Goal: Information Seeking & Learning: Check status

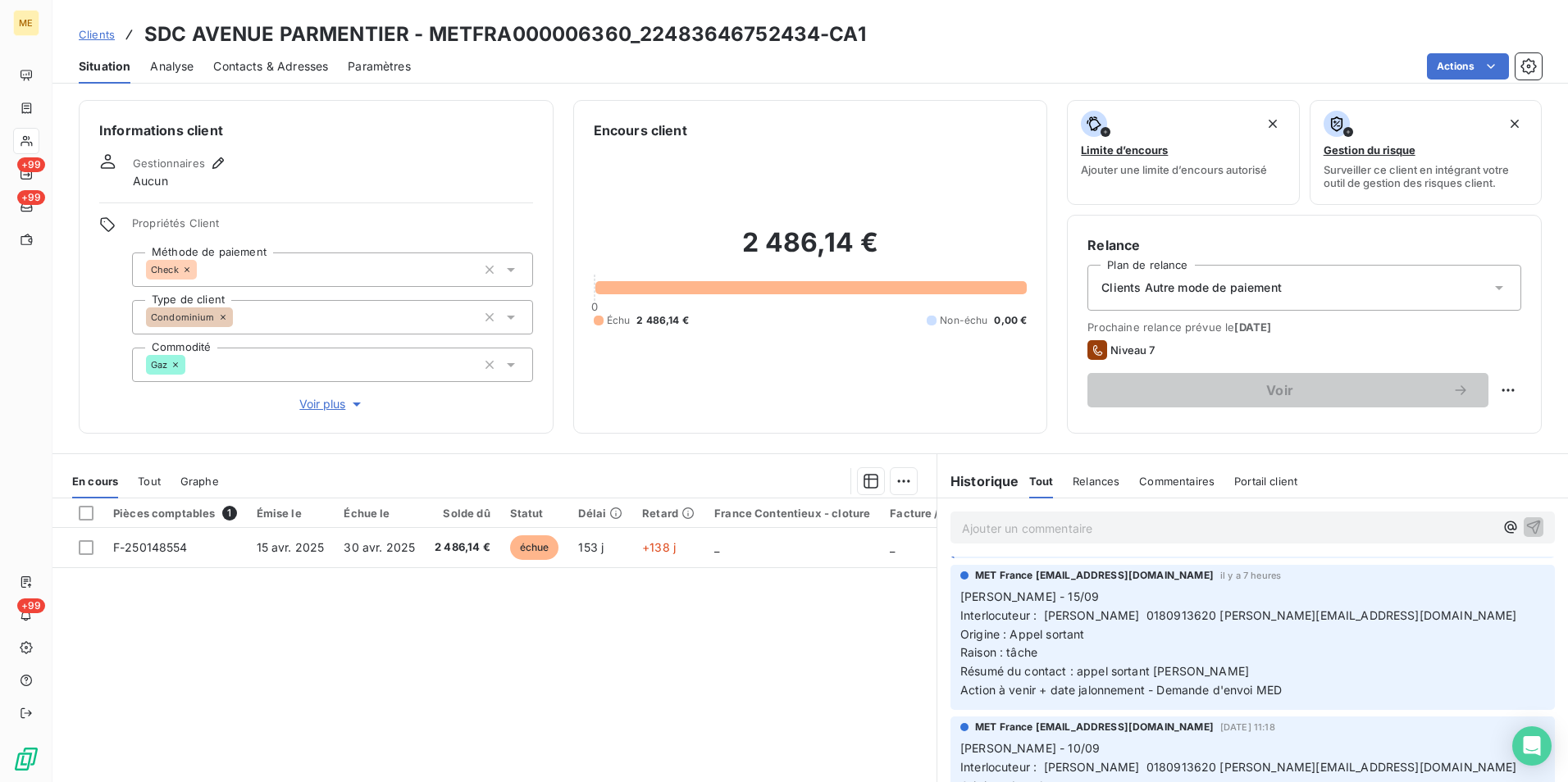
scroll to position [82, 0]
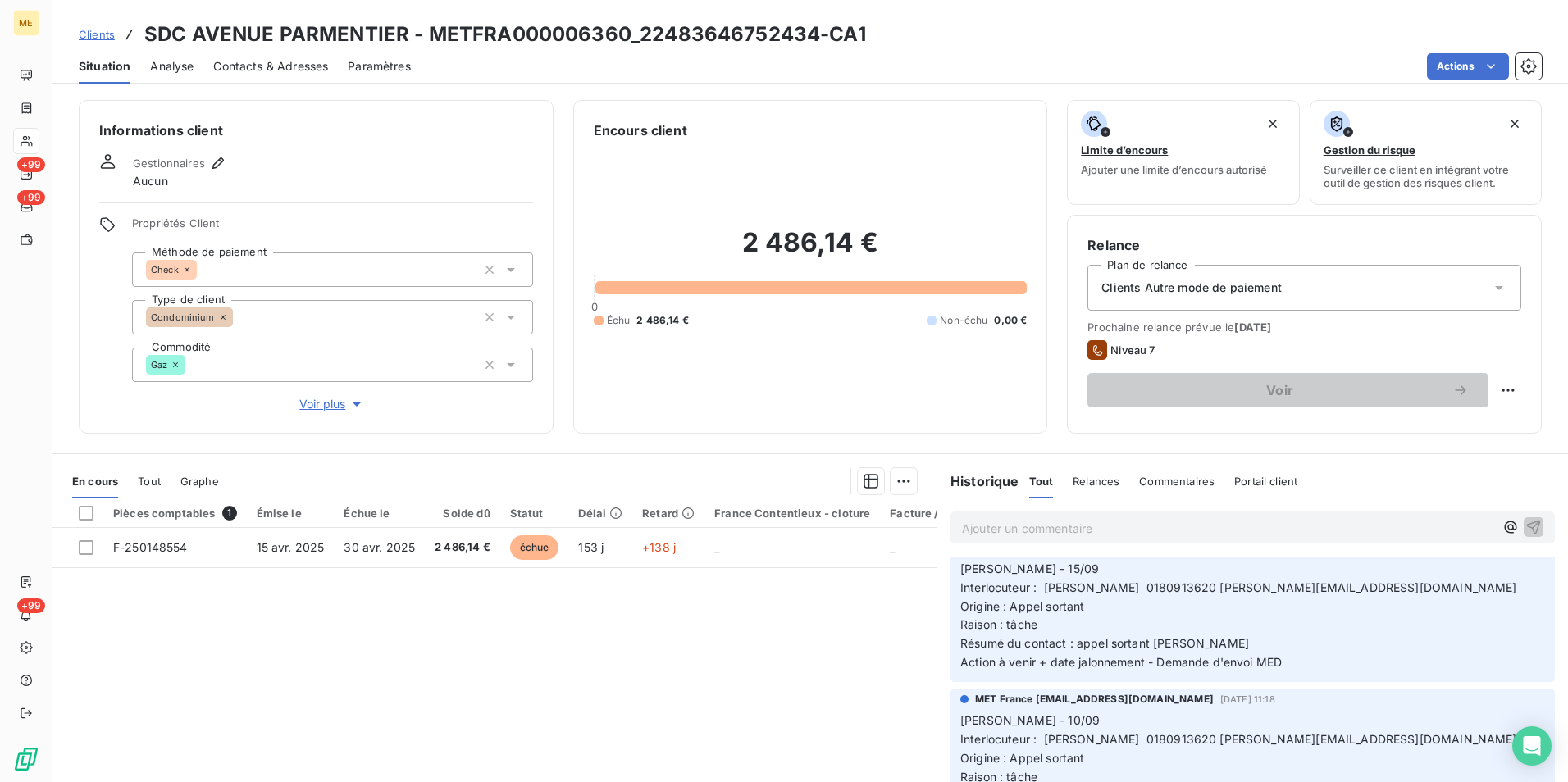
click at [328, 402] on span "Voir plus" at bounding box center [332, 404] width 66 height 16
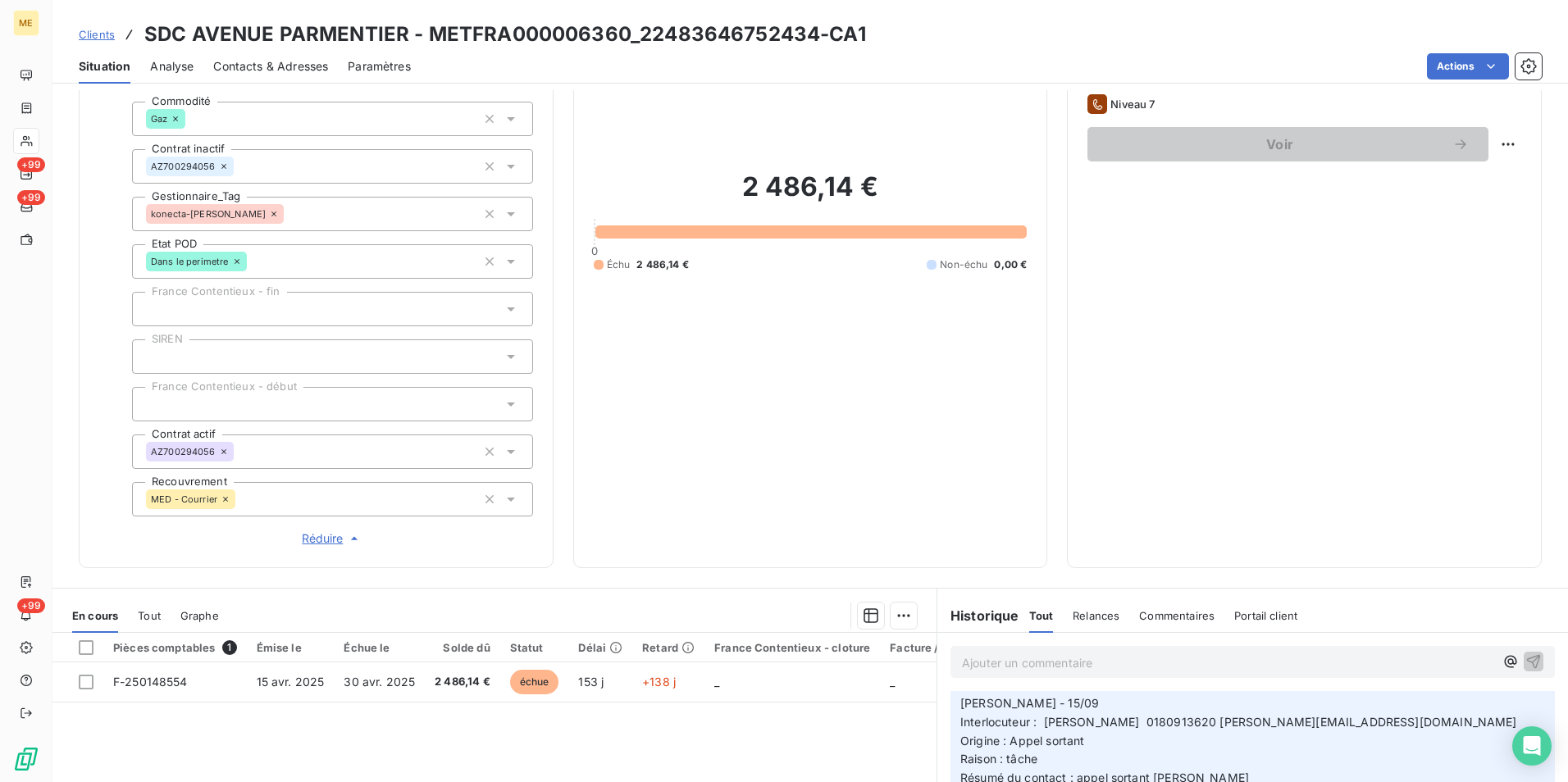
click at [328, 531] on span "Réduire" at bounding box center [331, 538] width 61 height 16
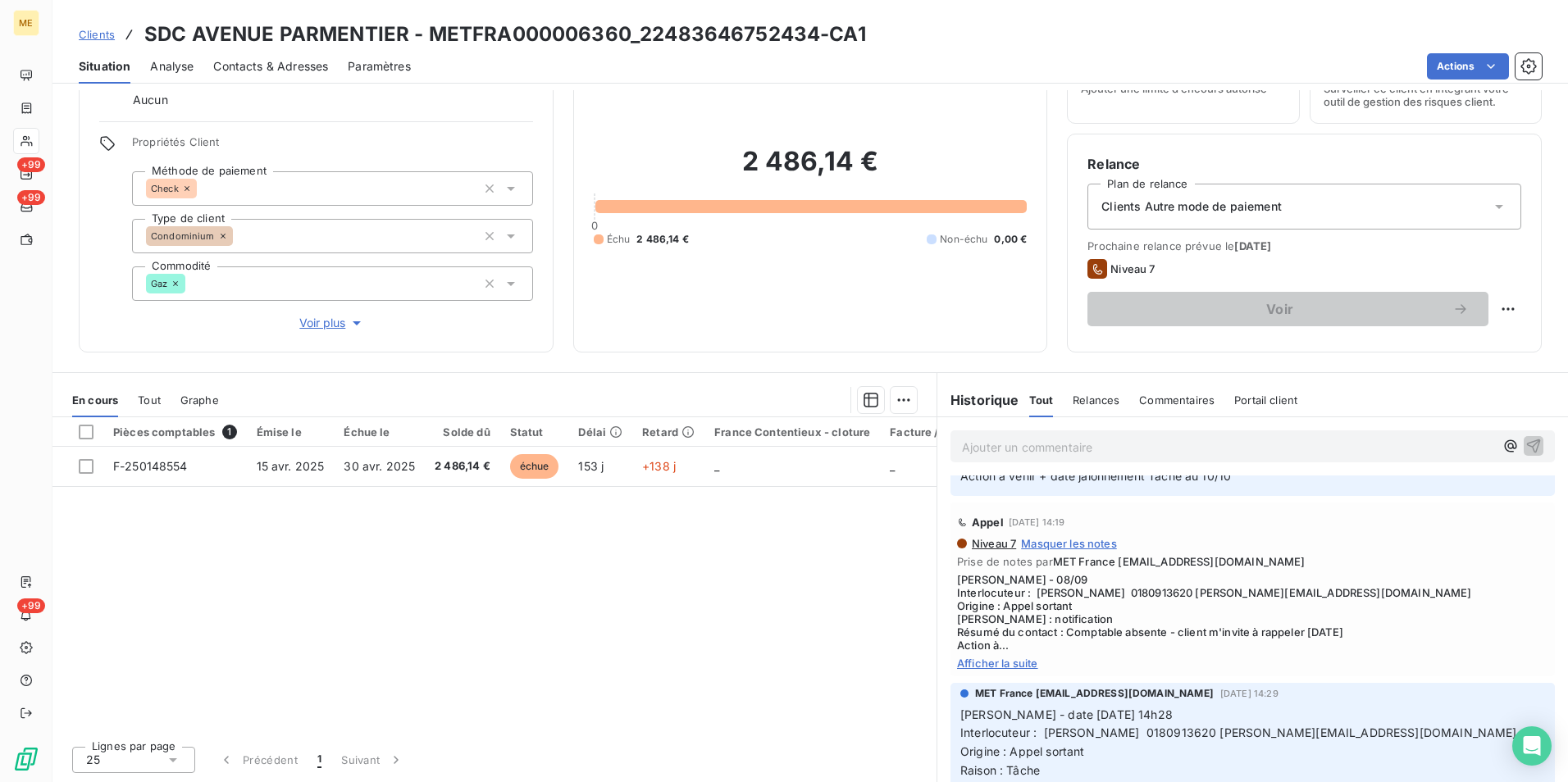
scroll to position [492, 0]
drag, startPoint x: 1051, startPoint y: 646, endPoint x: 1333, endPoint y: 663, distance: 282.5
click at [1333, 651] on span "Lisa - 08/09 Interlocuteur : Mr caron 0180913620 m.caron@olymypi.fr Origine : A…" at bounding box center [1252, 611] width 591 height 78
click at [972, 669] on span "Afficher la suite" at bounding box center [1252, 663] width 591 height 14
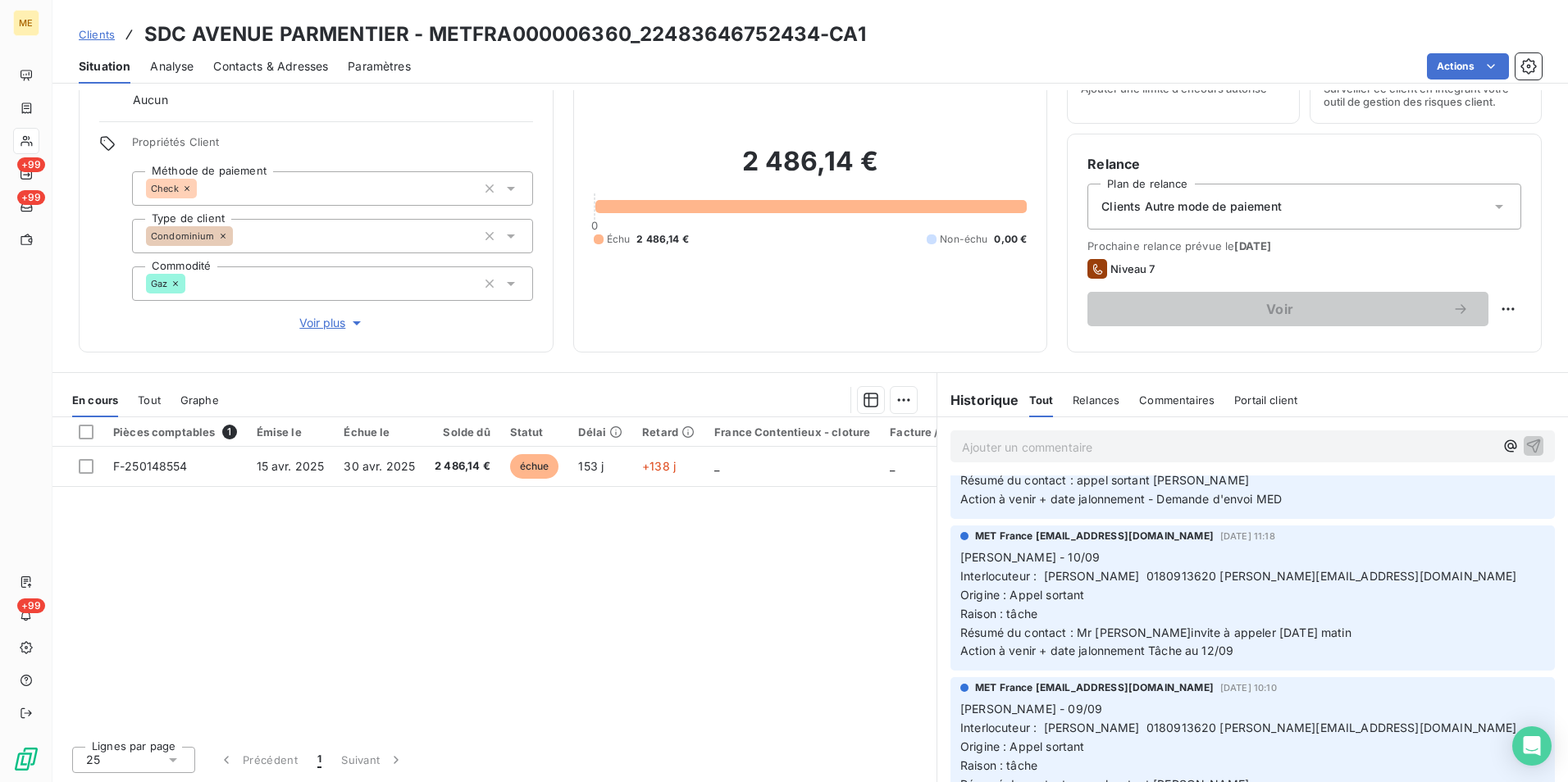
scroll to position [0, 0]
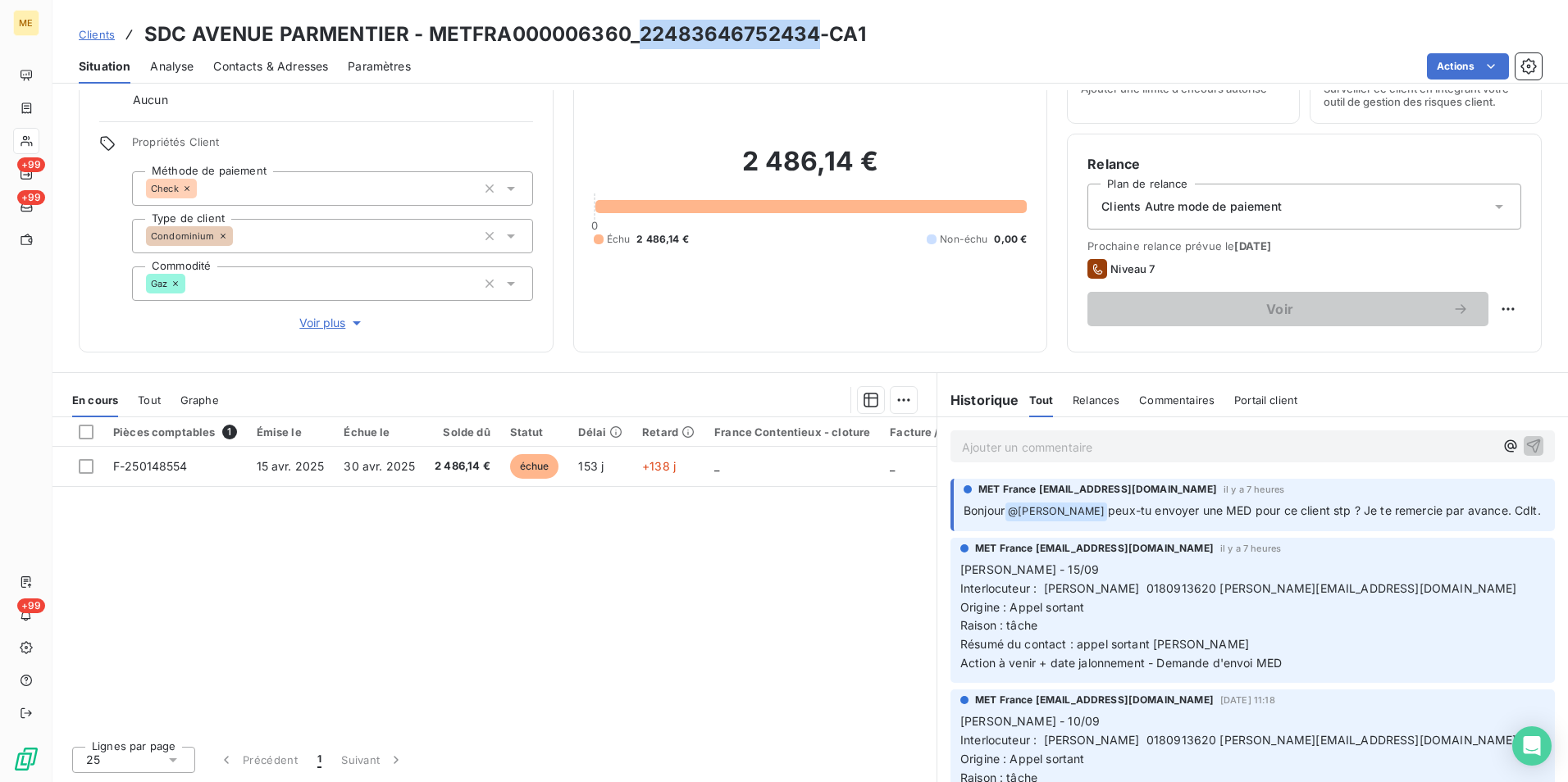
drag, startPoint x: 814, startPoint y: 32, endPoint x: 637, endPoint y: 26, distance: 177.1
click at [637, 26] on h3 "SDC AVENUE PARMENTIER - METFRA000006360_22483646752434-CA1" at bounding box center [505, 34] width 722 height 29
copy h3 "22483646752434"
click at [502, 26] on h3 "SDC AVENUE PARMENTIER - METFRA000006360_22483646752434-CA1" at bounding box center [505, 34] width 722 height 29
drag, startPoint x: 429, startPoint y: 37, endPoint x: 814, endPoint y: 42, distance: 385.0
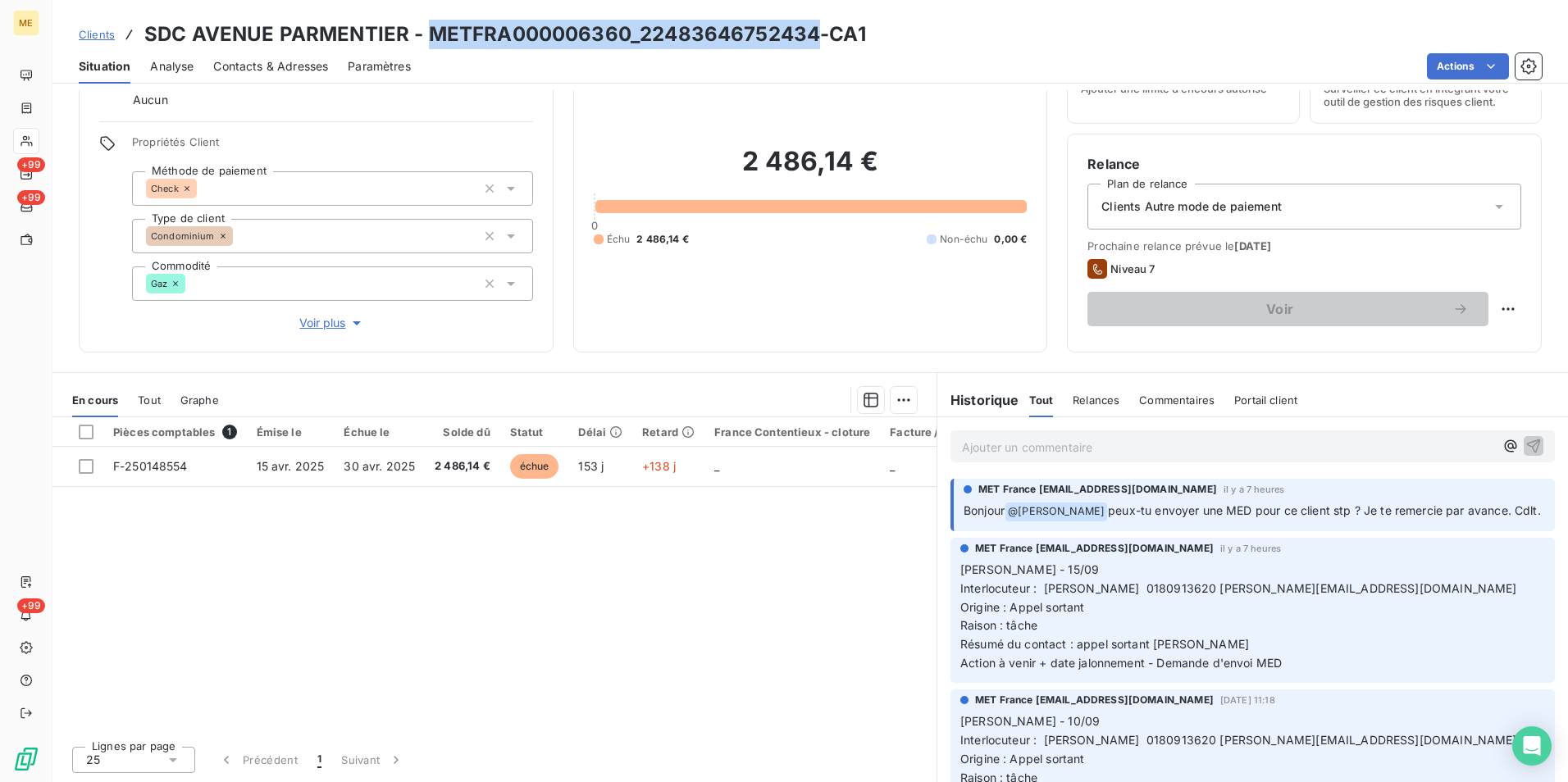
click at [814, 42] on h3 "SDC AVENUE PARMENTIER - METFRA000006360_22483646752434-CA1" at bounding box center [505, 34] width 722 height 29
copy h3 "METFRA000006360_22483646752434"
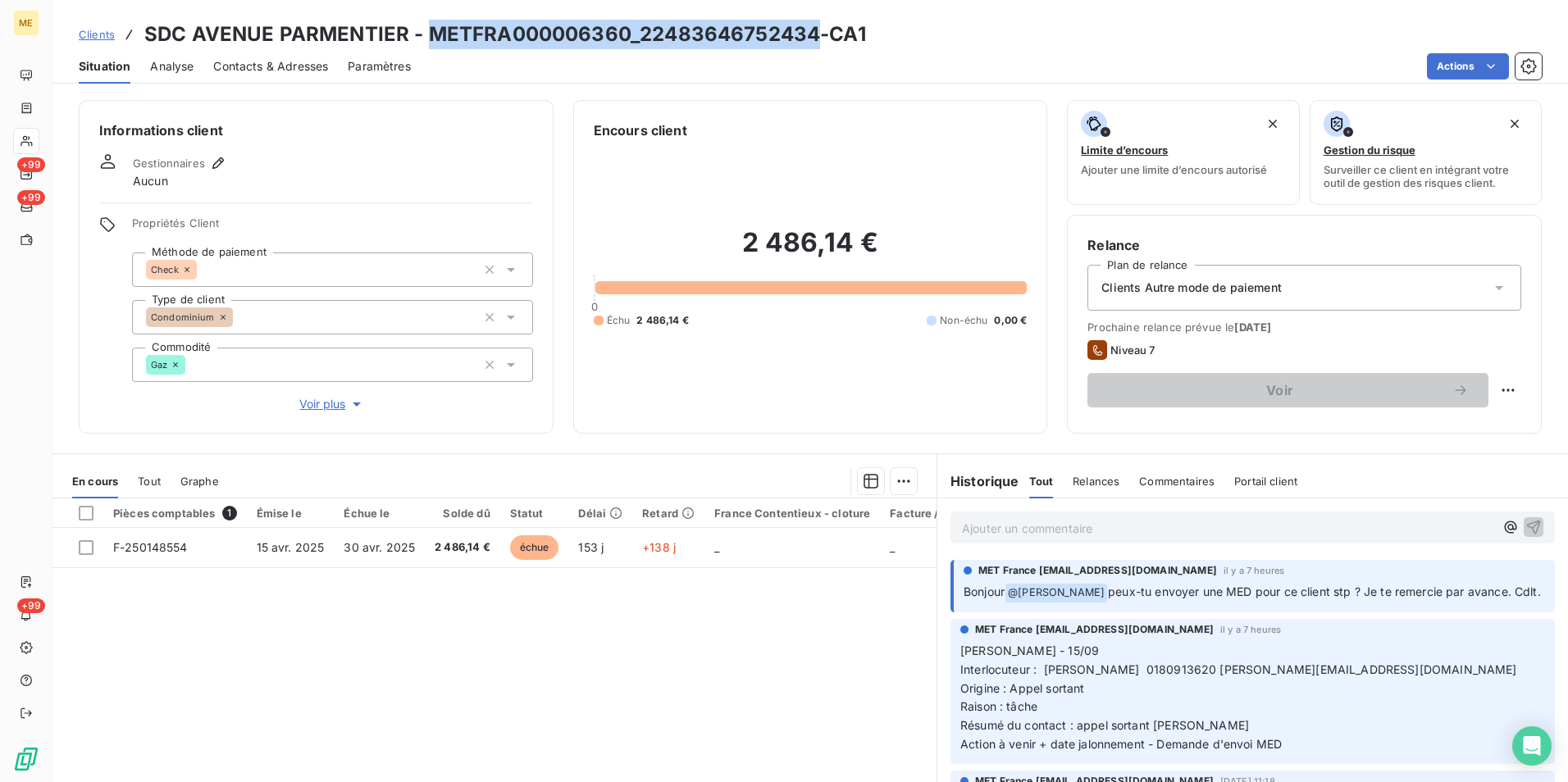
click at [1370, 285] on div "Clients Autre mode de paiement" at bounding box center [1304, 287] width 434 height 46
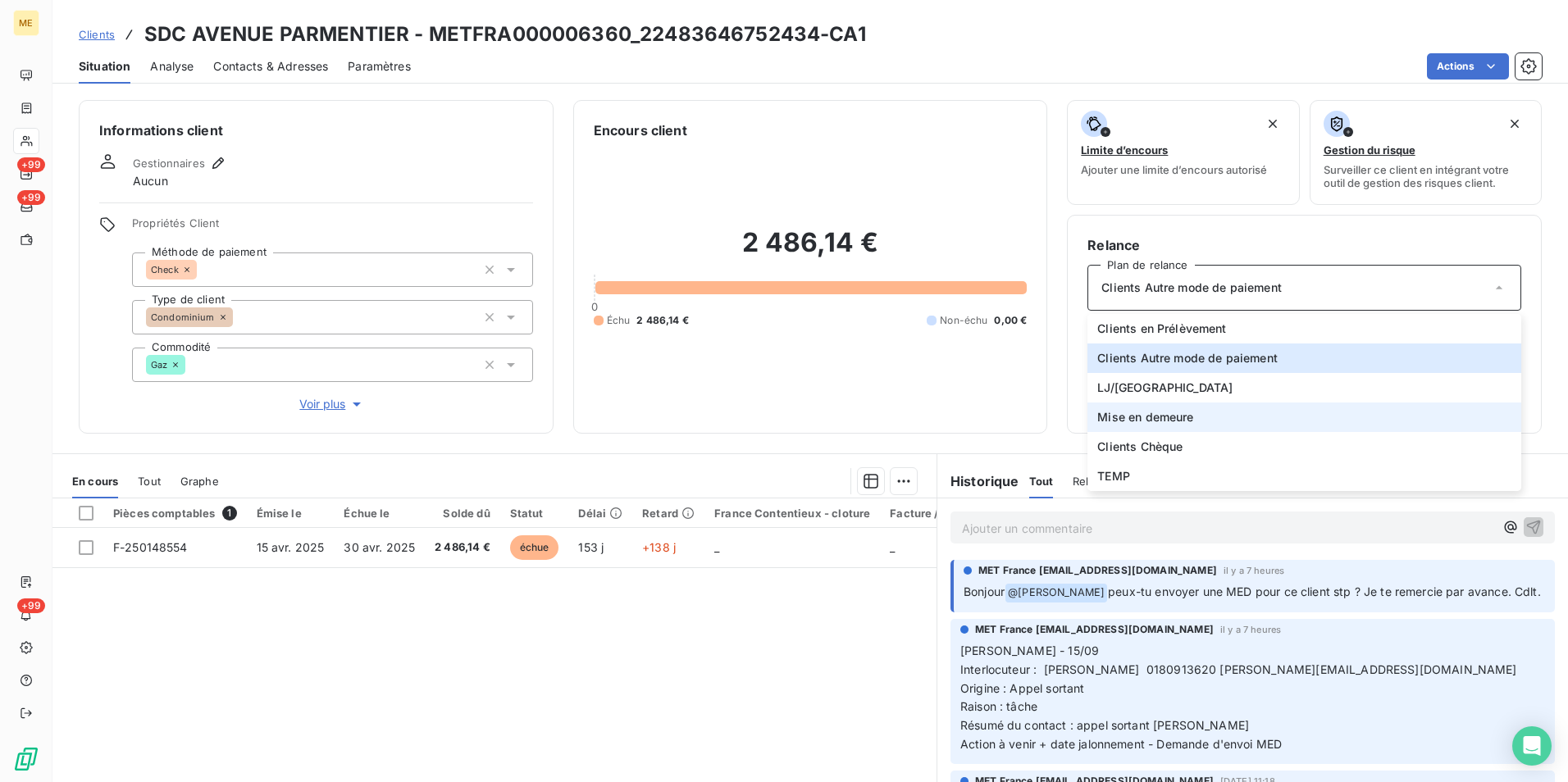
click at [1164, 420] on span "Mise en demeure" at bounding box center [1145, 417] width 96 height 16
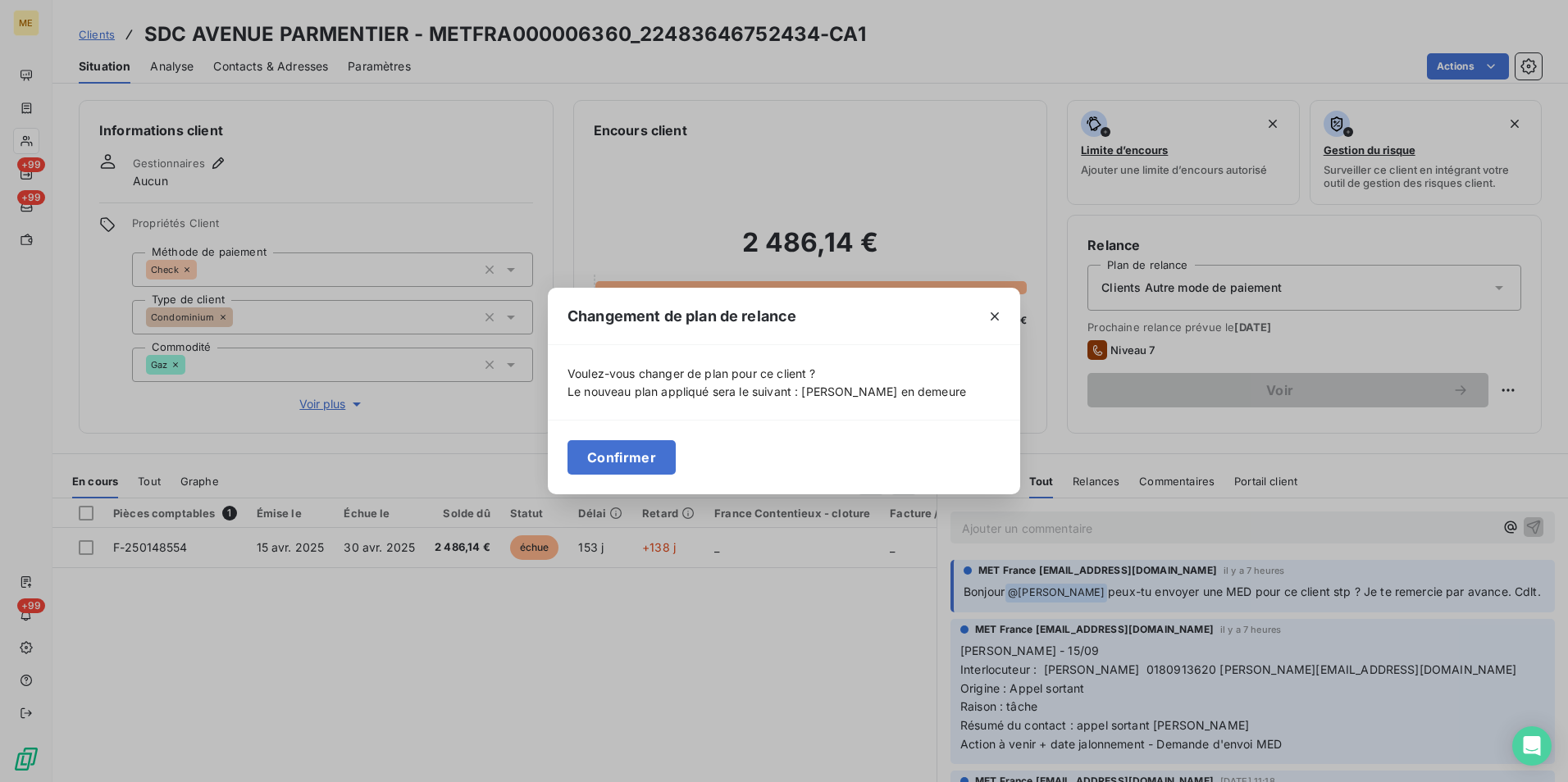
click at [610, 449] on button "Confirmer" at bounding box center [622, 457] width 109 height 35
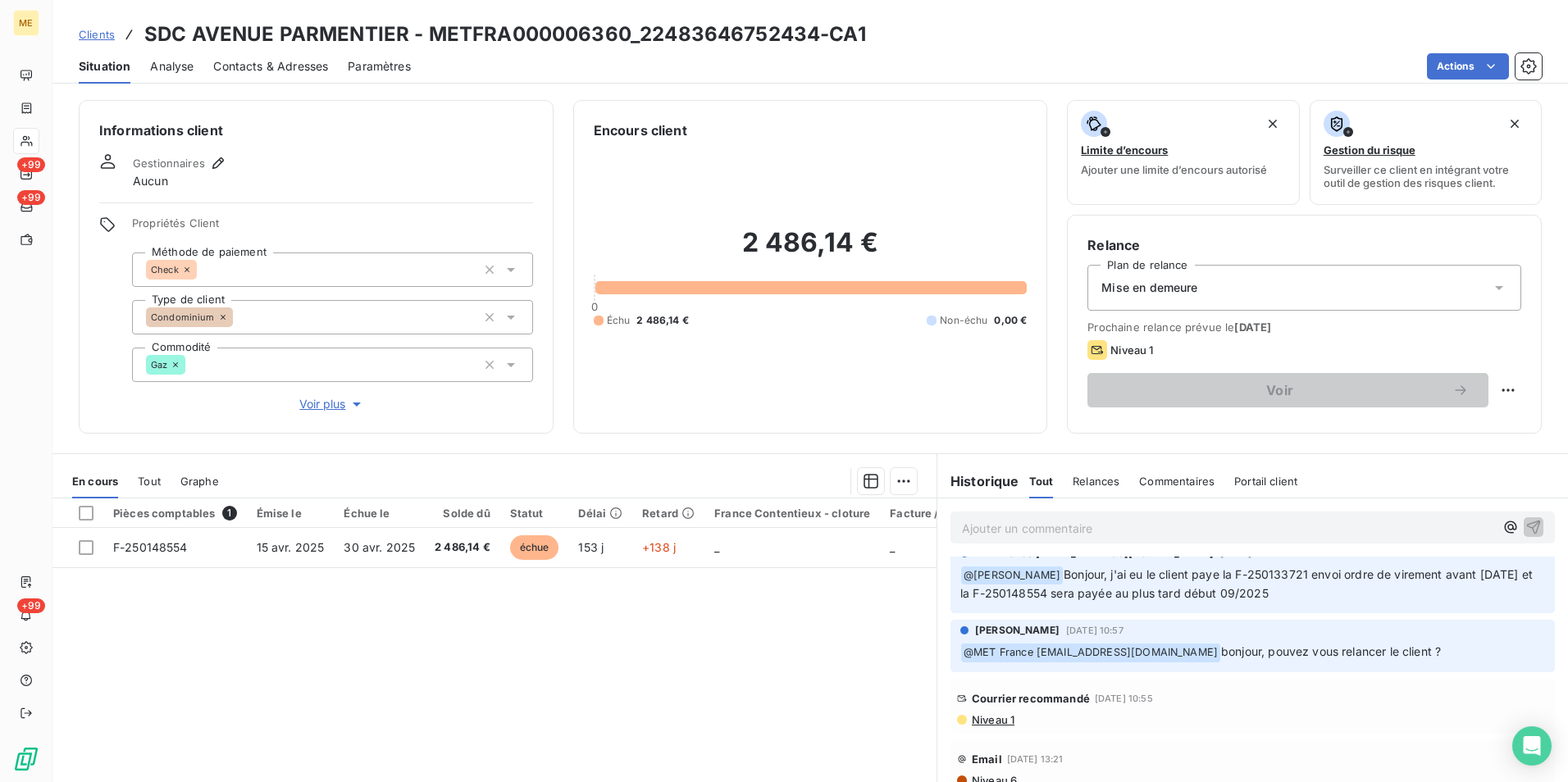
scroll to position [1558, 0]
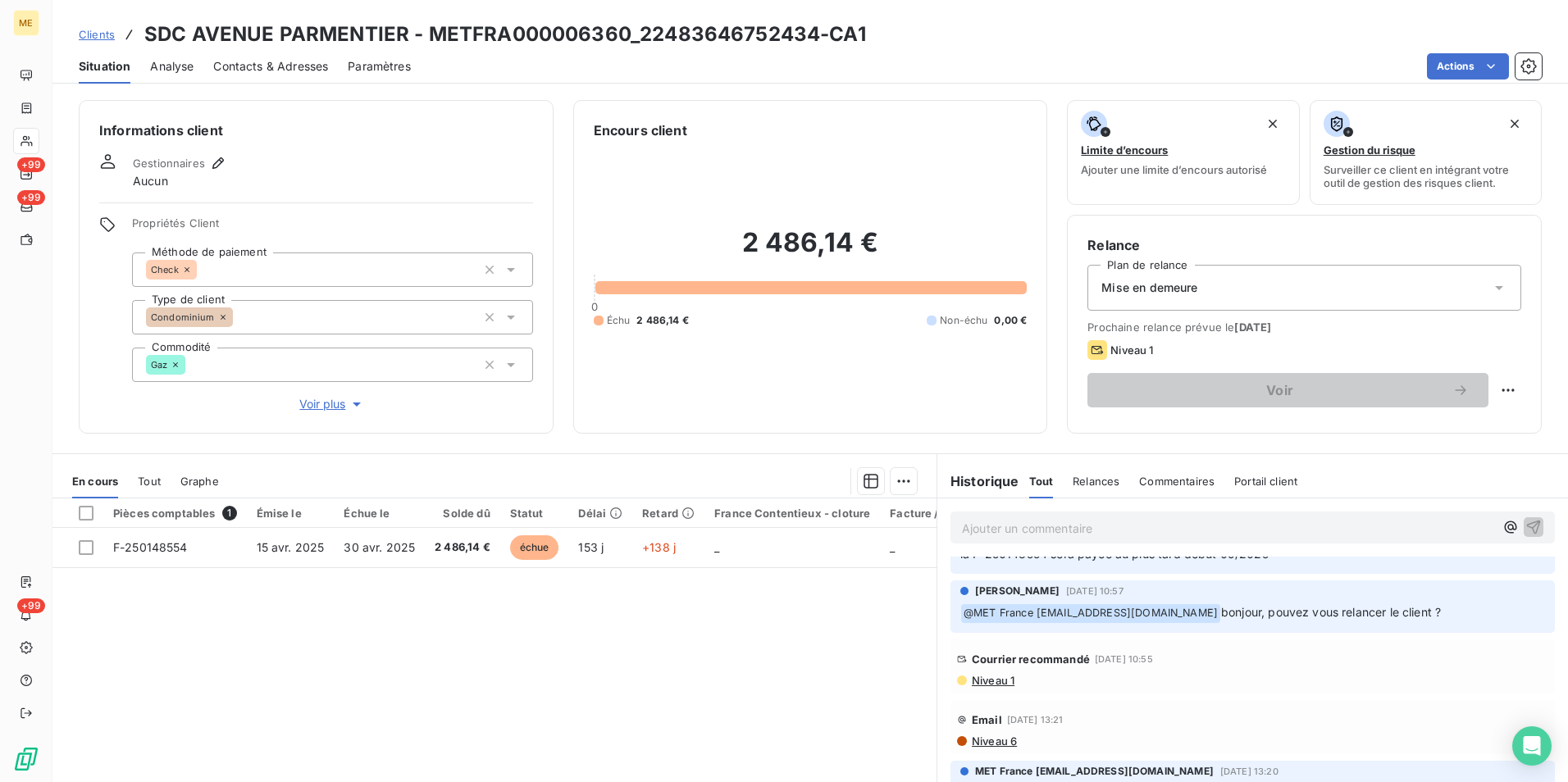
click at [988, 679] on span "Niveau 1" at bounding box center [992, 680] width 45 height 14
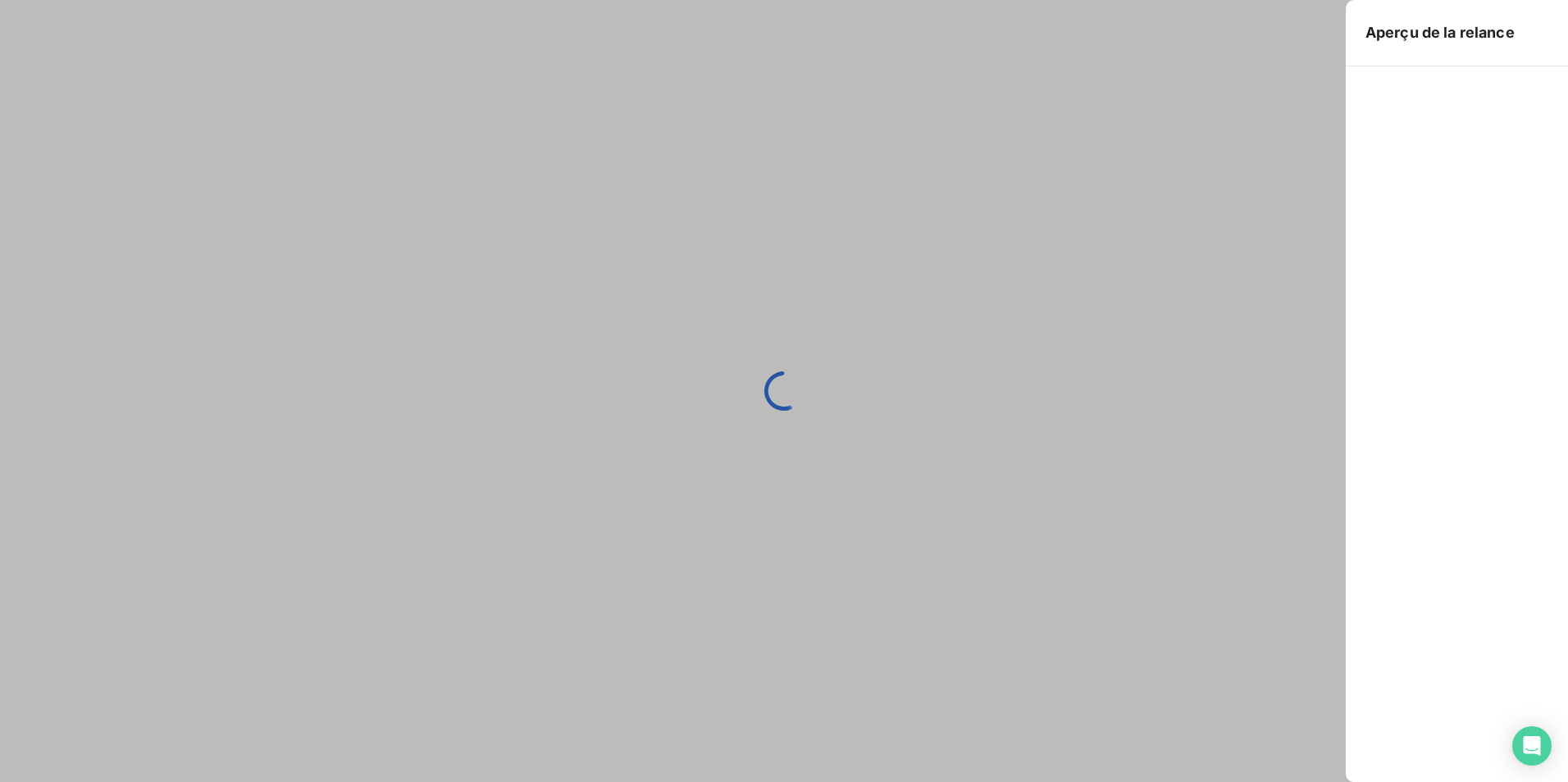
scroll to position [1596, 0]
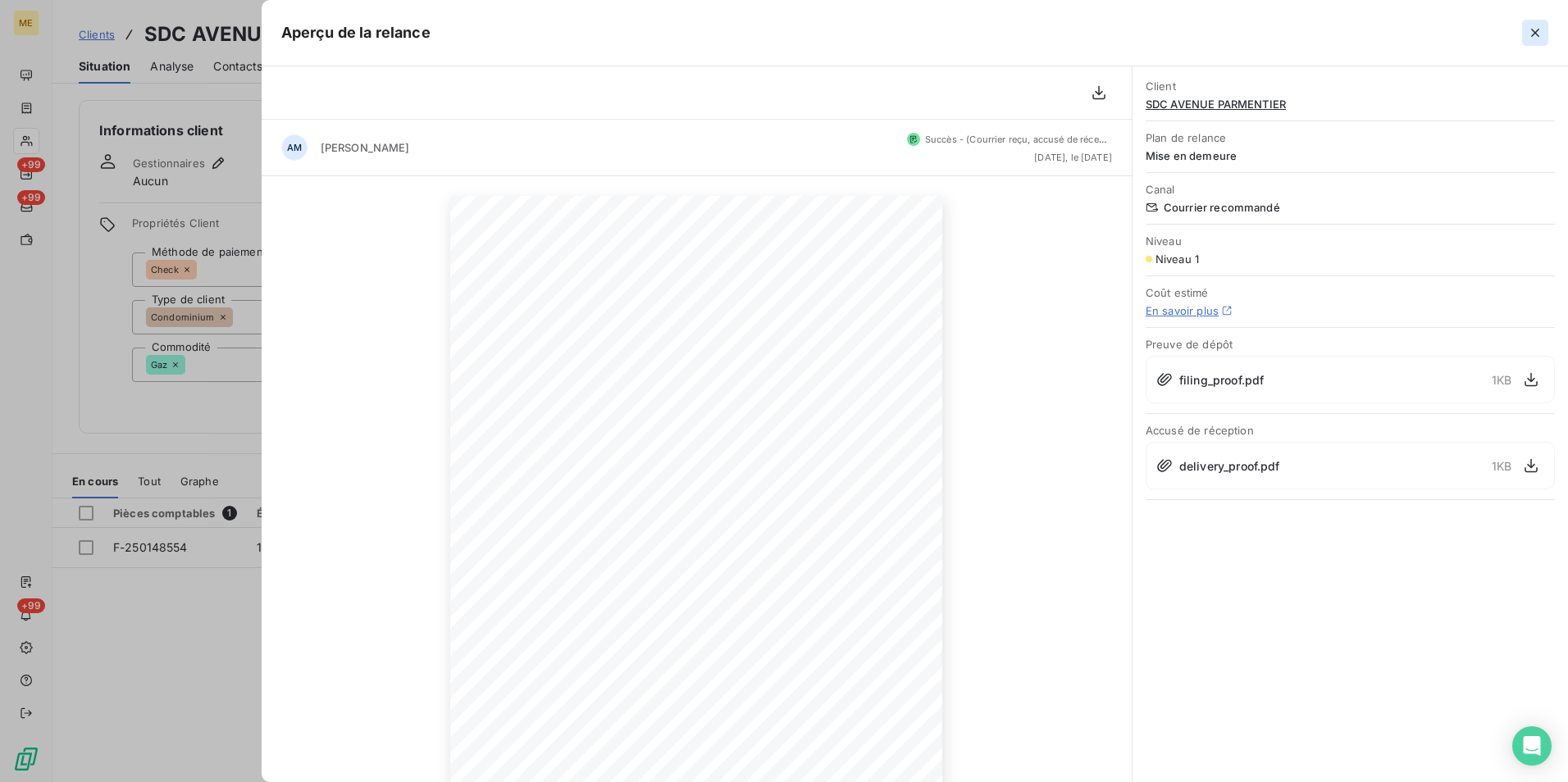
click at [1535, 36] on icon "button" at bounding box center [1534, 32] width 16 height 16
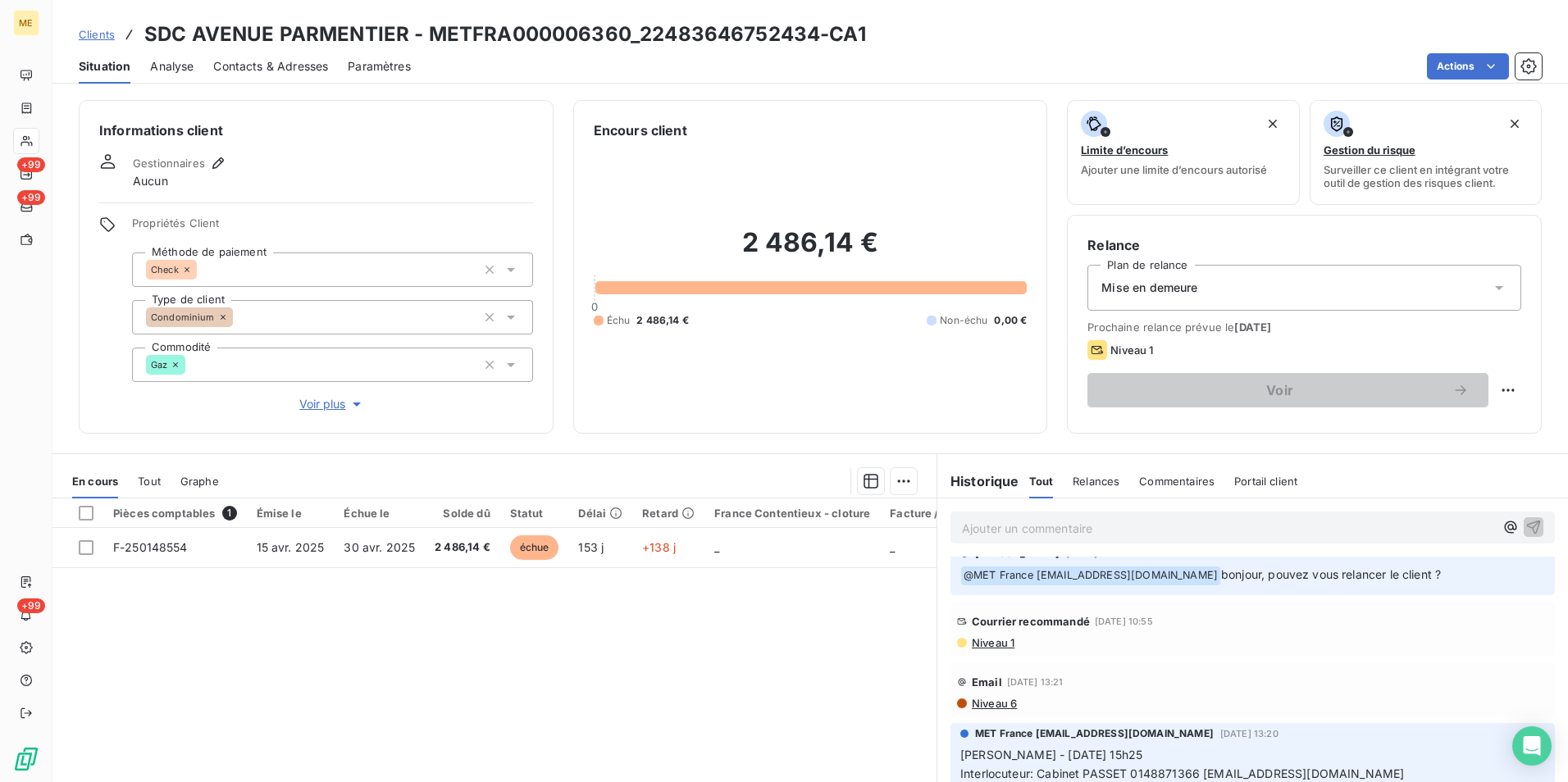
click at [978, 645] on span "Niveau 1" at bounding box center [992, 643] width 45 height 14
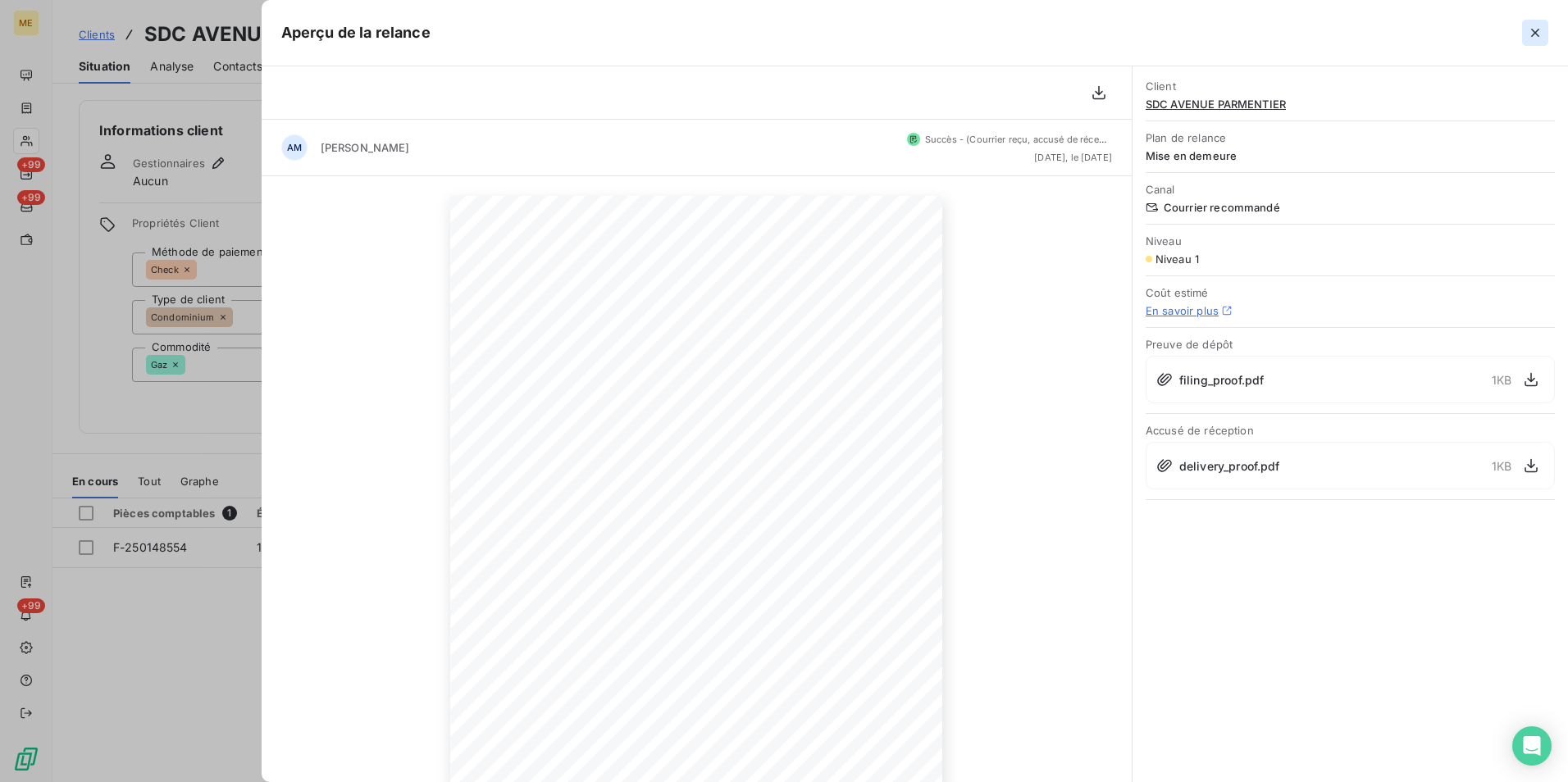
click at [1527, 35] on icon "button" at bounding box center [1534, 32] width 16 height 16
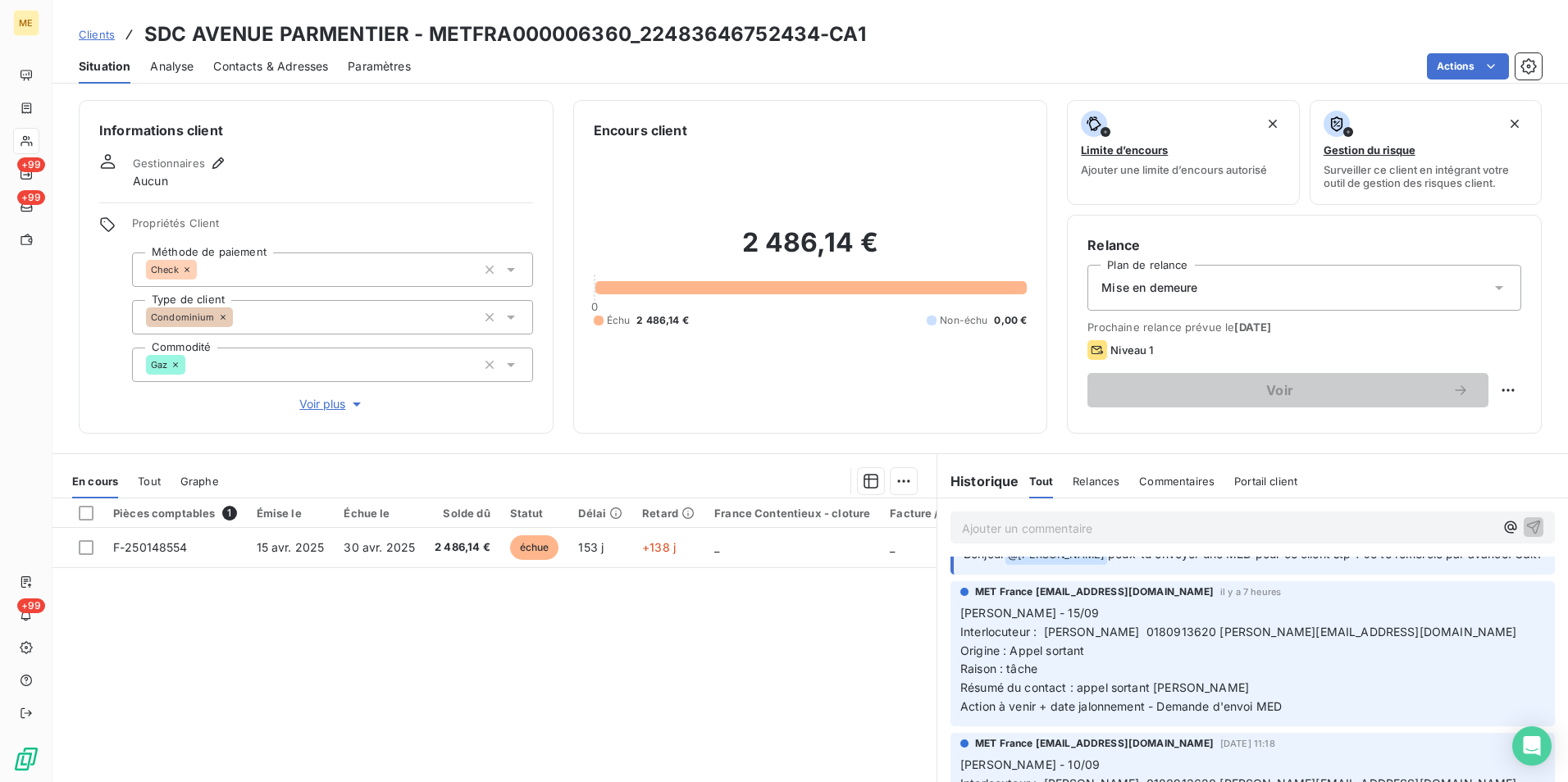
scroll to position [0, 0]
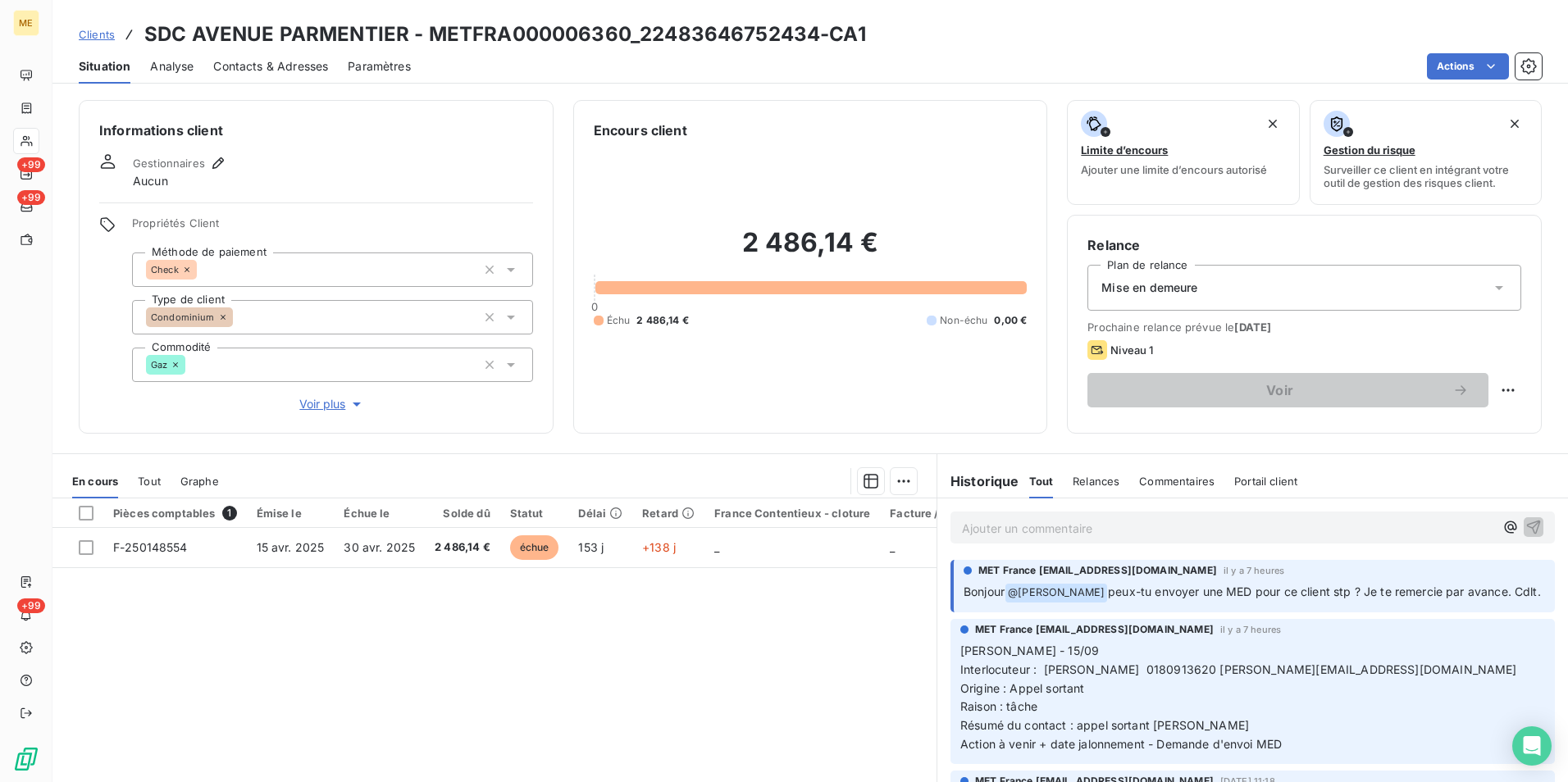
click at [235, 55] on div "Contacts & Adresses" at bounding box center [270, 67] width 114 height 35
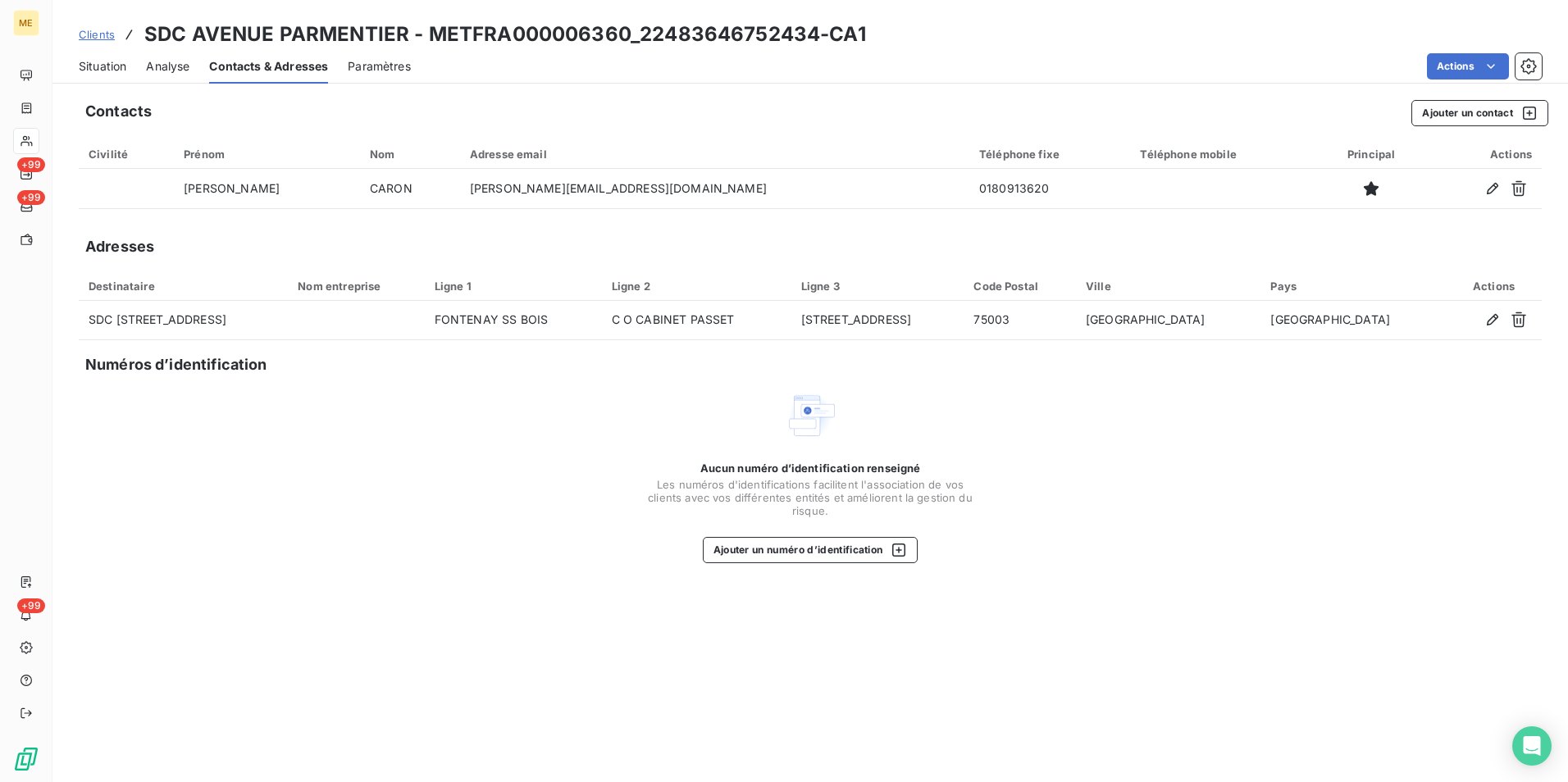
click at [97, 66] on span "Situation" at bounding box center [102, 66] width 47 height 16
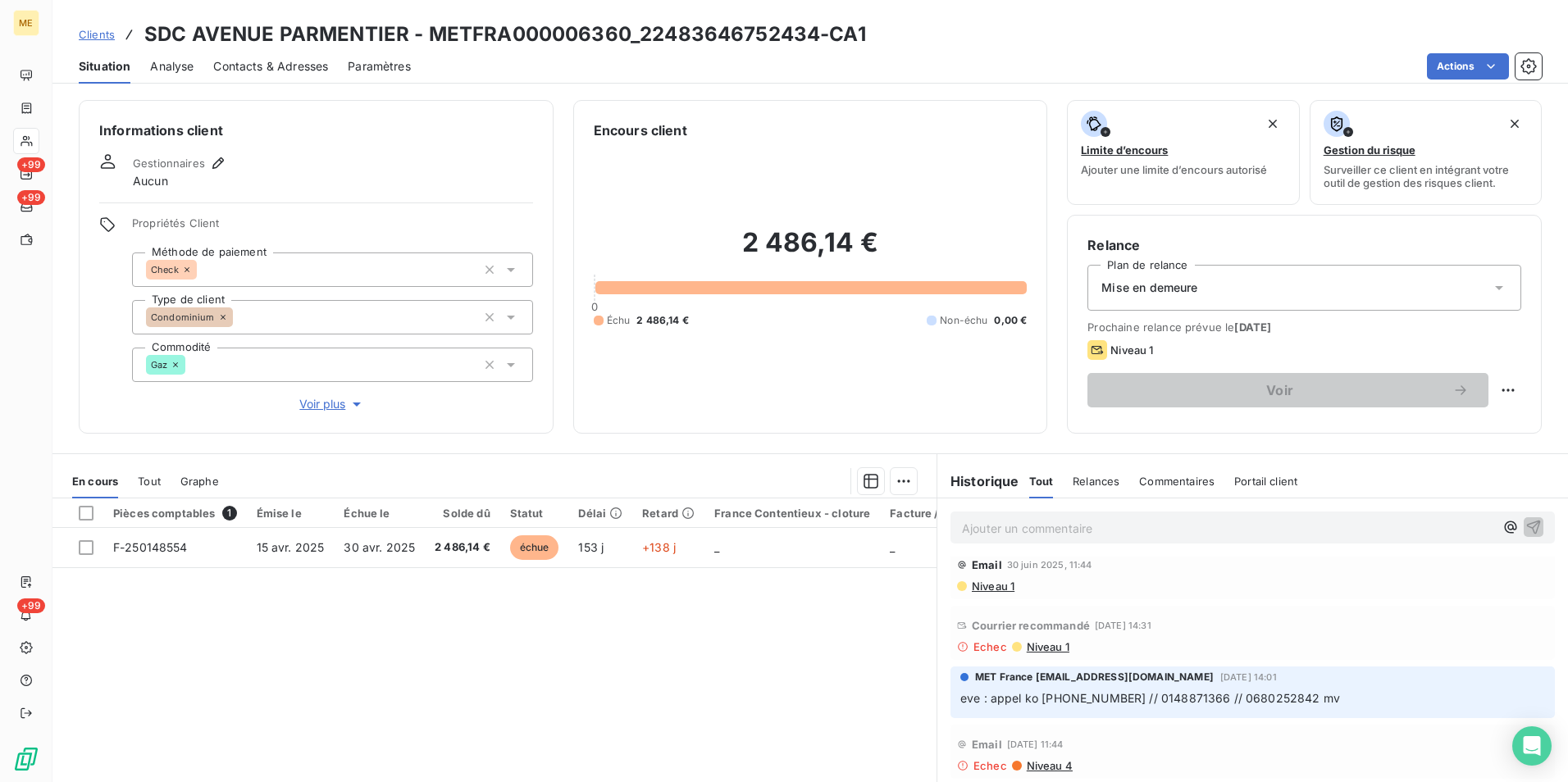
scroll to position [2296, 0]
click at [1046, 642] on span "Niveau 1" at bounding box center [1048, 645] width 45 height 14
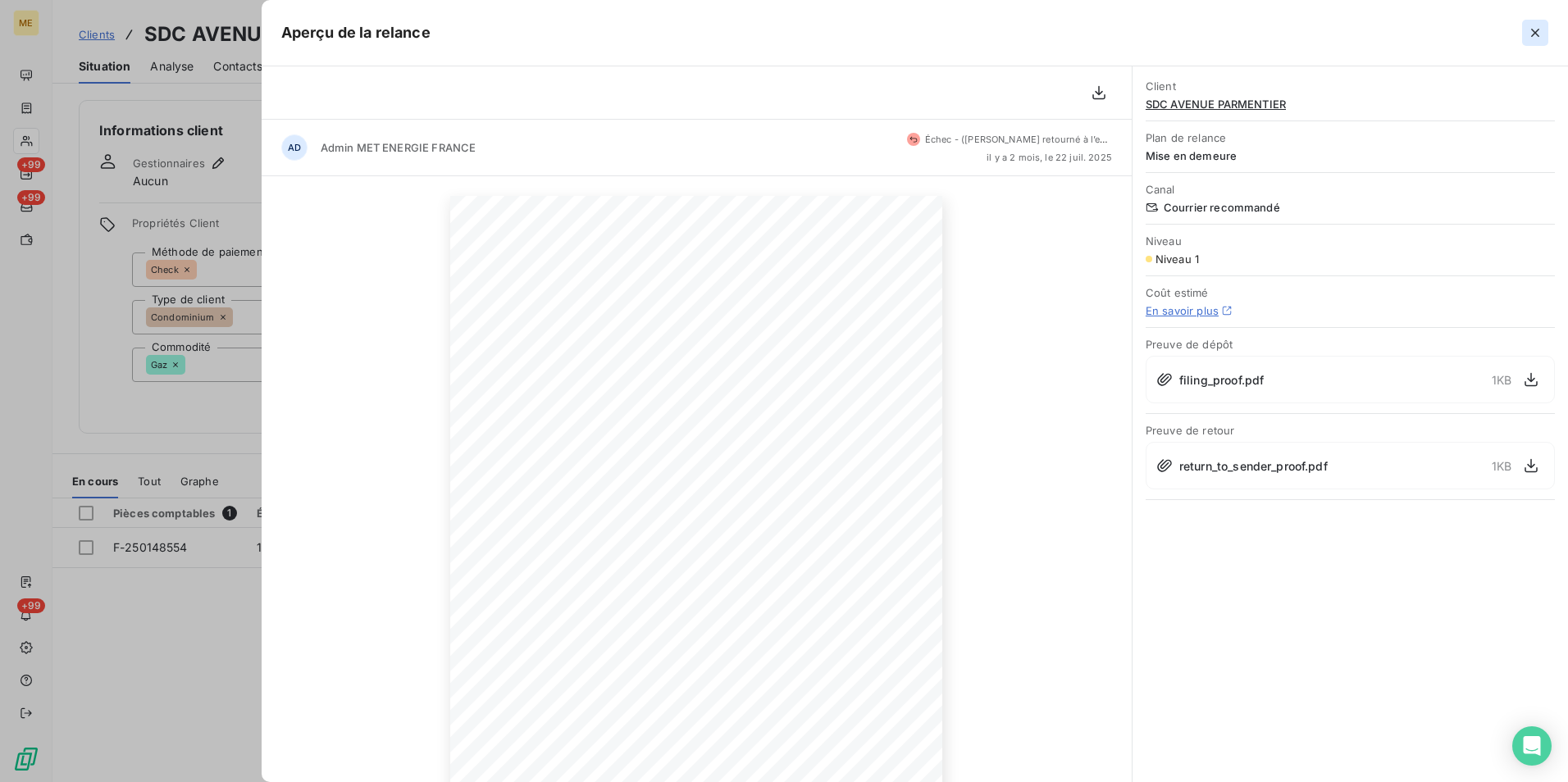
click at [1536, 31] on icon "button" at bounding box center [1535, 33] width 8 height 8
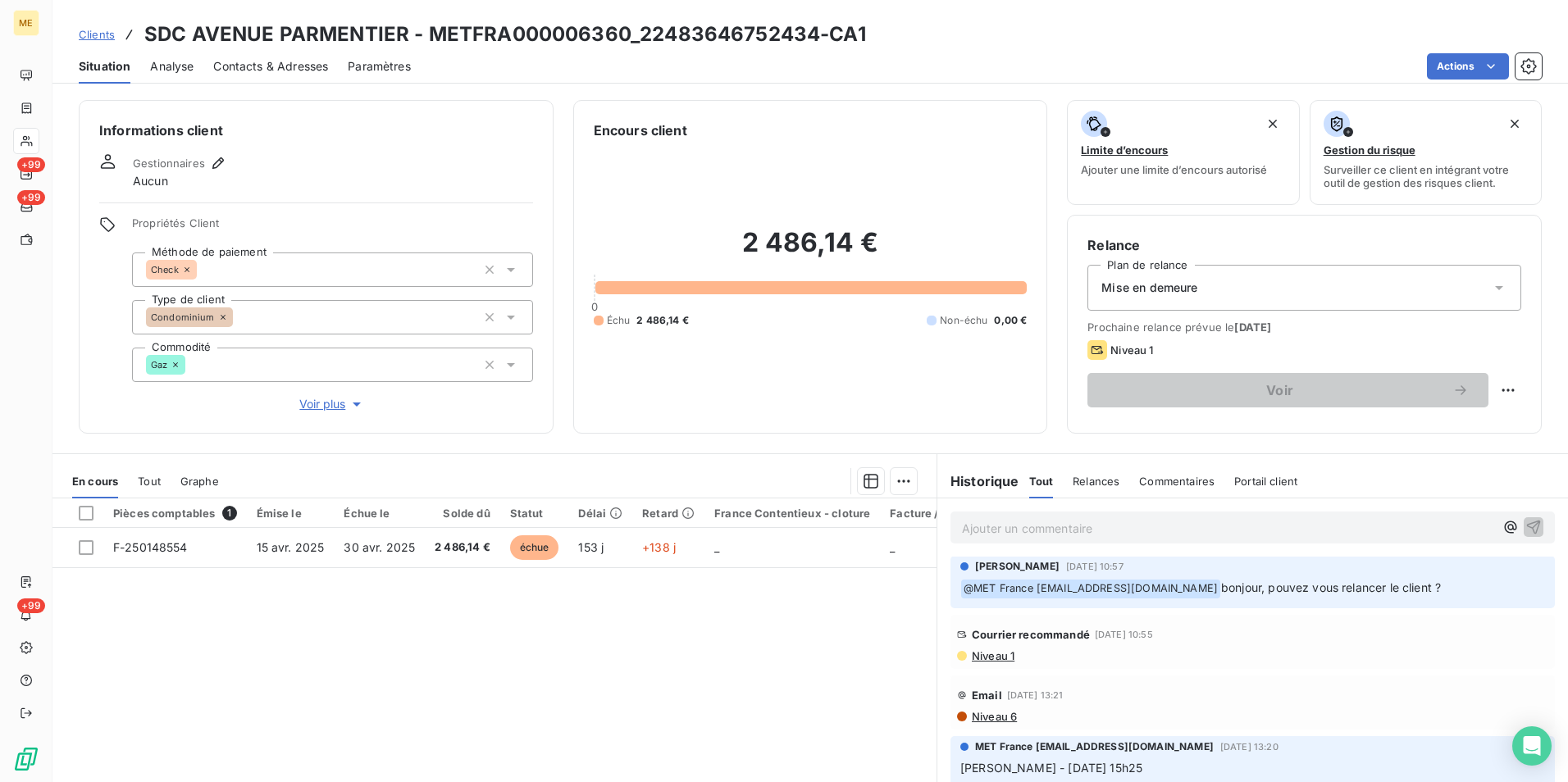
scroll to position [1558, 0]
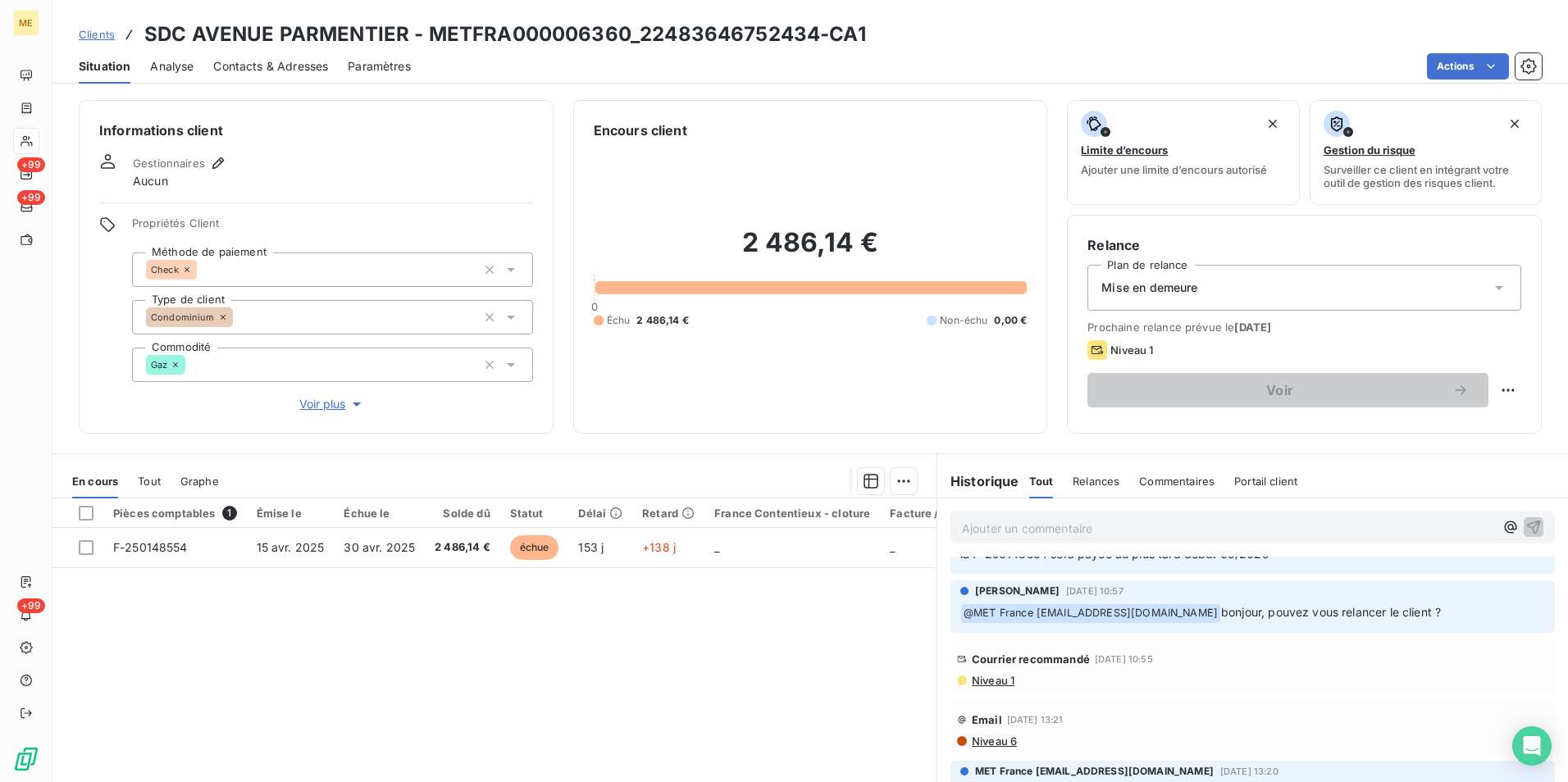
click at [999, 674] on span "Niveau 1" at bounding box center [992, 680] width 45 height 14
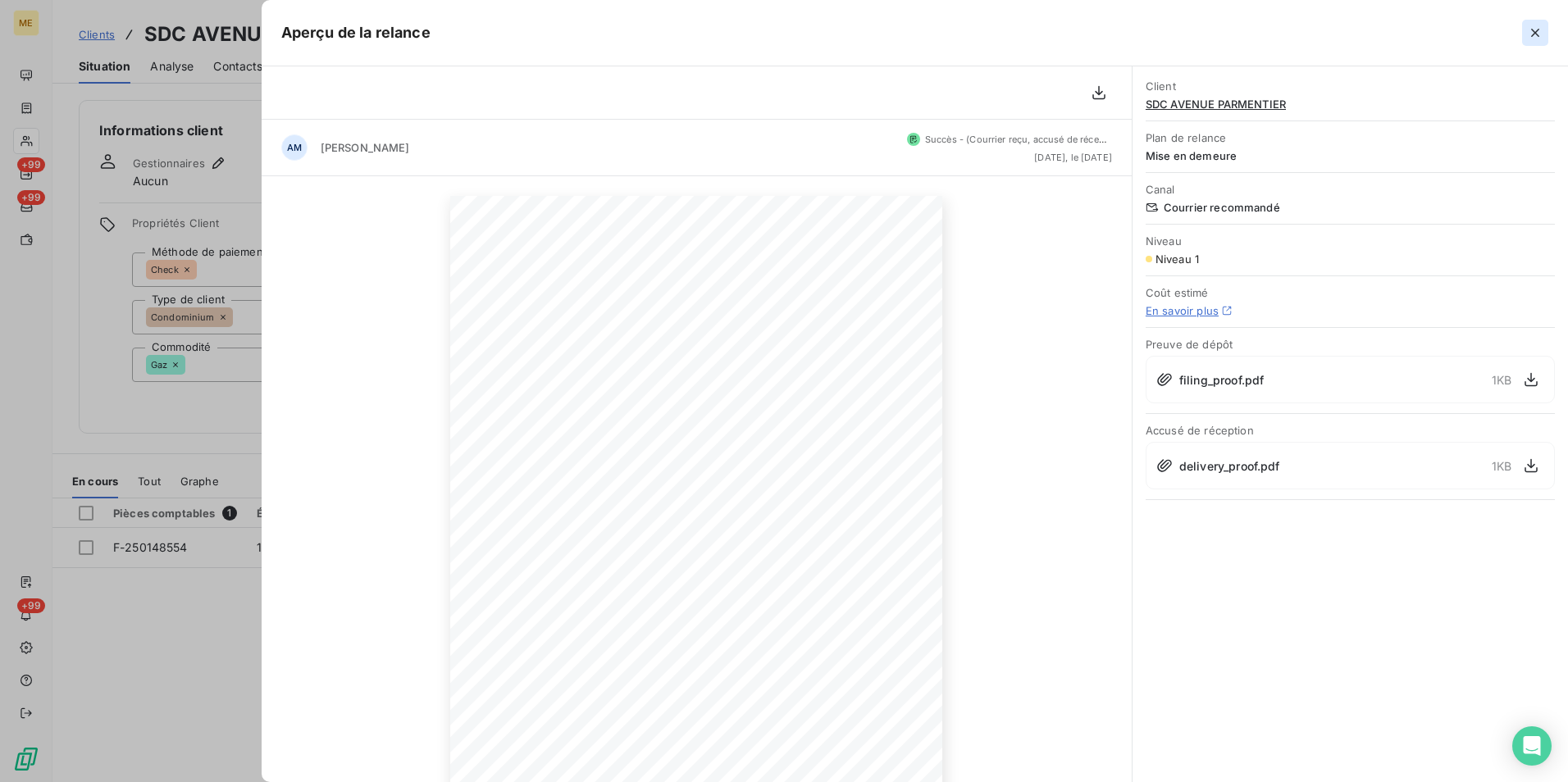
click at [1536, 28] on icon "button" at bounding box center [1534, 32] width 16 height 16
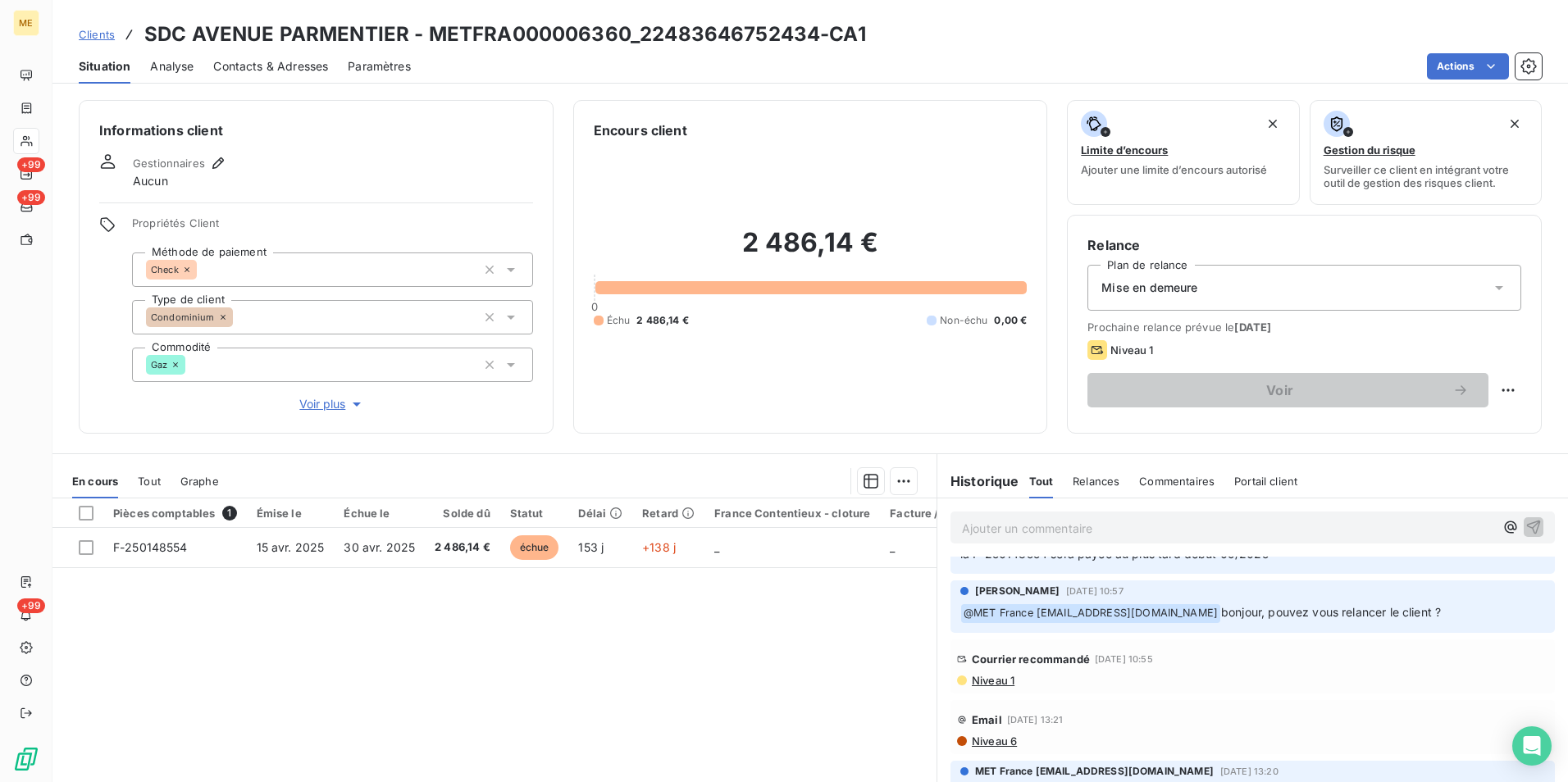
click at [309, 72] on span "Contacts & Adresses" at bounding box center [270, 66] width 114 height 16
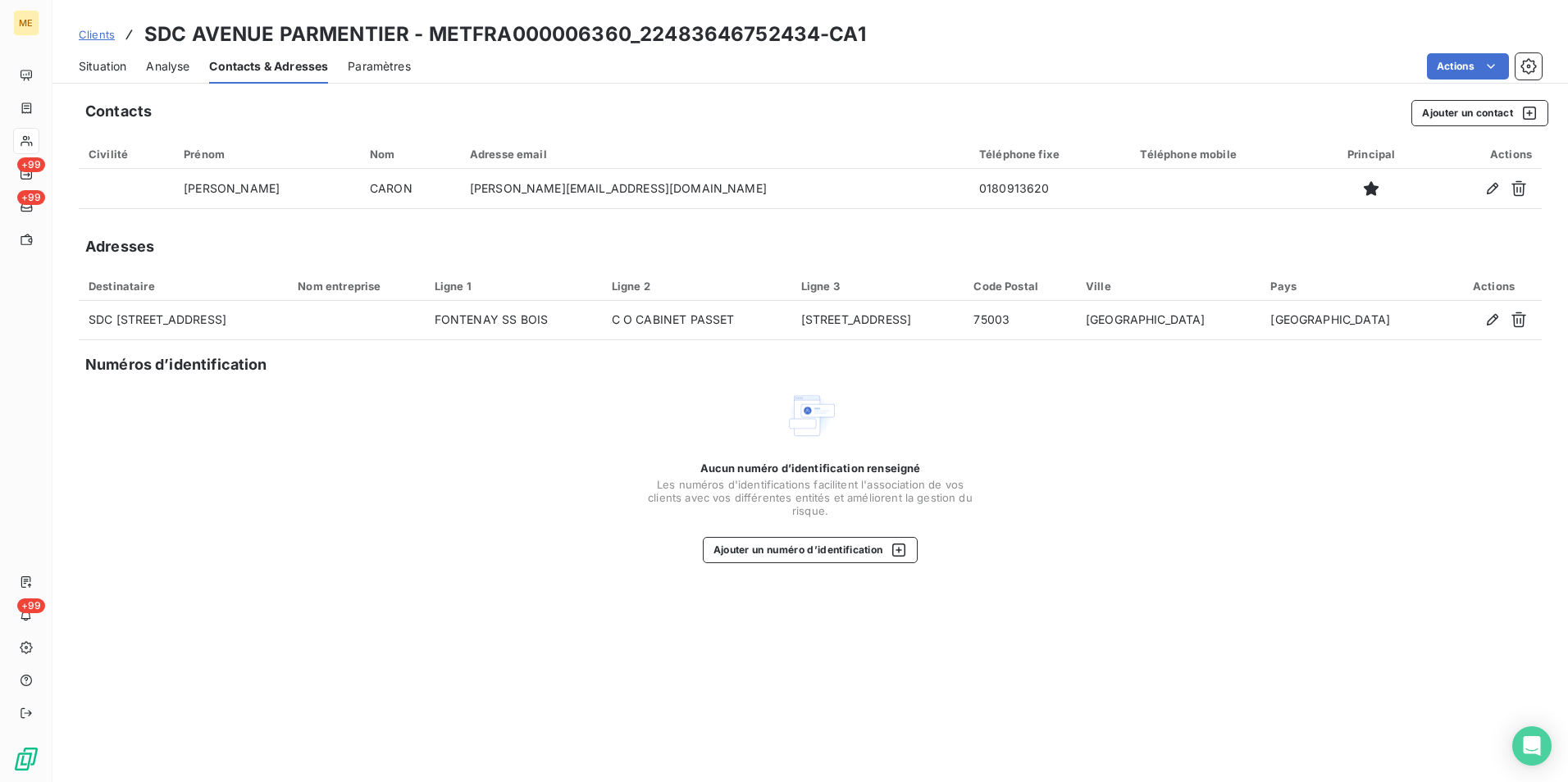
click at [92, 67] on span "Situation" at bounding box center [102, 66] width 47 height 16
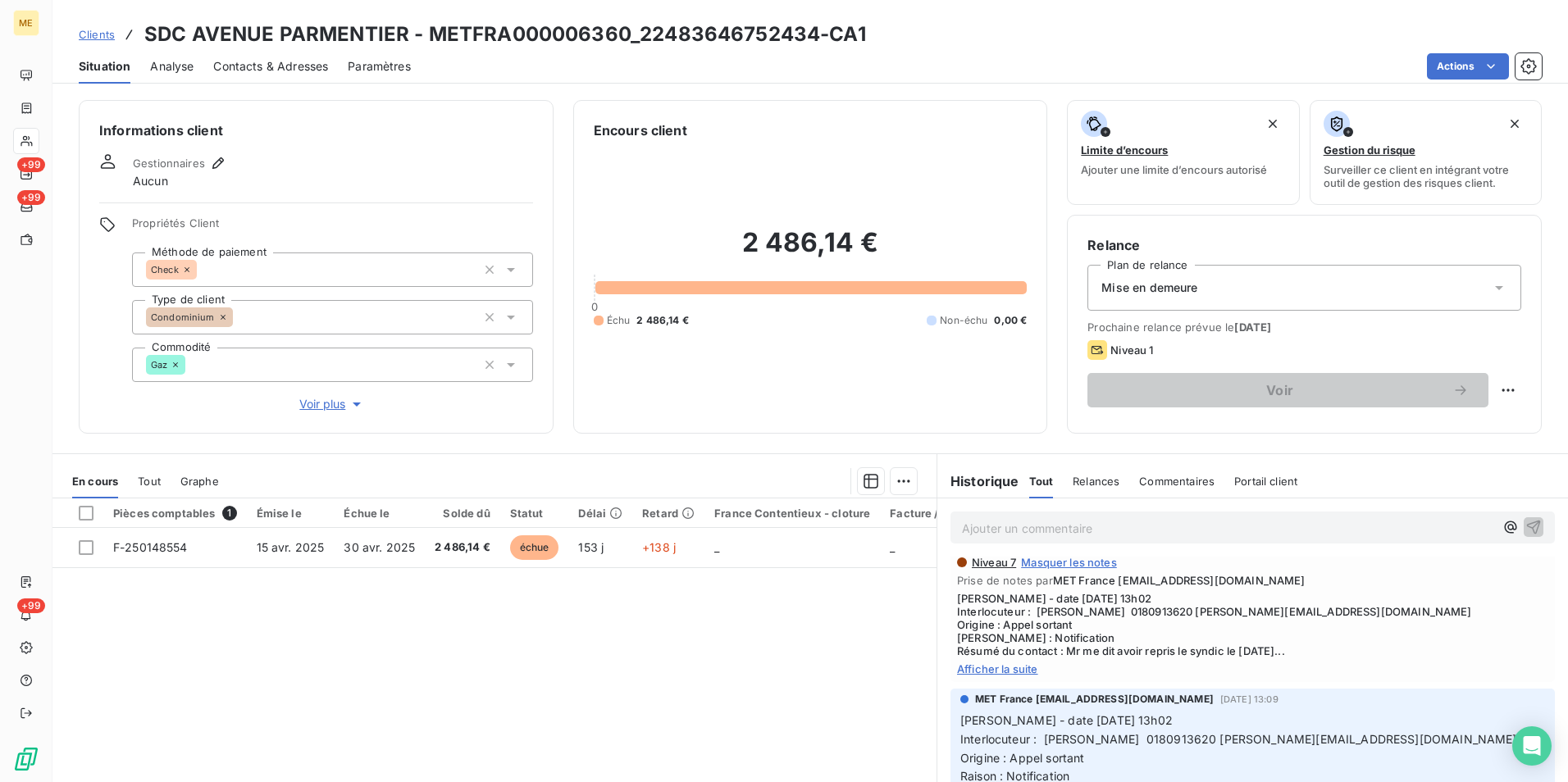
scroll to position [1230, 0]
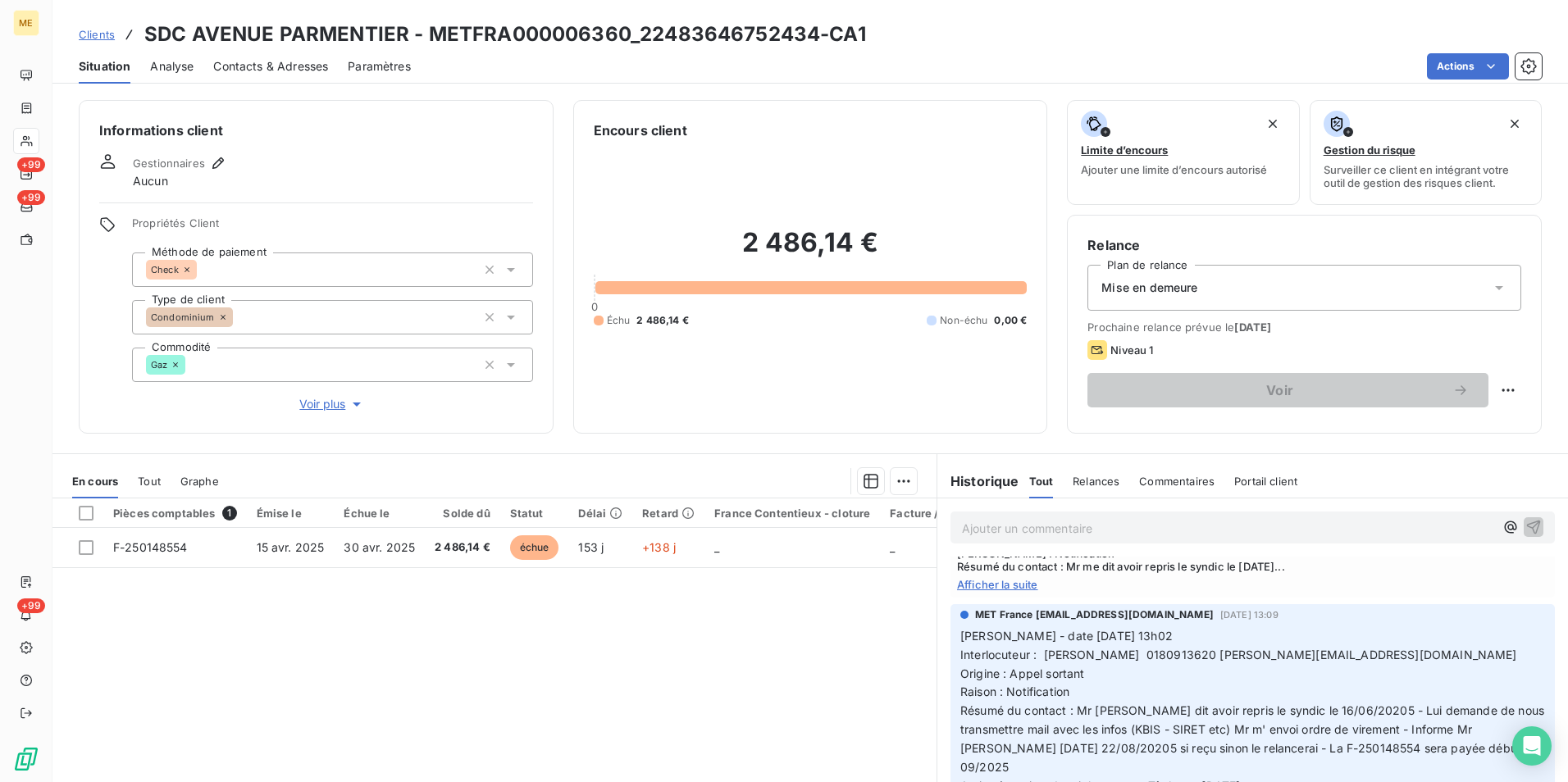
click at [985, 591] on span "Afficher la suite" at bounding box center [1252, 584] width 591 height 14
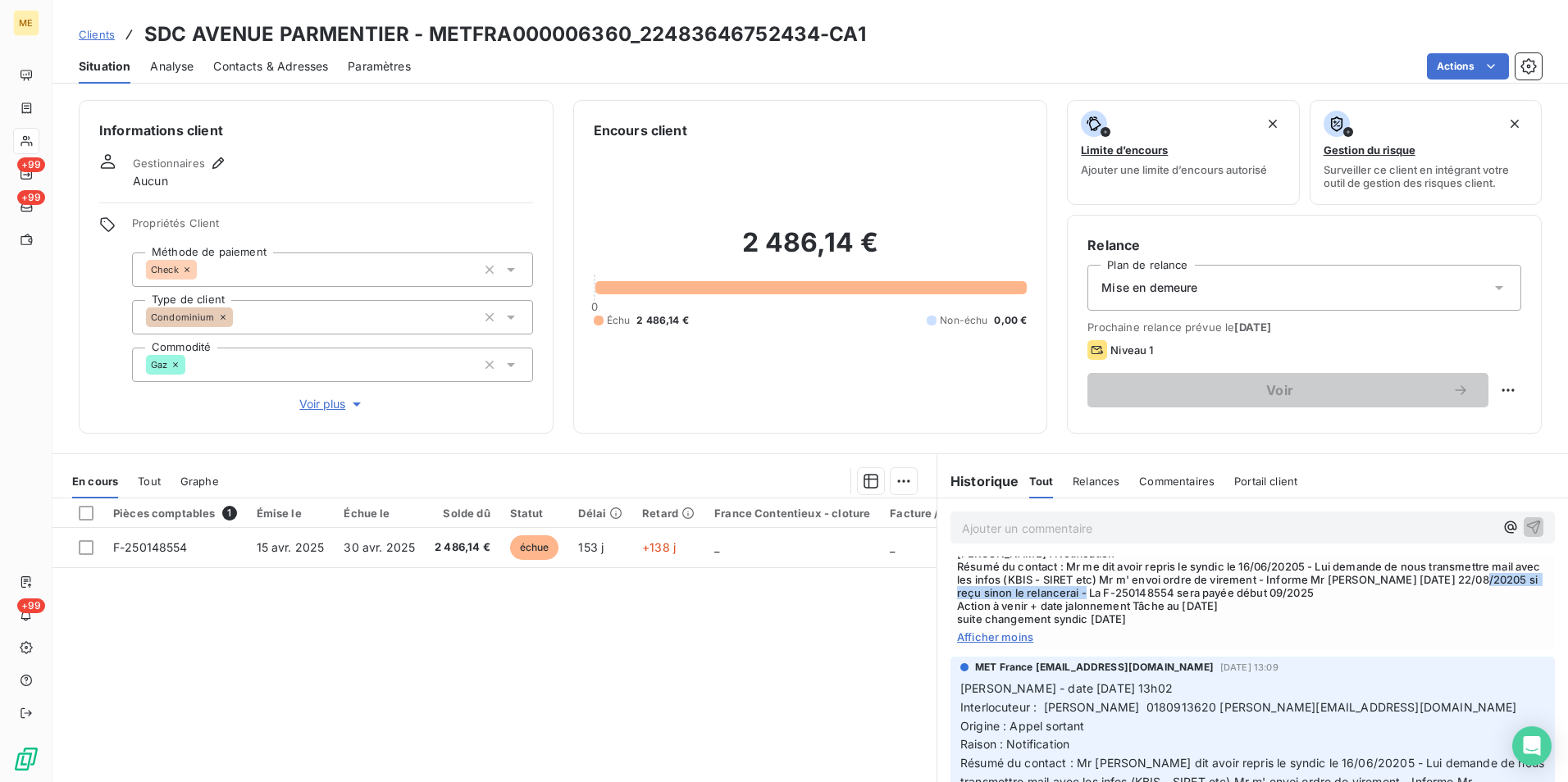
drag, startPoint x: 1099, startPoint y: 611, endPoint x: 1324, endPoint y: 614, distance: 225.0
click at [1324, 614] on span "Valérie - date 19/08/2025 13h02 Interlocuteur : Mr caron 0180913620 m.caron@oly…" at bounding box center [1252, 567] width 591 height 118
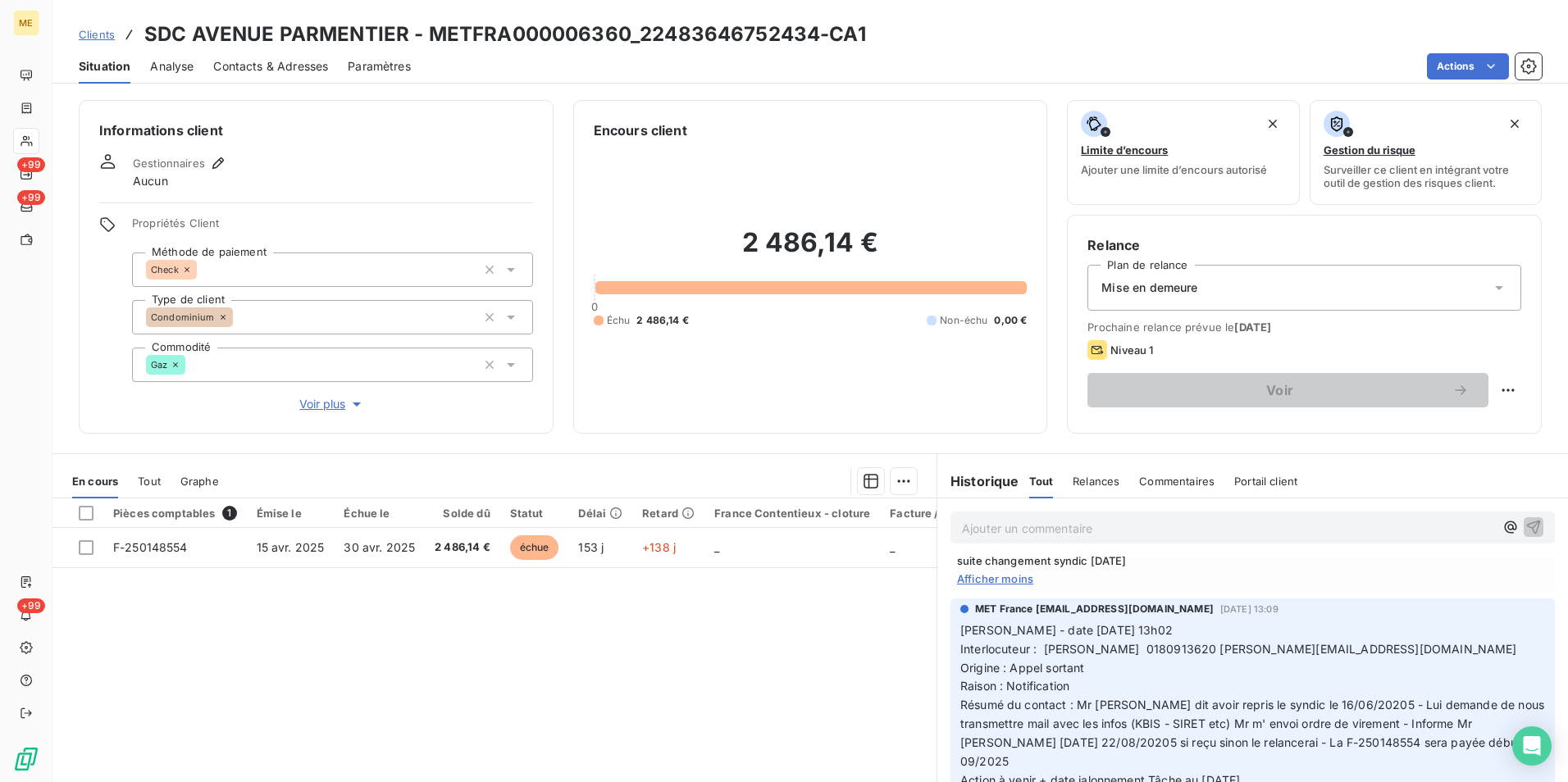
scroll to position [1393, 0]
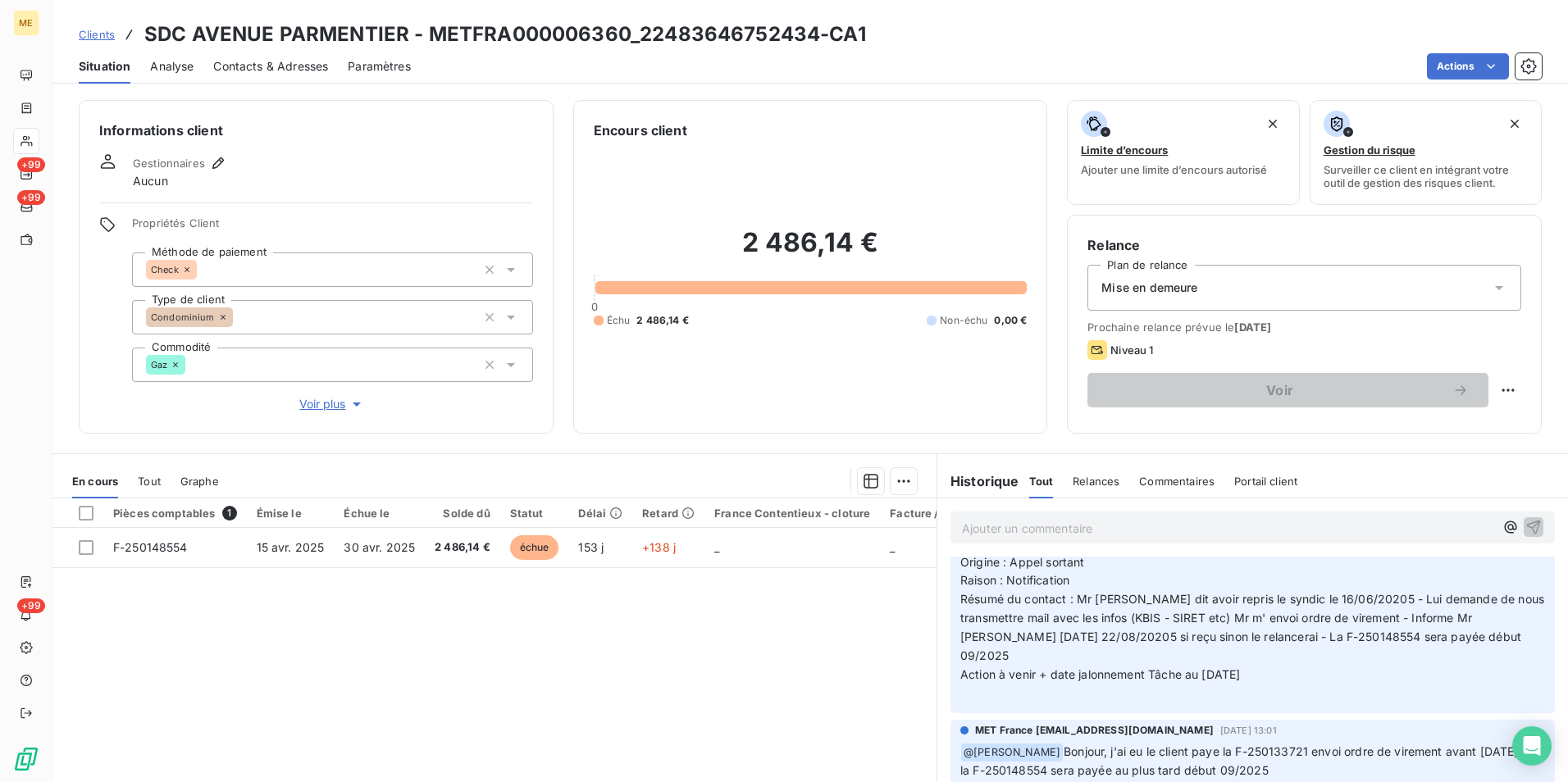
click at [696, 30] on h3 "SDC AVENUE PARMENTIER - METFRA000006360_22483646752434-CA1" at bounding box center [505, 34] width 722 height 29
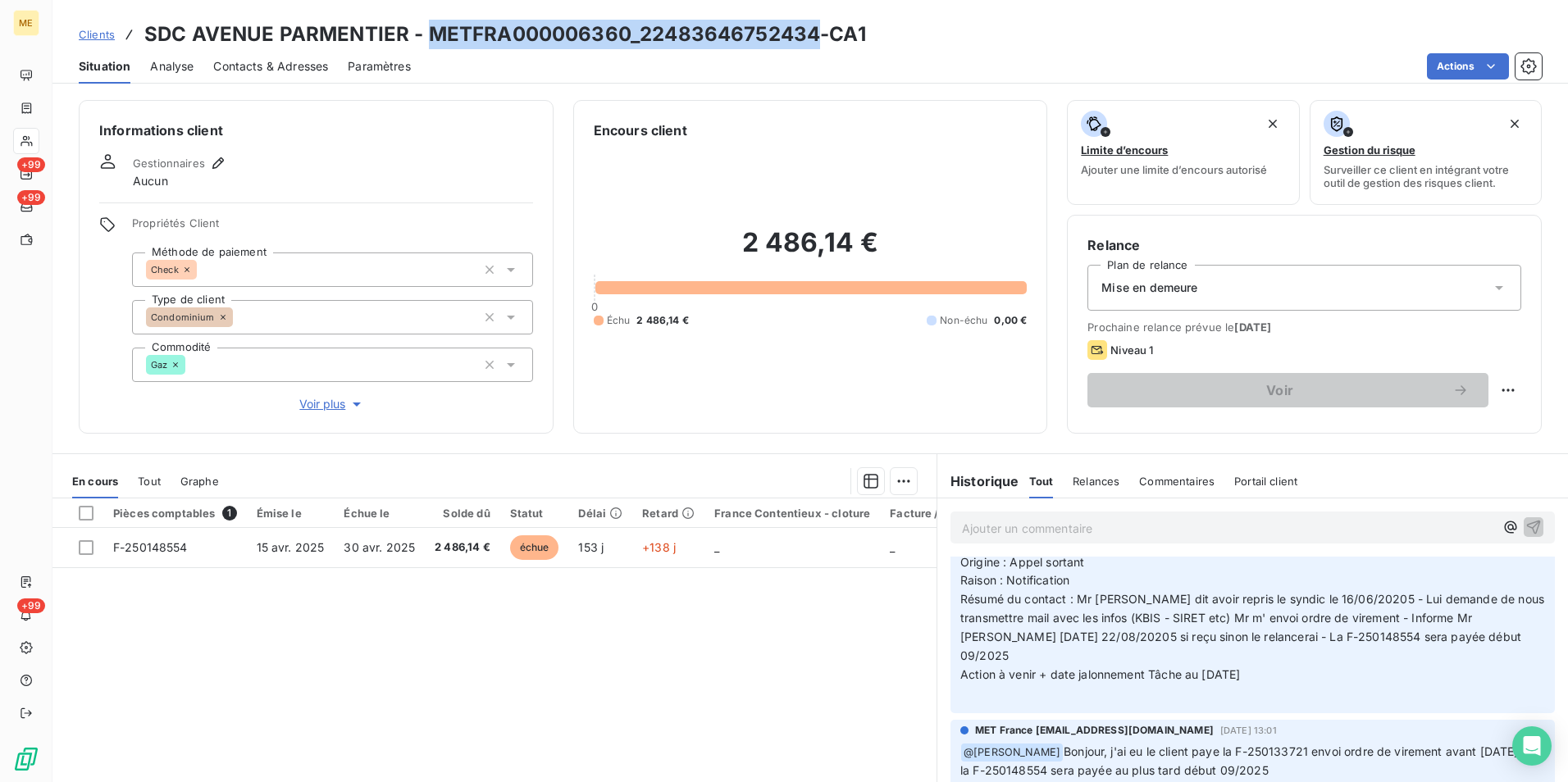
click at [696, 30] on h3 "SDC AVENUE PARMENTIER - METFRA000006360_22483646752434-CA1" at bounding box center [505, 34] width 722 height 29
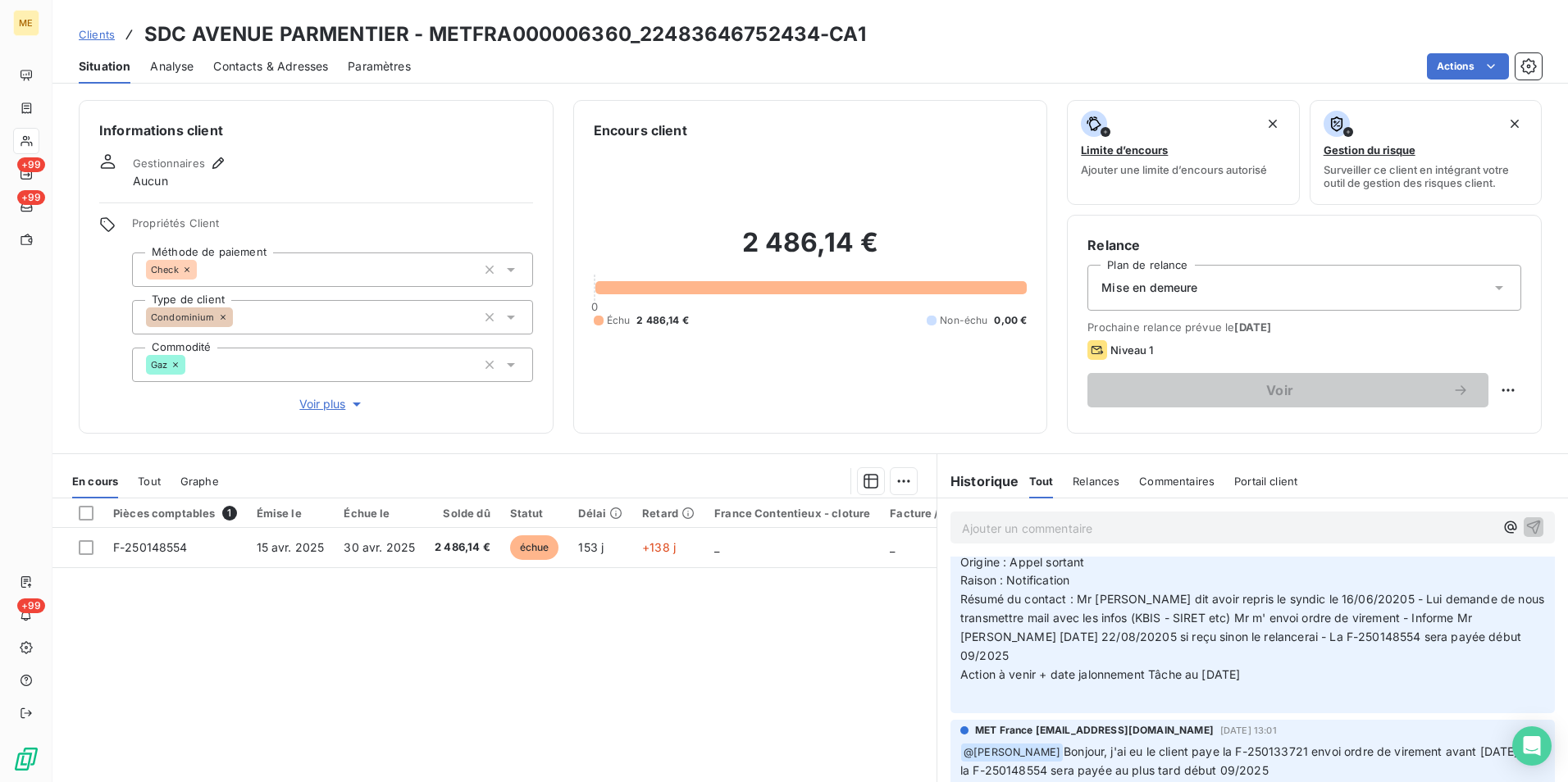
click at [955, 44] on div "Clients SDC AVENUE PARMENTIER - METFRA000006360_22483646752434-CA1" at bounding box center [810, 34] width 1516 height 29
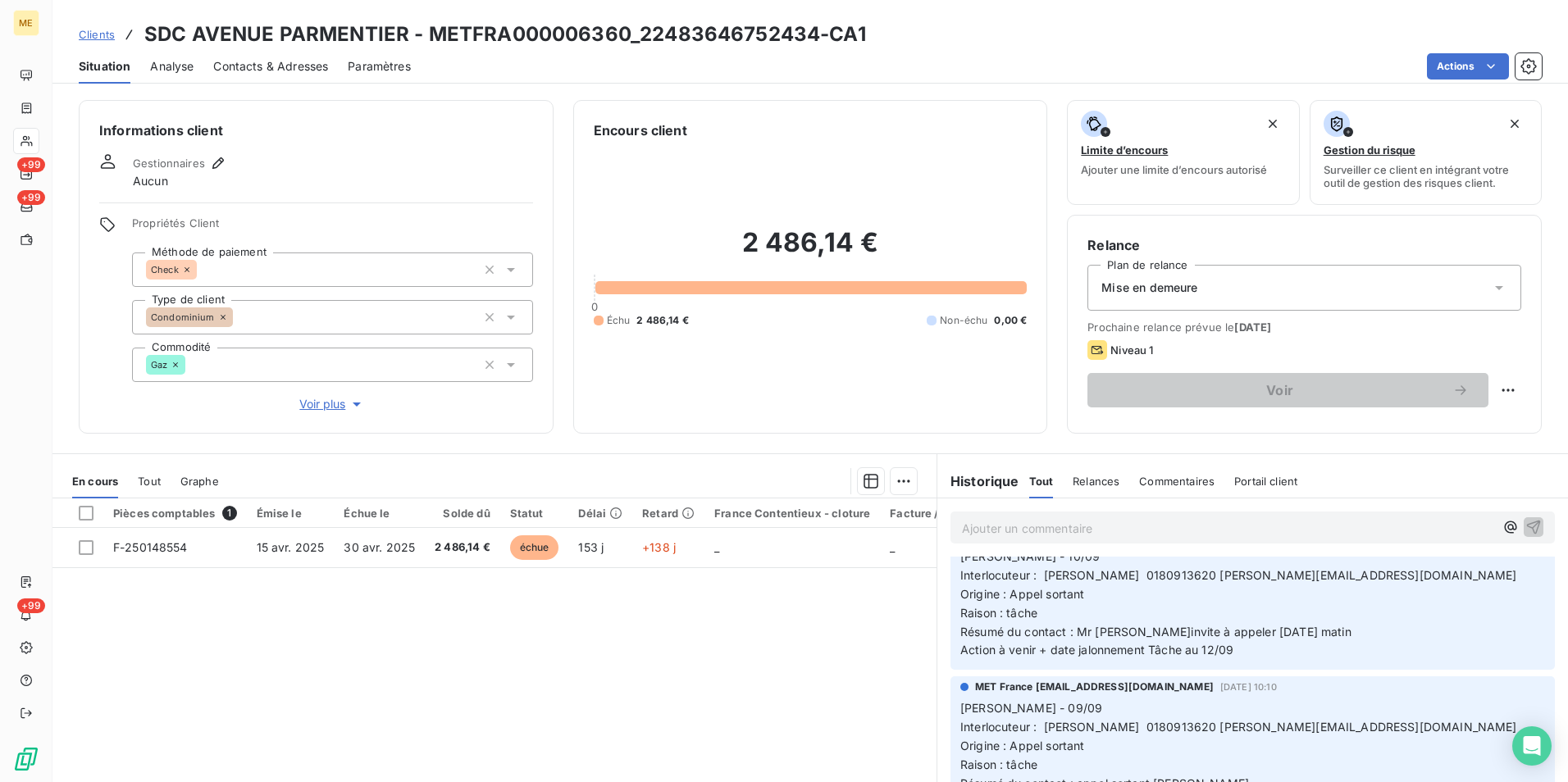
scroll to position [0, 0]
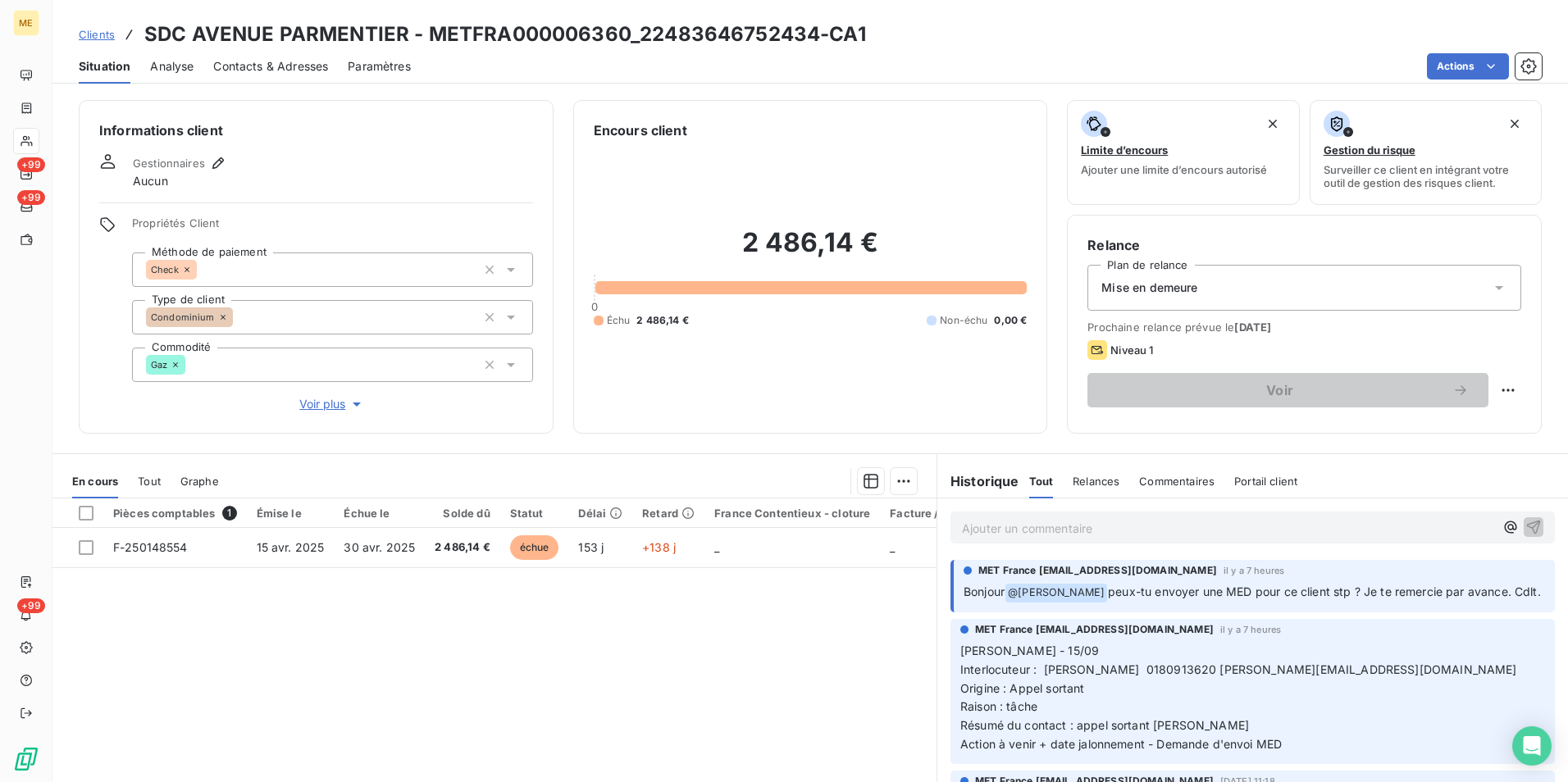
click at [1161, 526] on p "Ajouter un commentaire ﻿" at bounding box center [1227, 528] width 532 height 20
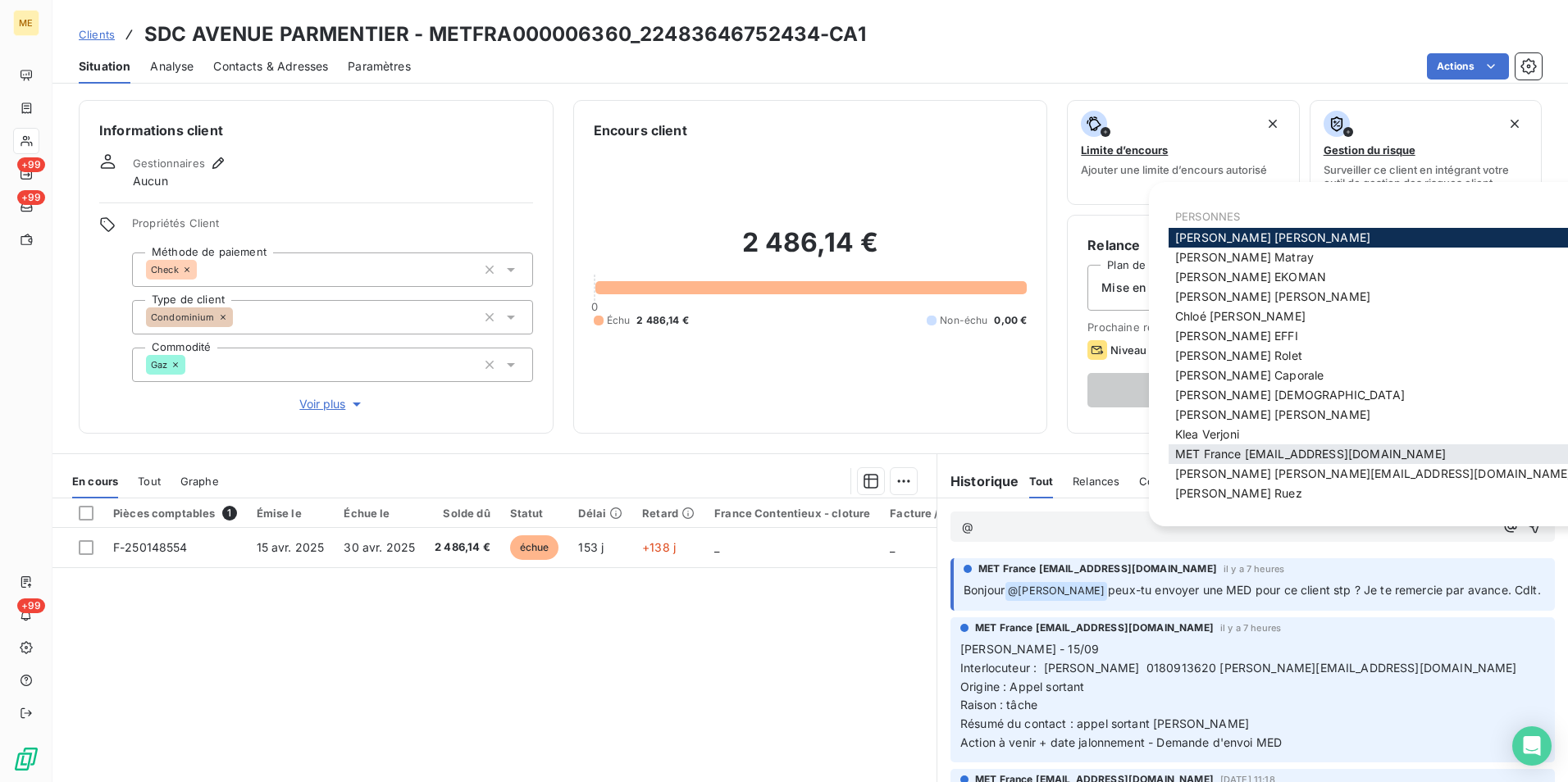
click at [1196, 452] on span "MET France met-france@recouvrement.met.com" at bounding box center [1309, 454] width 270 height 14
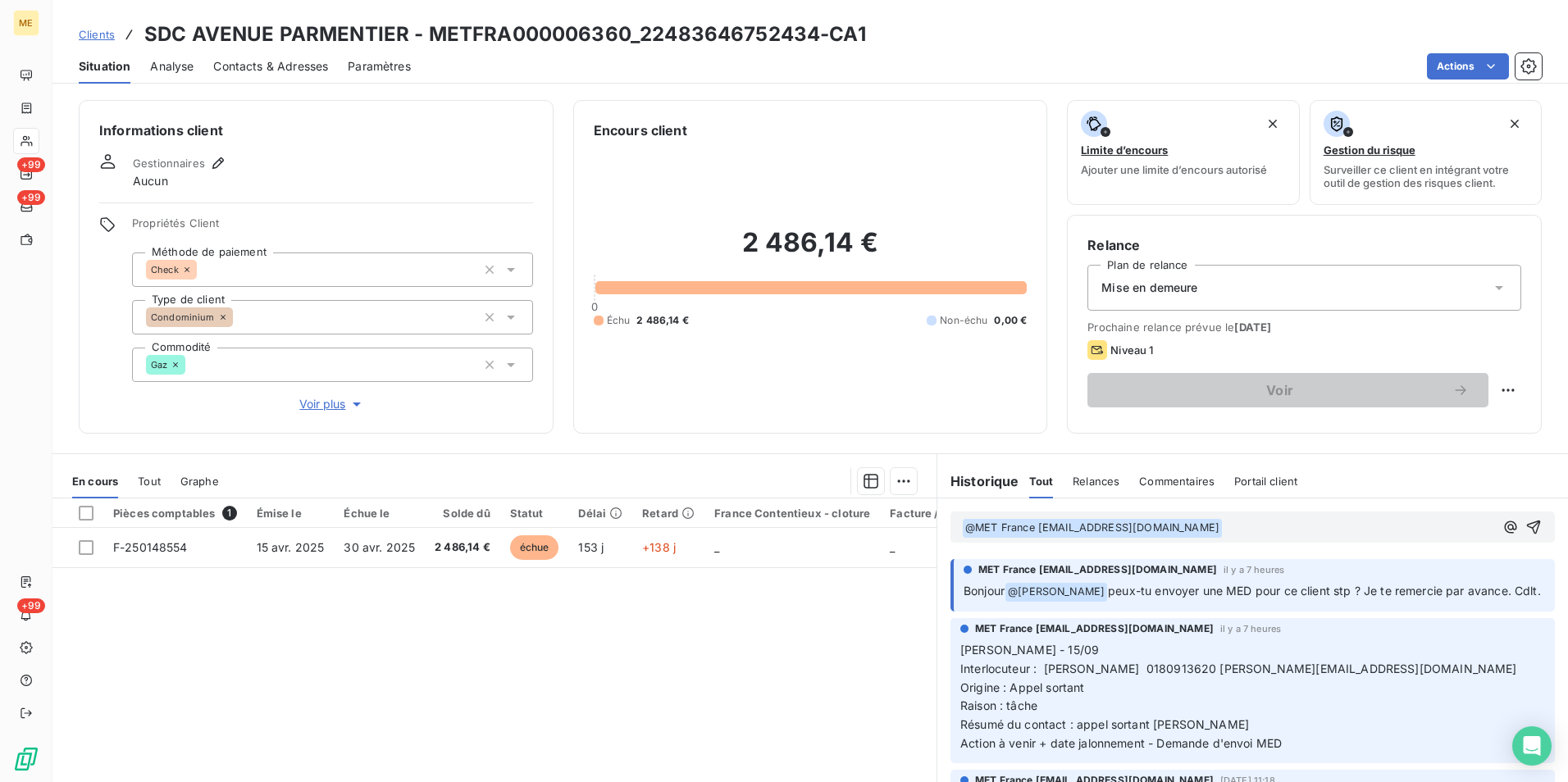
click at [1376, 285] on div "Mise en demeure" at bounding box center [1304, 287] width 434 height 46
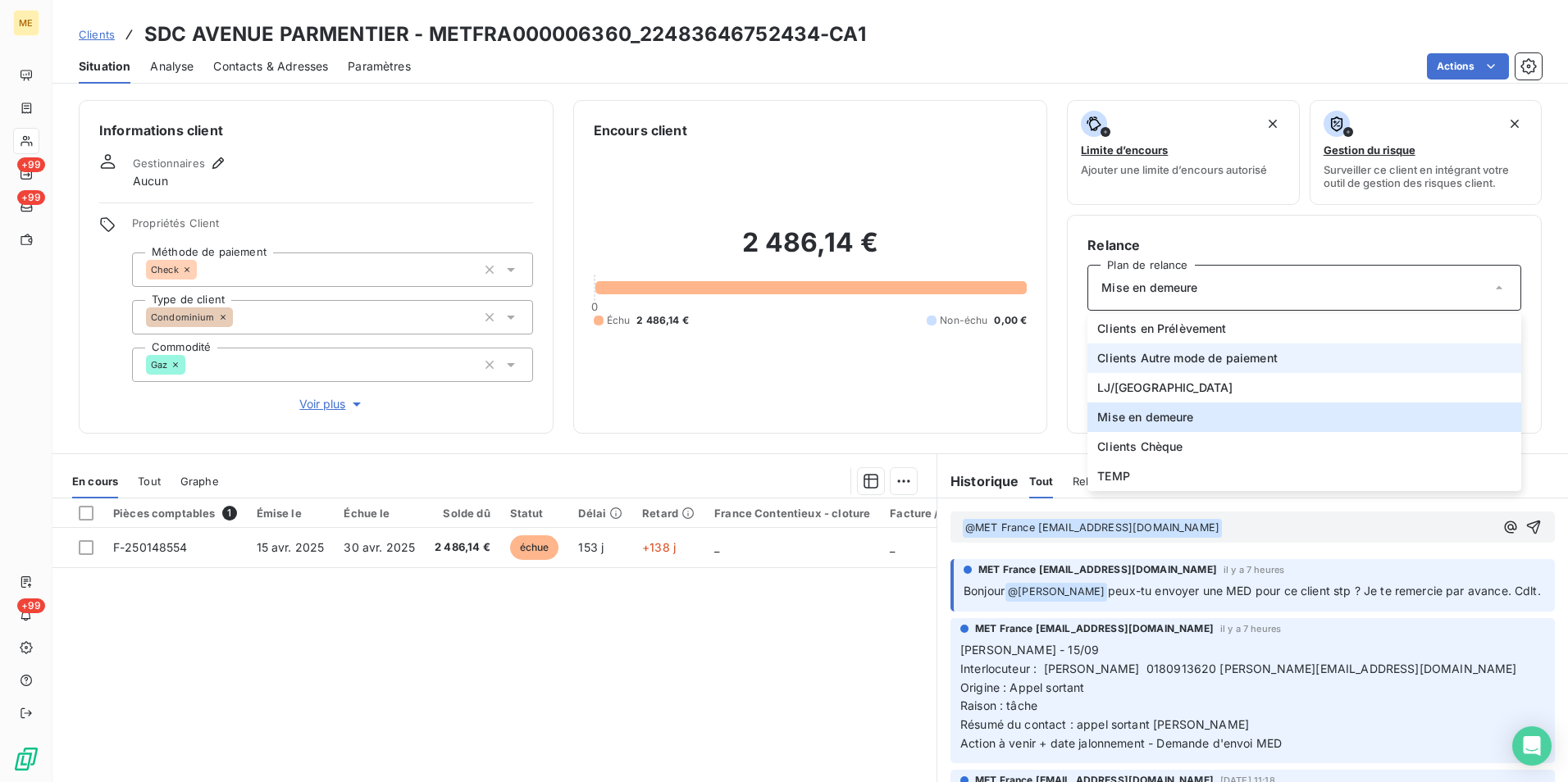
click at [1197, 359] on span "Clients Autre mode de paiement" at bounding box center [1187, 358] width 180 height 16
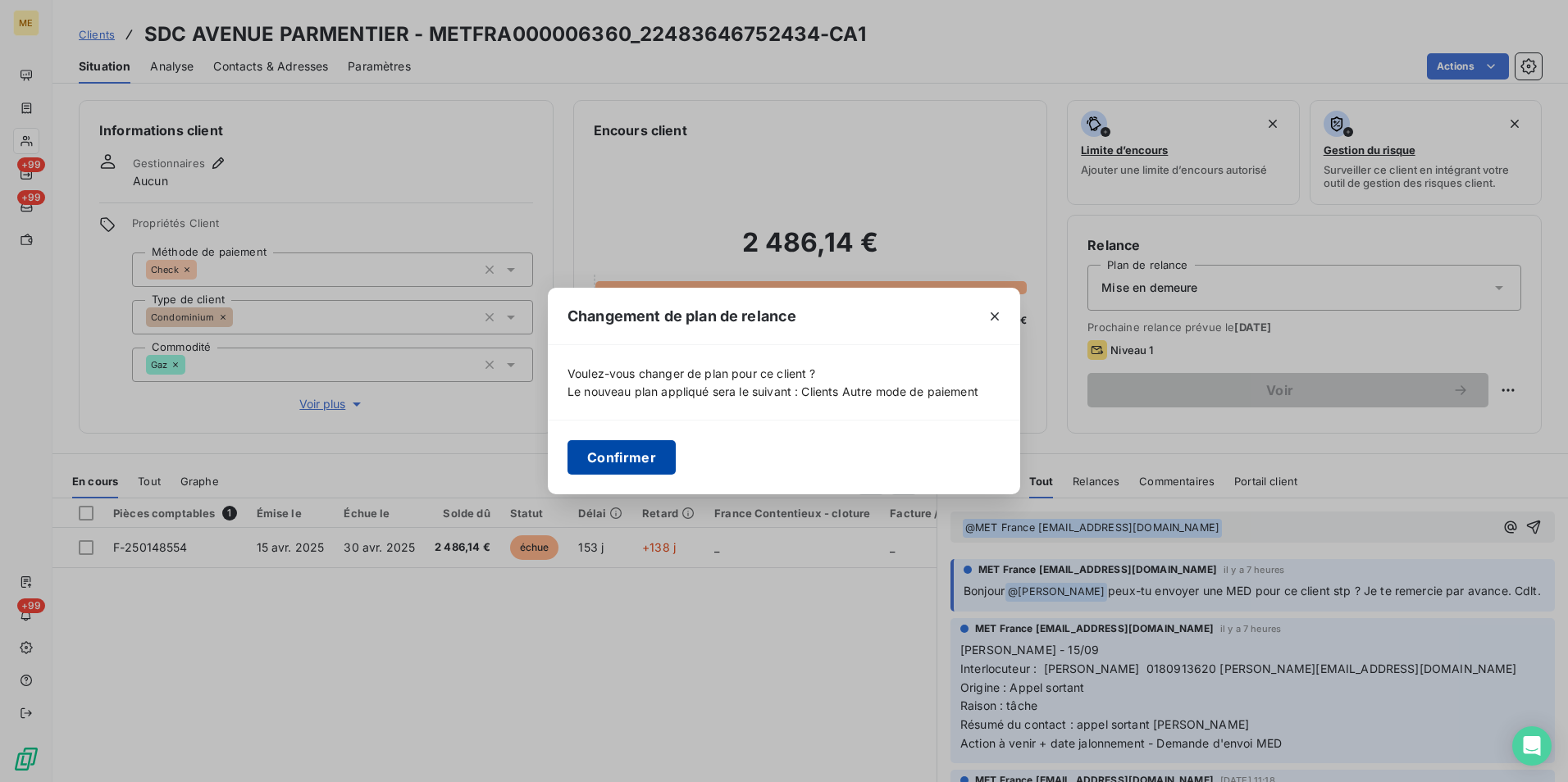
click at [627, 445] on button "Confirmer" at bounding box center [622, 457] width 109 height 35
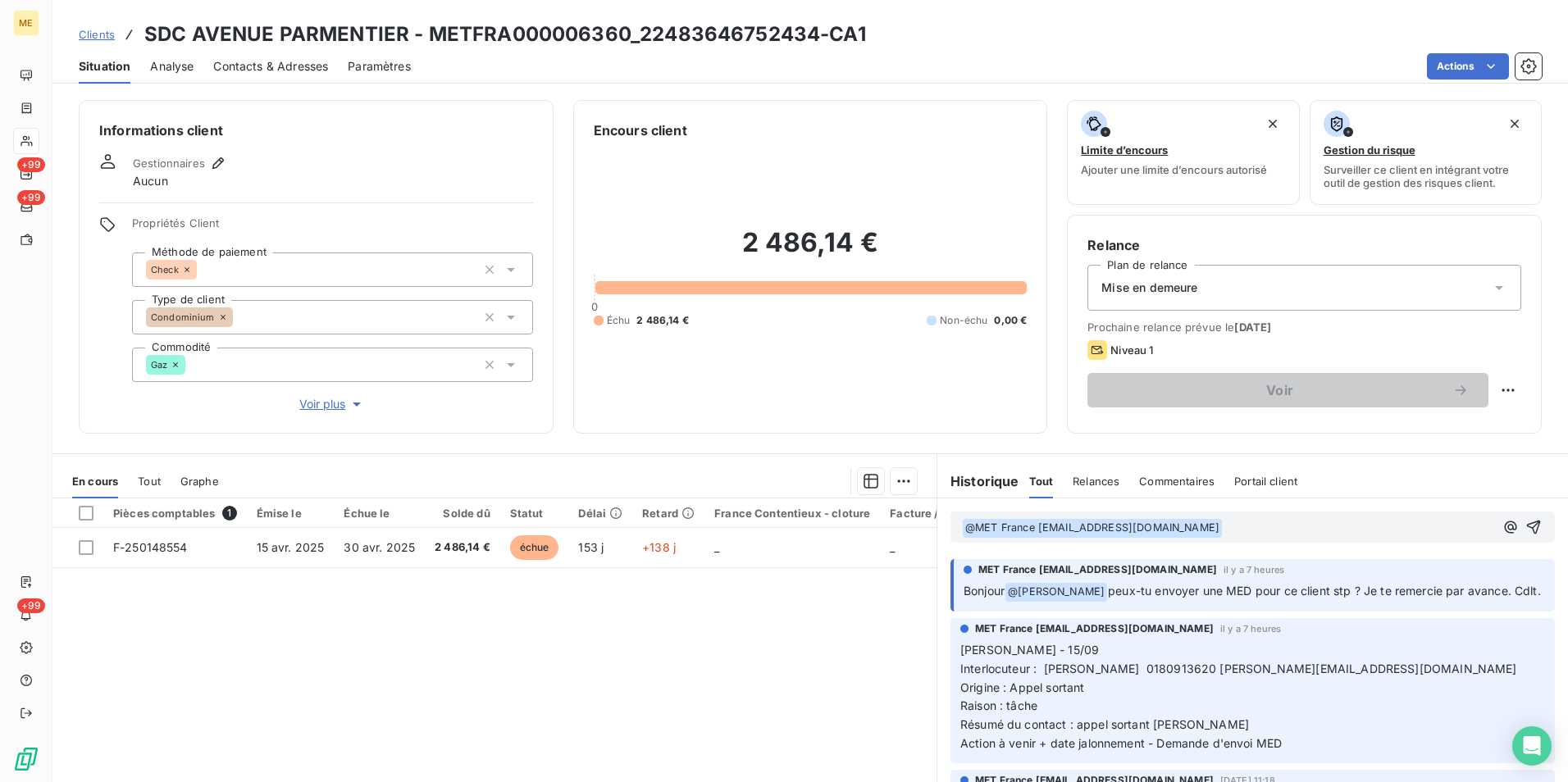
click at [1255, 531] on p "﻿ @ MET France met-france@recouvrement.met.com ﻿ ﻿" at bounding box center [1227, 528] width 532 height 19
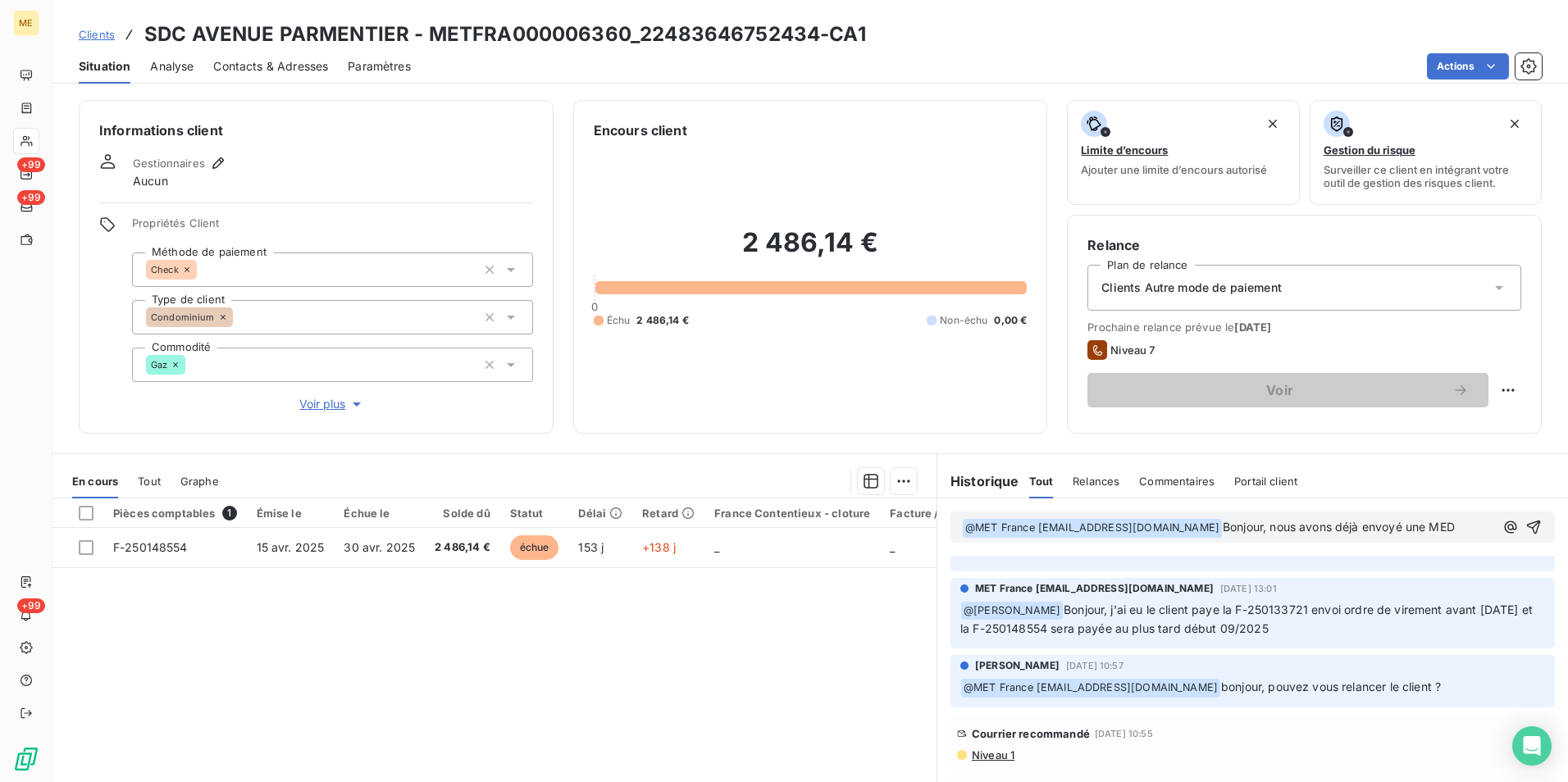
scroll to position [1558, 0]
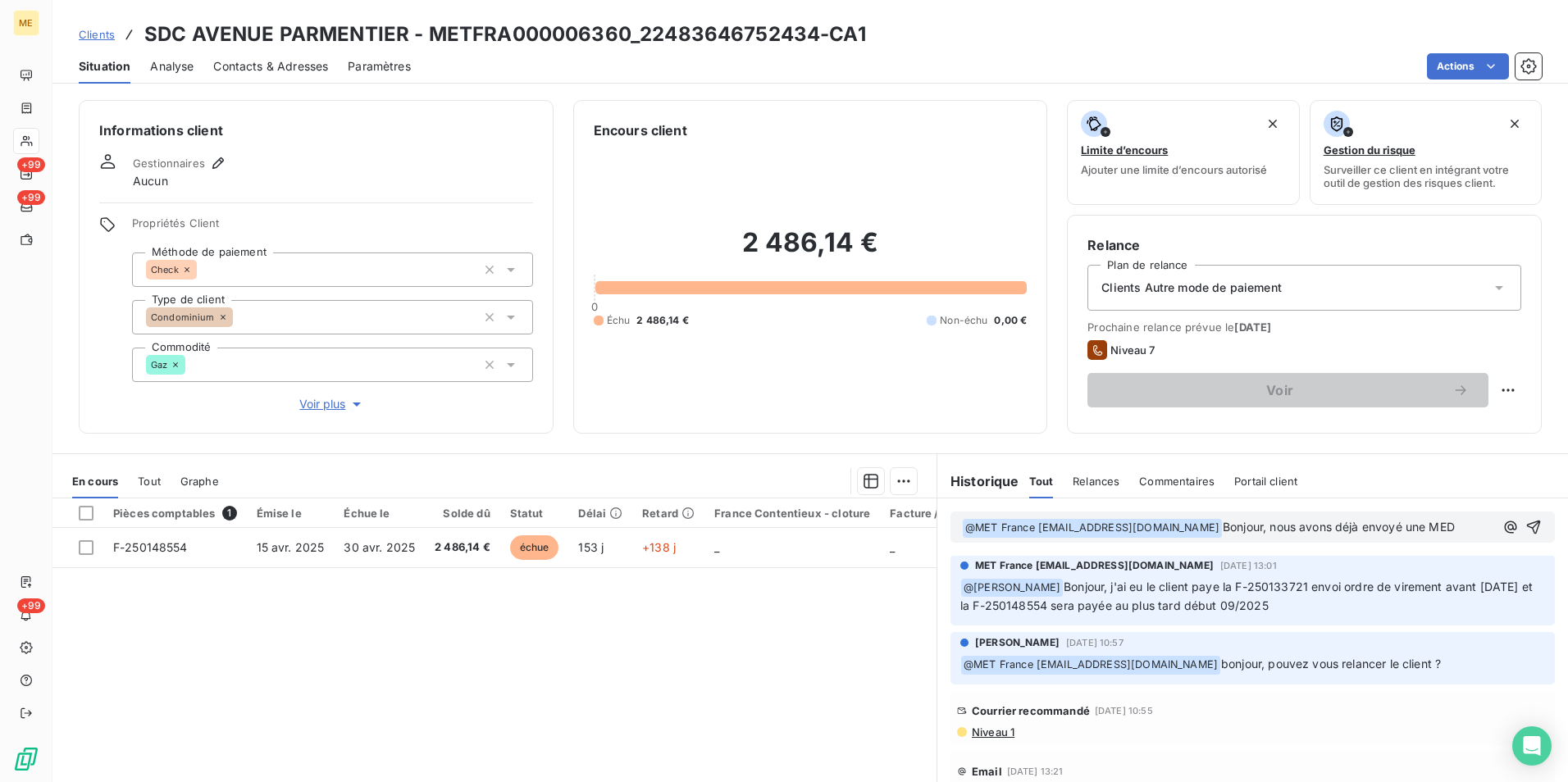
click at [972, 732] on span "Niveau 1" at bounding box center [992, 733] width 45 height 14
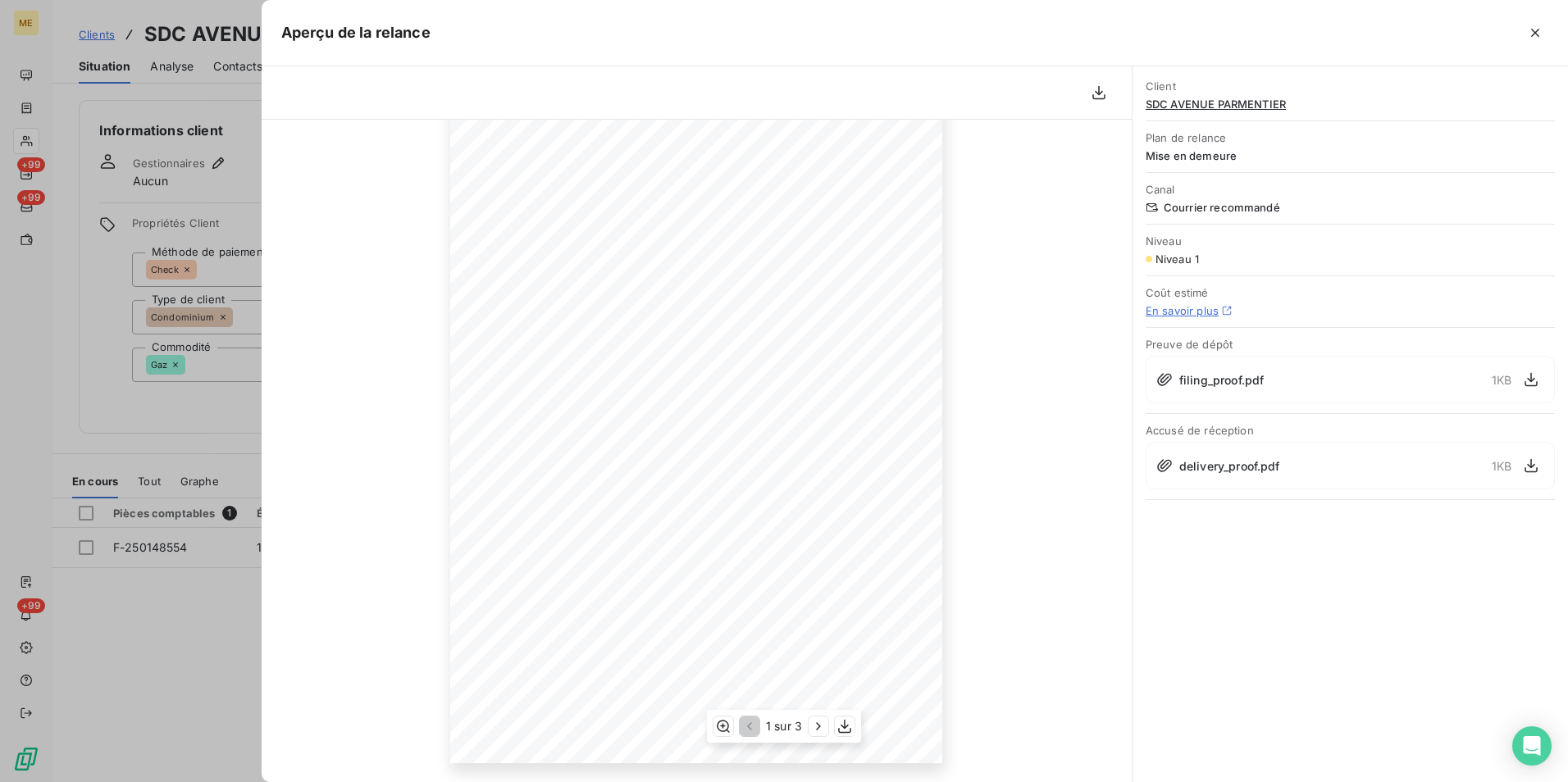
scroll to position [130, 0]
click at [1536, 31] on icon "button" at bounding box center [1535, 33] width 8 height 8
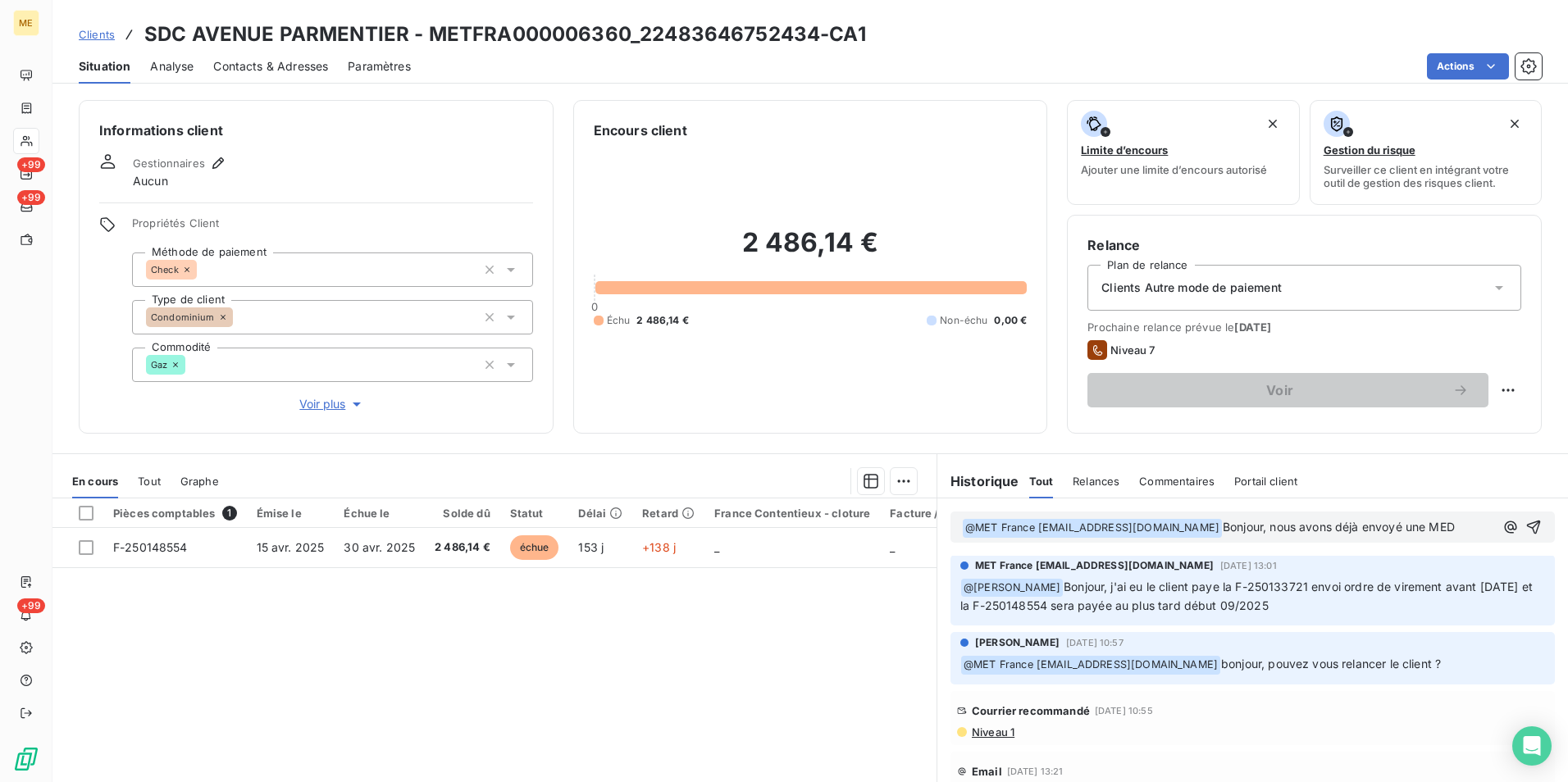
click at [1452, 536] on p "﻿ @ MET France met-france@recouvrement.met.com ﻿ Bonjour, nous avons déjà envoy…" at bounding box center [1227, 528] width 532 height 19
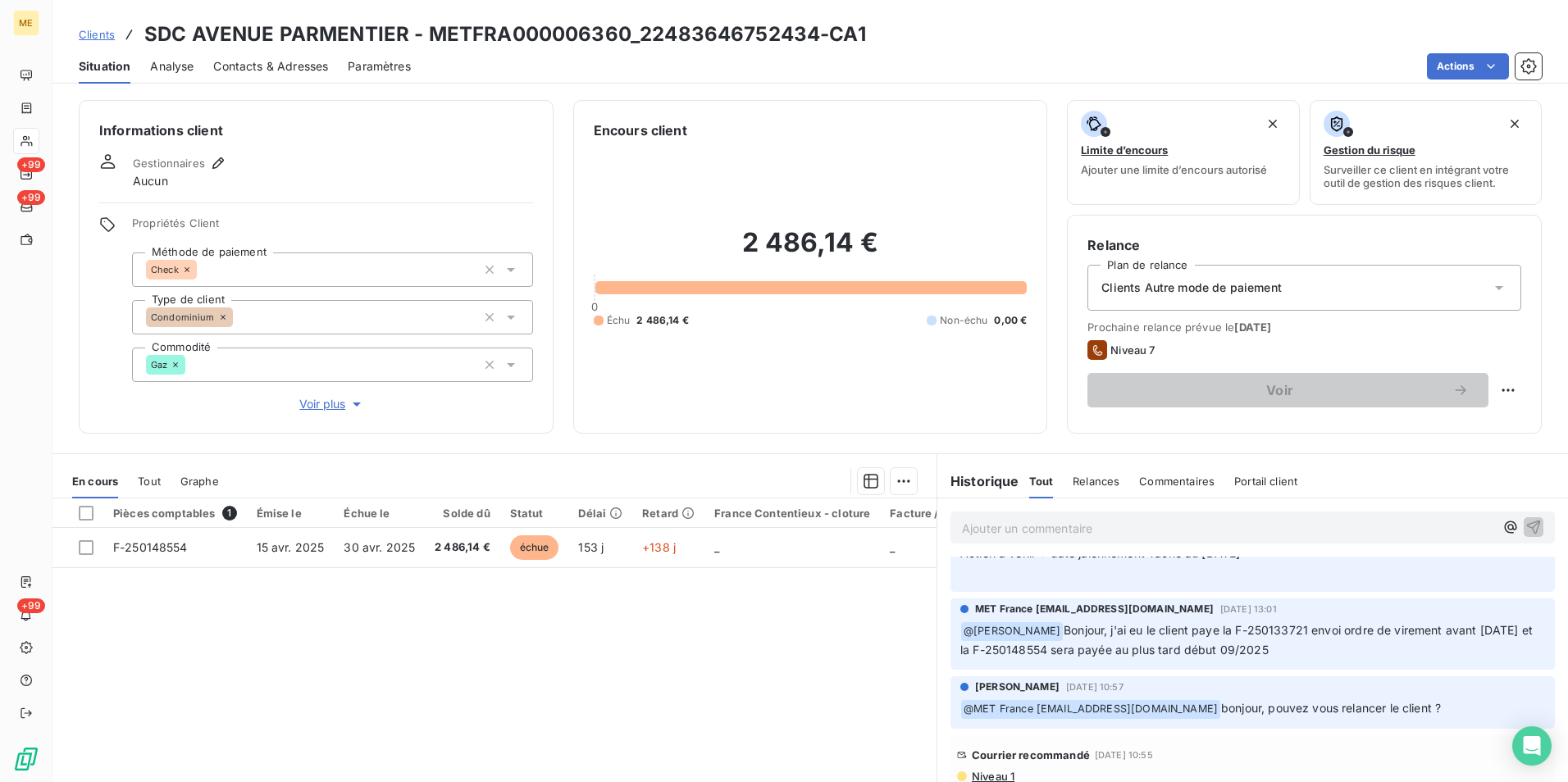
scroll to position [1621, 0]
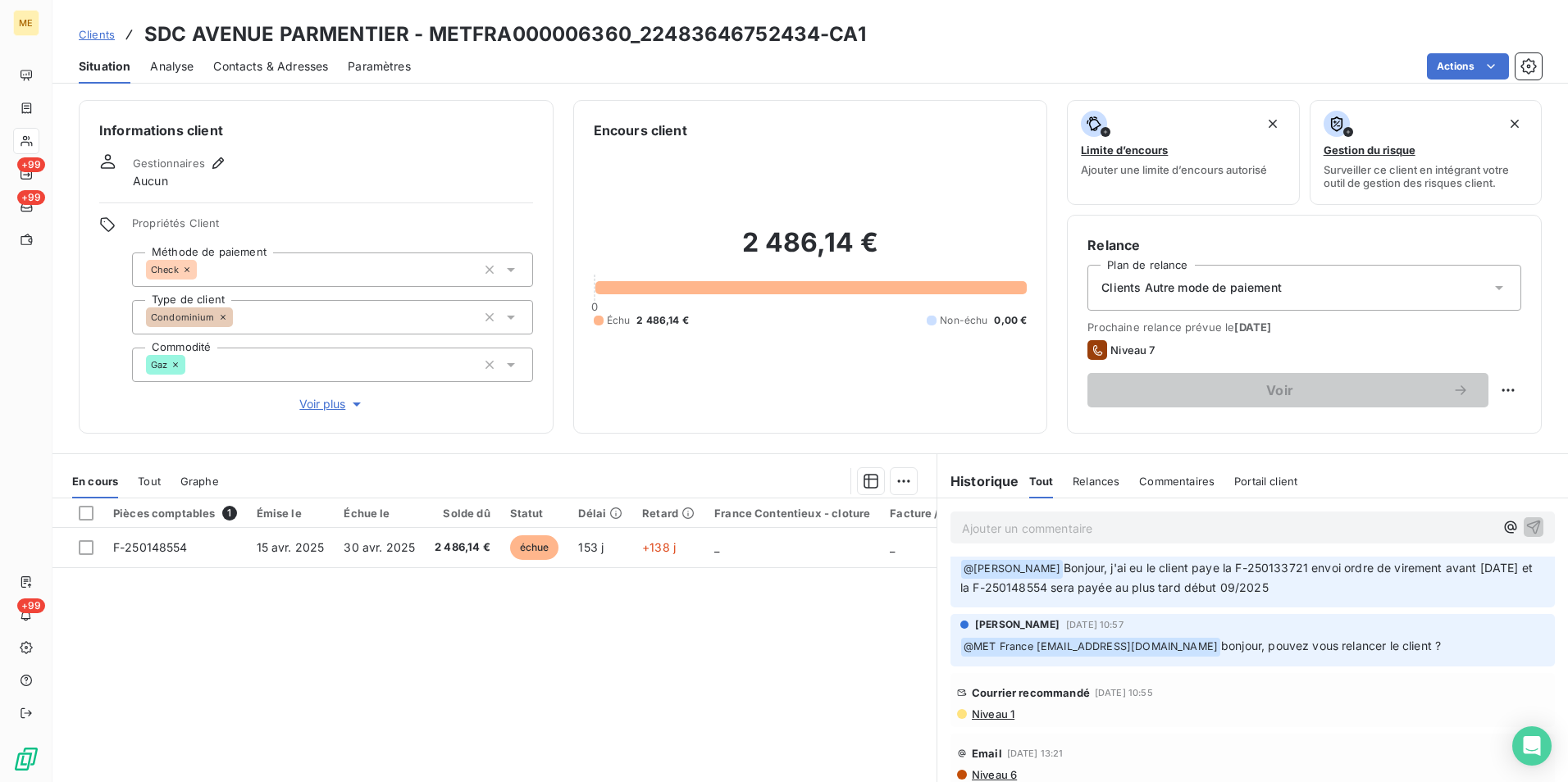
click at [143, 25] on div "Clients SDC AVENUE PARMENTIER - METFRA000006360_22483646752434-CA1" at bounding box center [472, 34] width 787 height 29
drag, startPoint x: 145, startPoint y: 31, endPoint x: 407, endPoint y: 29, distance: 262.0
click at [407, 29] on h3 "SDC AVENUE PARMENTIER - METFRA000006360_22483646752434-CA1" at bounding box center [505, 34] width 722 height 29
copy h3 "SDC AVENUE PARMENTIER"
click at [812, 54] on div "Actions" at bounding box center [986, 66] width 1111 height 26
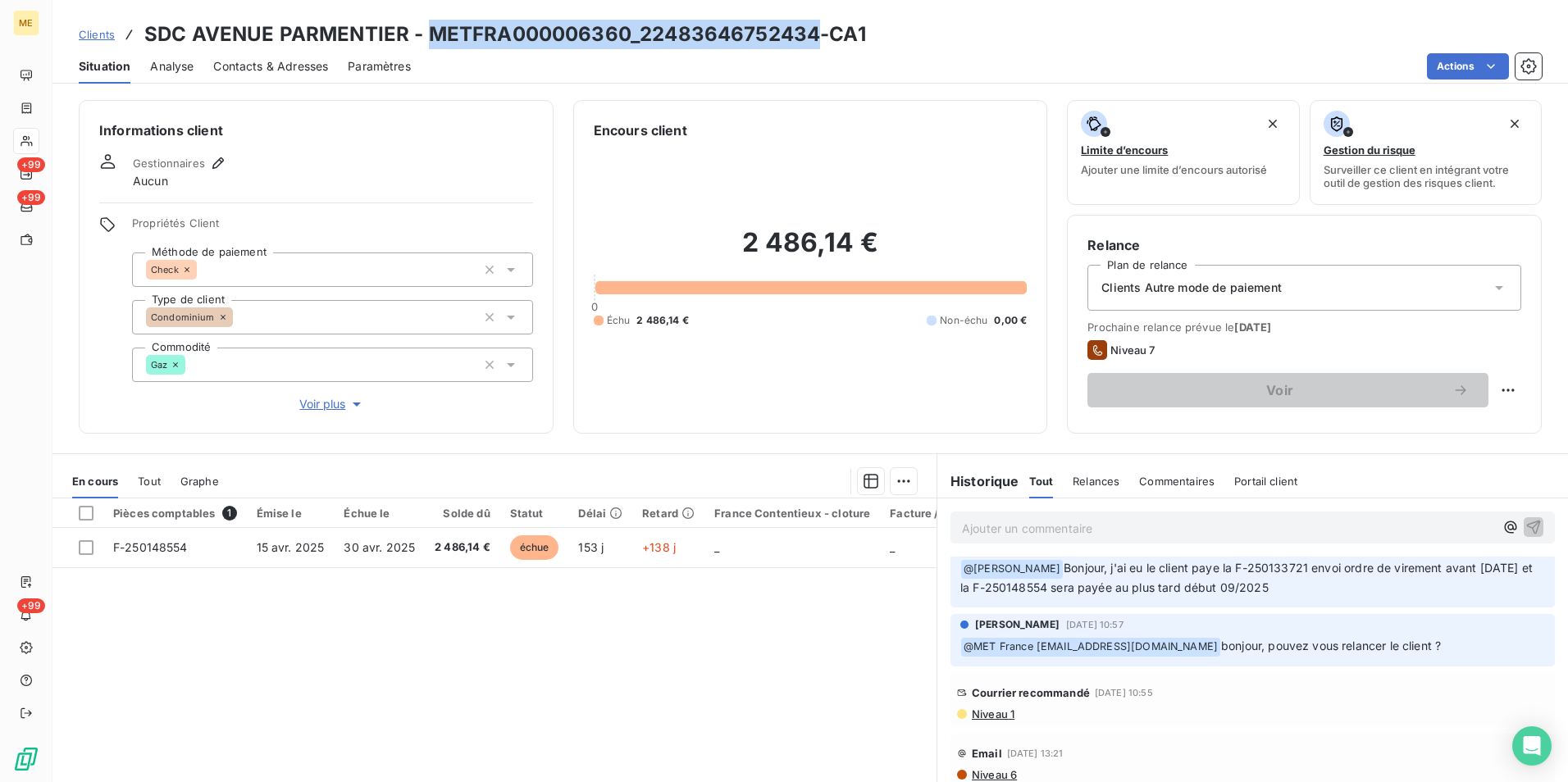
drag, startPoint x: 814, startPoint y: 34, endPoint x: 433, endPoint y: 33, distance: 381.0
click at [433, 33] on h3 "SDC AVENUE PARMENTIER - METFRA000006360_22483646752434-CA1" at bounding box center [505, 34] width 722 height 29
copy h3 "METFRA000006360_22483646752434"
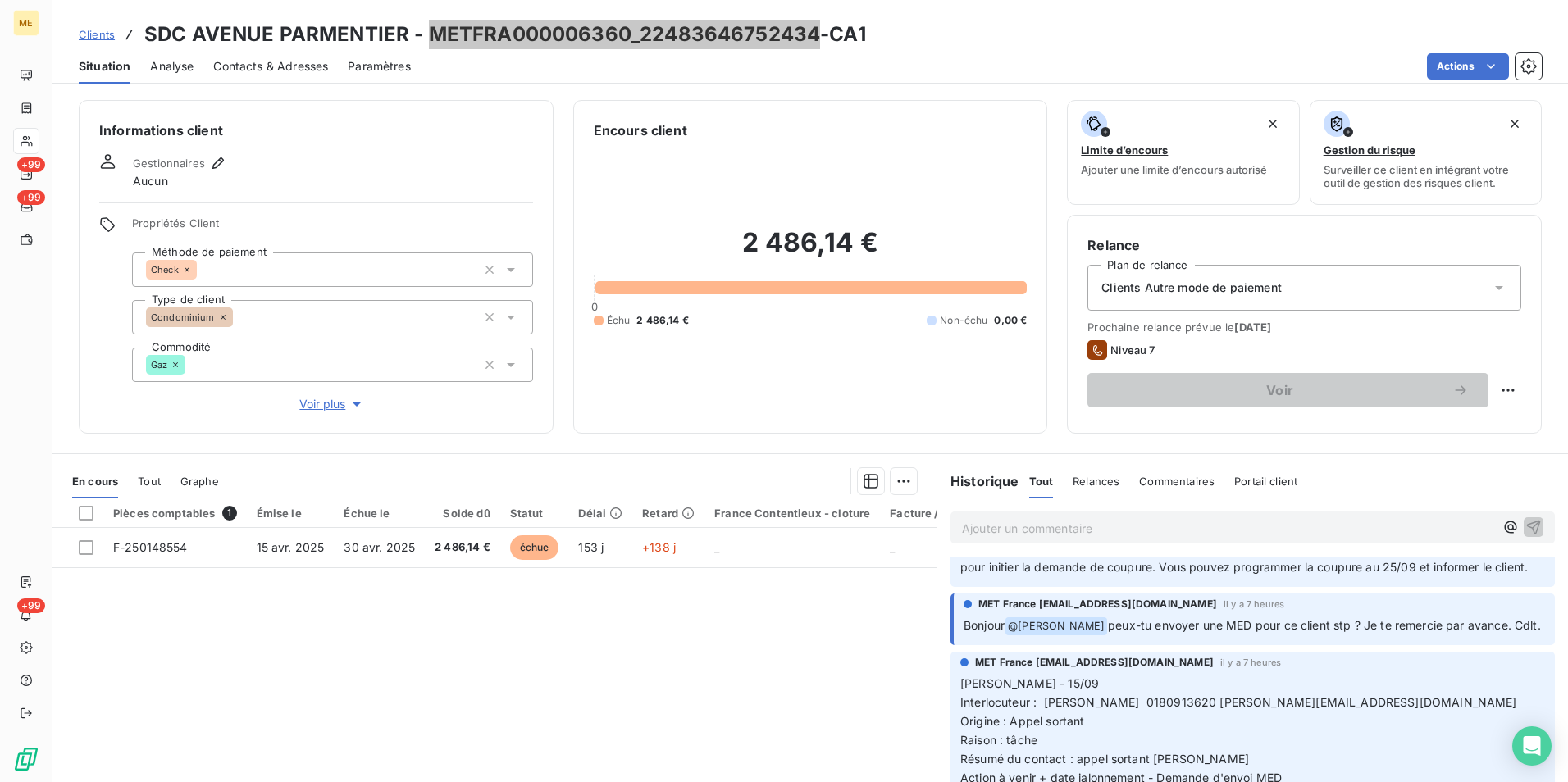
scroll to position [0, 0]
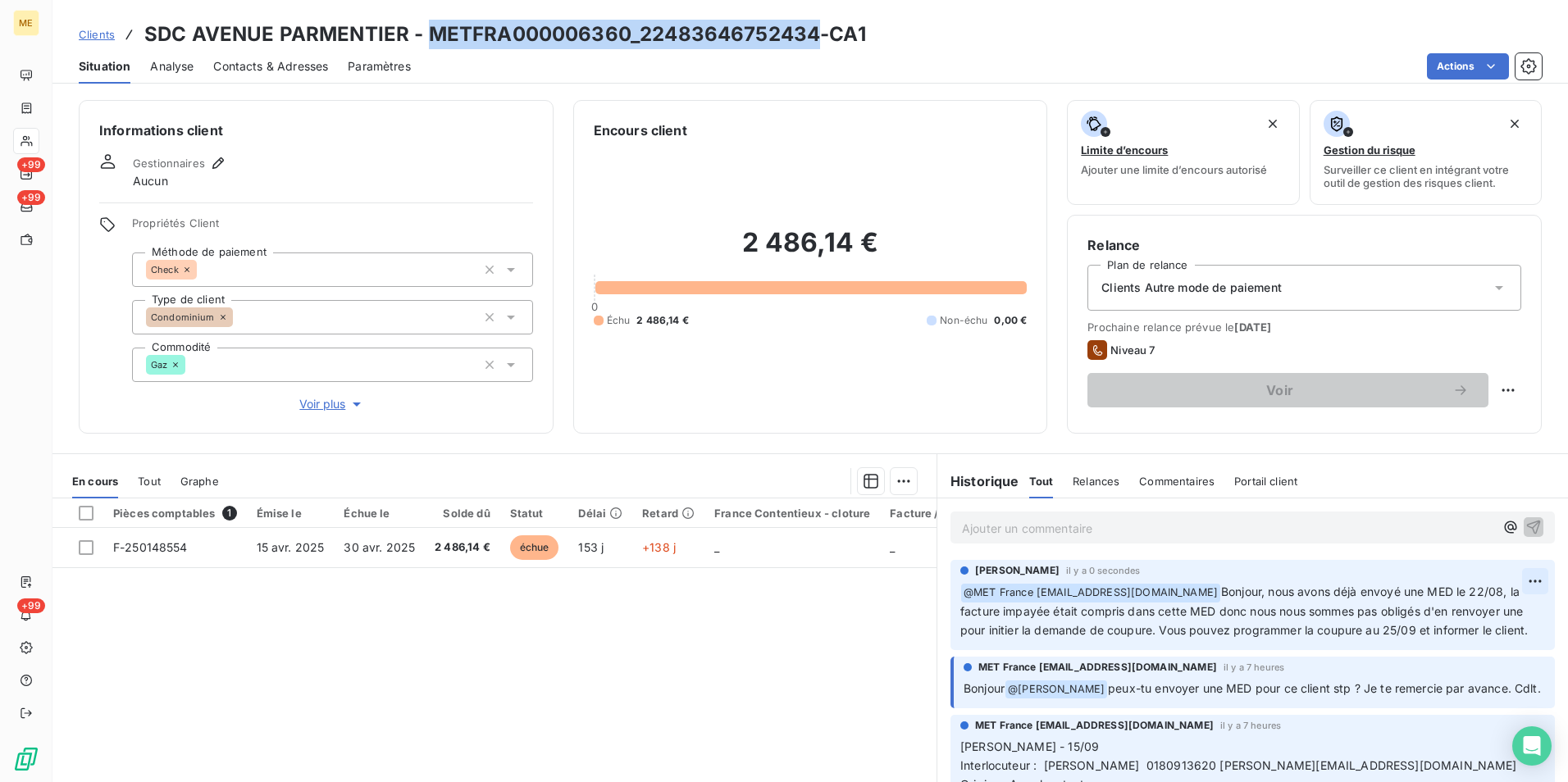
click at [1511, 578] on html "ME +99 +99 +99 Clients SDC AVENUE PARMENTIER - METFRA000006360_22483646752434-C…" at bounding box center [784, 391] width 1568 height 782
click at [1473, 620] on div "Editer" at bounding box center [1471, 617] width 92 height 26
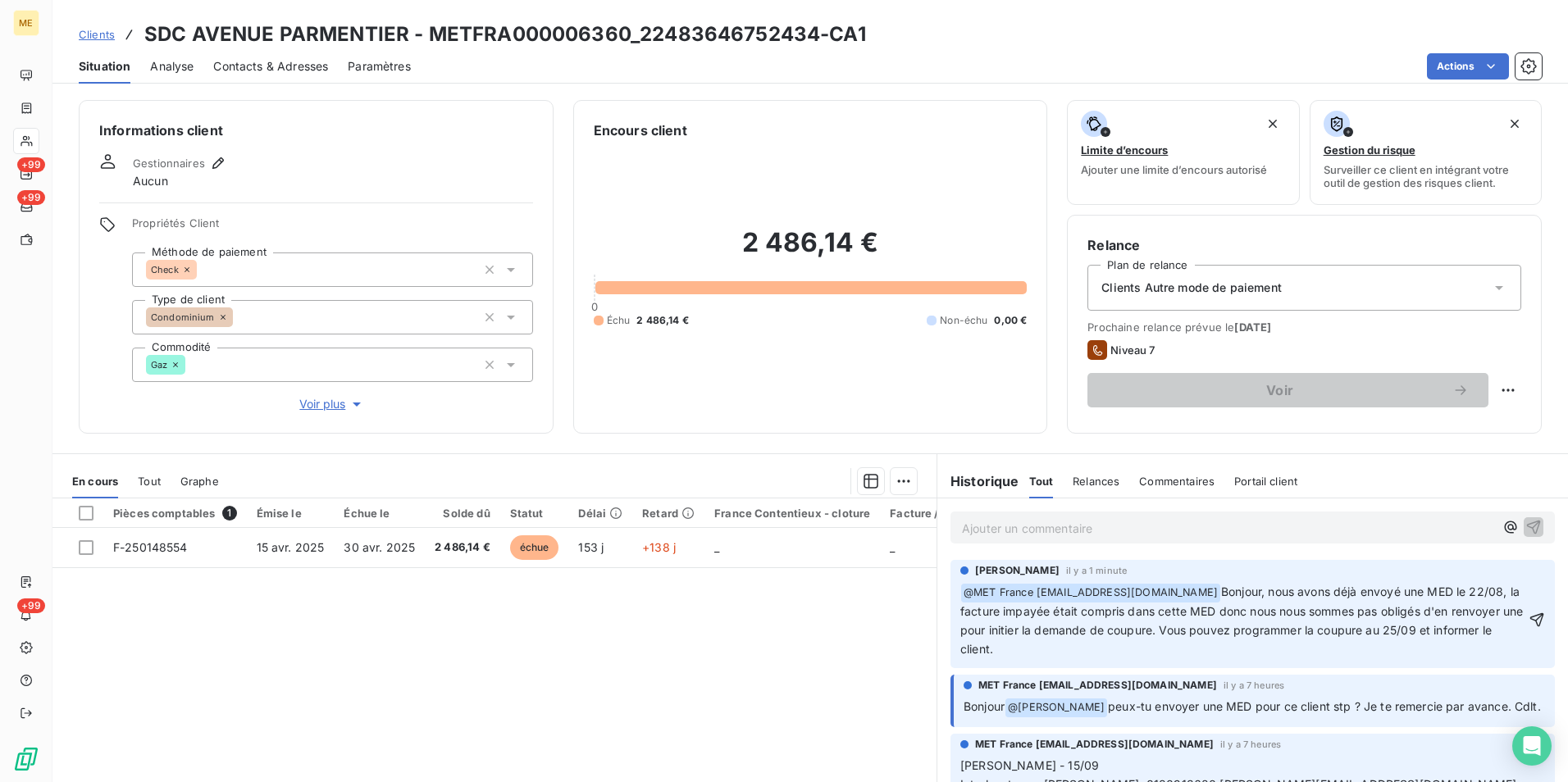
drag, startPoint x: 1249, startPoint y: 655, endPoint x: 1235, endPoint y: 621, distance: 36.8
click at [1235, 621] on p "﻿ @ MET France met-france@recouvrement.met.com ﻿ Bonjour, nous avons déjà envoy…" at bounding box center [1242, 621] width 565 height 77
click at [977, 656] on span "Bonjour, nous avons déjà envoyé une MED le 22/08, la facture impayée était comp…" at bounding box center [1243, 620] width 567 height 72
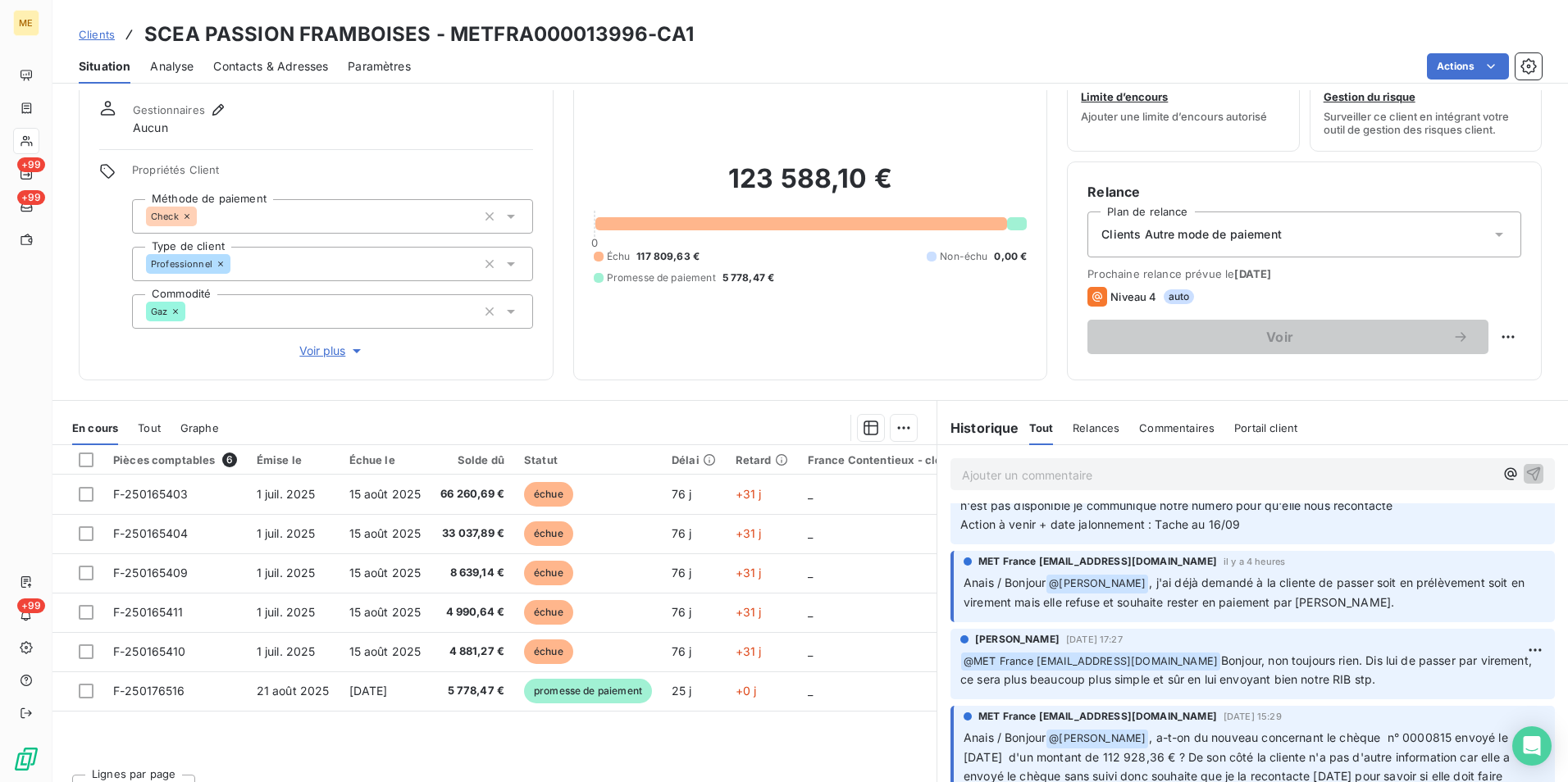
scroll to position [81, 0]
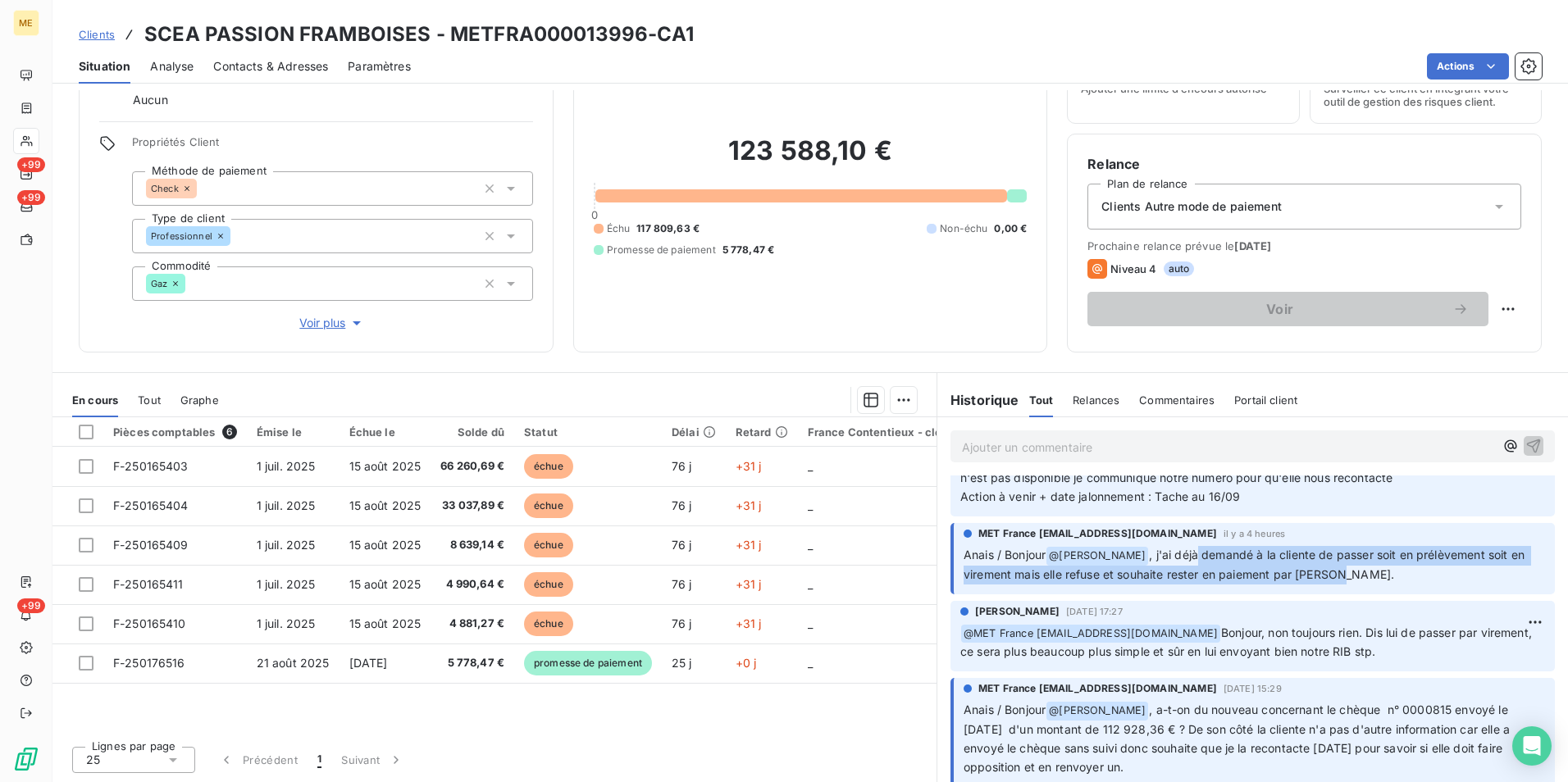
drag, startPoint x: 1194, startPoint y: 532, endPoint x: 1354, endPoint y: 557, distance: 161.9
click at [1354, 557] on span ", j'ai déjà demandé à la cliente de passer soit en prélèvement soit en virement…" at bounding box center [1245, 564] width 564 height 34
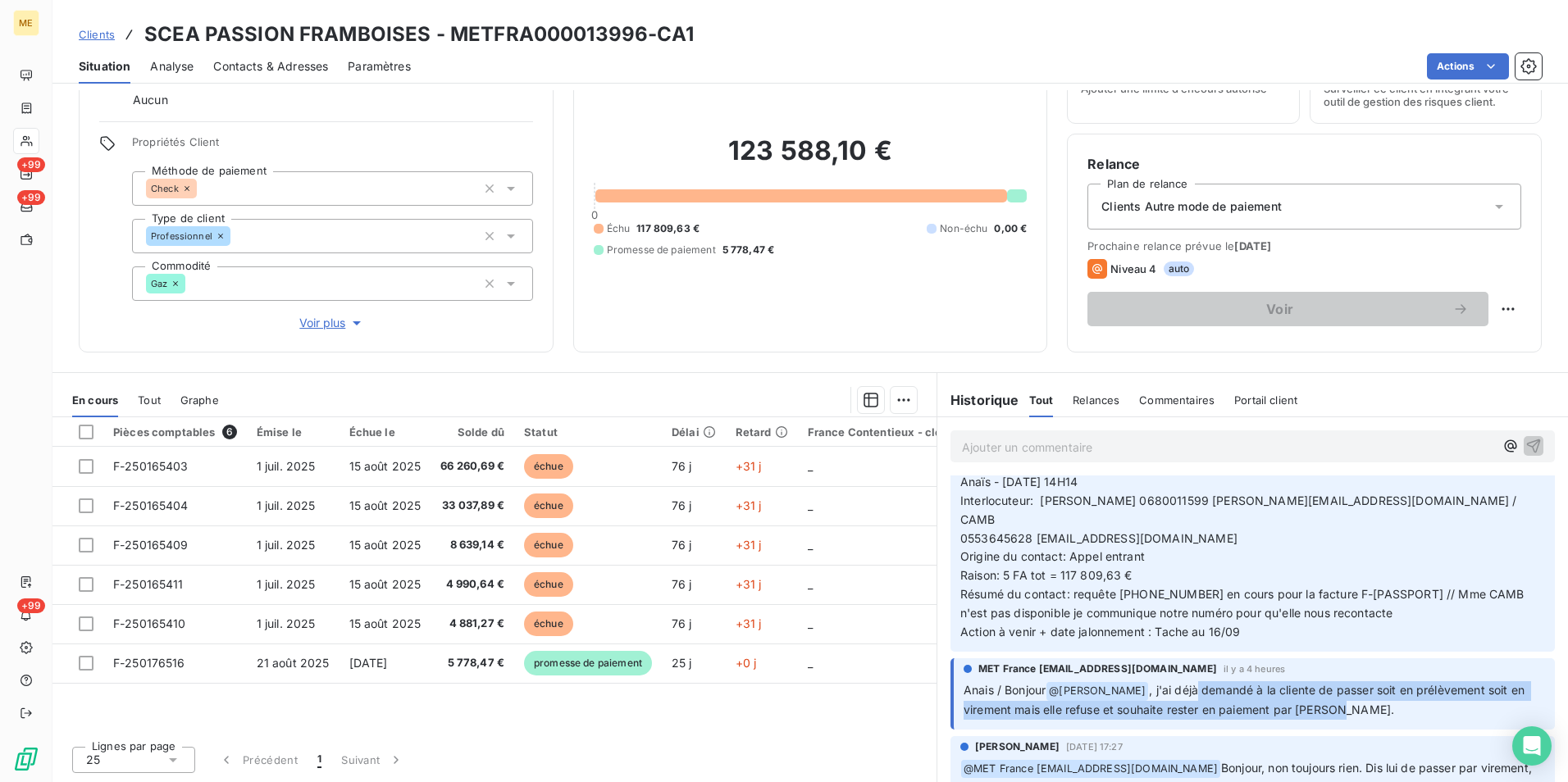
scroll to position [0, 0]
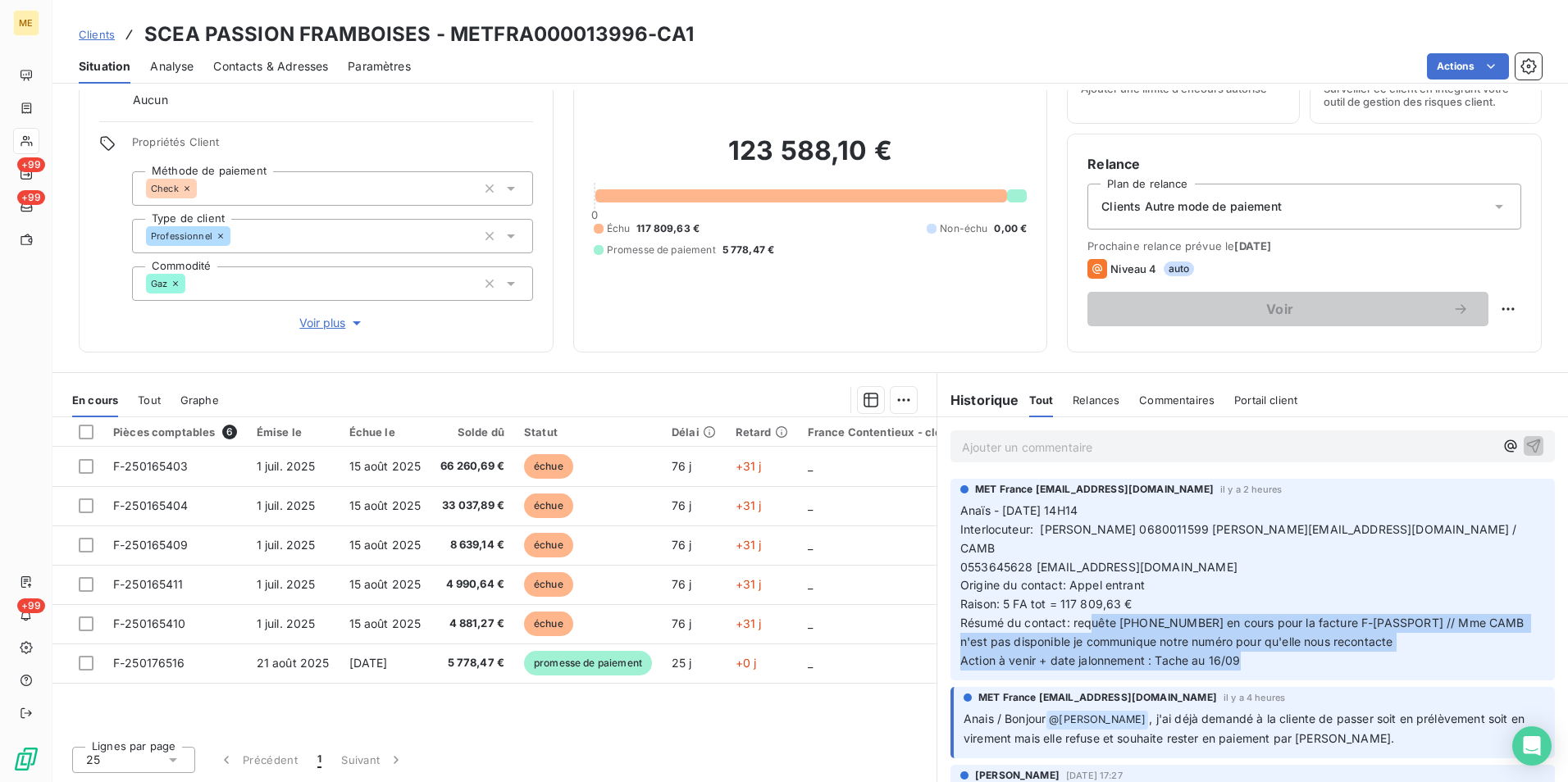
drag, startPoint x: 1082, startPoint y: 603, endPoint x: 1366, endPoint y: 644, distance: 286.9
click at [1366, 644] on p "Anaïs - 15/09/2025 - 14H14 Interlocuteur: Mr huber 0680011599 christophe.martai…" at bounding box center [1252, 586] width 584 height 169
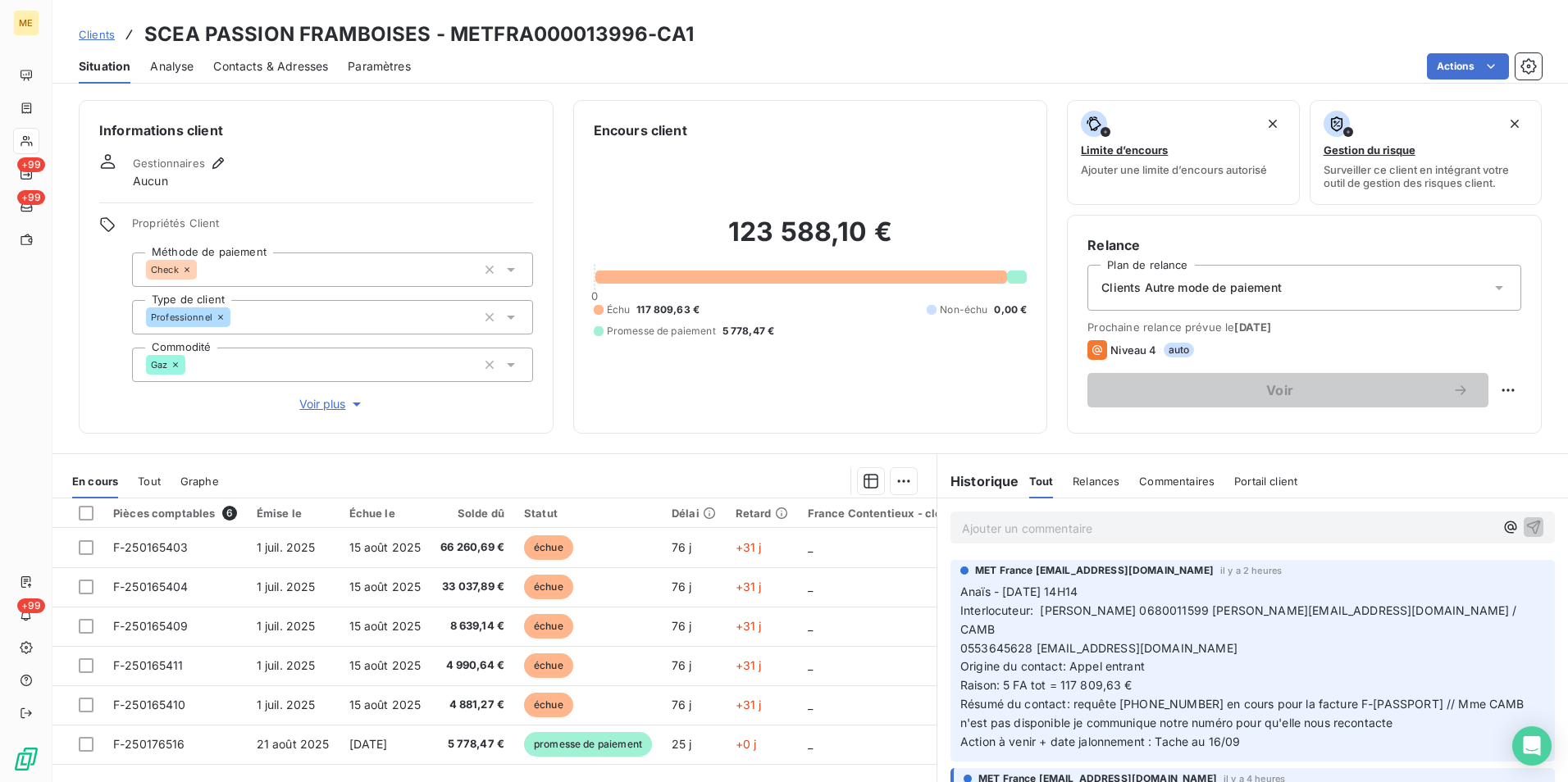
click at [1202, 537] on p "Ajouter un commentaire ﻿" at bounding box center [1227, 528] width 532 height 20
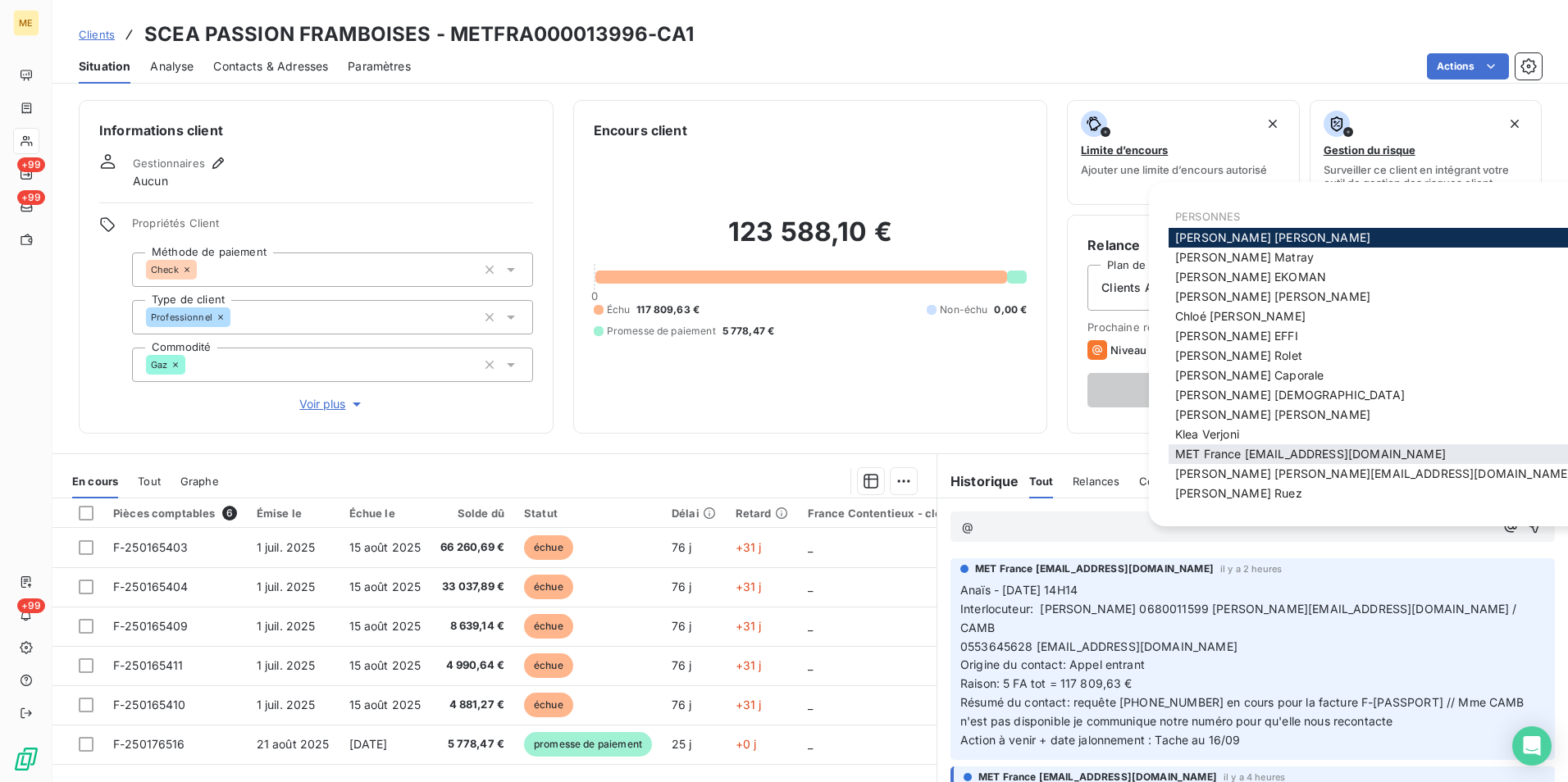
click at [1371, 446] on div "MET France met-france@recouvrement.met.com" at bounding box center [1373, 454] width 409 height 19
click at [1366, 457] on span "MET France met-france@recouvrement.met.com" at bounding box center [1309, 454] width 270 height 14
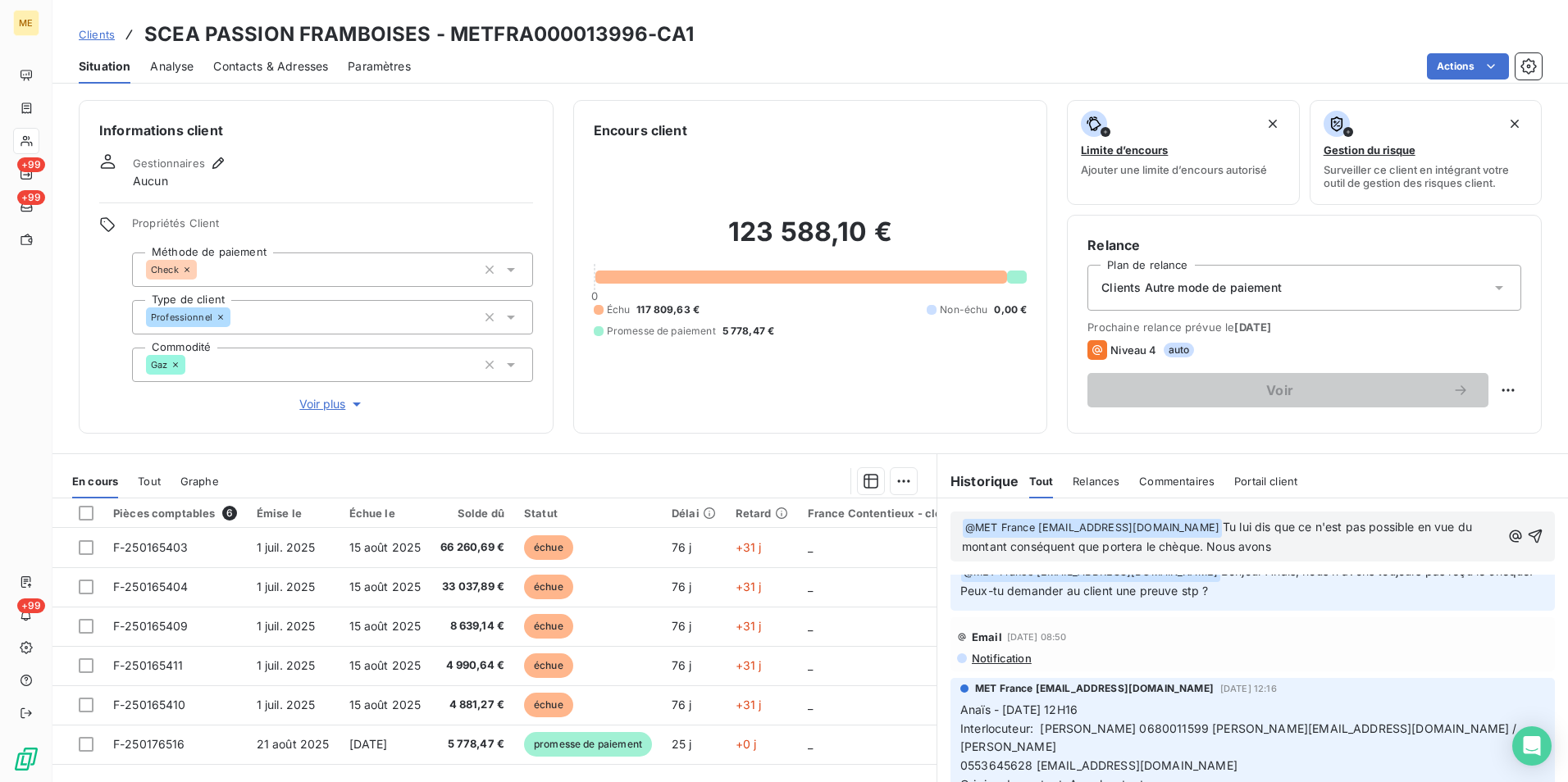
scroll to position [1312, 0]
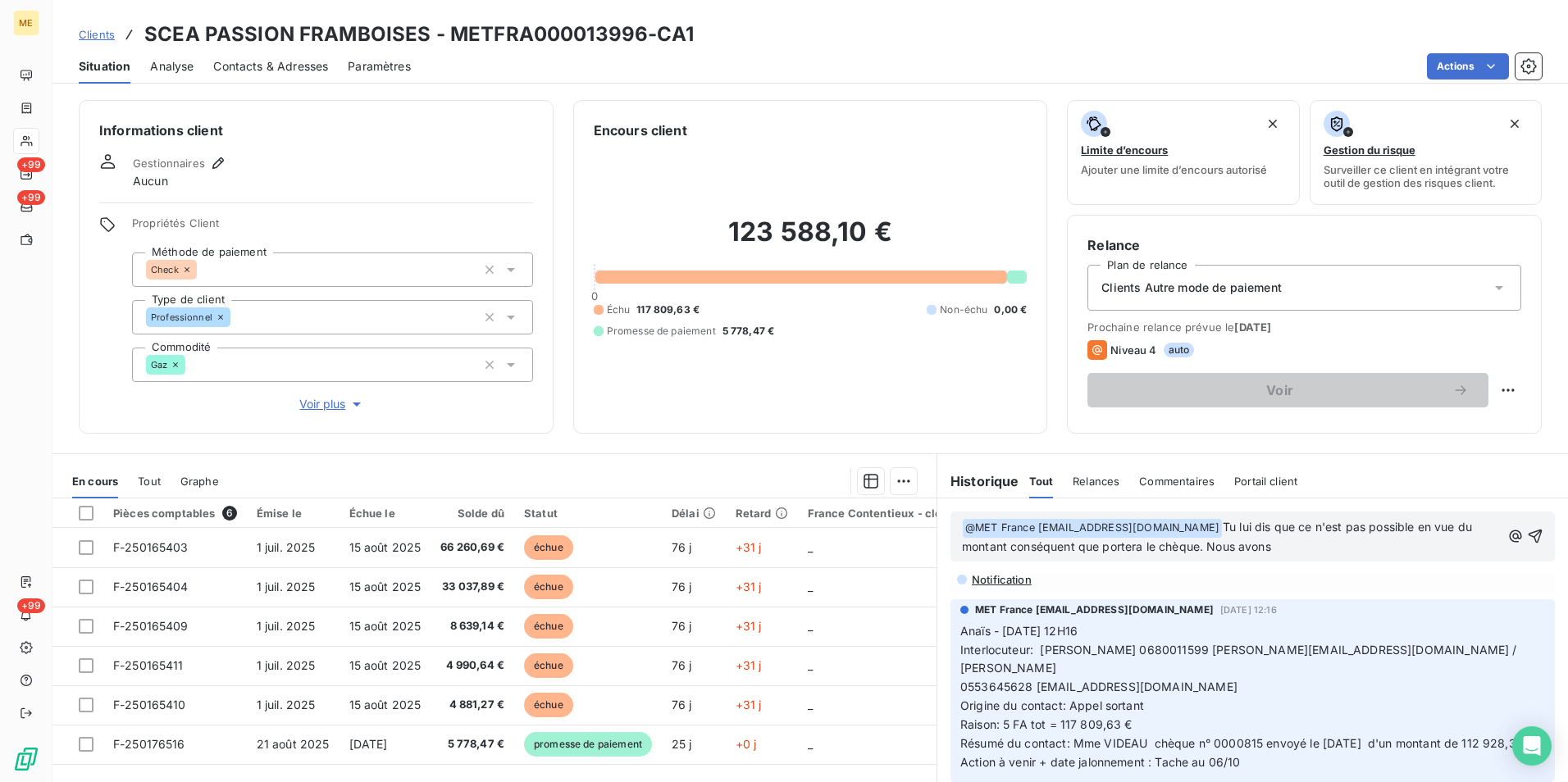
click at [1287, 549] on p "﻿ @ MET France met-france@recouvrement.met.com ﻿ Tu lui dis que ce n'est pas po…" at bounding box center [1231, 538] width 539 height 39
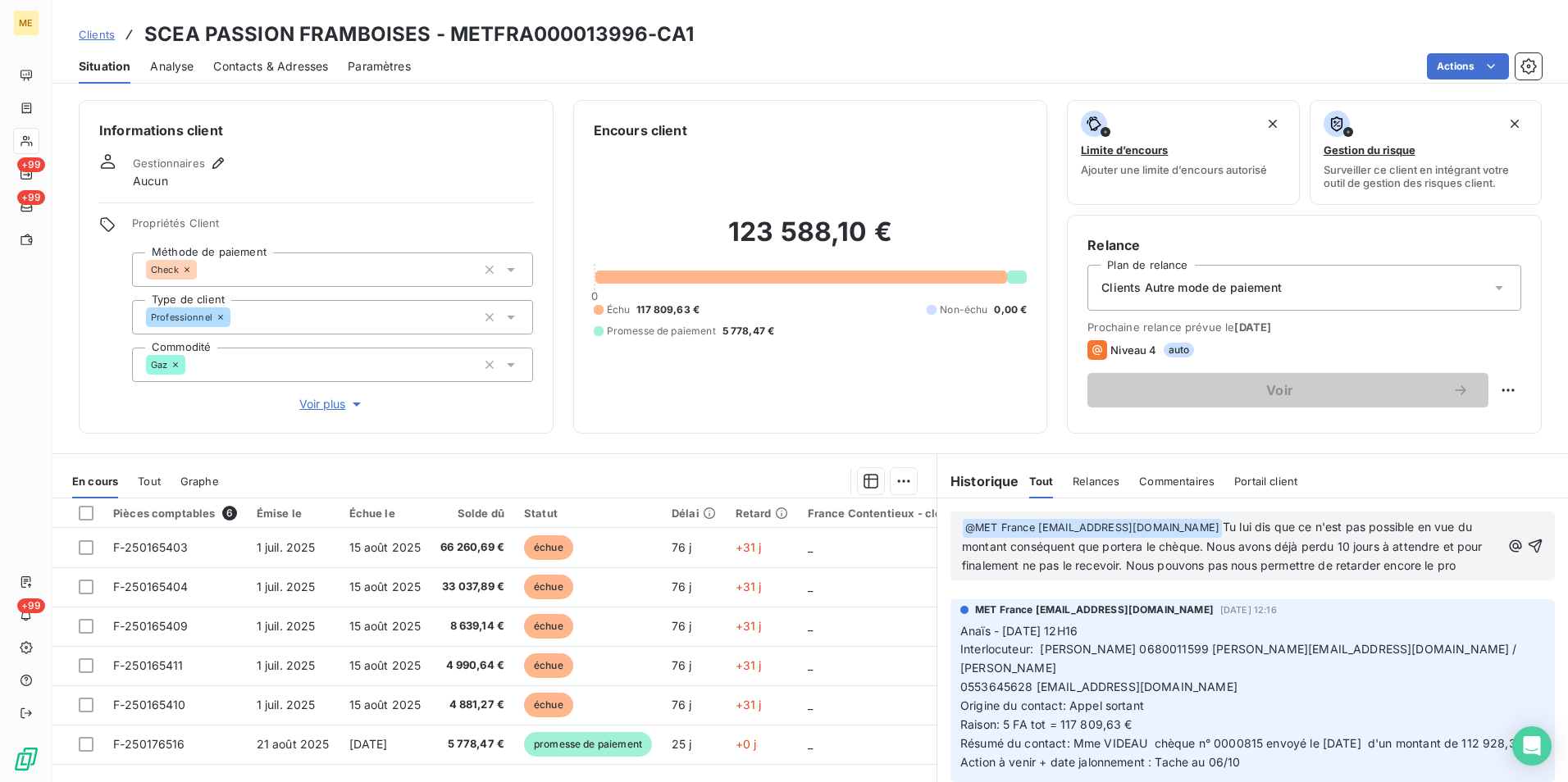
scroll to position [1350, 0]
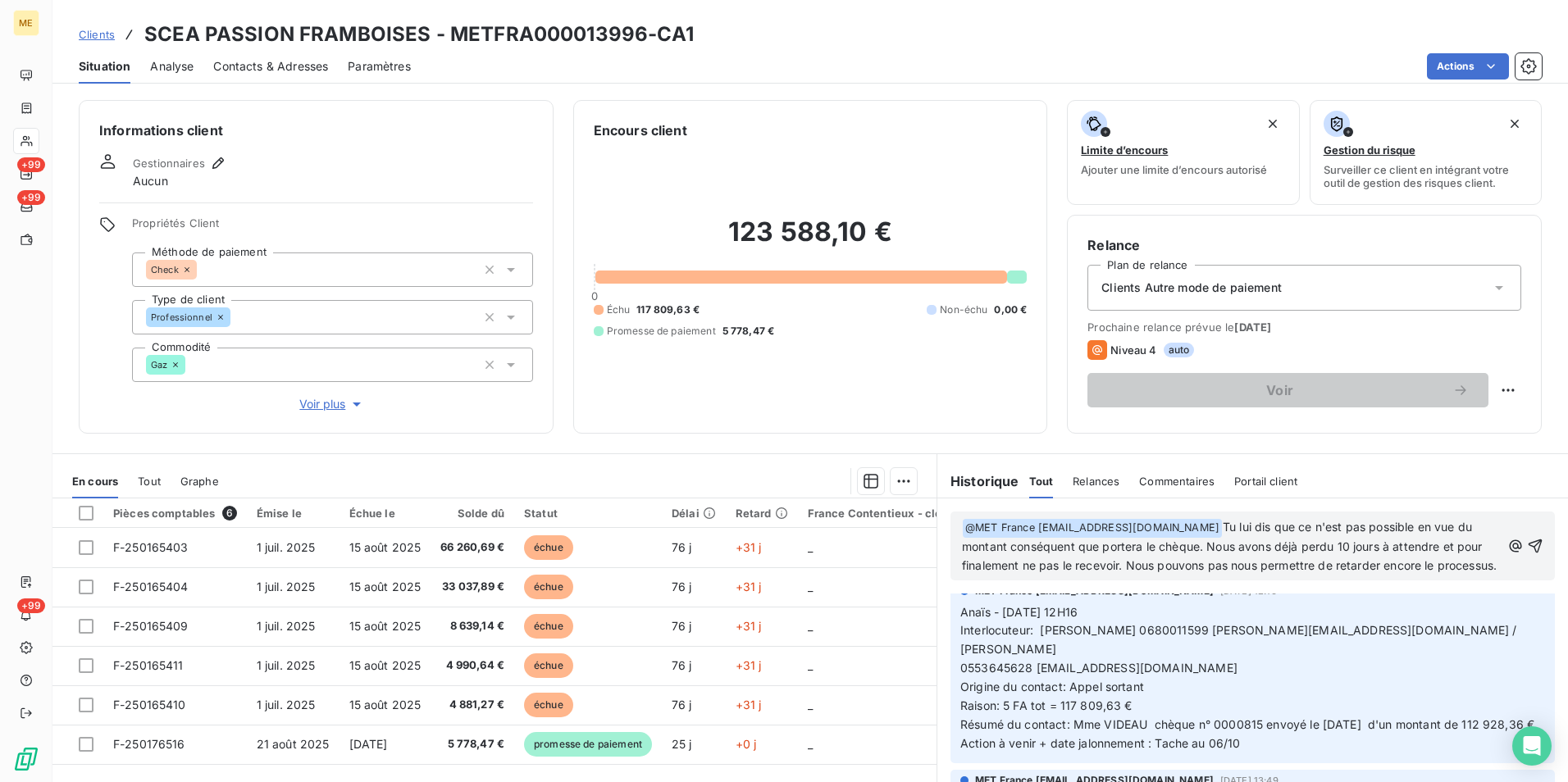
click at [1394, 565] on span "Tu lui dis que ce n'est pas possible en vue du montant conséquent que portera l…" at bounding box center [1229, 546] width 535 height 52
click at [1448, 560] on span "Tu lui dis que ce n'est pas possible en vue du montant conséquent que portera l…" at bounding box center [1229, 546] width 535 height 52
drag, startPoint x: 1448, startPoint y: 560, endPoint x: 1462, endPoint y: 573, distance: 19.1
click at [1462, 573] on p "﻿ @ MET France met-france@recouvrement.met.com ﻿ Tu lui dis que ce n'est pas po…" at bounding box center [1231, 547] width 539 height 57
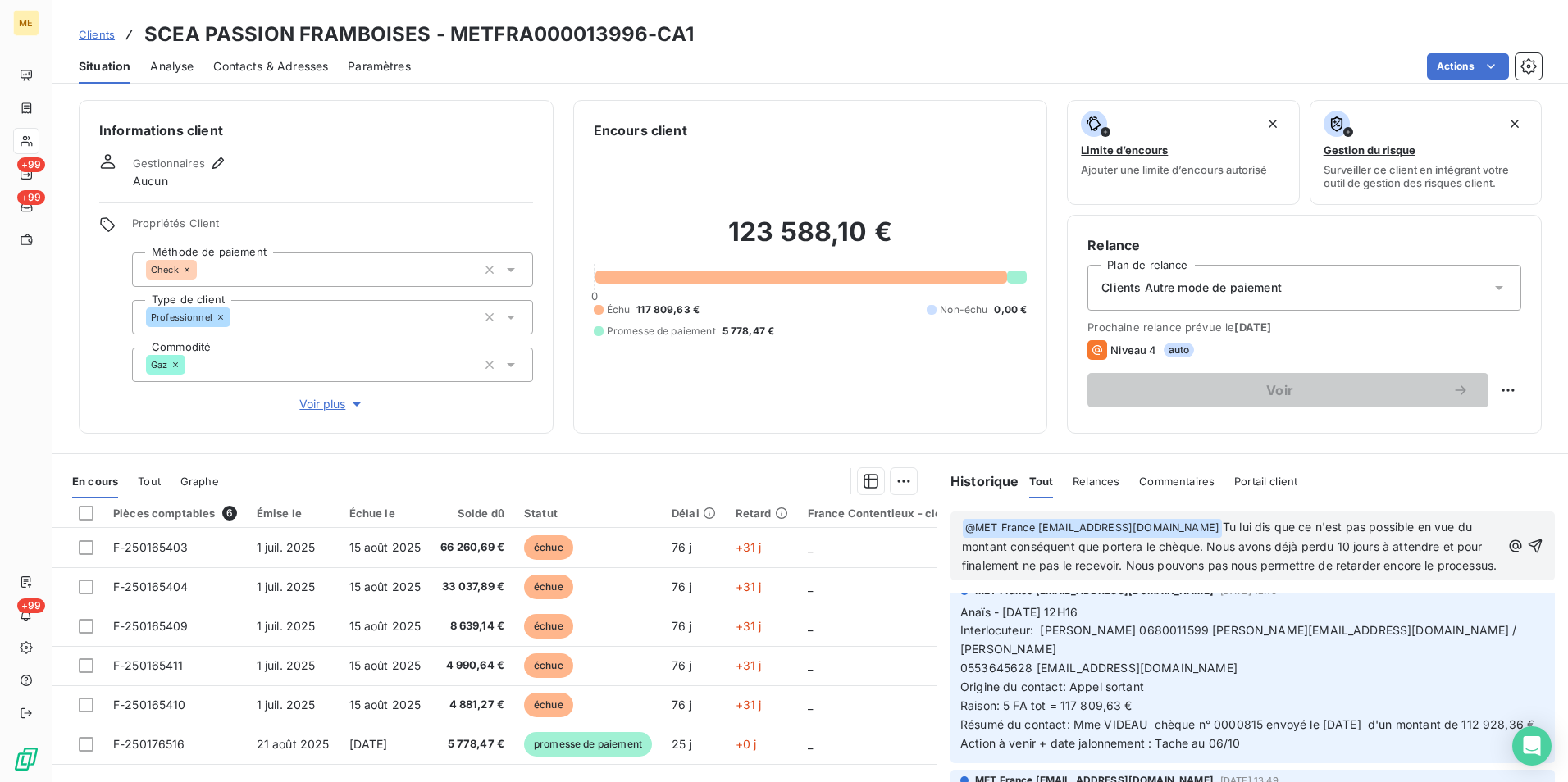
click at [1318, 576] on p "﻿ @ MET France met-france@recouvrement.met.com ﻿ Tu lui dis que ce n'est pas po…" at bounding box center [1231, 547] width 539 height 57
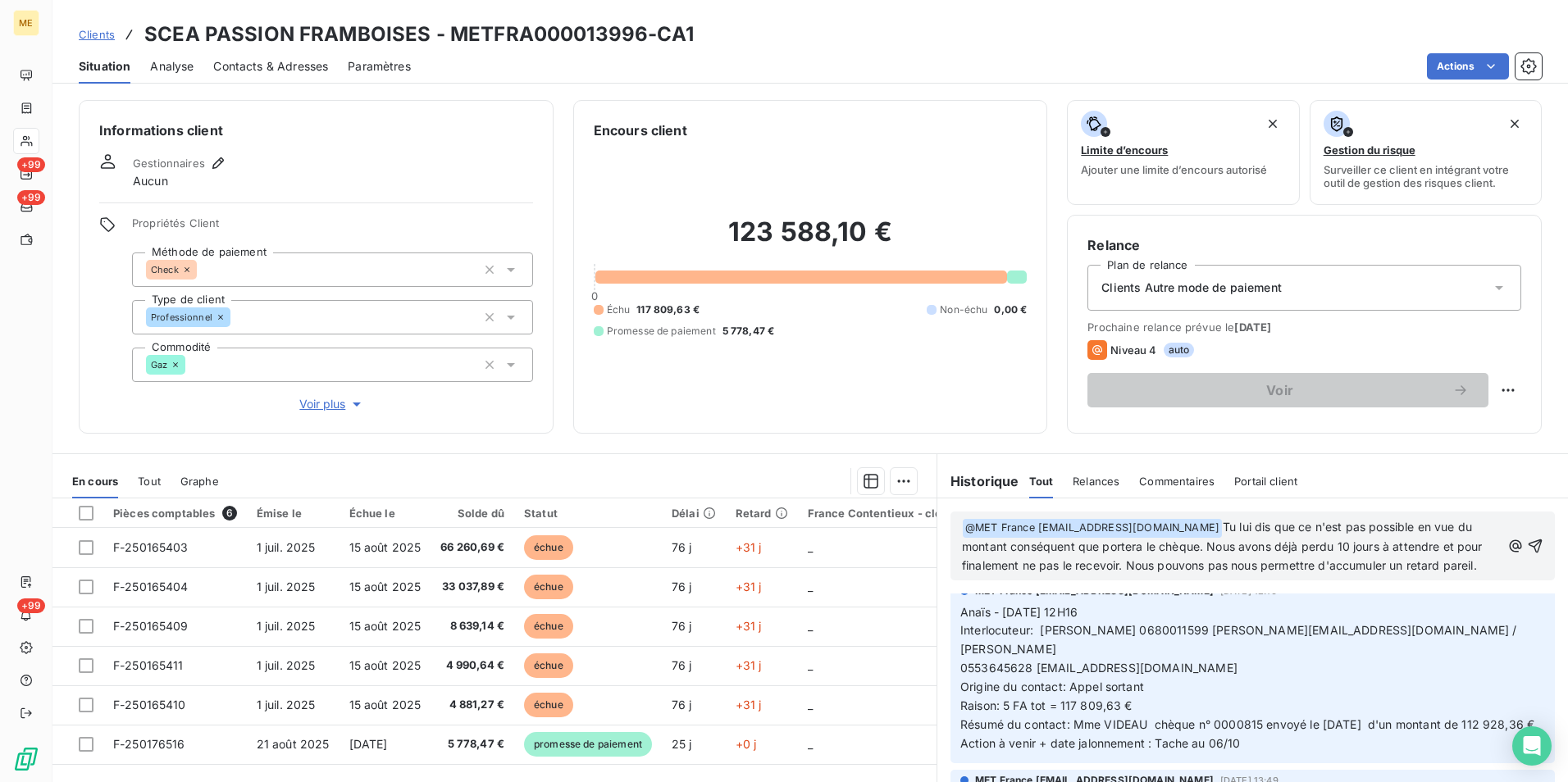
click at [1418, 568] on span "Tu lui dis que ce n'est pas possible en vue du montant conséquent que portera l…" at bounding box center [1223, 546] width 524 height 52
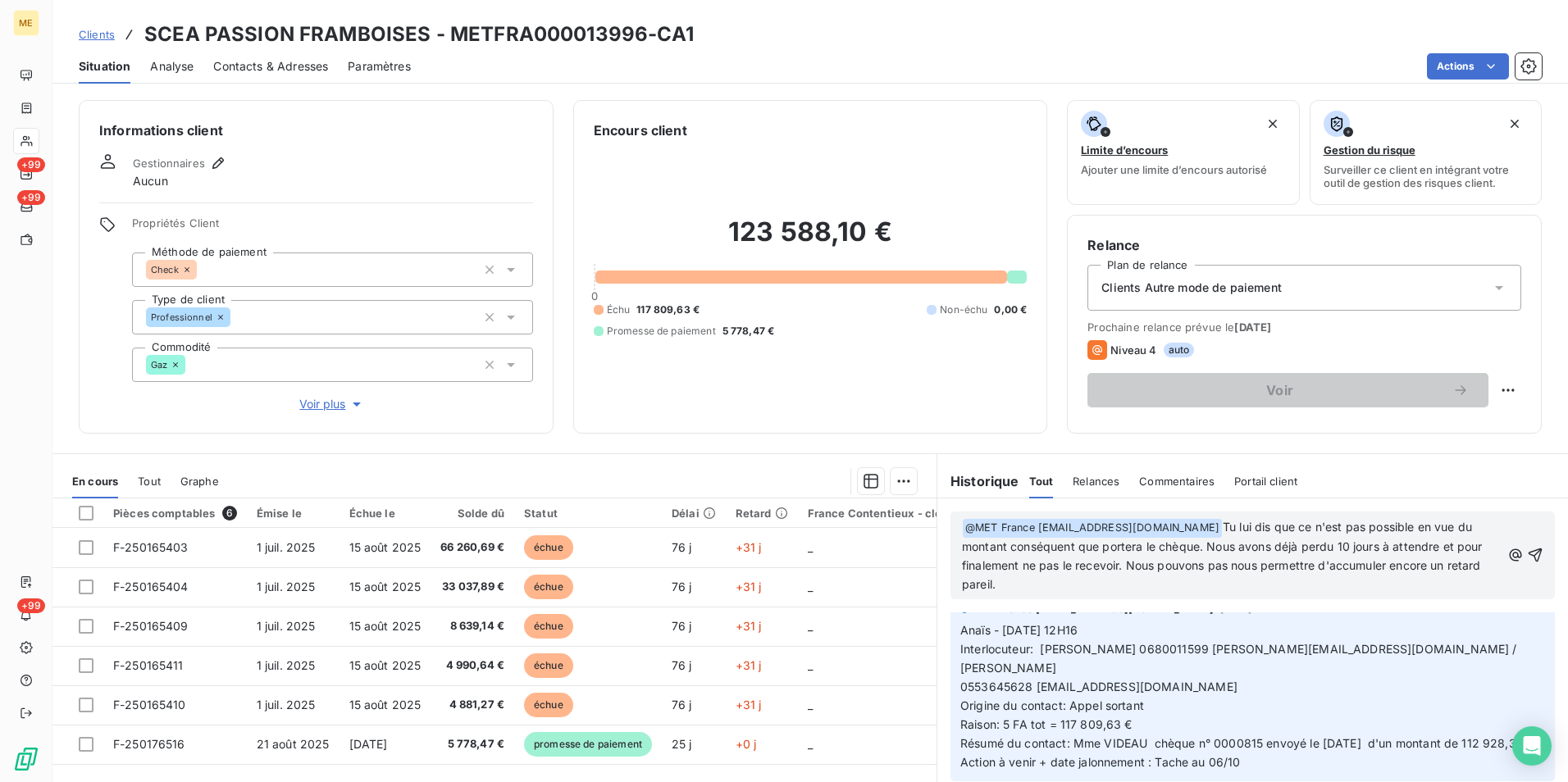
click at [1317, 579] on p "﻿ @ MET France met-france@recouvrement.met.com ﻿ Tu lui dis que ce n'est pas po…" at bounding box center [1231, 556] width 539 height 77
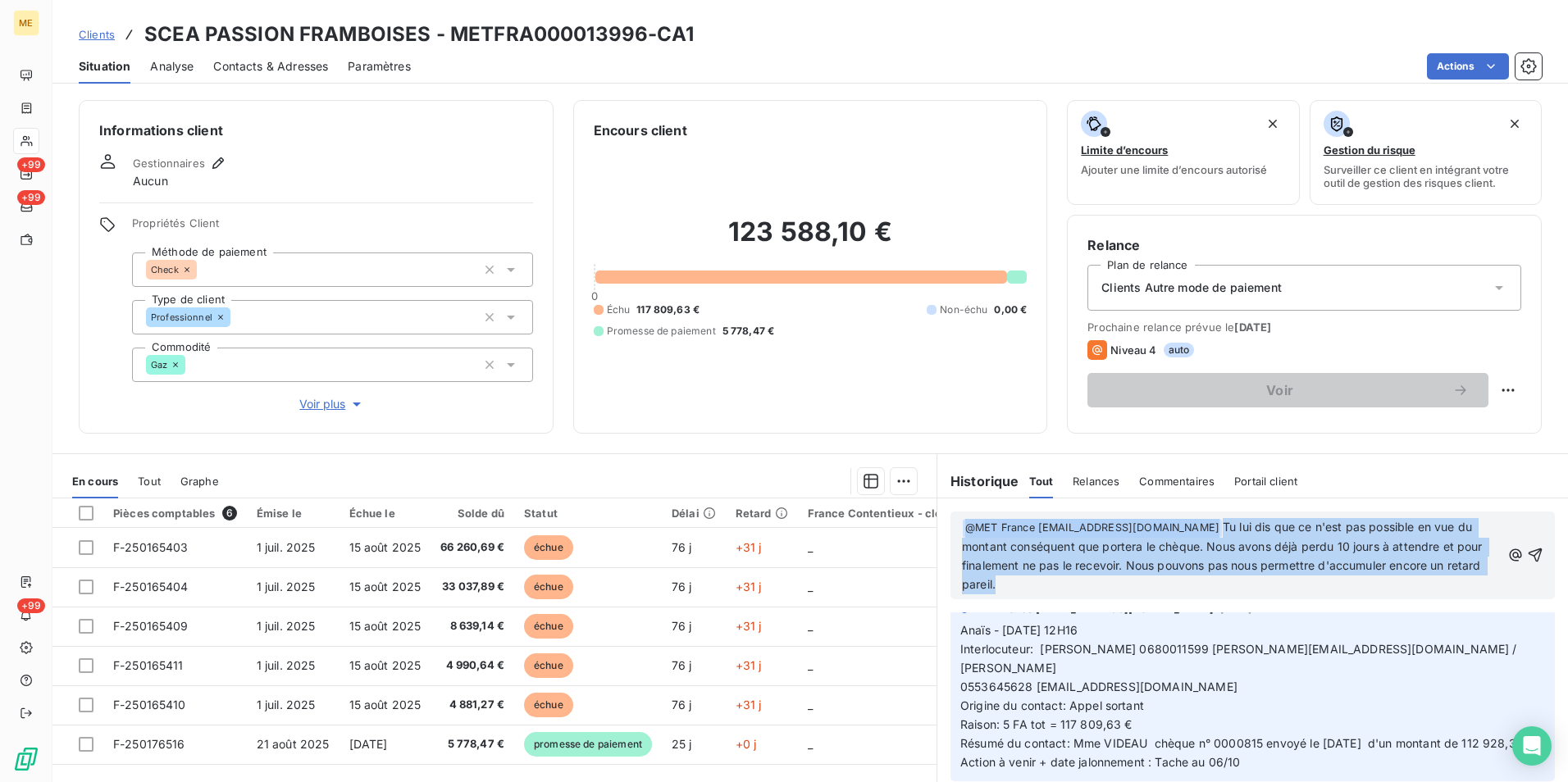
drag, startPoint x: 1479, startPoint y: 564, endPoint x: 1468, endPoint y: 562, distance: 11.2
click at [1468, 562] on div "﻿ @ MET France met-france@recouvrement.met.com ﻿ Tu lui dis que ce n'est pas po…" at bounding box center [1252, 555] width 581 height 78
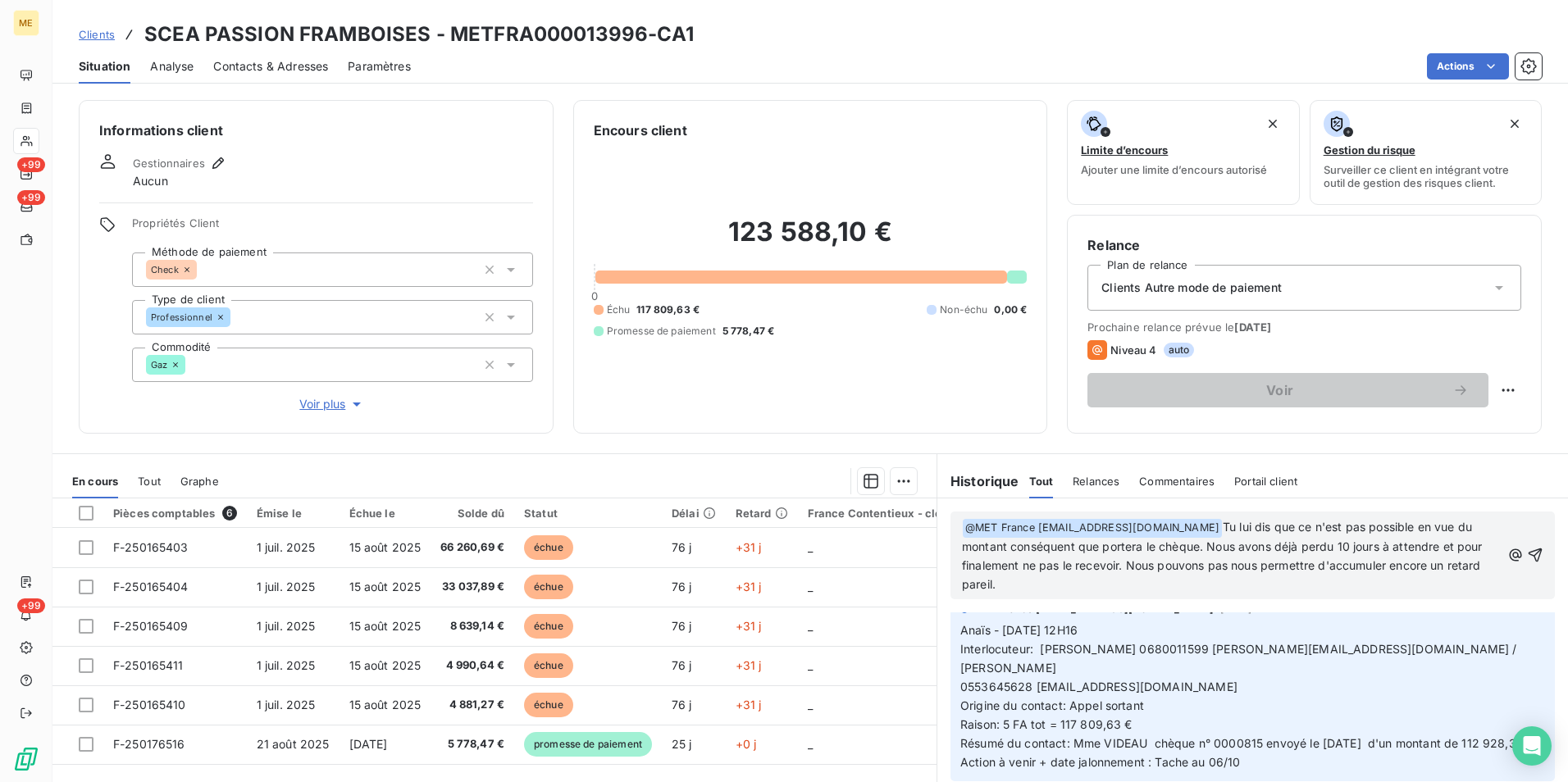
click at [1468, 562] on span "Tu lui dis que ce n'est pas possible en vue du montant conséquent que portera l…" at bounding box center [1223, 555] width 524 height 72
click at [1011, 589] on span "Tu lui dis que ce n'est pas possible en vue du montant conséquent que portera l…" at bounding box center [1231, 555] width 539 height 72
click at [1023, 589] on p "﻿ @ MET France met-france@recouvrement.met.com ﻿ Tu lui dis que ce n'est pas po…" at bounding box center [1231, 556] width 539 height 77
click at [1234, 585] on span "Tu lui dis que ce n'est pas possible en vue du montant conséquent que portera l…" at bounding box center [1223, 555] width 524 height 72
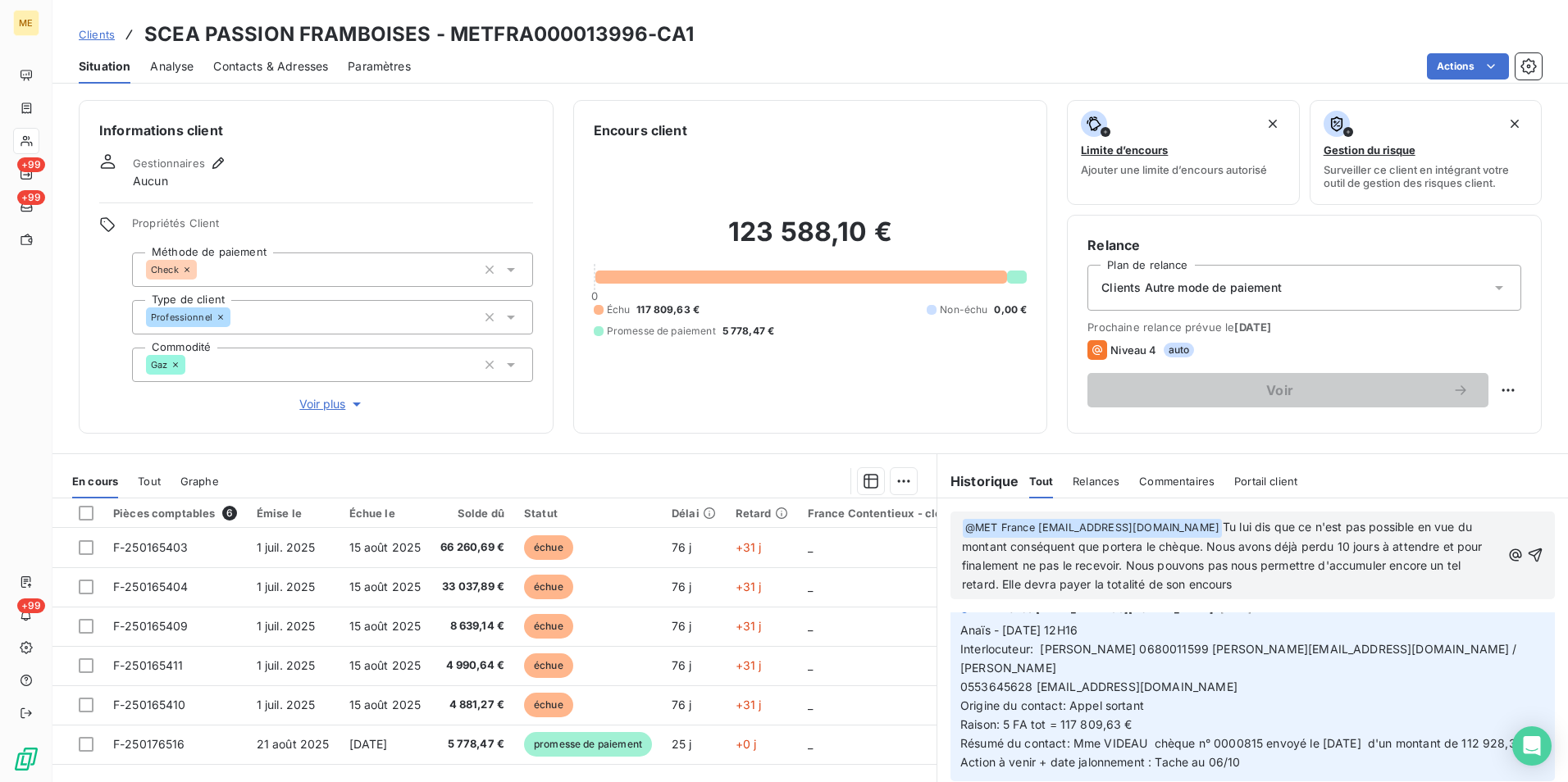
click at [1234, 585] on span "Tu lui dis que ce n'est pas possible en vue du montant conséquent que portera l…" at bounding box center [1223, 555] width 524 height 72
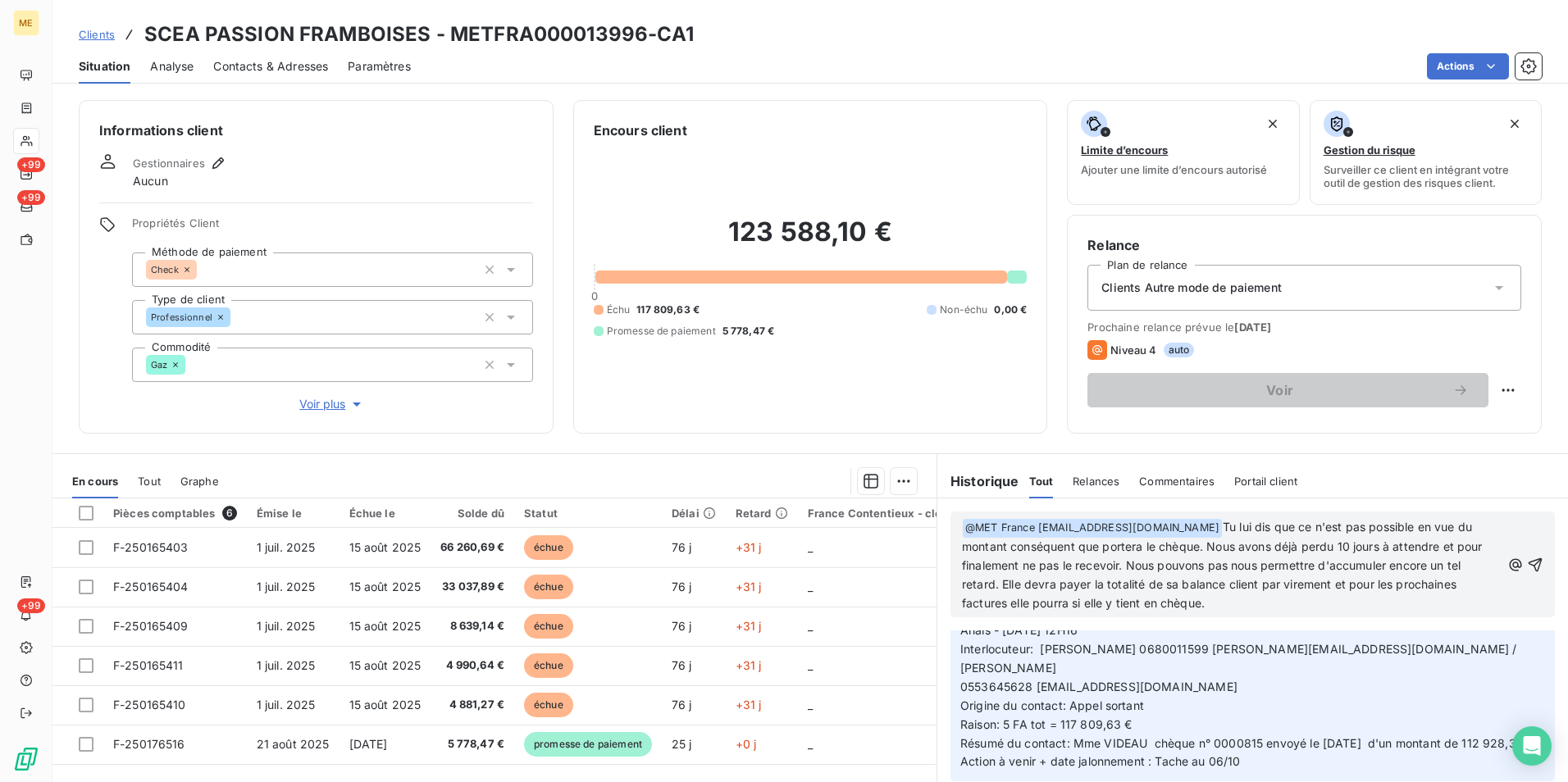
click at [1006, 602] on span "Tu lui dis que ce n'est pas possible en vue du montant conséquent que portera l…" at bounding box center [1223, 564] width 524 height 90
click at [1062, 601] on span "Tu lui dis que ce n'est pas possible en vue du montant conséquent que portera l…" at bounding box center [1223, 564] width 524 height 90
click at [1098, 597] on span "Tu lui dis que ce n'est pas possible en vue du montant conséquent que portera l…" at bounding box center [1223, 564] width 524 height 90
click at [1267, 580] on span "Tu lui dis que ce n'est pas possible en vue du montant conséquent que portera l…" at bounding box center [1223, 564] width 524 height 90
click at [1260, 580] on span "Tu lui dis que ce n'est pas possible en vue du montant conséquent que portera l…" at bounding box center [1223, 564] width 524 height 90
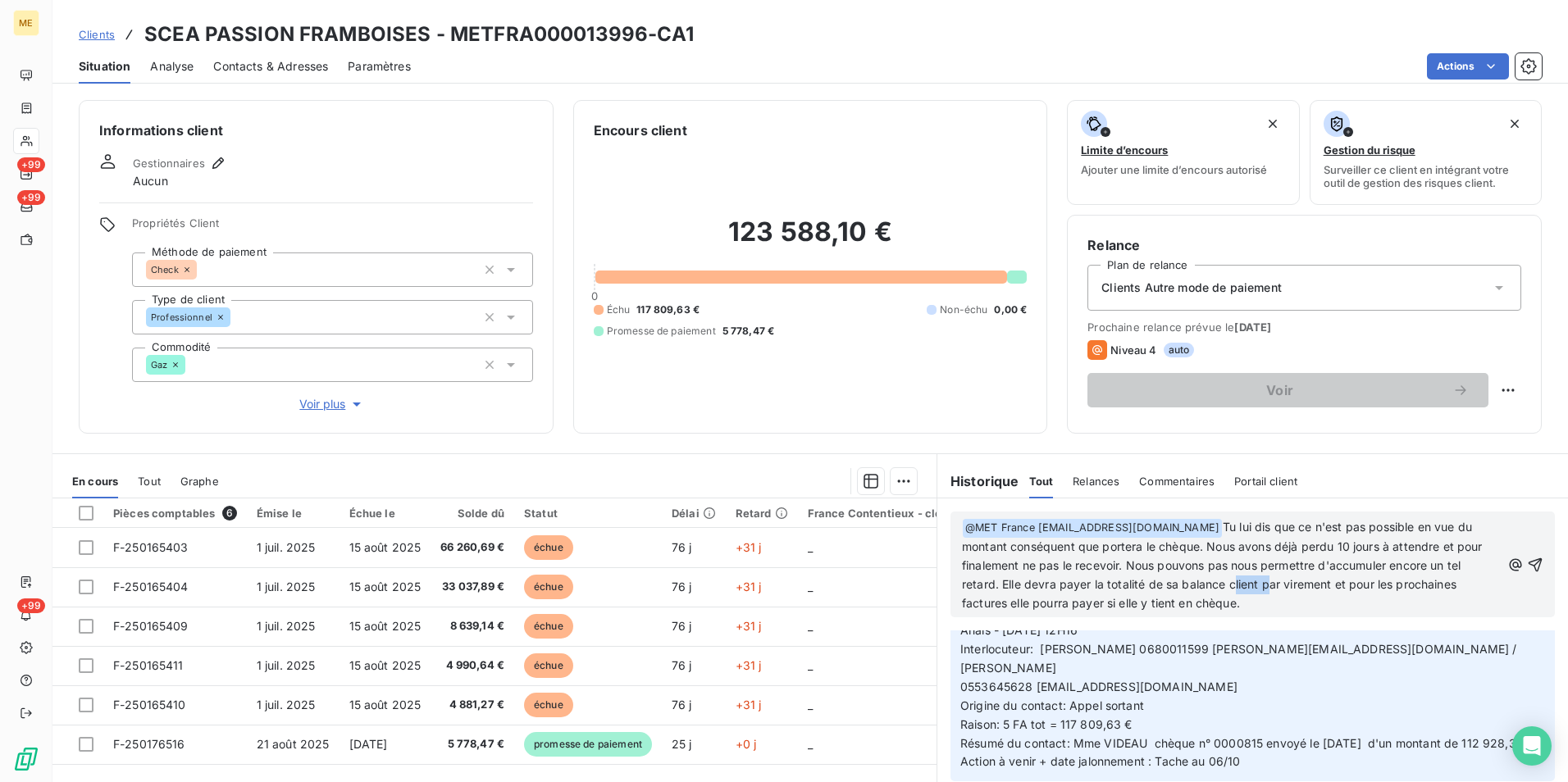
click at [1260, 580] on span "Tu lui dis que ce n'est pas possible en vue du montant conséquent que portera l…" at bounding box center [1223, 564] width 524 height 90
drag, startPoint x: 1232, startPoint y: 585, endPoint x: 1184, endPoint y: 582, distance: 48.1
click at [1184, 582] on span "Tu lui dis que ce n'est pas possible en vue du montant conséquent que portera l…" at bounding box center [1229, 564] width 536 height 90
click at [1103, 578] on span "Tu lui dis que ce n'est pas possible en vue du montant conséquent que portera l…" at bounding box center [1223, 564] width 524 height 90
click at [1101, 608] on span "Tu lui dis que ce n'est pas possible en vue du montant conséquent que portera l…" at bounding box center [1226, 564] width 530 height 90
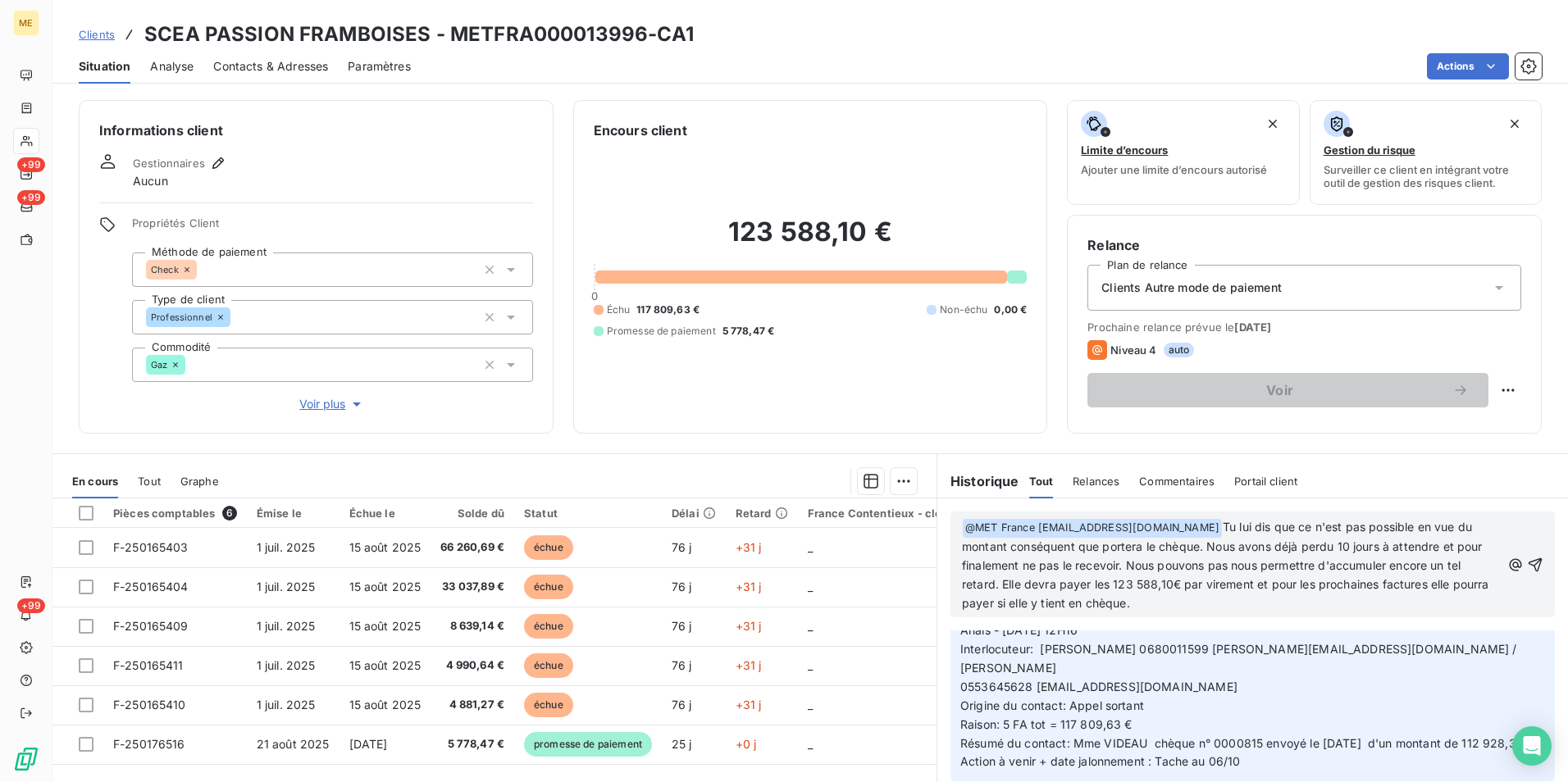
click at [1025, 608] on span "Tu lui dis que ce n'est pas possible en vue du montant conséquent que portera l…" at bounding box center [1226, 564] width 530 height 90
click at [1099, 605] on span "Tu lui dis que ce n'est pas possible en vue du montant conséquent que portera l…" at bounding box center [1226, 564] width 530 height 90
click at [1528, 563] on icon "button" at bounding box center [1535, 564] width 14 height 14
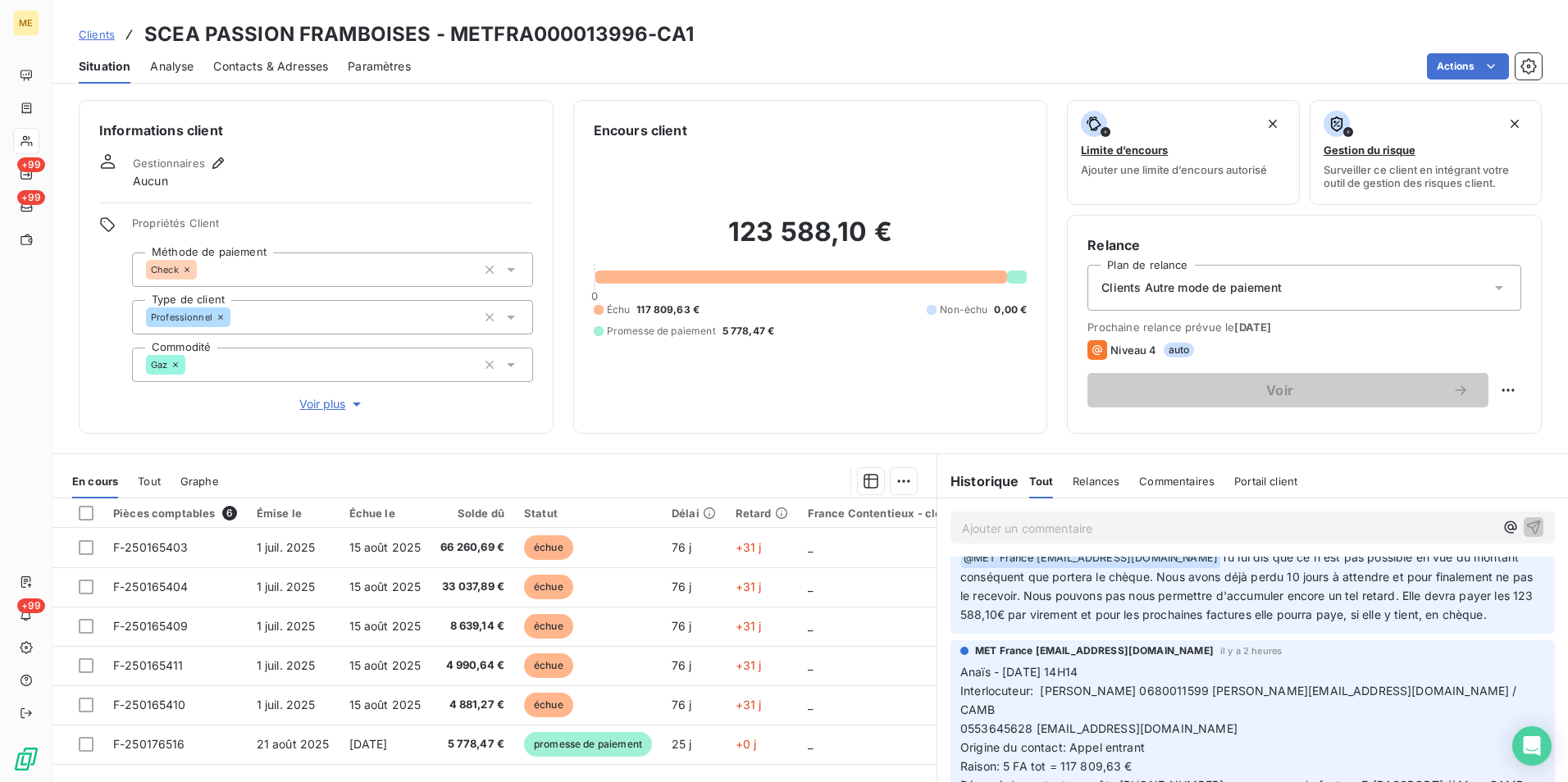
scroll to position [0, 0]
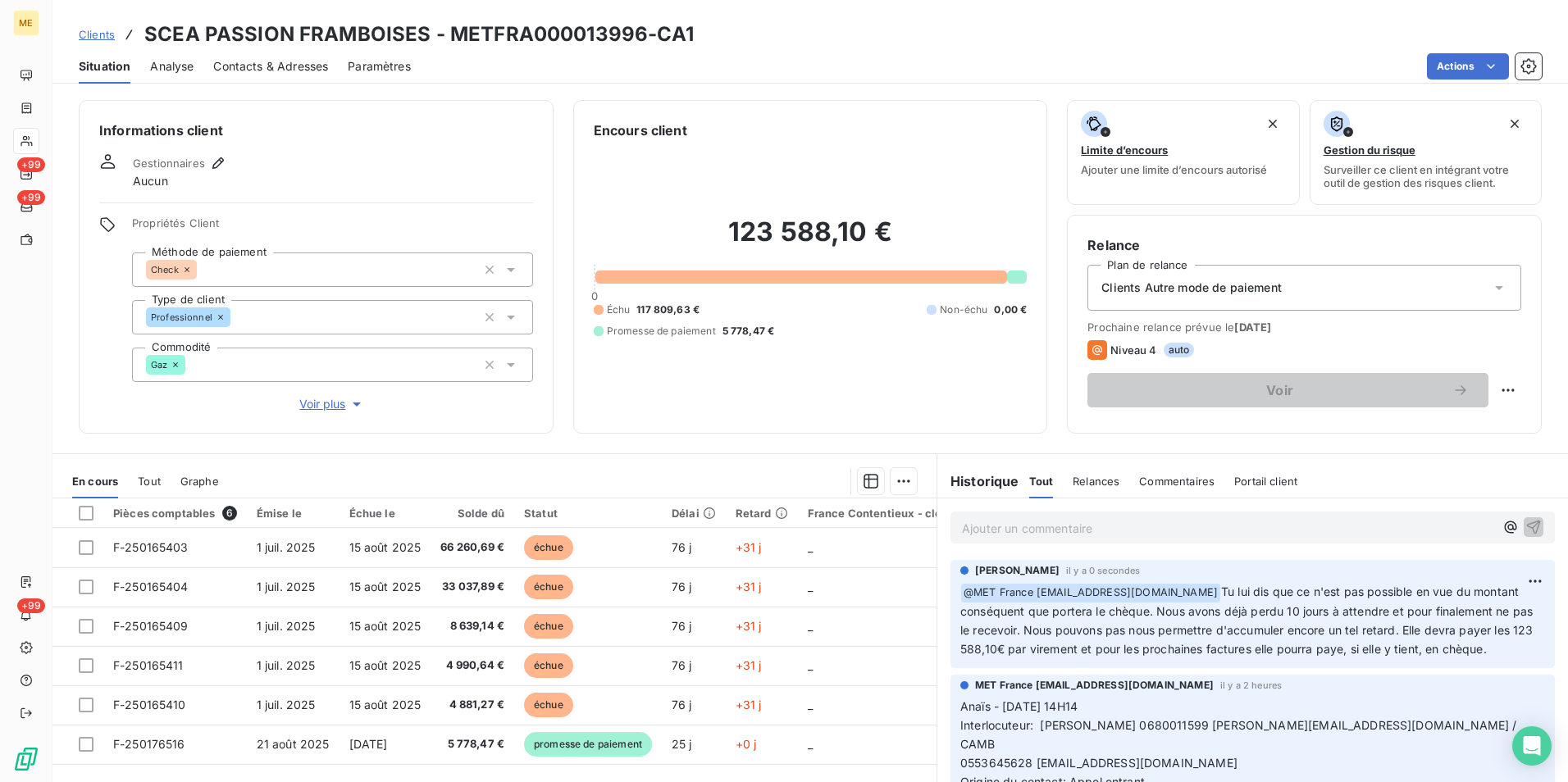
click at [1064, 631] on span "Tu lui dis que ce n'est pas possible en vue du montant conséquent que portera l…" at bounding box center [1248, 620] width 577 height 72
click at [1324, 530] on p "Ajouter un commentaire ﻿" at bounding box center [1227, 528] width 532 height 20
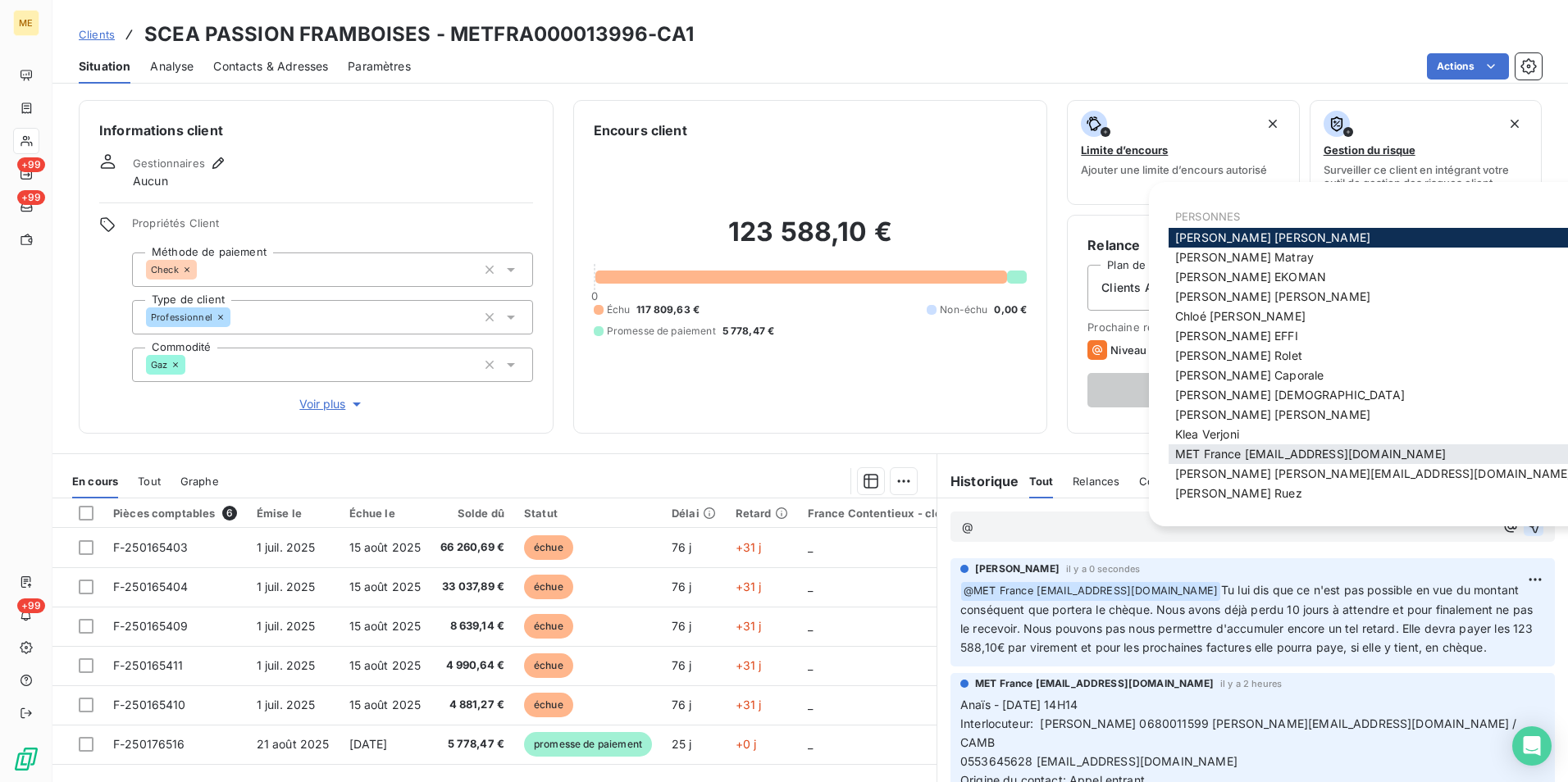
click at [1337, 454] on span "MET France met-france@recouvrement.met.com" at bounding box center [1309, 454] width 270 height 14
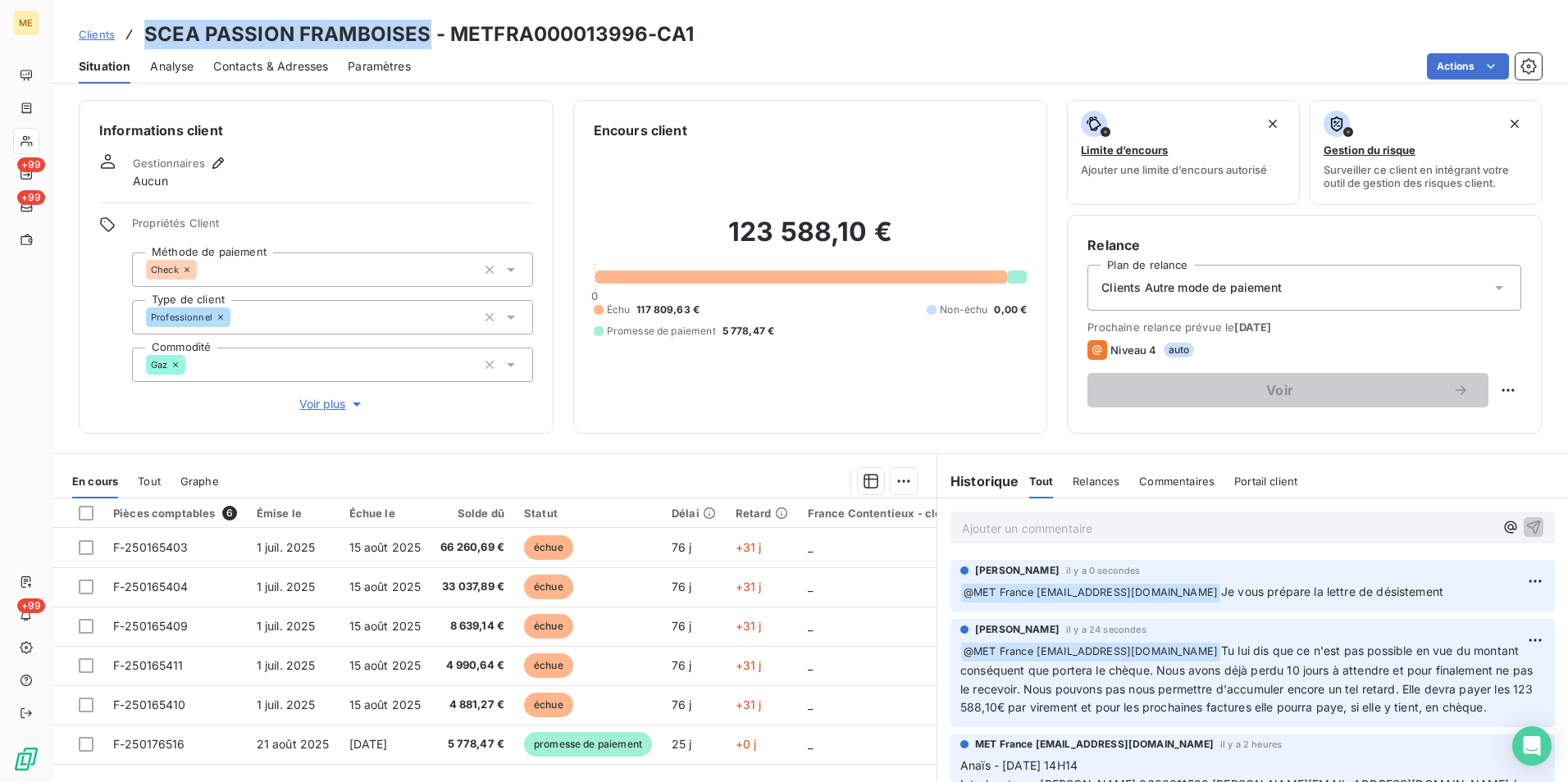
drag, startPoint x: 146, startPoint y: 28, endPoint x: 423, endPoint y: 42, distance: 277.4
click at [423, 42] on h3 "SCEA PASSION FRAMBOISES - METFRA000013996-CA1" at bounding box center [419, 34] width 549 height 29
copy h3 "SCEA PASSION FRAMBOISES"
click at [273, 58] on span "Contacts & Adresses" at bounding box center [270, 66] width 114 height 16
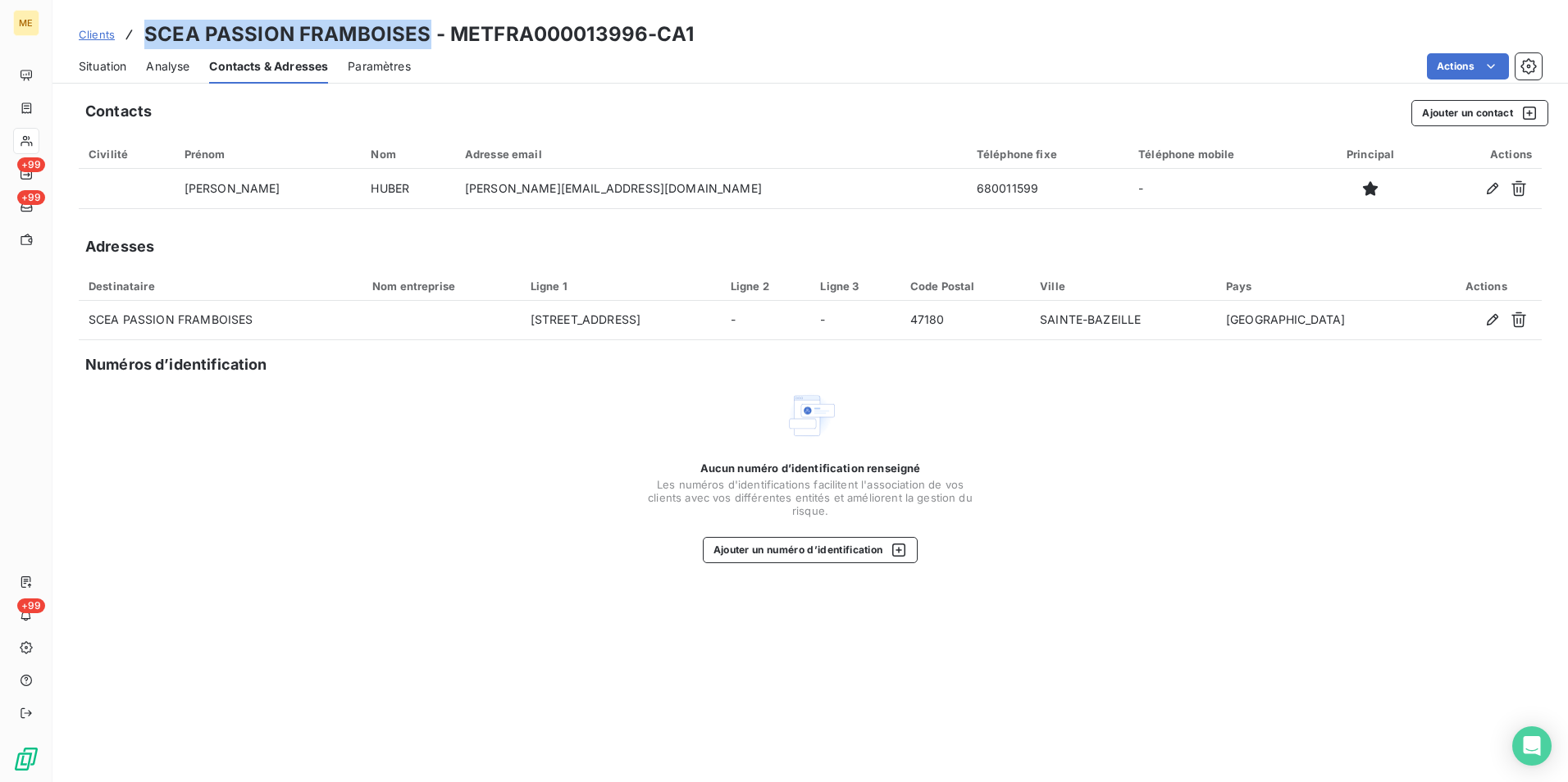
click at [107, 67] on span "Situation" at bounding box center [102, 66] width 47 height 16
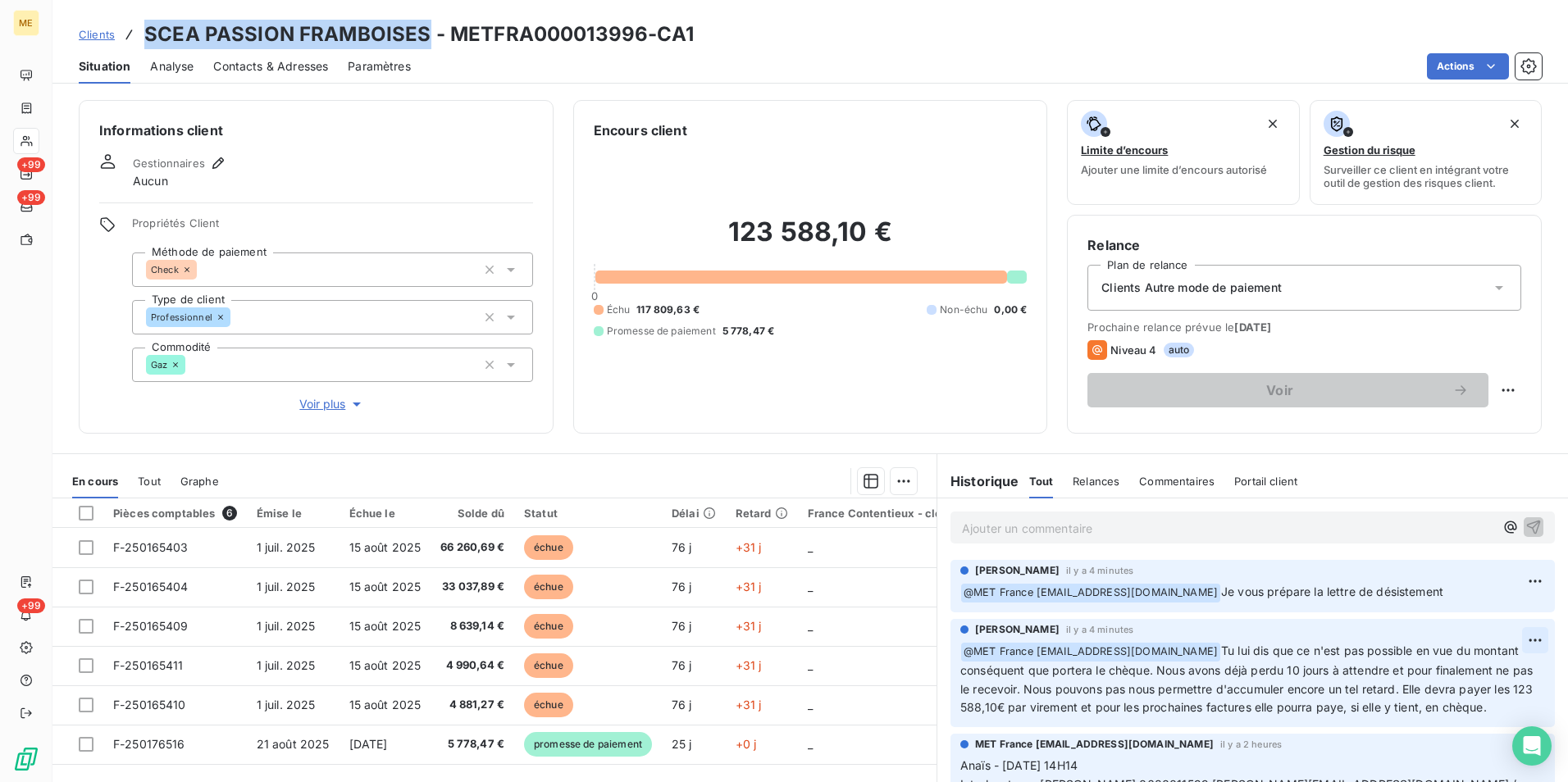
click at [1510, 642] on html "ME +99 +99 +99 Clients SCEA PASSION FRAMBOISES - METFRA000013996-CA1 Situation …" at bounding box center [784, 391] width 1568 height 782
click at [1466, 674] on div "Editer" at bounding box center [1471, 675] width 92 height 26
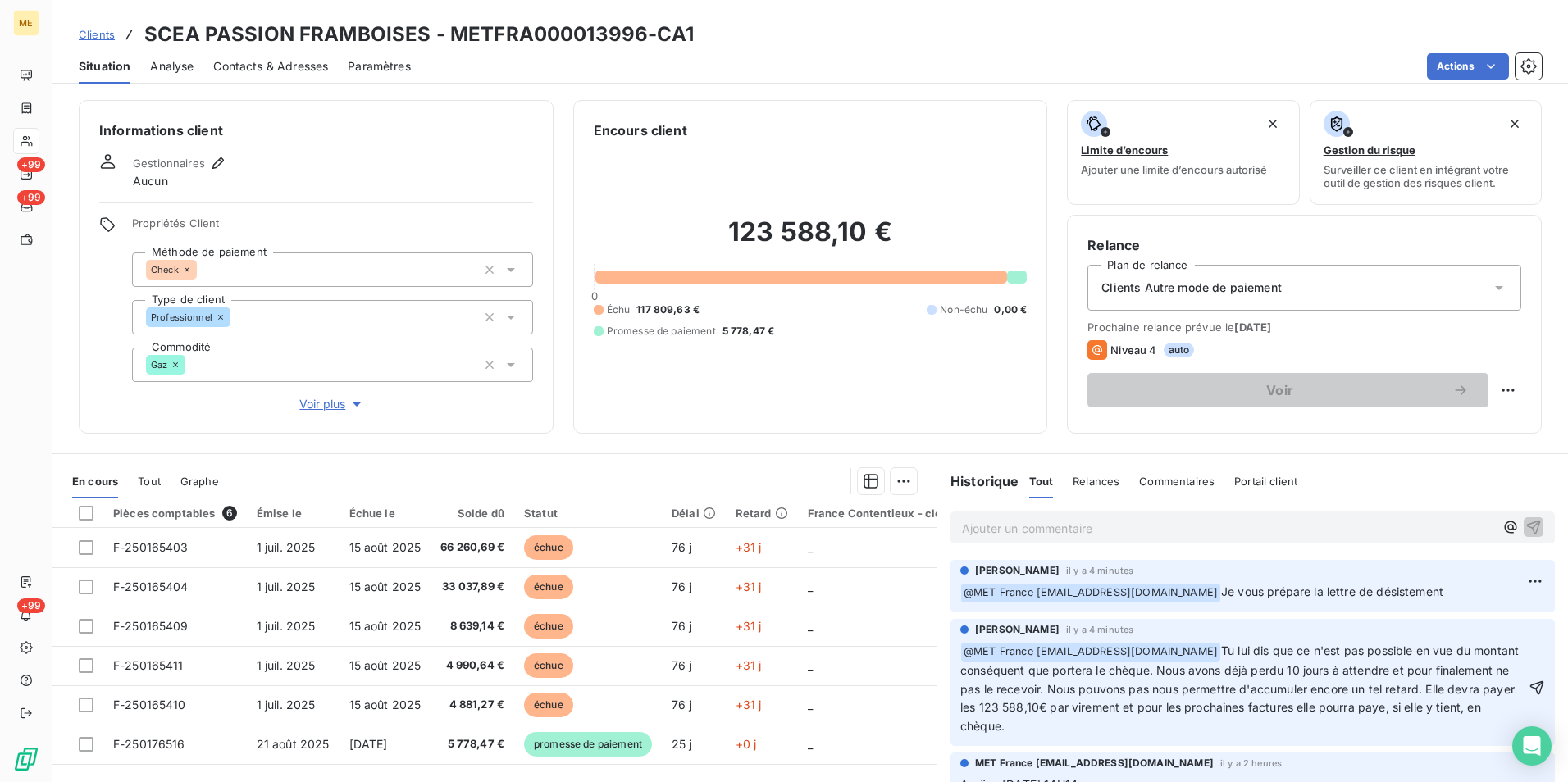
click at [960, 702] on span "Tu lui dis que ce n'est pas possible en vue du montant conséquent que portera l…" at bounding box center [1241, 688] width 562 height 90
click at [1528, 687] on icon "button" at bounding box center [1536, 678] width 16 height 16
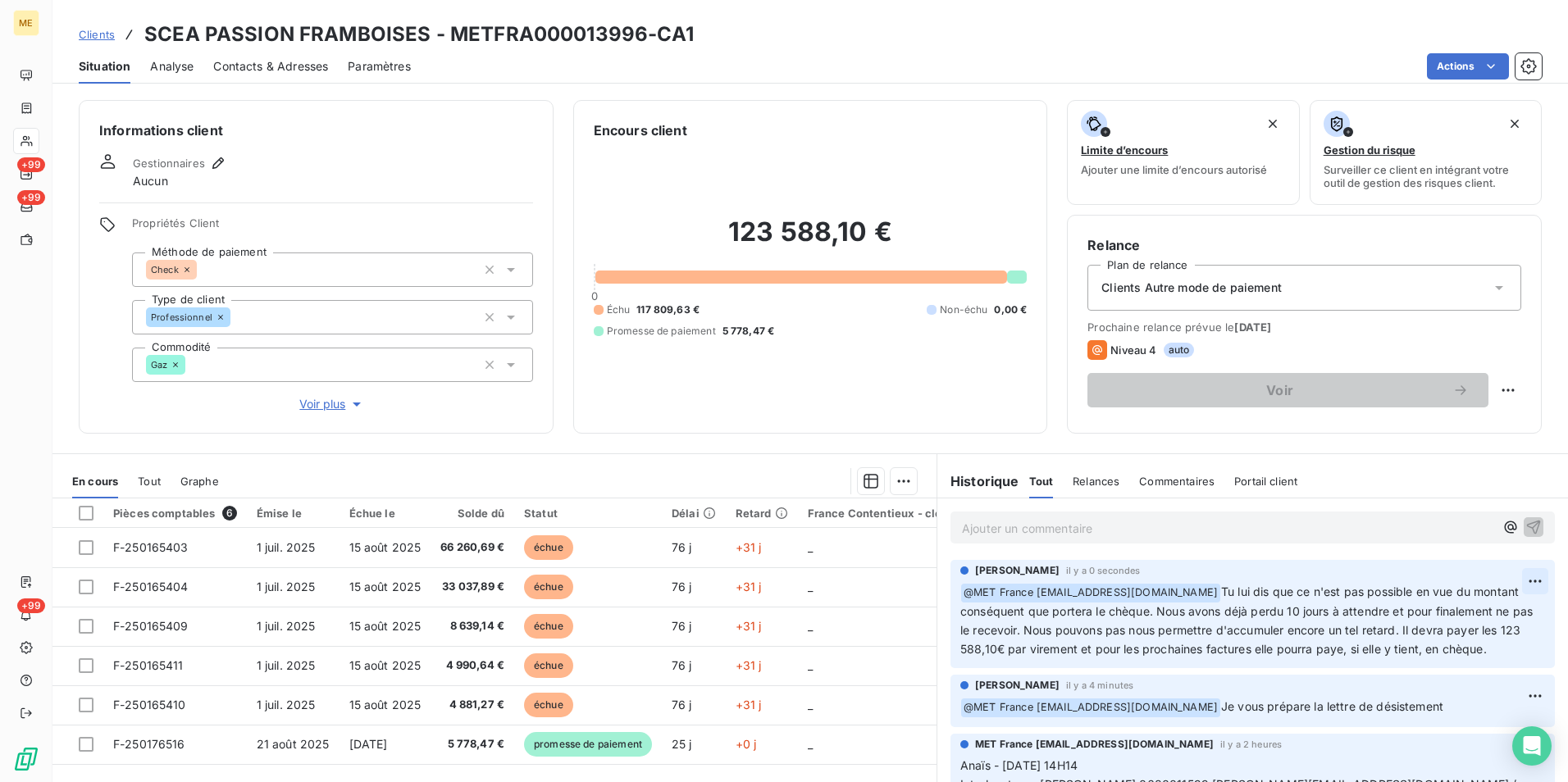
click at [1511, 582] on html "ME +99 +99 +99 Clients SCEA PASSION FRAMBOISES - METFRA000013996-CA1 Situation …" at bounding box center [784, 391] width 1568 height 782
click at [1468, 611] on div "Editer" at bounding box center [1471, 617] width 92 height 26
click at [952, 667] on div "Bélinda Thomont il y a 2 secondes ﻿ @ MET France met-france@recouvrement.met.co…" at bounding box center [1253, 614] width 605 height 109
click at [960, 656] on span "Tu lui dis que ce n'est pas possible en vue du montant conséquent que portera l…" at bounding box center [1241, 620] width 563 height 72
click at [1528, 628] on icon "button" at bounding box center [1536, 619] width 16 height 16
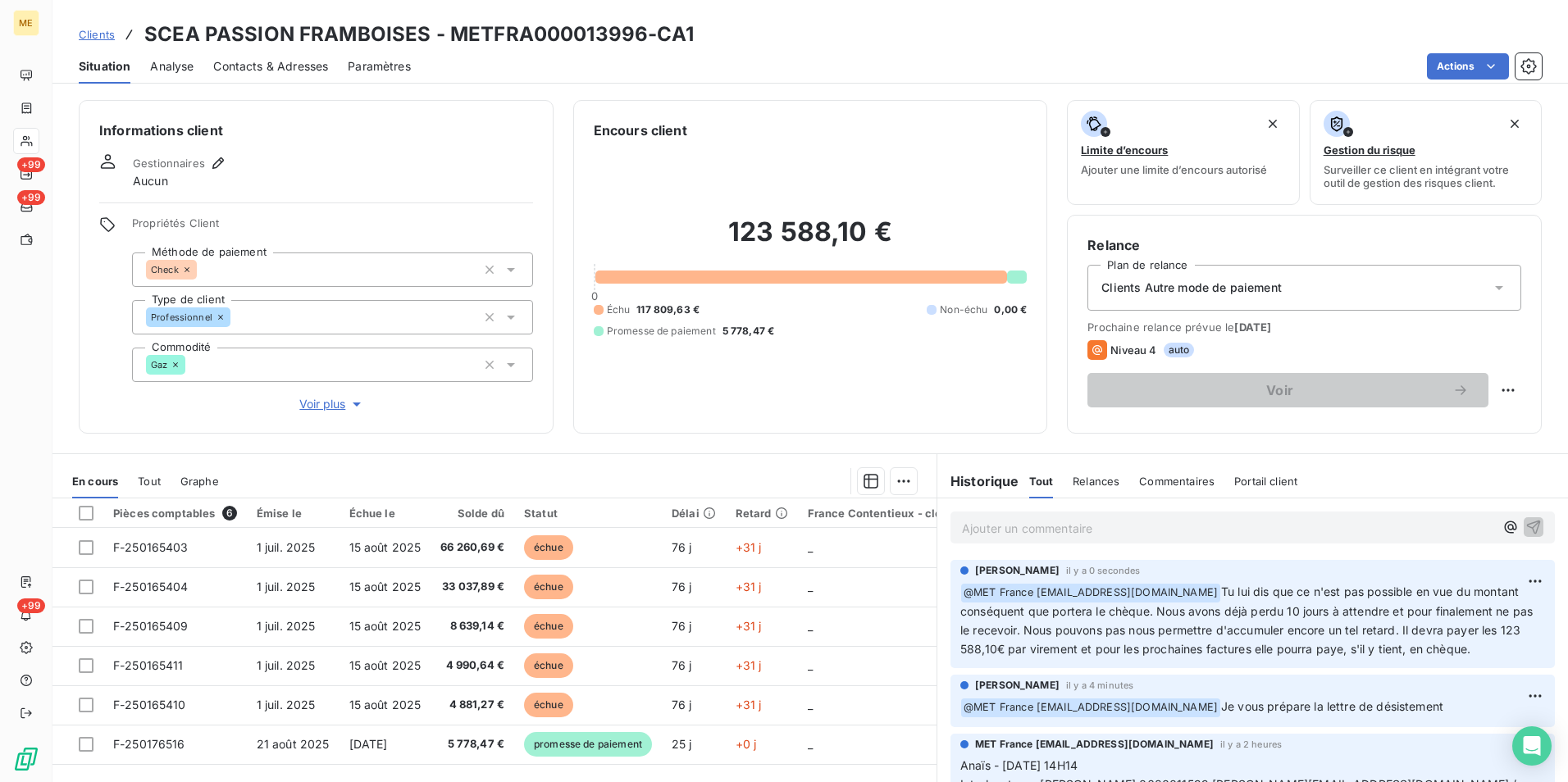
click at [259, 75] on div "Contacts & Adresses" at bounding box center [270, 67] width 114 height 35
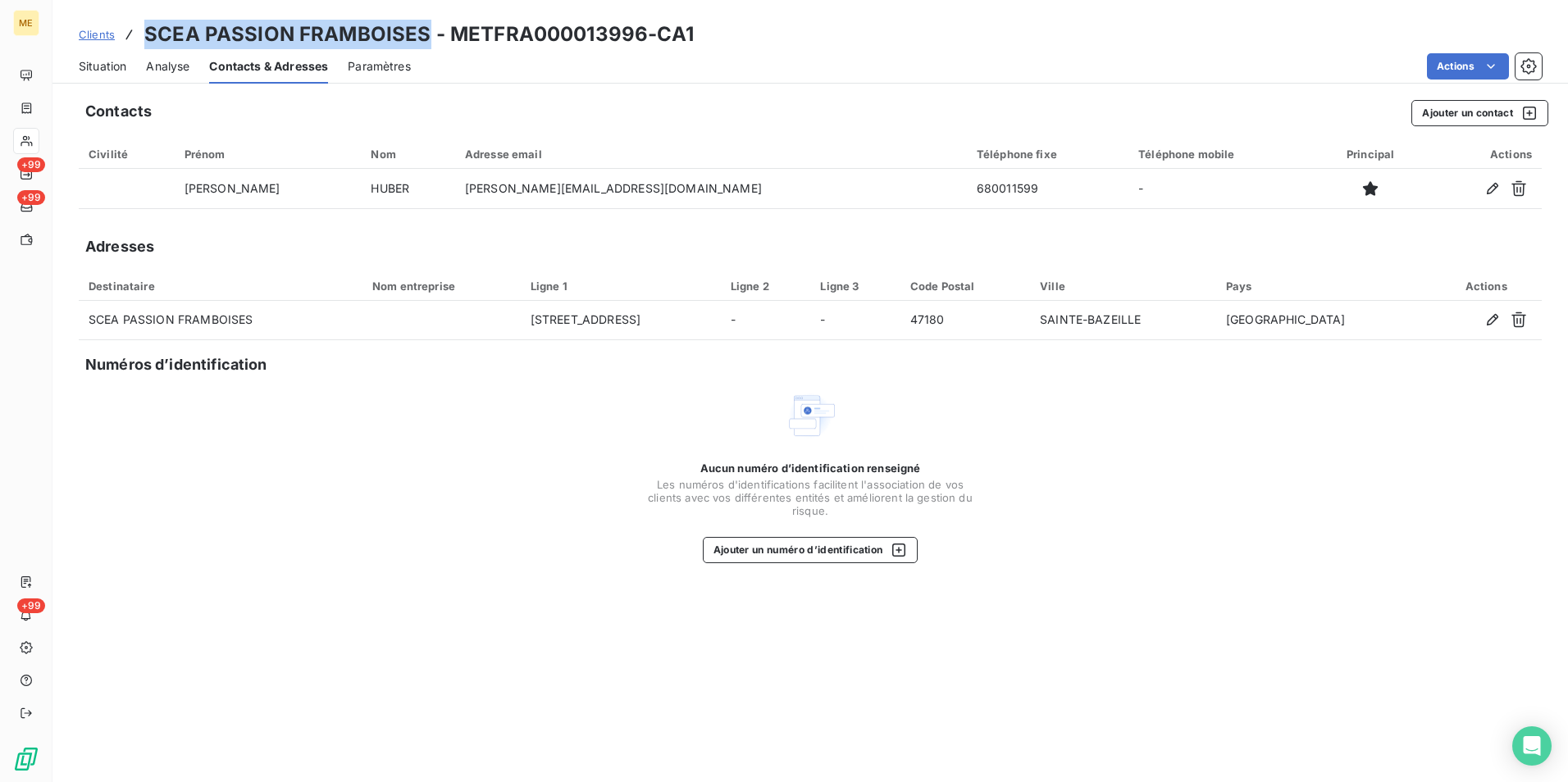
drag, startPoint x: 423, startPoint y: 29, endPoint x: 146, endPoint y: 24, distance: 277.0
click at [146, 24] on h3 "SCEA PASSION FRAMBOISES - METFRA000013996-CA1" at bounding box center [419, 34] width 549 height 29
copy h3 "SCEA PASSION FRAMBOISES"
click at [117, 65] on span "Situation" at bounding box center [102, 66] width 47 height 16
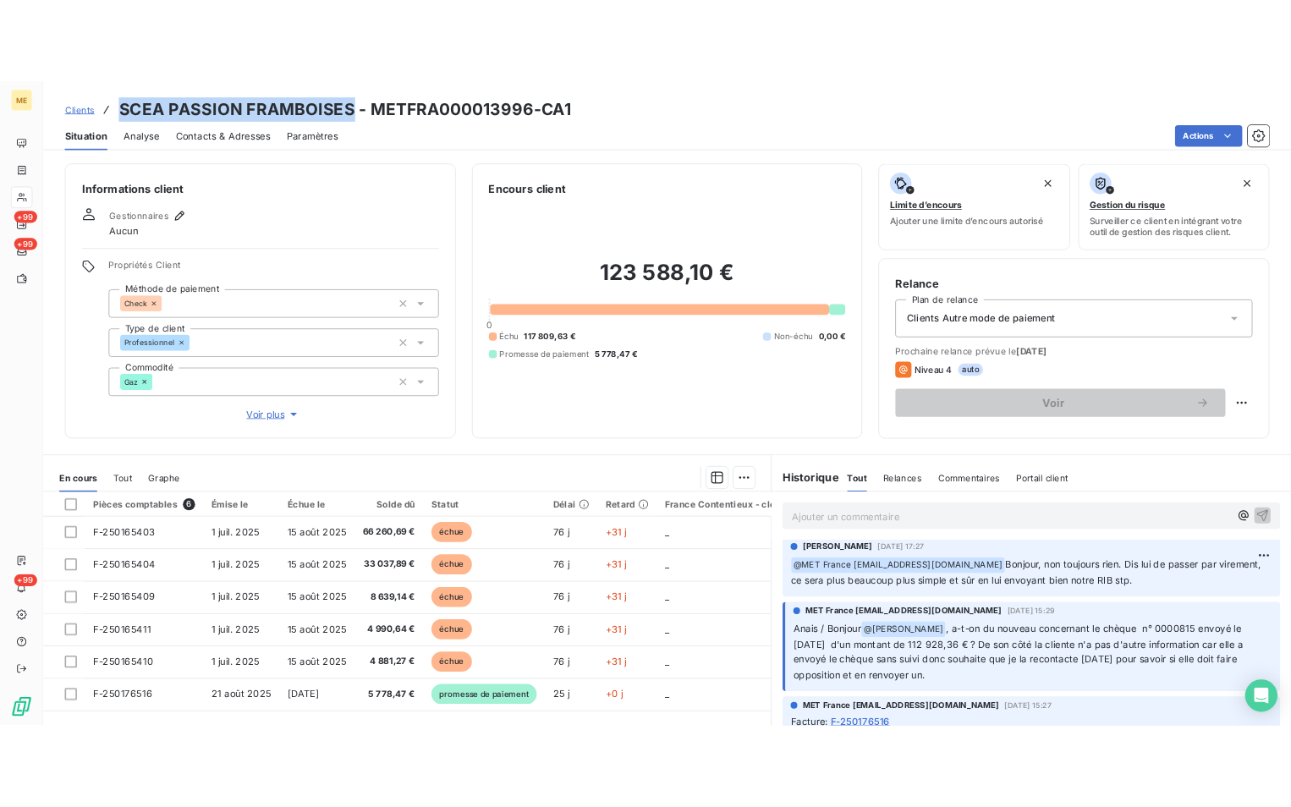
scroll to position [508, 0]
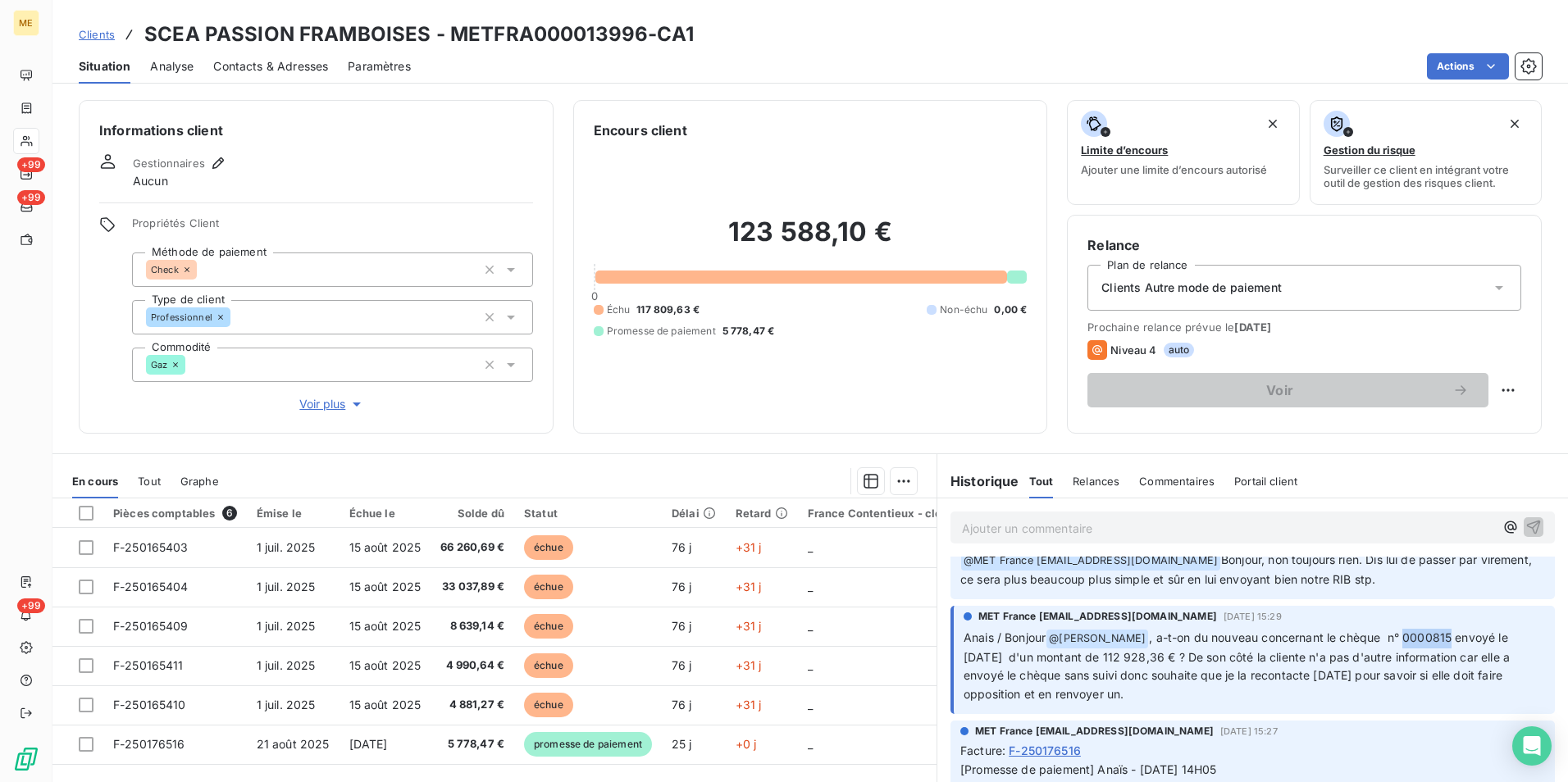
drag, startPoint x: 1449, startPoint y: 620, endPoint x: 1403, endPoint y: 616, distance: 46.2
click at [1403, 631] on span ", a-t-on du nouveau concernant le chèque n° 0000815 envoyé le 04/09/2025 d'un m…" at bounding box center [1238, 667] width 549 height 72
copy span "0000815"
drag, startPoint x: 1123, startPoint y: 638, endPoint x: 1180, endPoint y: 637, distance: 57.0
click at [1180, 637] on span ", a-t-on du nouveau concernant le chèque n° 0000815 envoyé le 04/09/2025 d'un m…" at bounding box center [1238, 667] width 549 height 72
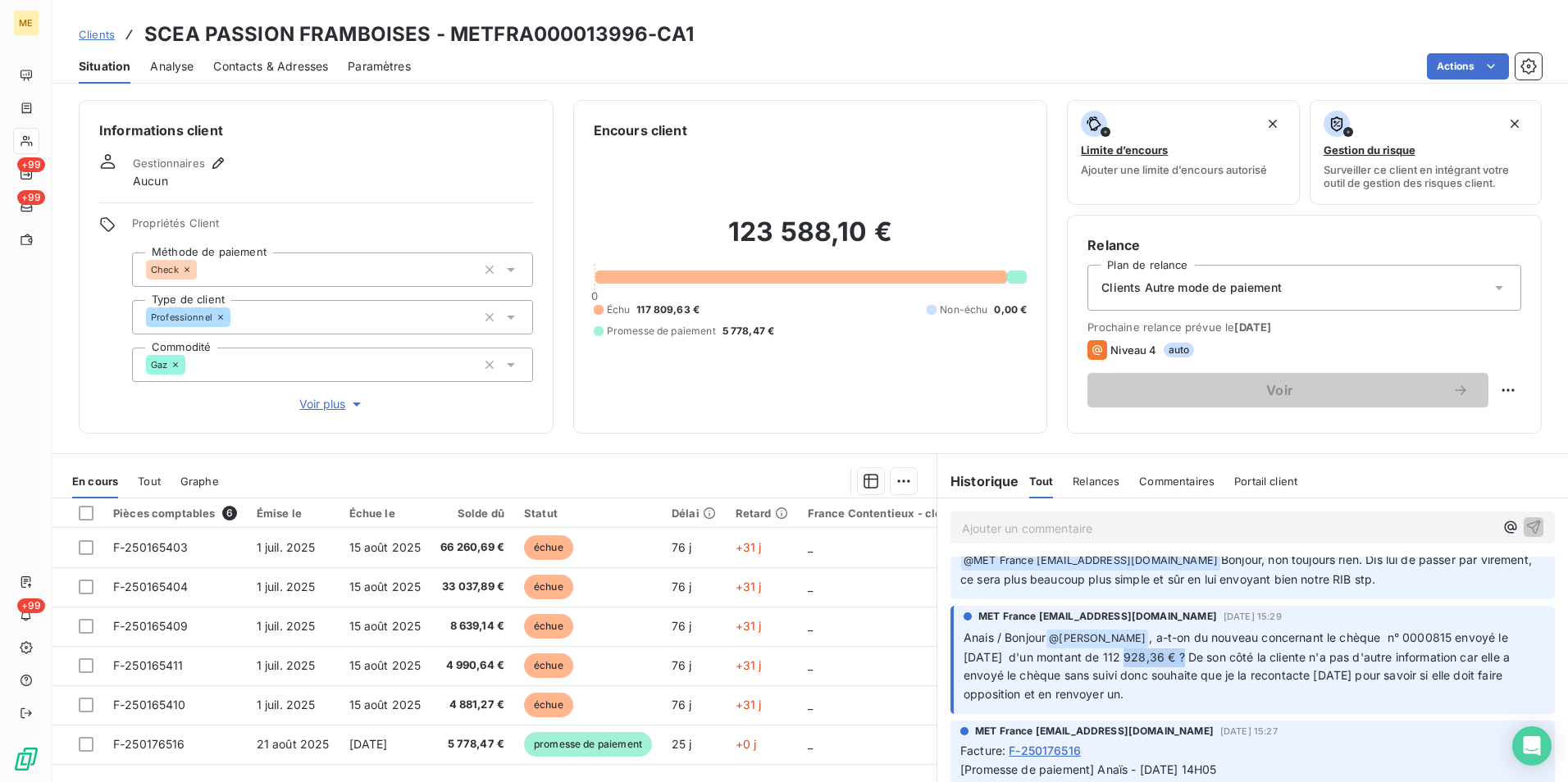
copy span "112 928,36"
click at [1447, 643] on span ", a-t-on du nouveau concernant le chèque n° 0000815 envoyé le 04/09/2025 d'un m…" at bounding box center [1238, 667] width 549 height 72
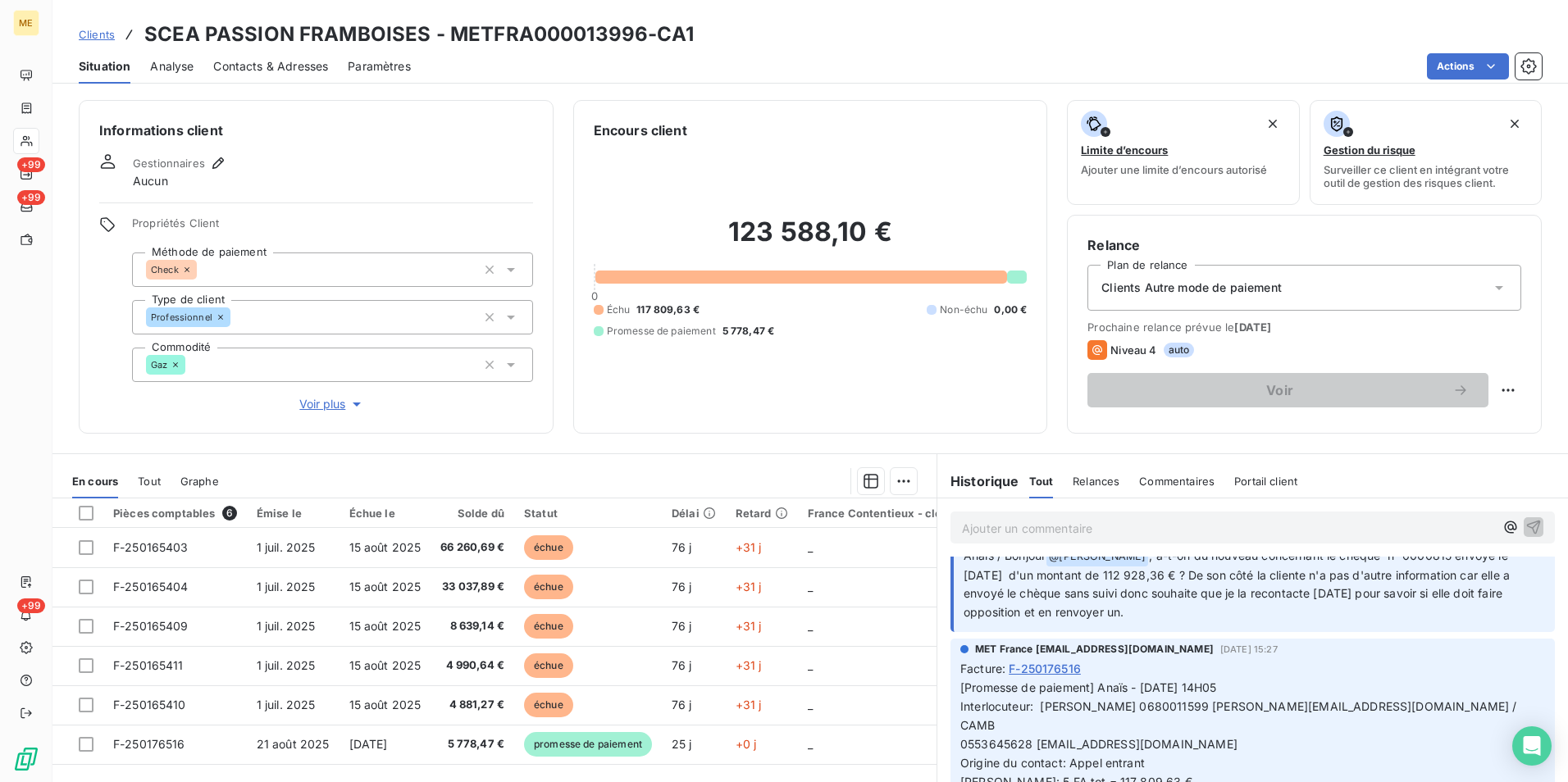
scroll to position [656, 0]
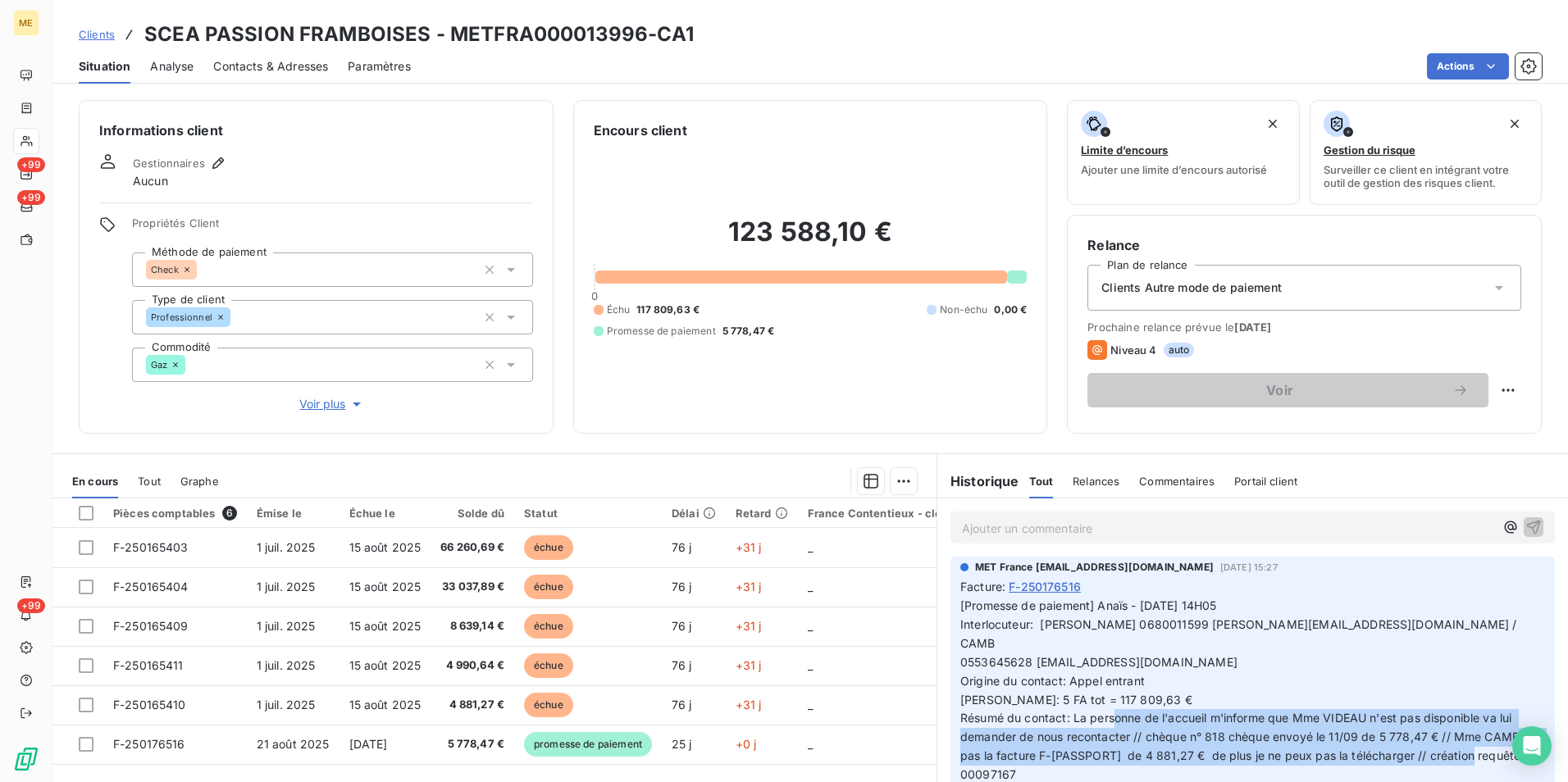
drag, startPoint x: 1203, startPoint y: 676, endPoint x: 1418, endPoint y: 737, distance: 223.5
click at [1418, 737] on p "[Promesse de paiement] Anaïs - 12/09/2025 - 14H05 Interlocuteur: Mr huber 06800…" at bounding box center [1252, 700] width 584 height 206
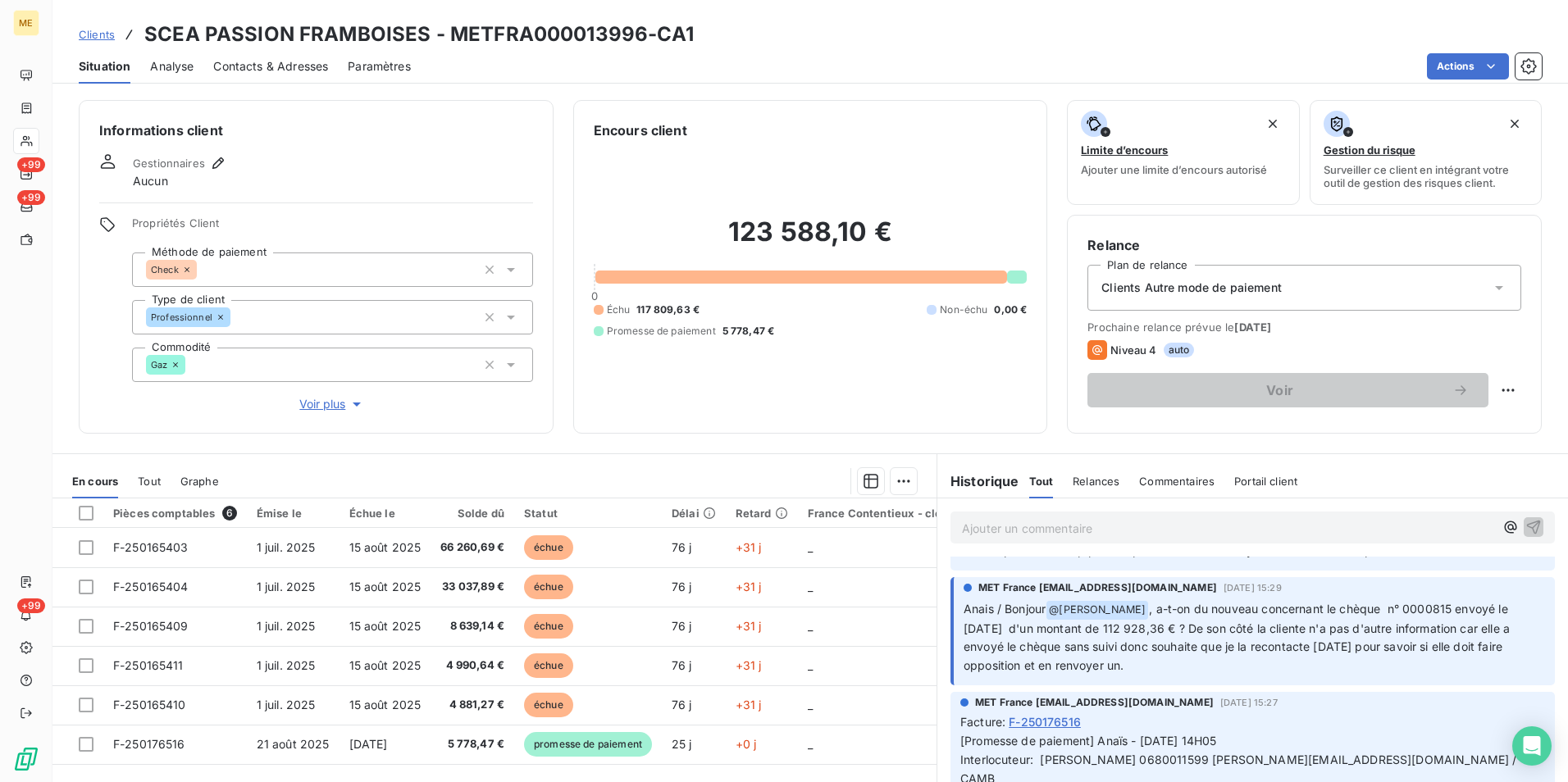
scroll to position [492, 0]
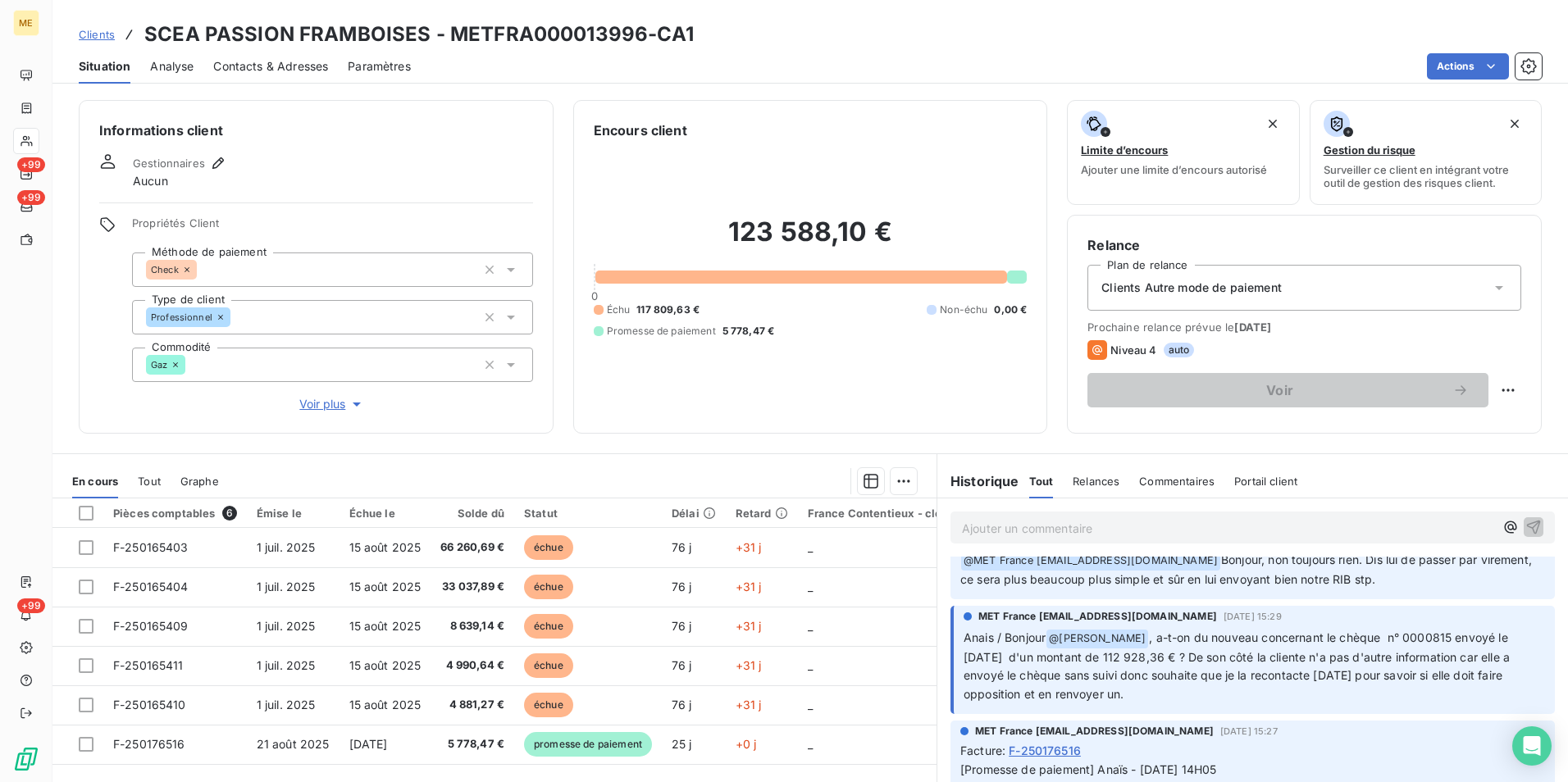
drag, startPoint x: 1203, startPoint y: 638, endPoint x: 1475, endPoint y: 673, distance: 274.2
click at [1475, 673] on p "Anais / Bonjour @ Bélinda Thomont , a-t-on du nouveau concernant le chèque n° 0…" at bounding box center [1254, 667] width 581 height 77
click at [1156, 658] on span ", a-t-on du nouveau concernant le chèque n° 0000815 envoyé le 04/09/2025 d'un m…" at bounding box center [1238, 667] width 549 height 72
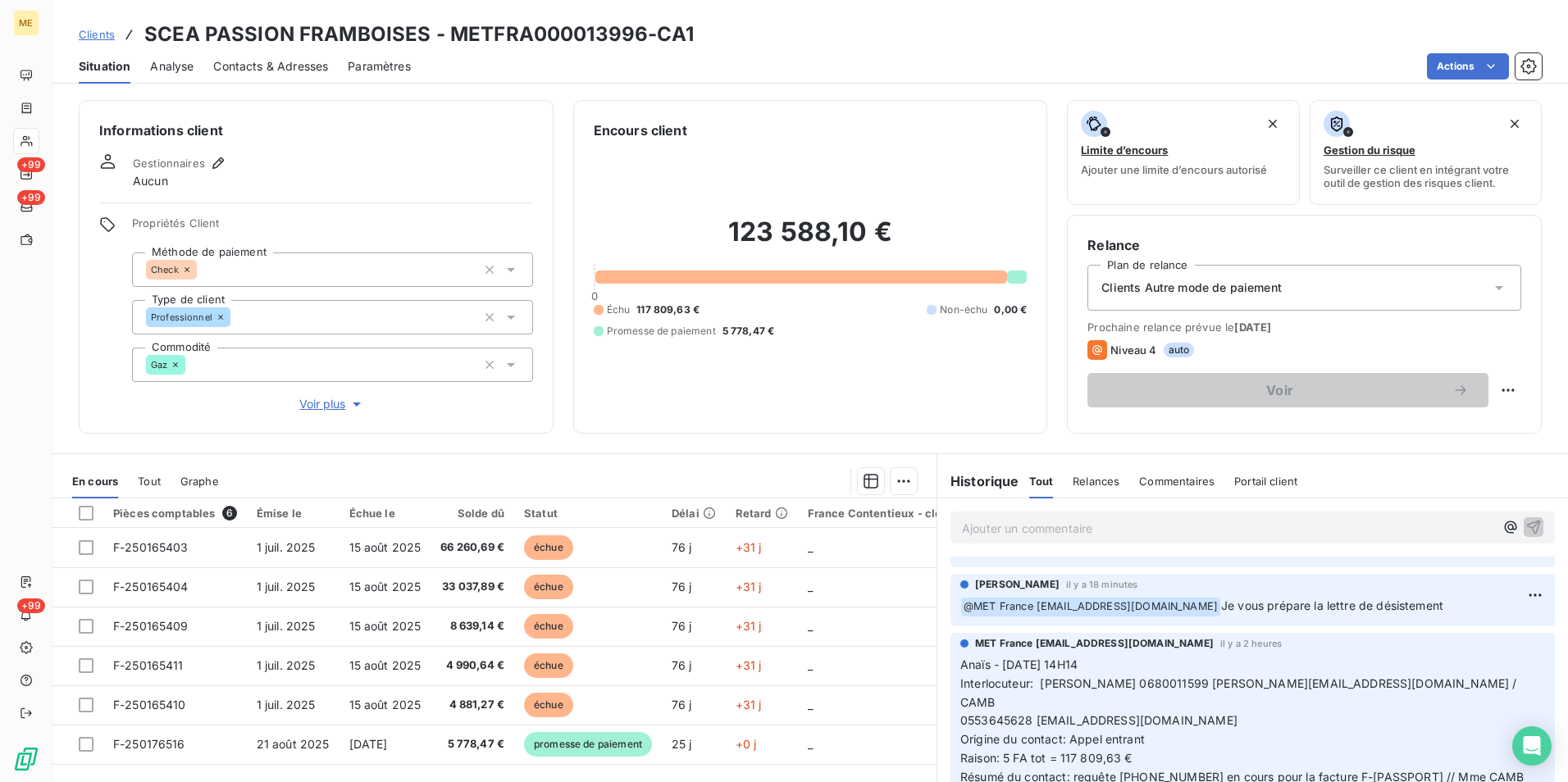
scroll to position [246, 0]
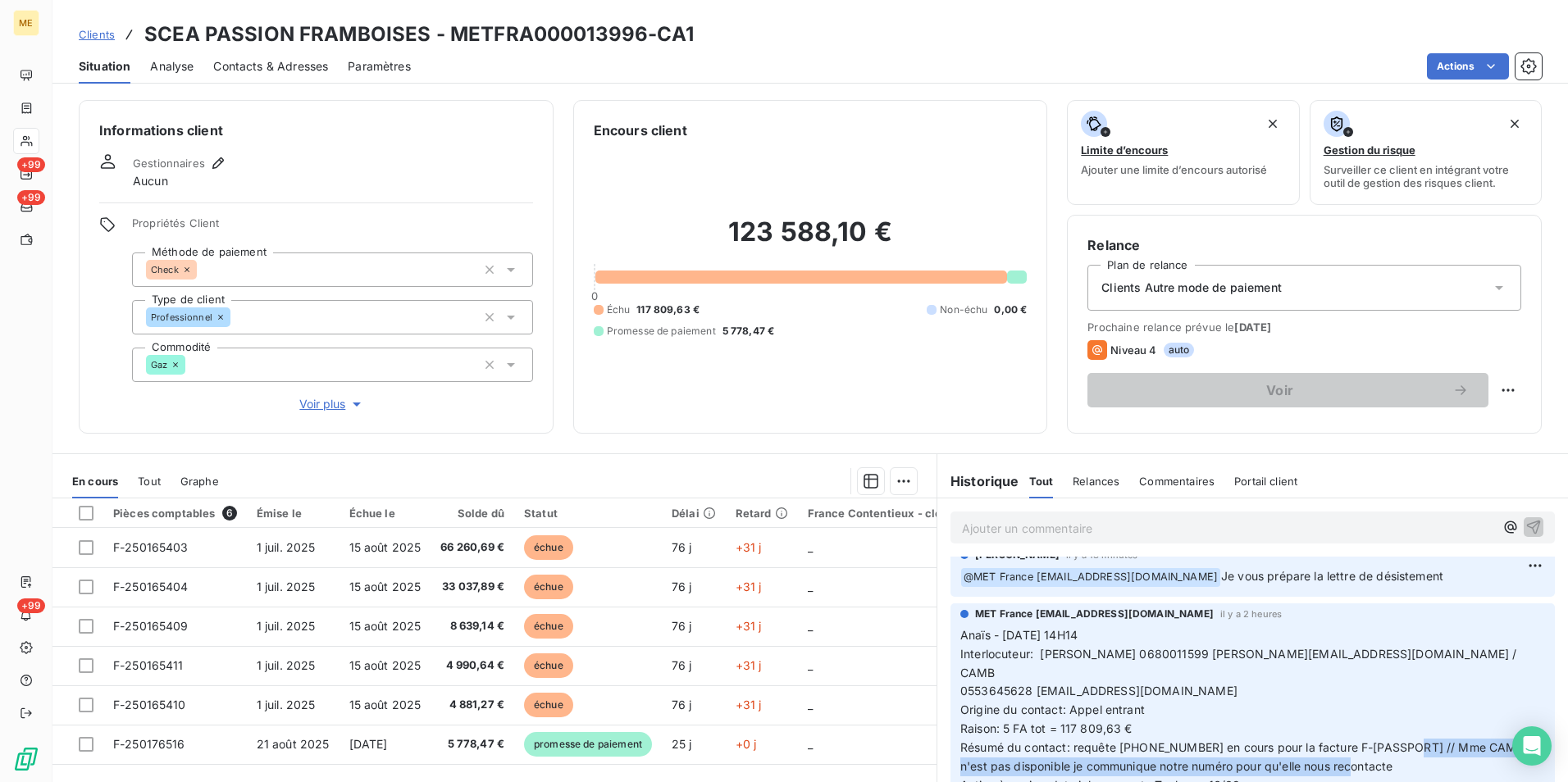
drag, startPoint x: 1393, startPoint y: 721, endPoint x: 1443, endPoint y: 752, distance: 58.8
click at [1443, 752] on p "Anaïs - 15/09/2025 - 14H14 Interlocuteur: Mr huber 0680011599 christophe.martai…" at bounding box center [1252, 710] width 584 height 169
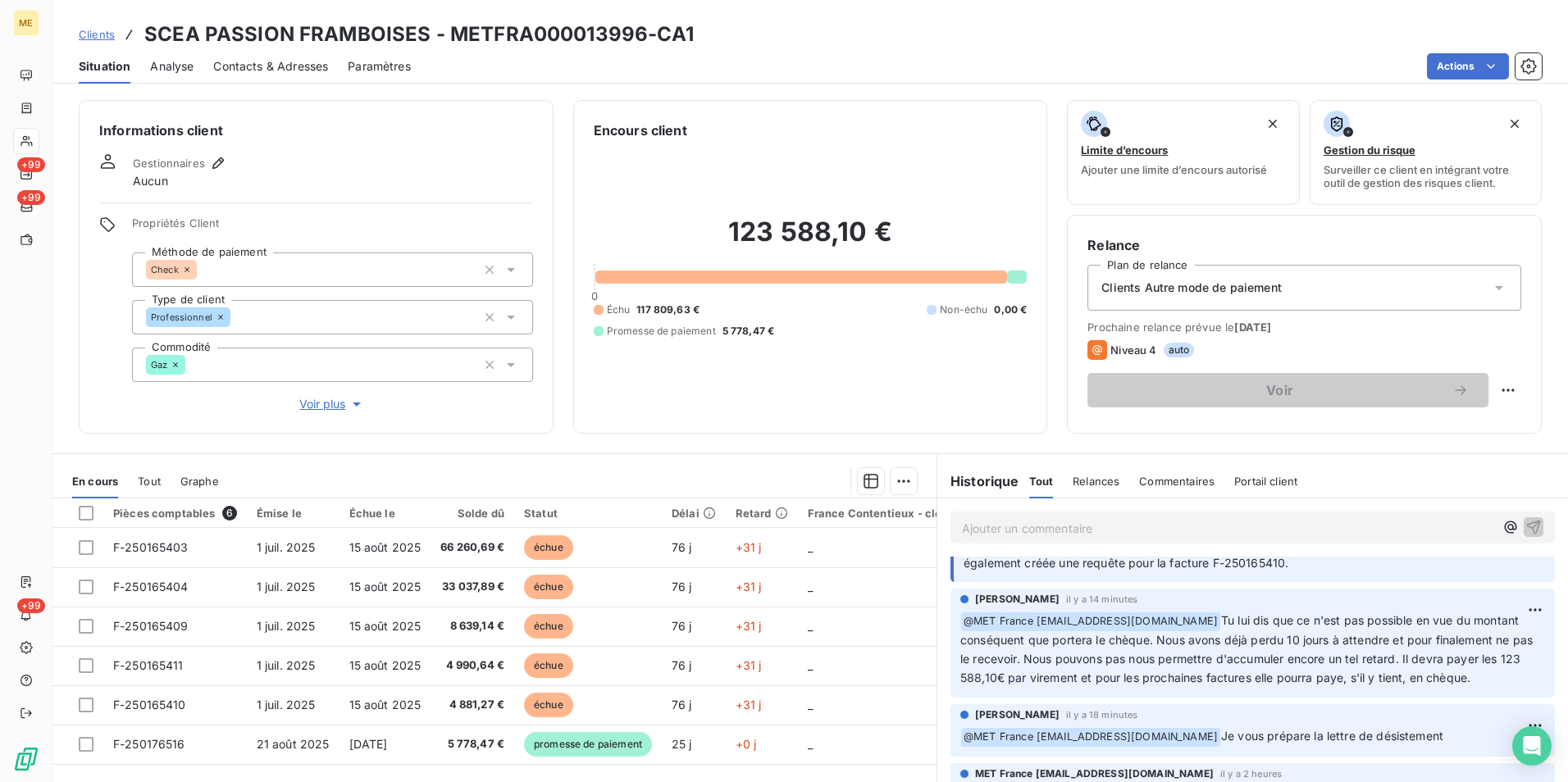
scroll to position [164, 0]
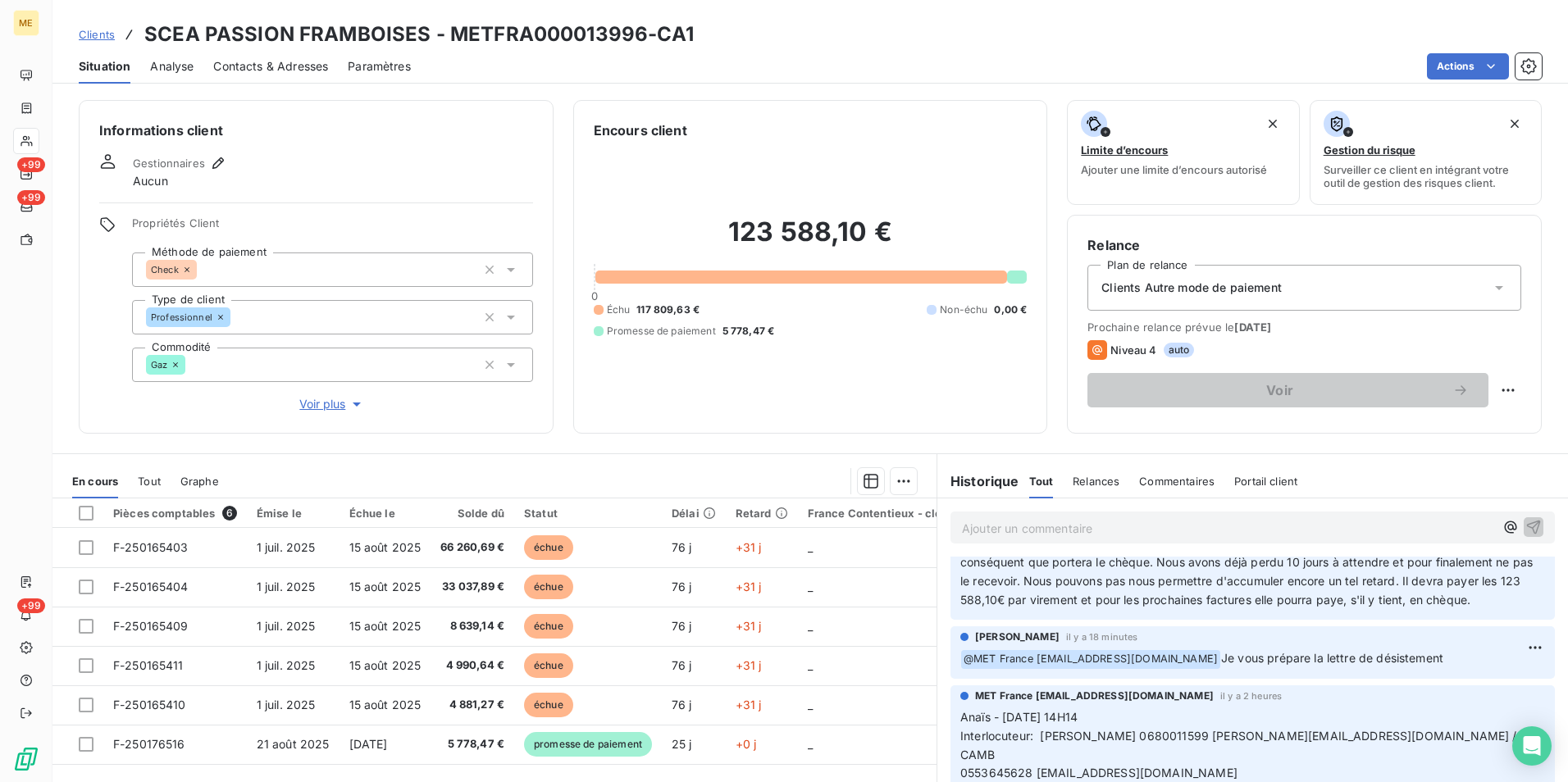
click at [274, 69] on span "Contacts & Adresses" at bounding box center [270, 66] width 114 height 16
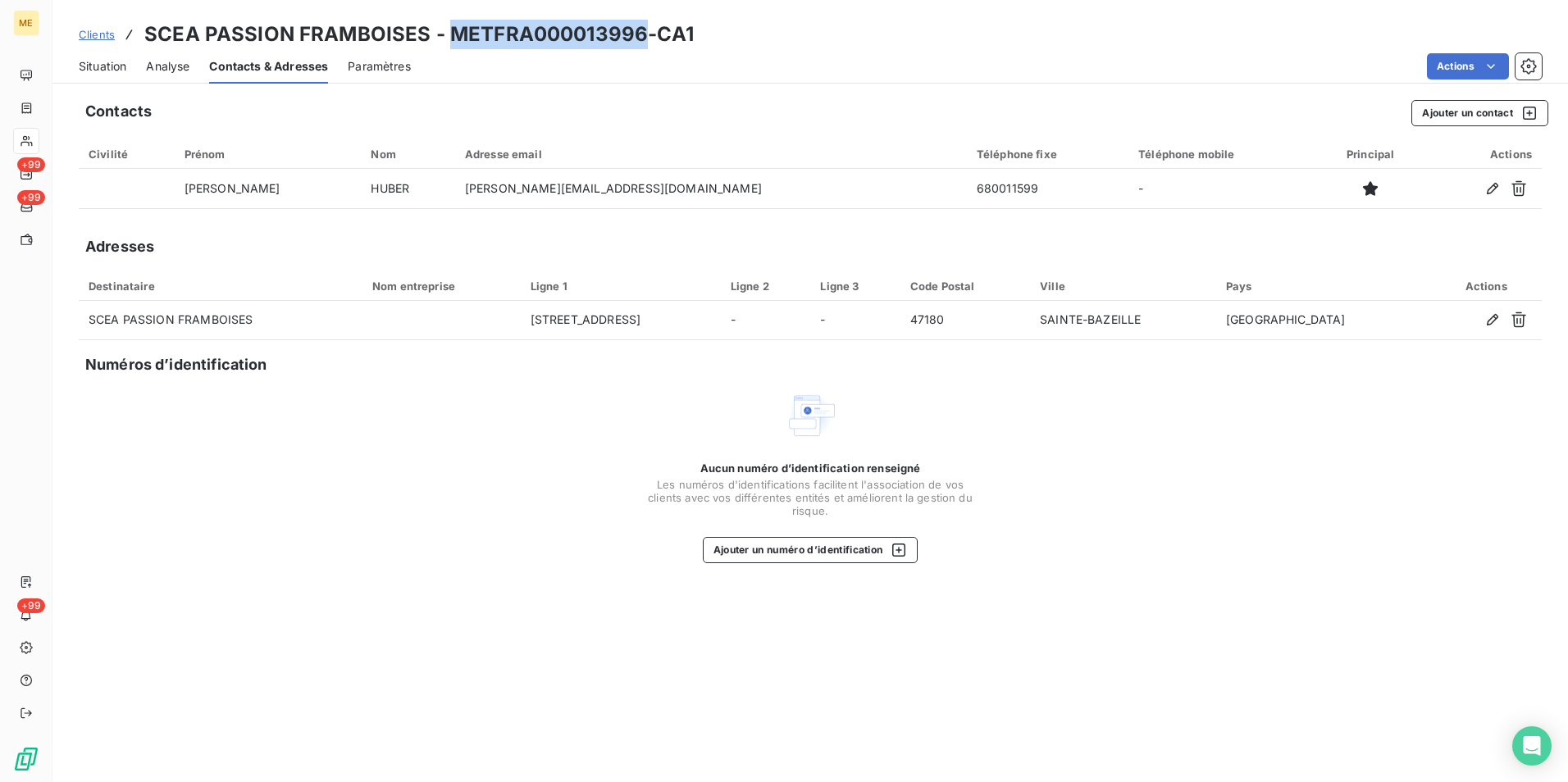
drag, startPoint x: 643, startPoint y: 33, endPoint x: 450, endPoint y: 28, distance: 193.1
click at [450, 28] on h3 "SCEA PASSION FRAMBOISES - METFRA000013996-CA1" at bounding box center [419, 34] width 549 height 29
copy h3 "METFRA000013996"
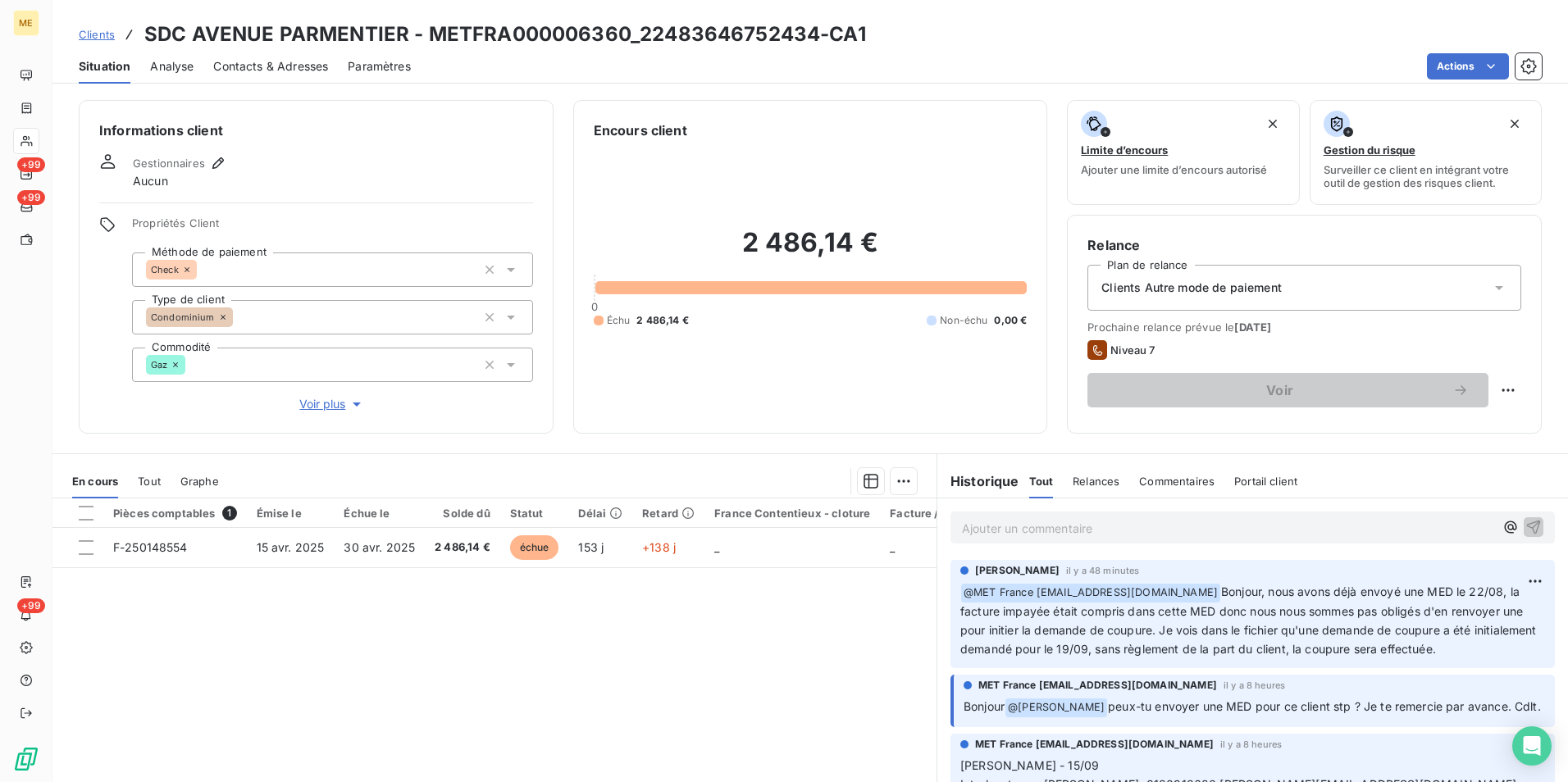
click at [103, 38] on span "Clients" at bounding box center [96, 35] width 36 height 14
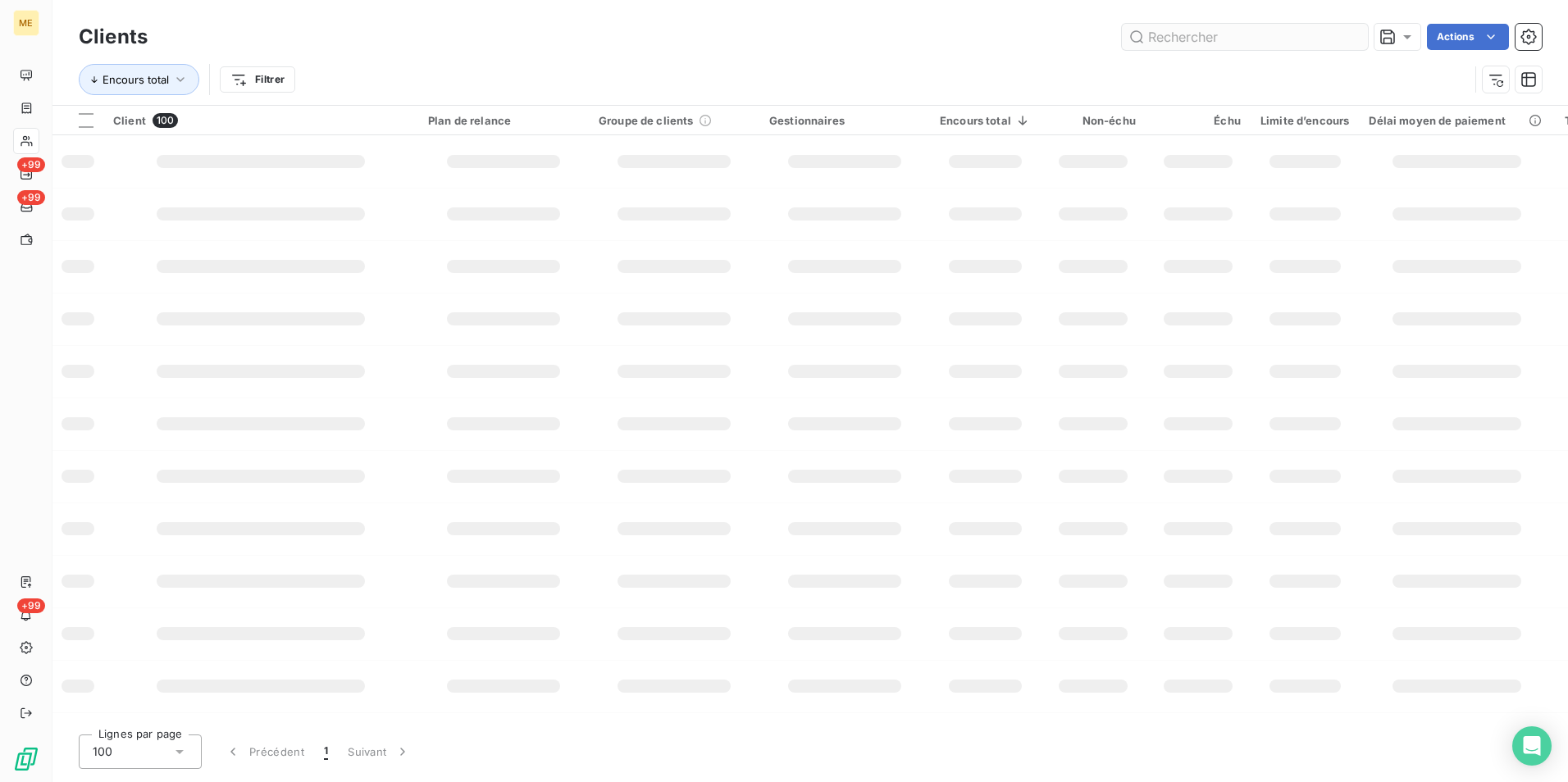
click at [1158, 33] on input "text" at bounding box center [1244, 37] width 246 height 26
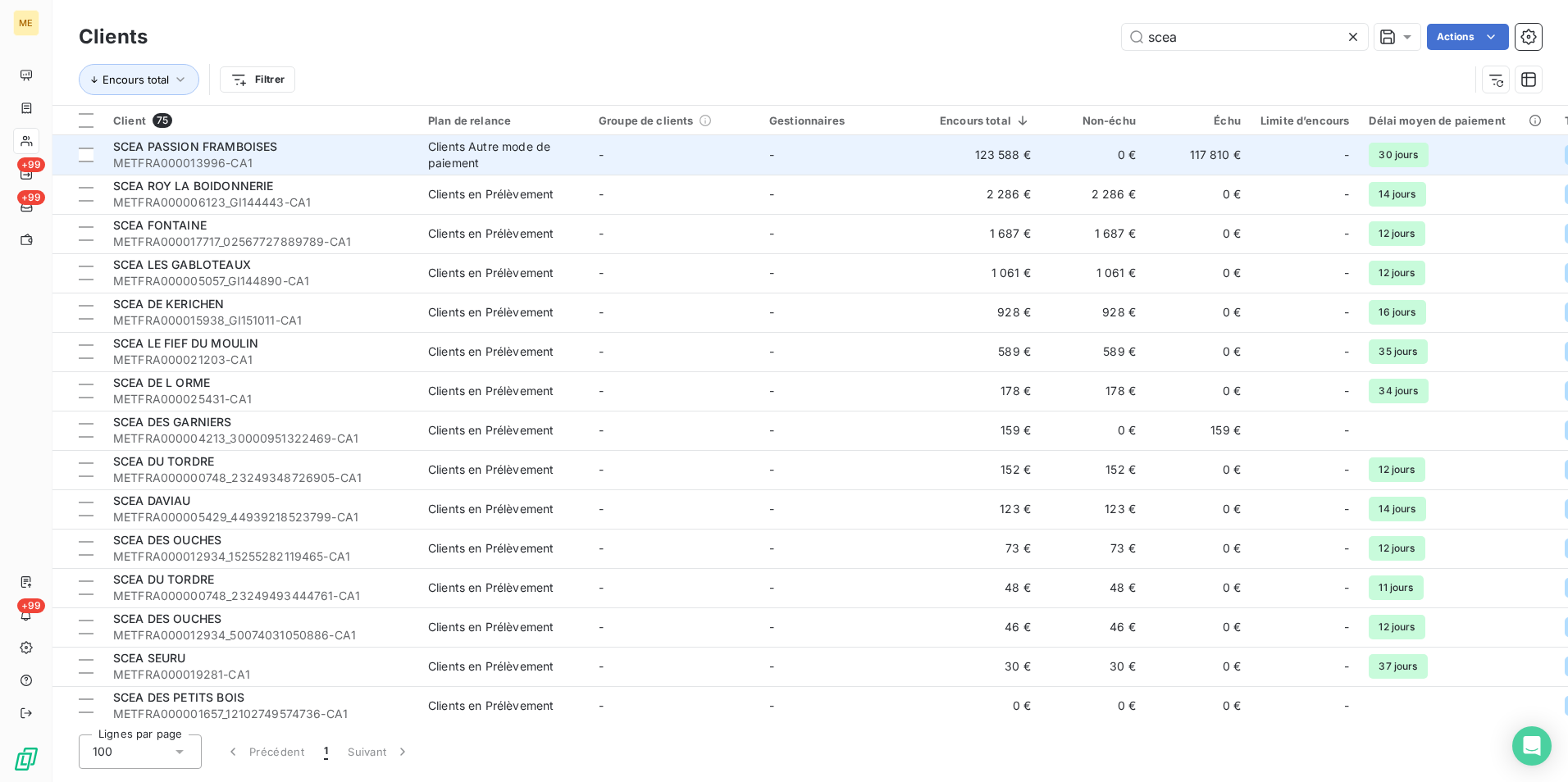
type input "scea"
click at [390, 147] on div "SCEA PASSION FRAMBOISES" at bounding box center [261, 146] width 296 height 16
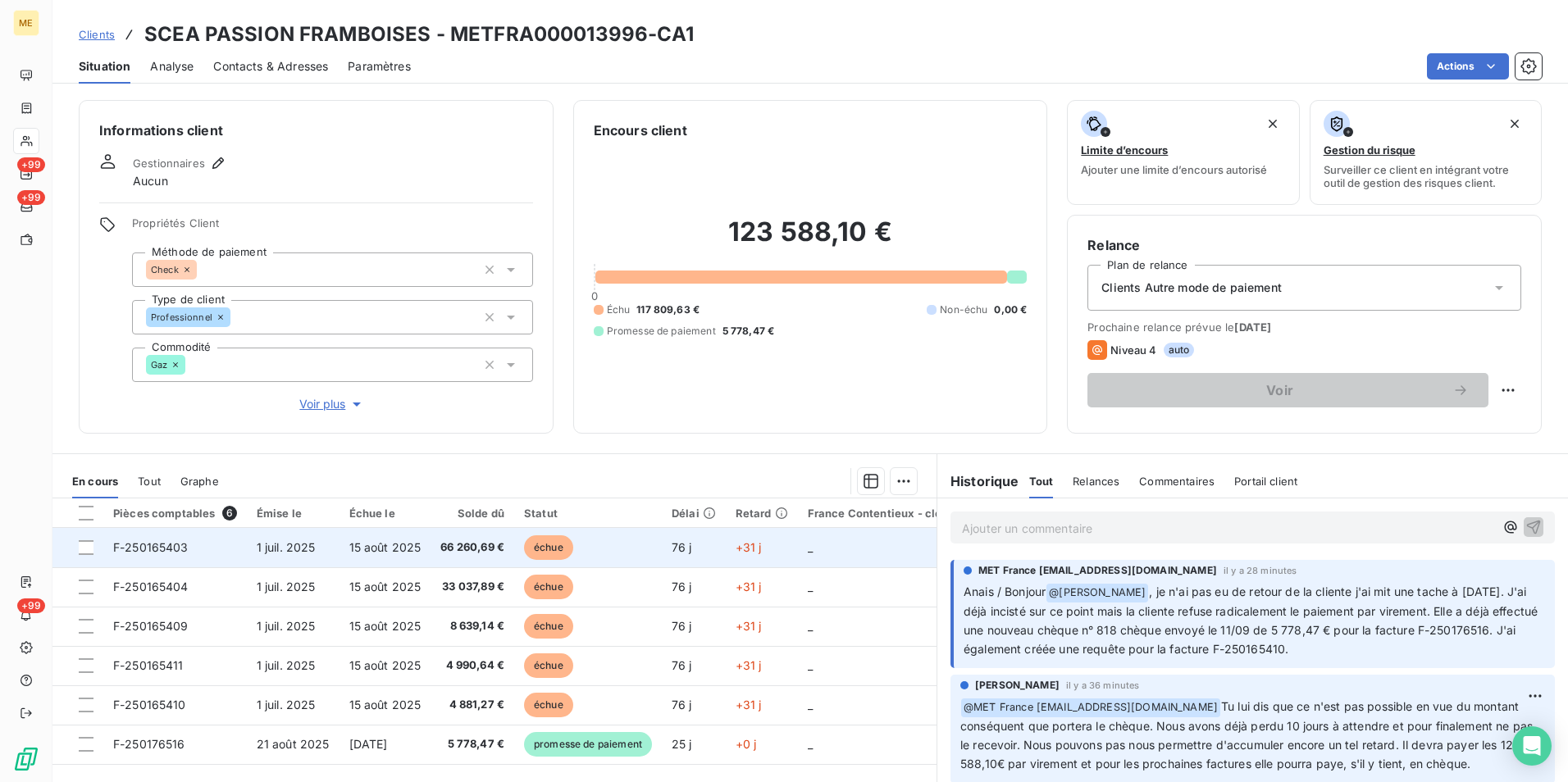
scroll to position [81, 0]
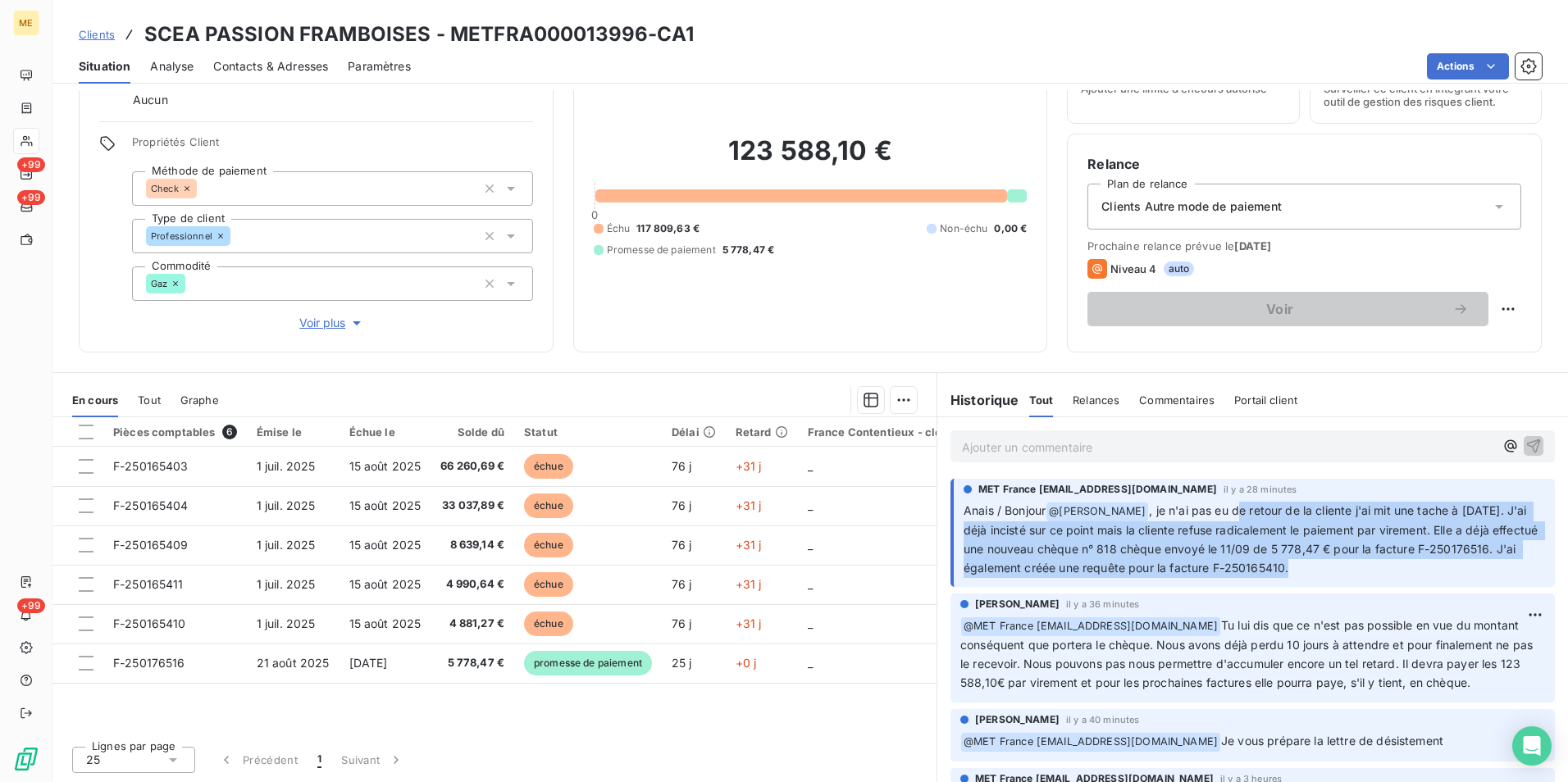
drag, startPoint x: 1237, startPoint y: 508, endPoint x: 1396, endPoint y: 573, distance: 171.8
click at [1396, 573] on p "Anais / Bonjour @ Bélinda Thomont , je n'ai pas eu de retour de la cliente j'ai…" at bounding box center [1254, 540] width 581 height 77
click at [1424, 562] on p "Anais / Bonjour @ Bélinda Thomont , je n'ai pas eu de retour de la cliente j'ai…" at bounding box center [1254, 540] width 581 height 77
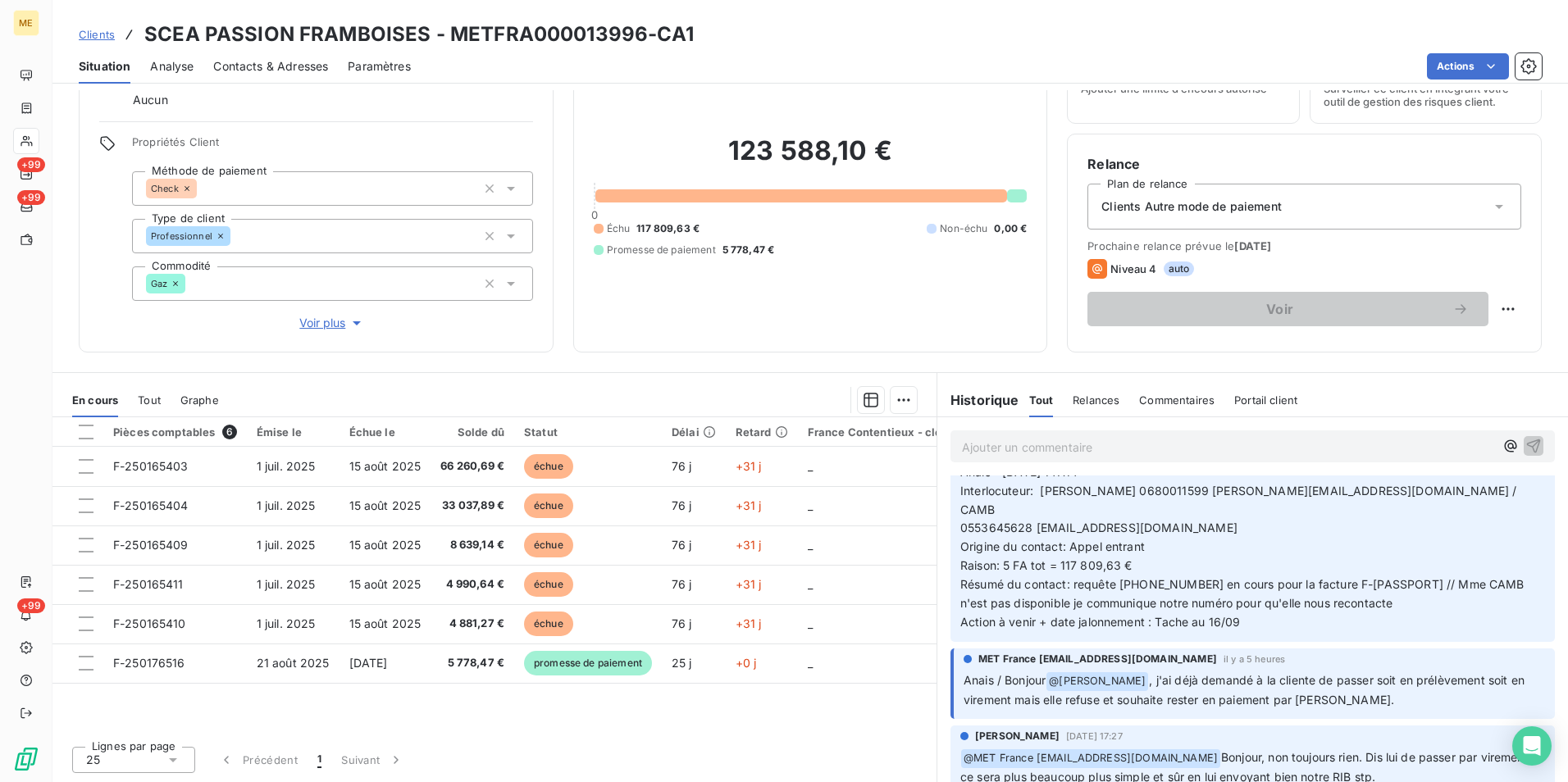
scroll to position [246, 0]
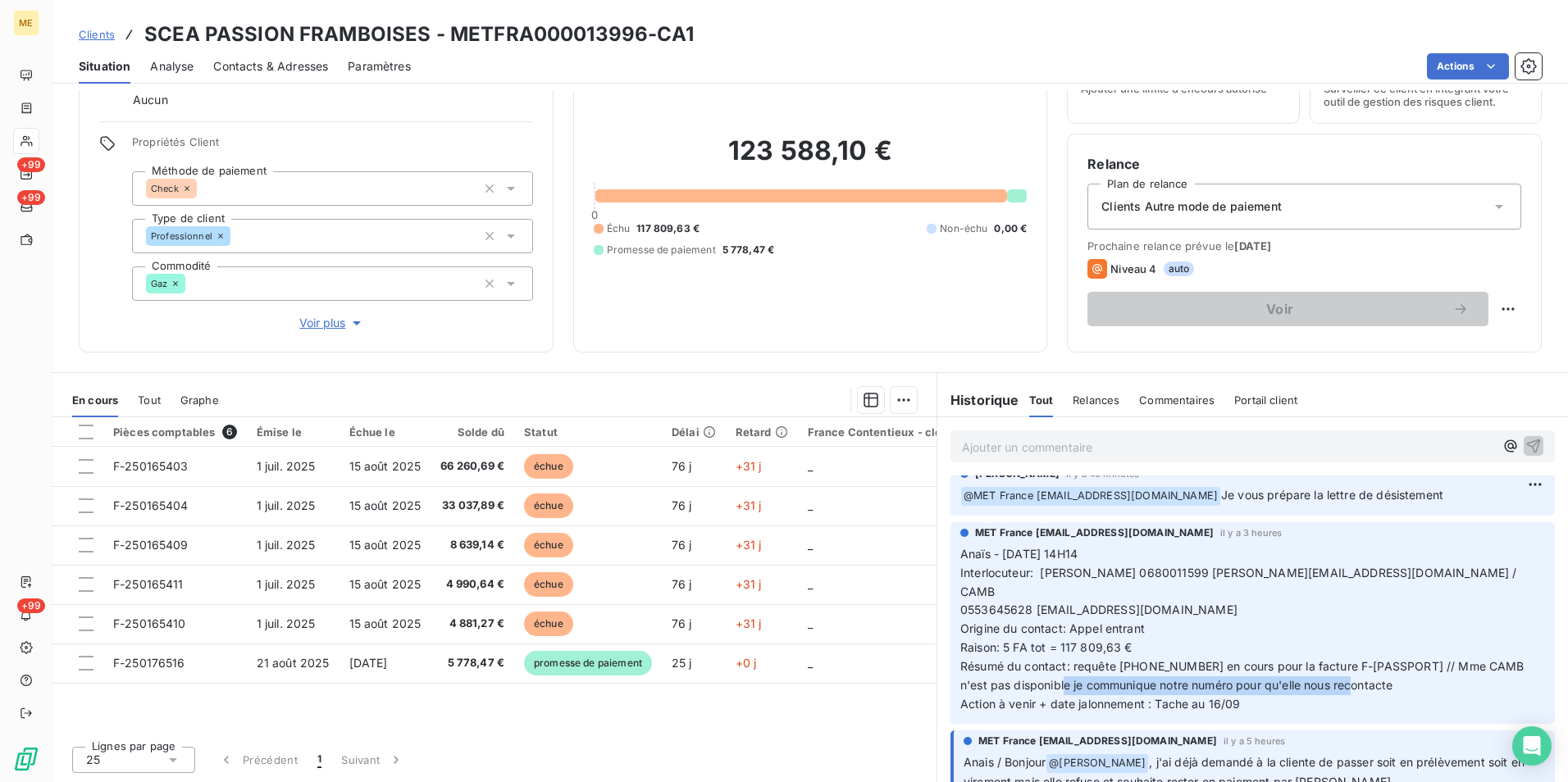
drag, startPoint x: 1038, startPoint y: 669, endPoint x: 1368, endPoint y: 670, distance: 330.0
click at [1368, 670] on p "Anaïs - 15/09/2025 - 14H14 Interlocuteur: Mr huber 0680011599 christophe.martai…" at bounding box center [1252, 630] width 584 height 169
drag, startPoint x: 1368, startPoint y: 670, endPoint x: 1461, endPoint y: 646, distance: 96.0
click at [1461, 659] on span "Résumé du contact: requête 00097167 en cours pour la facture F-250165410 // Mme…" at bounding box center [1244, 675] width 568 height 33
drag, startPoint x: 1458, startPoint y: 649, endPoint x: 1395, endPoint y: 651, distance: 63.0
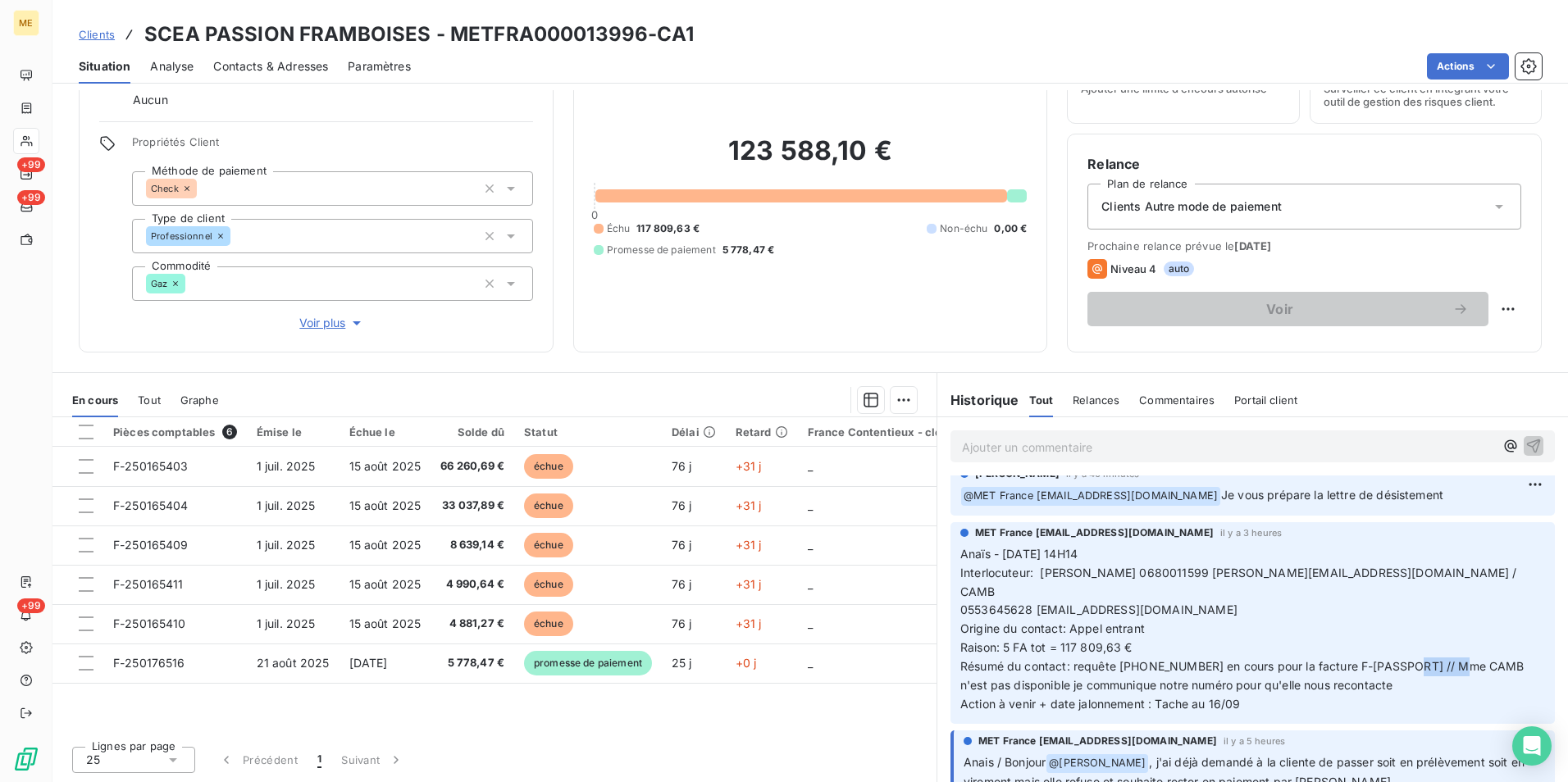
click at [1395, 659] on span "Résumé du contact: requête 00097167 en cours pour la facture F-250165410 // Mme…" at bounding box center [1244, 675] width 568 height 33
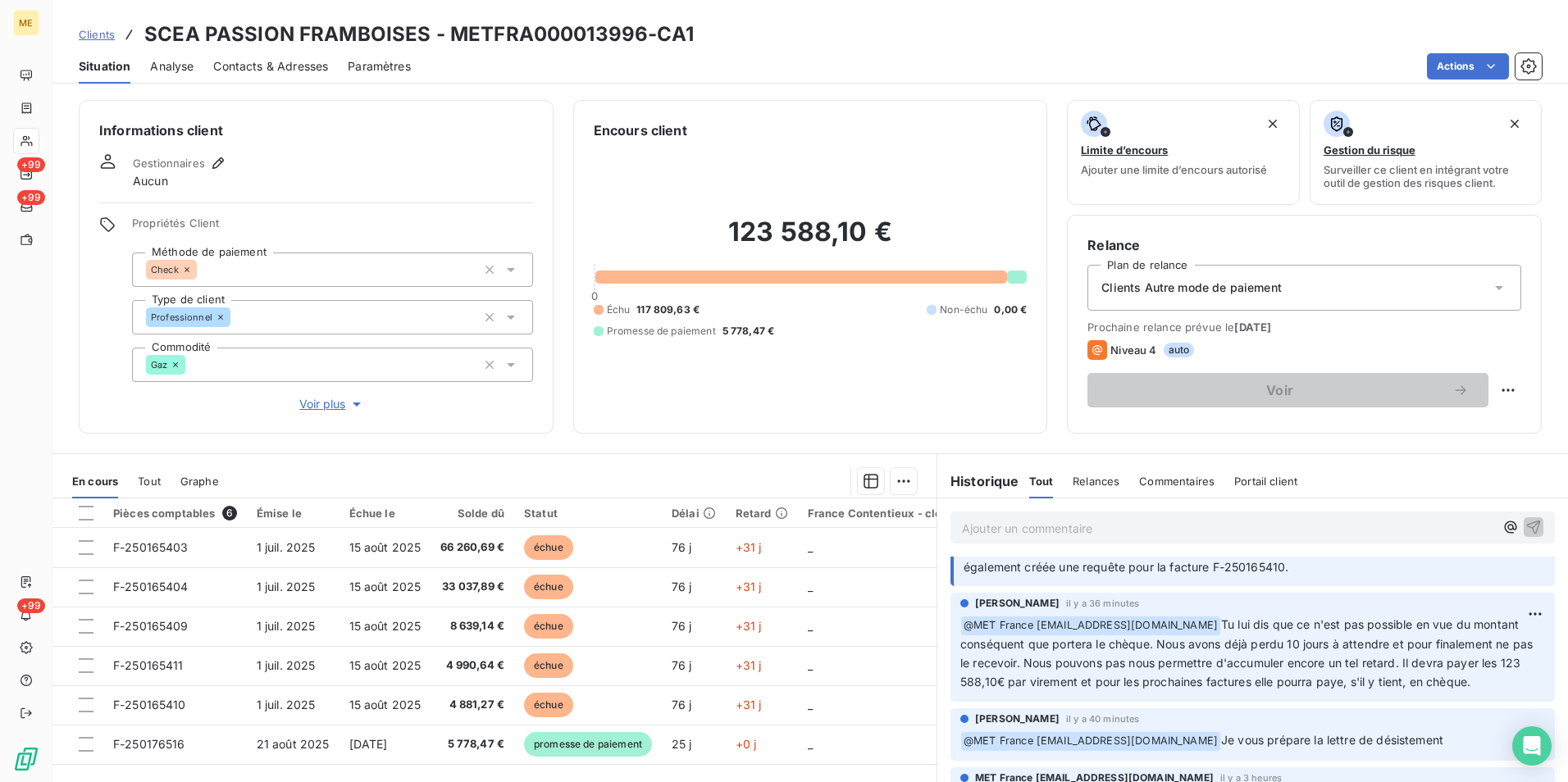
scroll to position [0, 0]
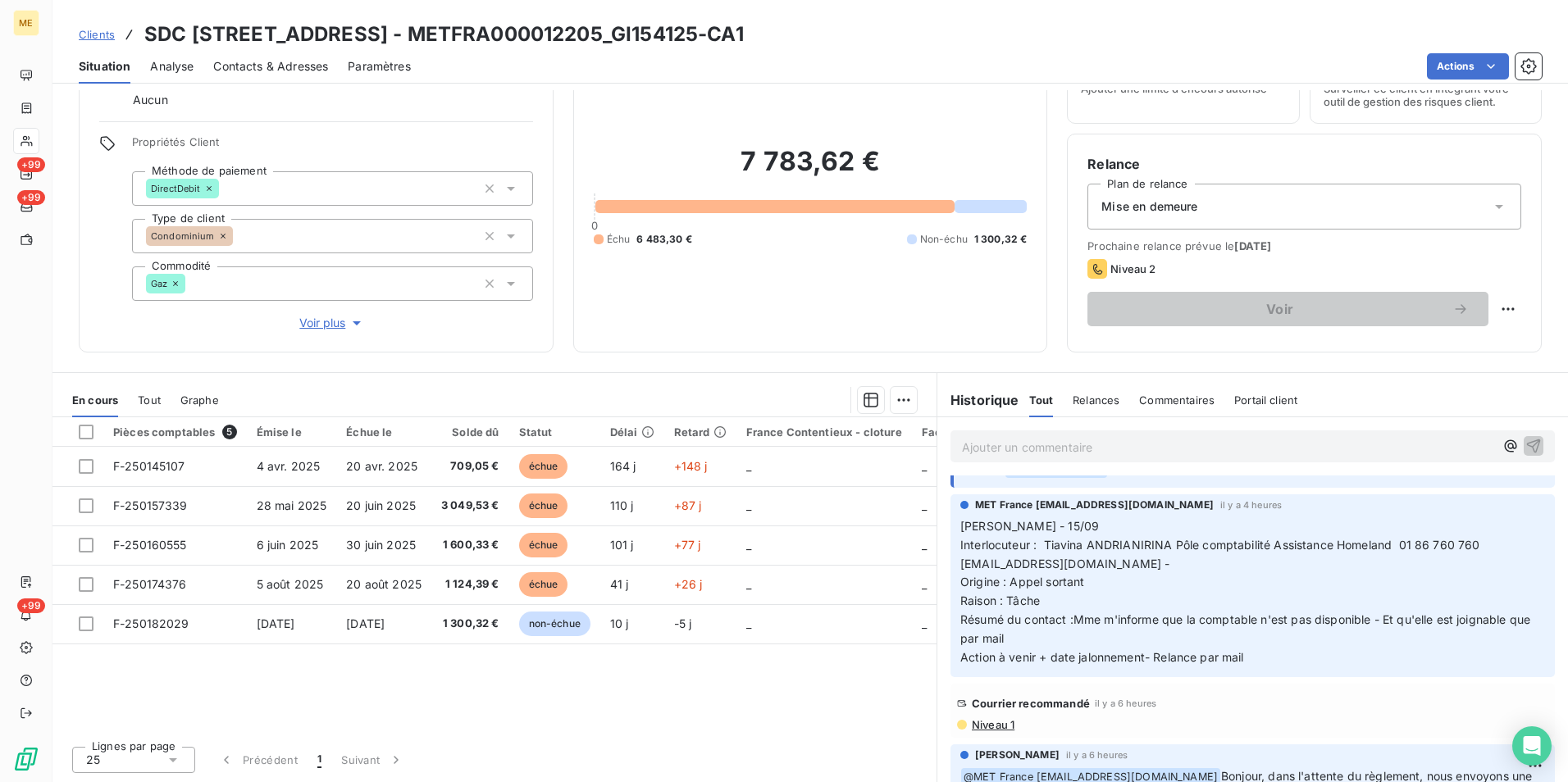
scroll to position [82, 0]
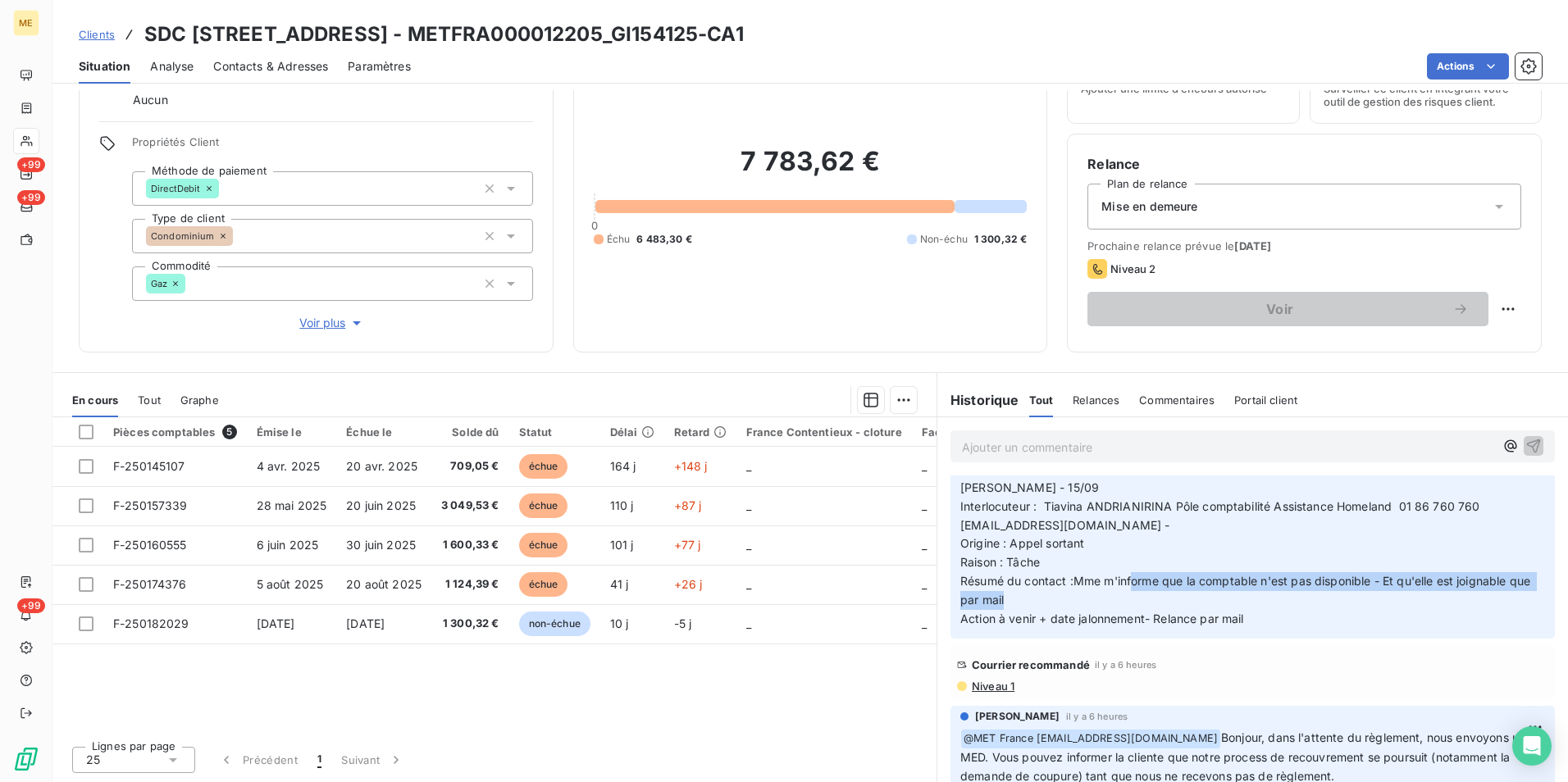
drag, startPoint x: 1126, startPoint y: 574, endPoint x: 1344, endPoint y: 595, distance: 219.0
click at [1344, 595] on p "Lisa - 15/09 Interlocuteur : Tiavina ANDRIANIRINA Pôle comptabilité Assistance …" at bounding box center [1252, 553] width 584 height 150
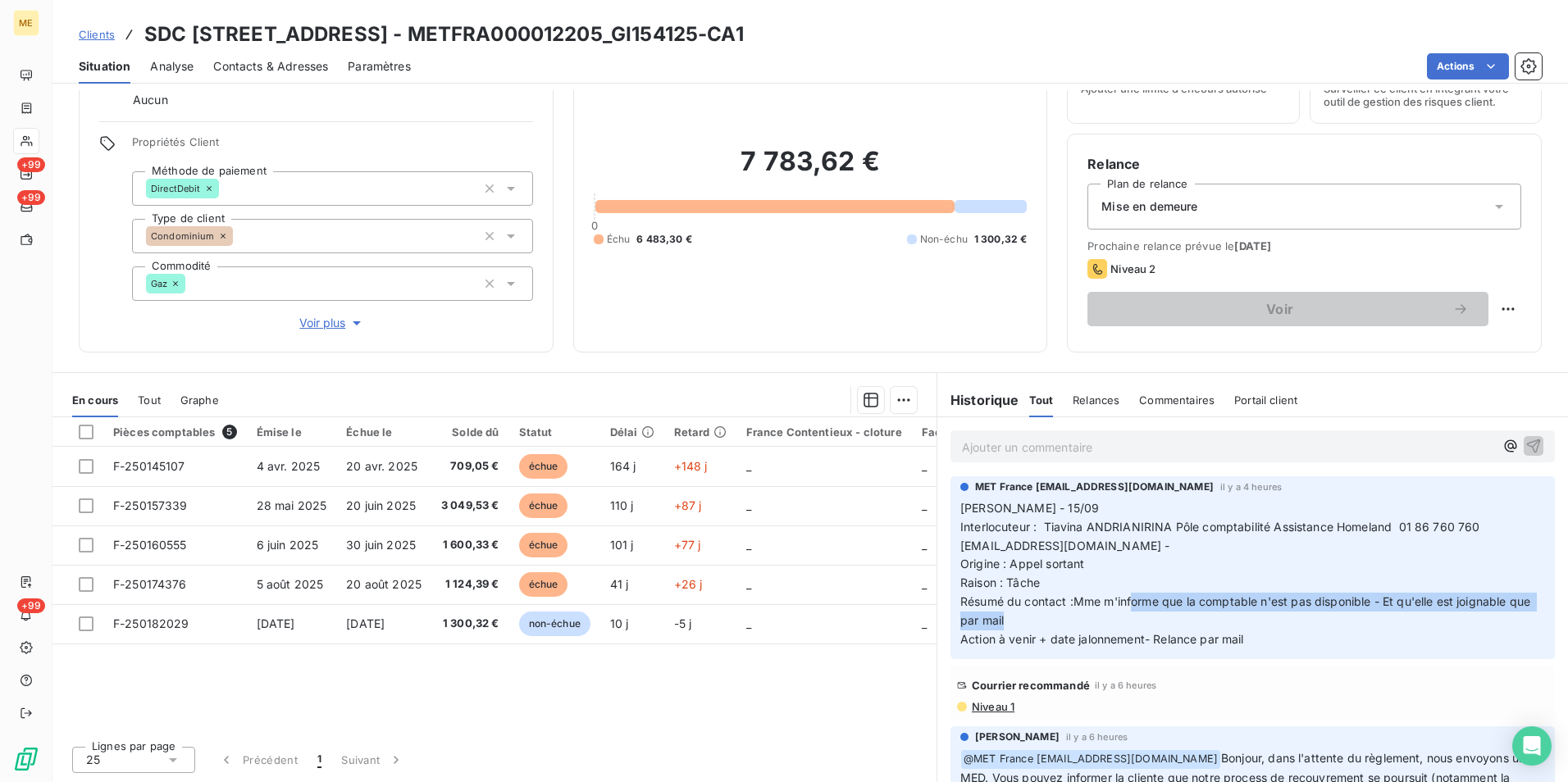
scroll to position [164, 0]
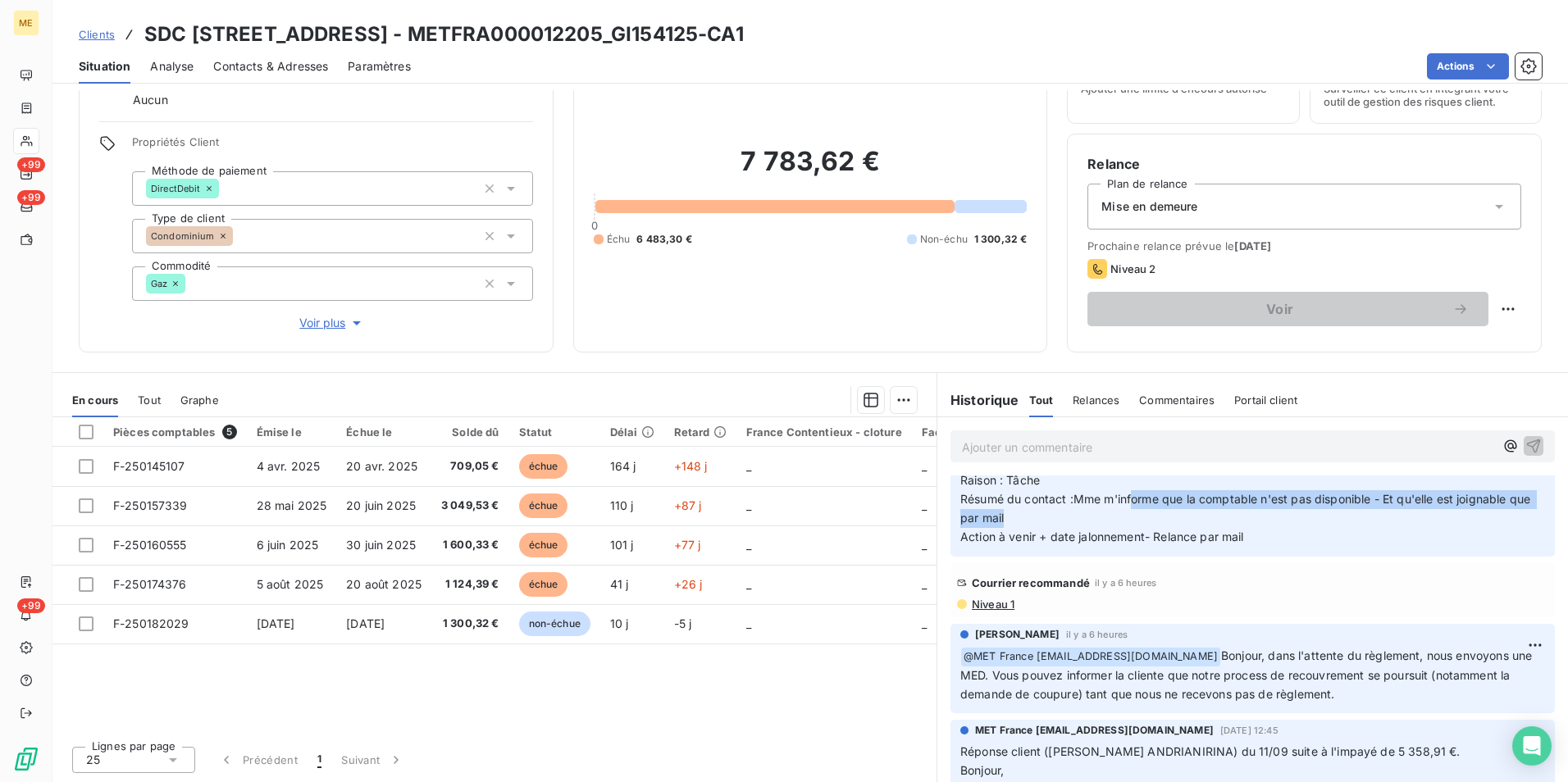
click at [96, 37] on span "Clients" at bounding box center [96, 35] width 36 height 14
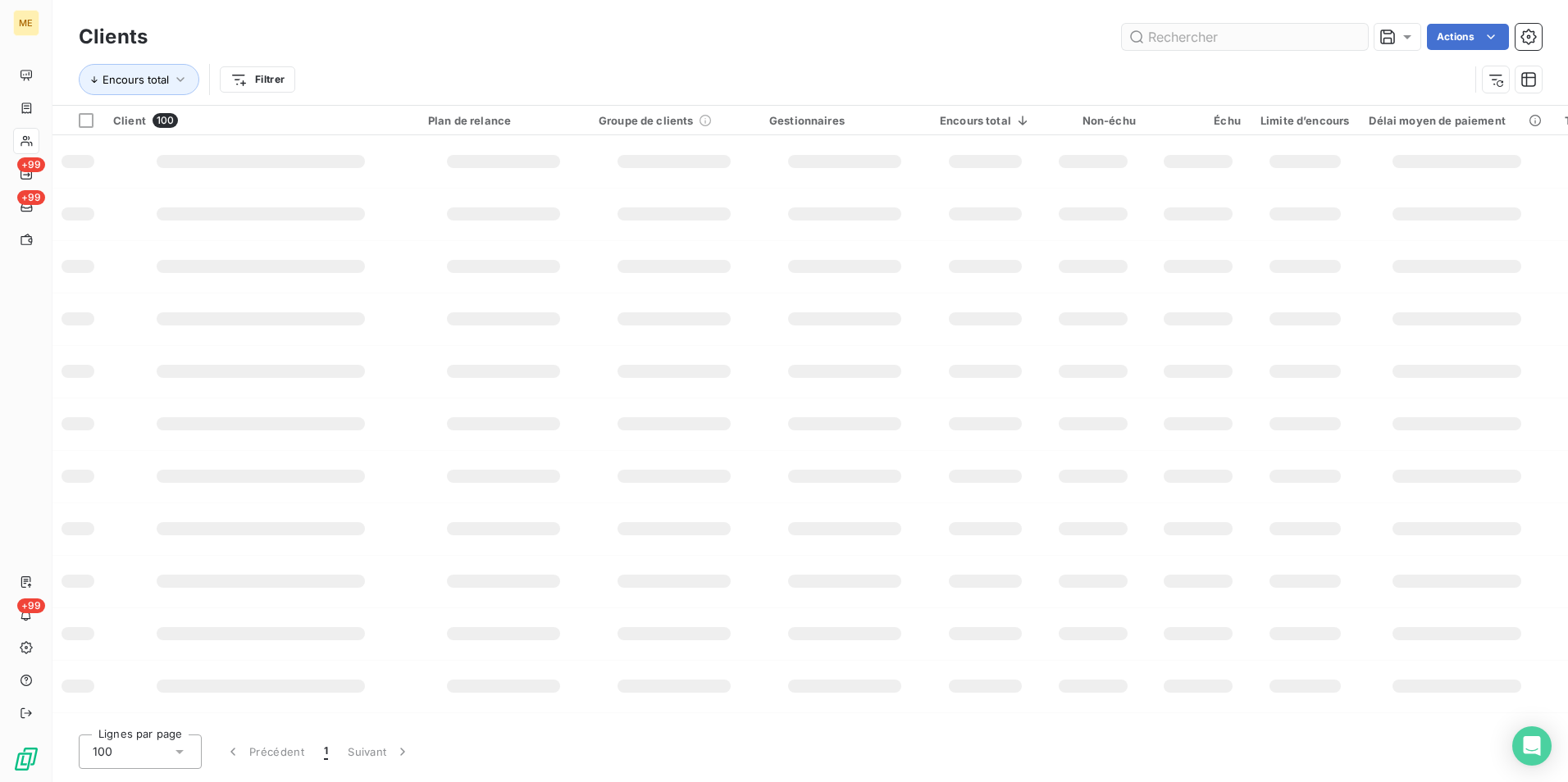
click at [1194, 25] on input "text" at bounding box center [1244, 37] width 246 height 26
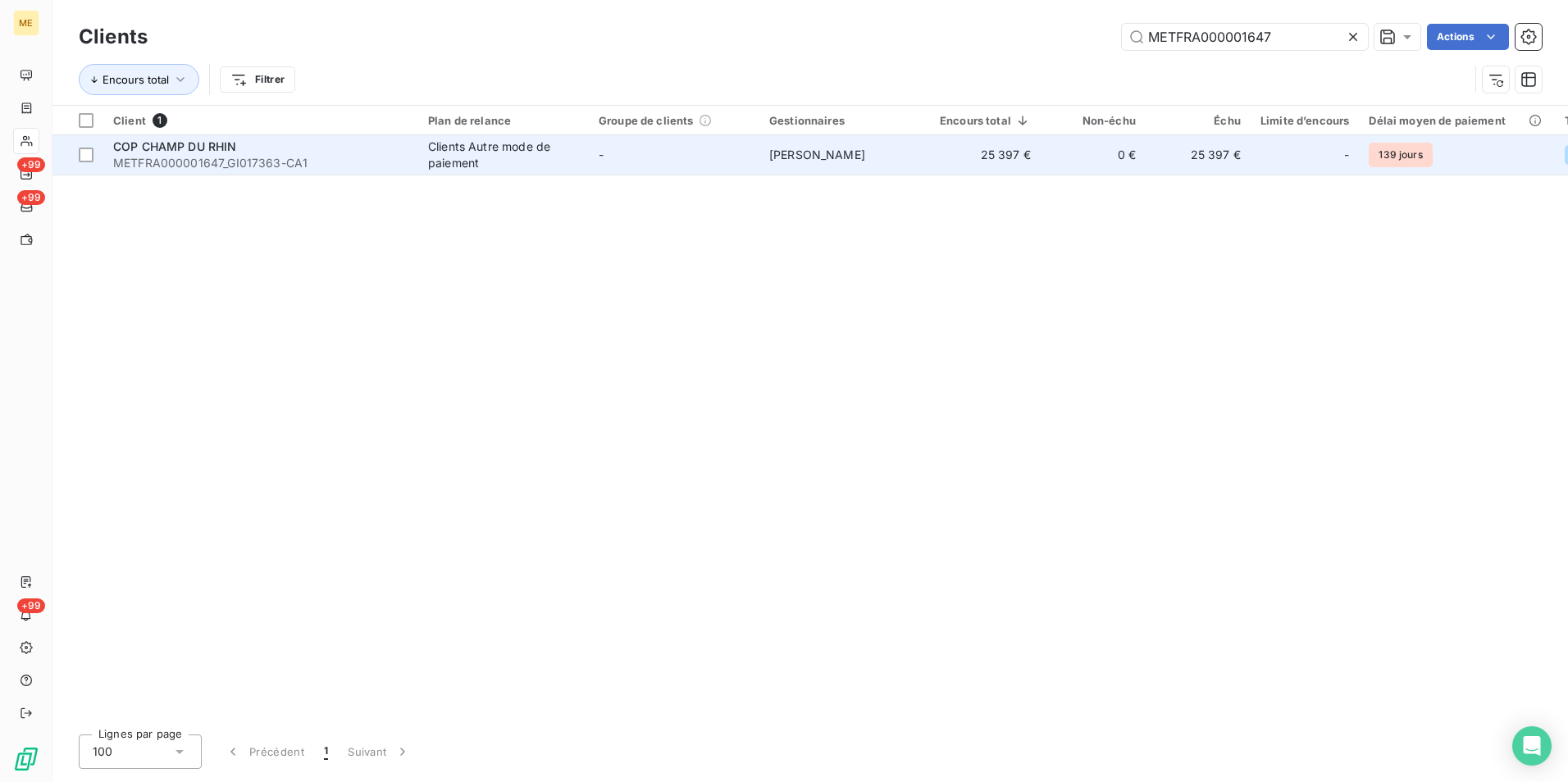
type input "METFRA000001647"
click at [350, 161] on span "METFRA000001647_GI017363-CA1" at bounding box center [261, 163] width 296 height 16
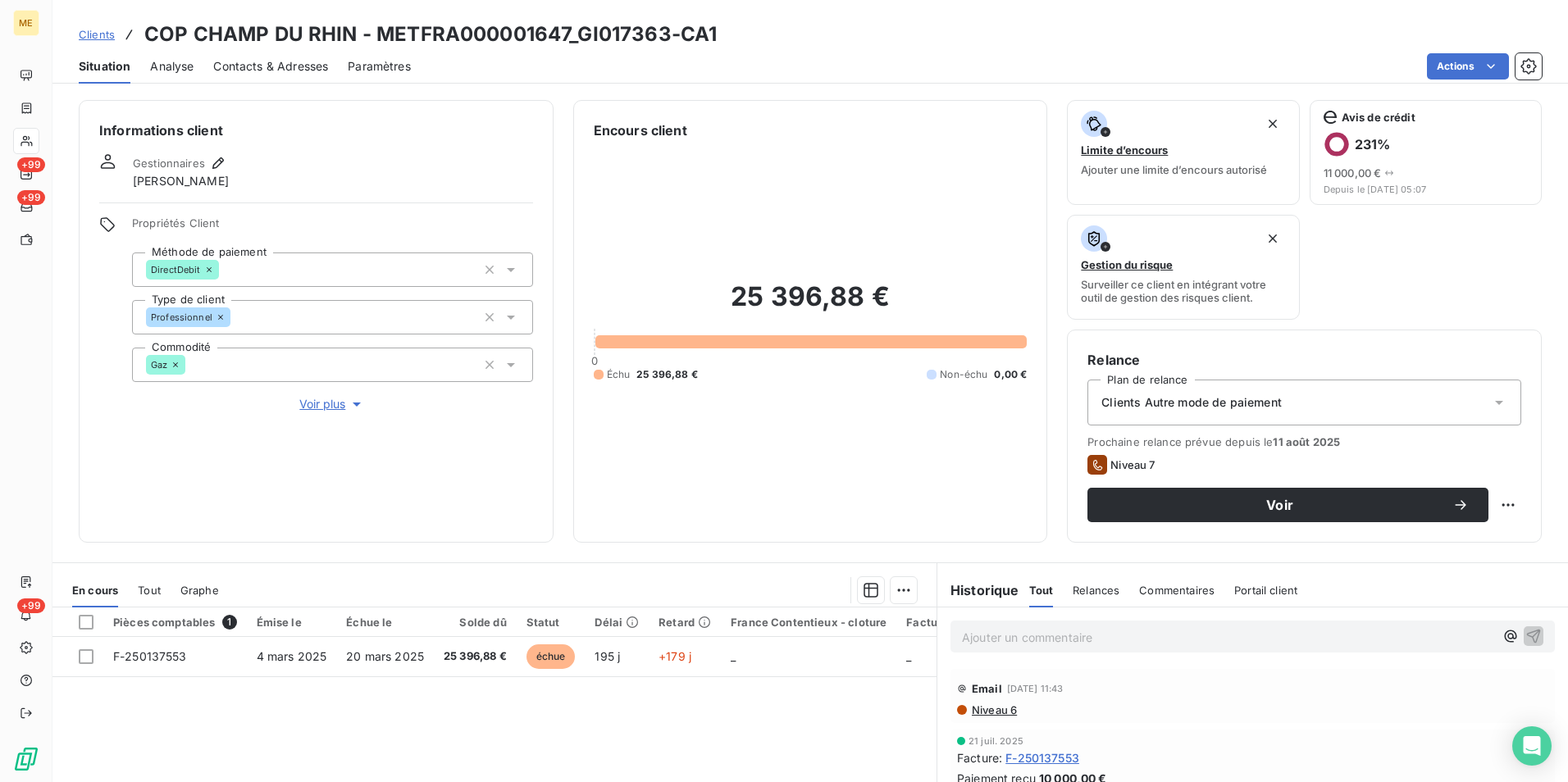
click at [569, 28] on h3 "COP CHAMP DU RHIN - METFRA000001647_GI017363-CA1" at bounding box center [430, 34] width 573 height 29
copy h3 "METFRA000001647_GI017363"
click at [89, 37] on span "Clients" at bounding box center [96, 35] width 36 height 14
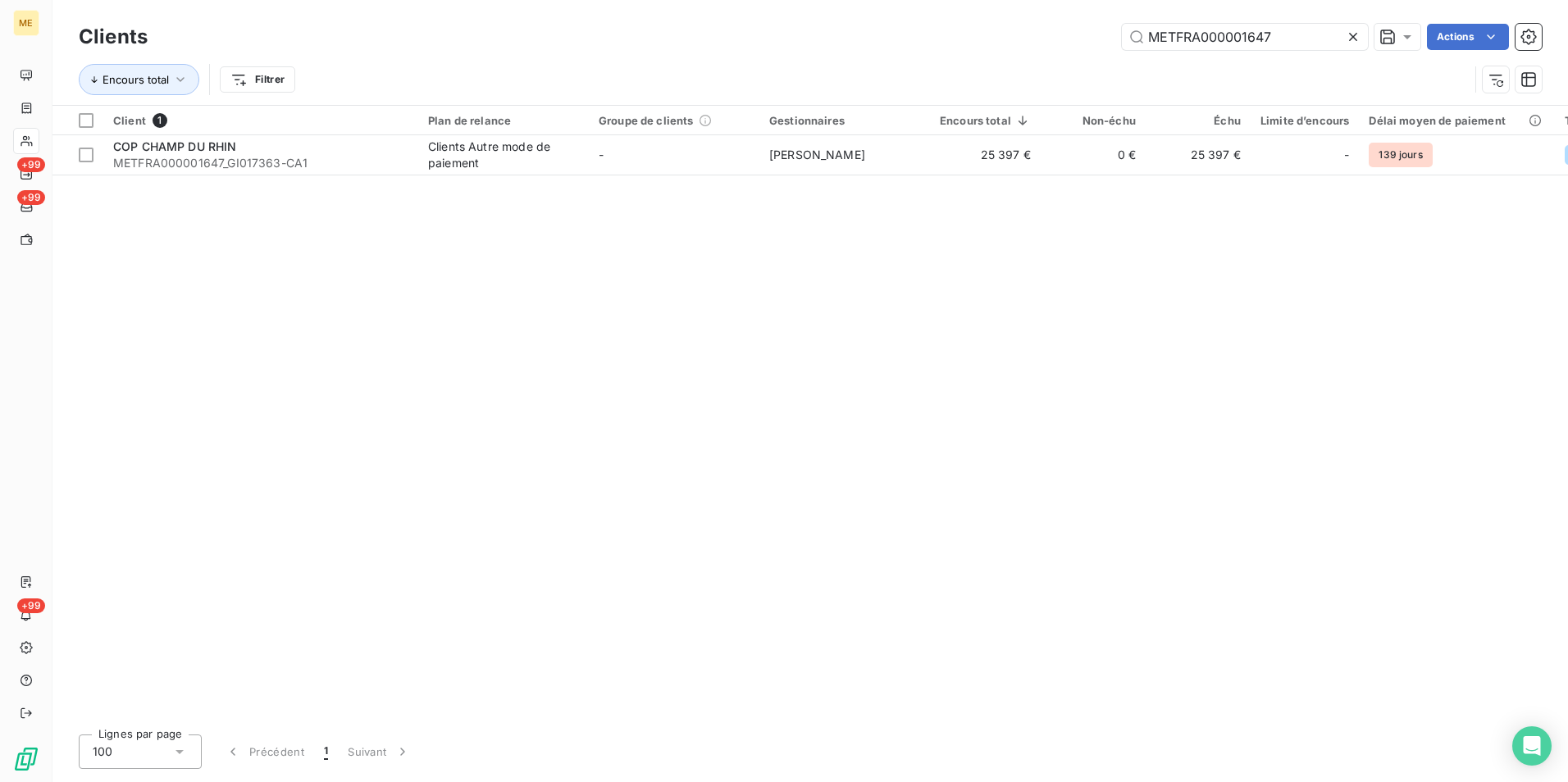
click at [1222, 59] on div "Encours total Filtrer" at bounding box center [809, 79] width 1462 height 50
click at [1244, 46] on input "METFRA000001647" at bounding box center [1244, 37] width 246 height 26
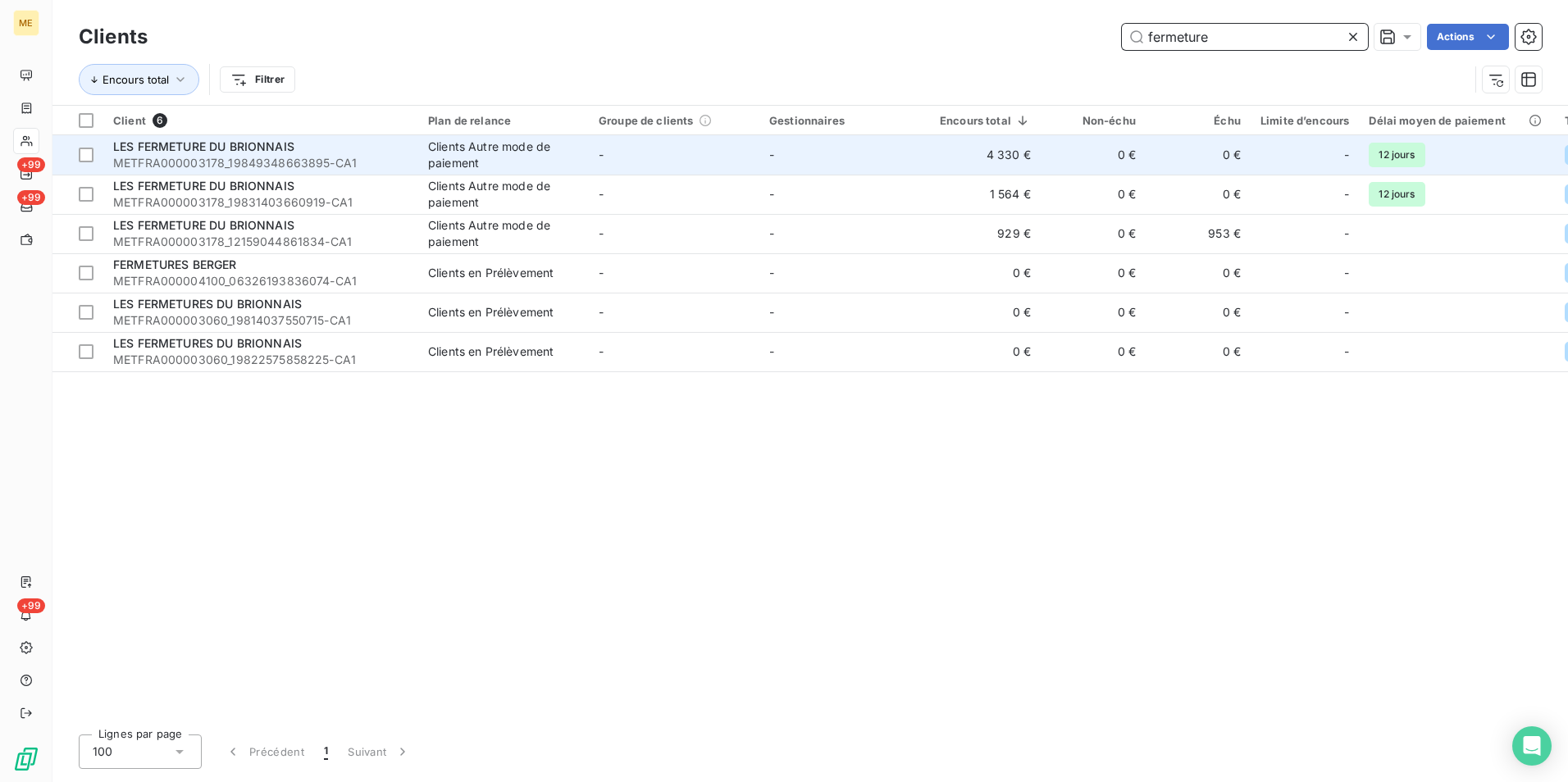
type input "fermeture"
click at [619, 153] on td "-" at bounding box center [674, 155] width 171 height 40
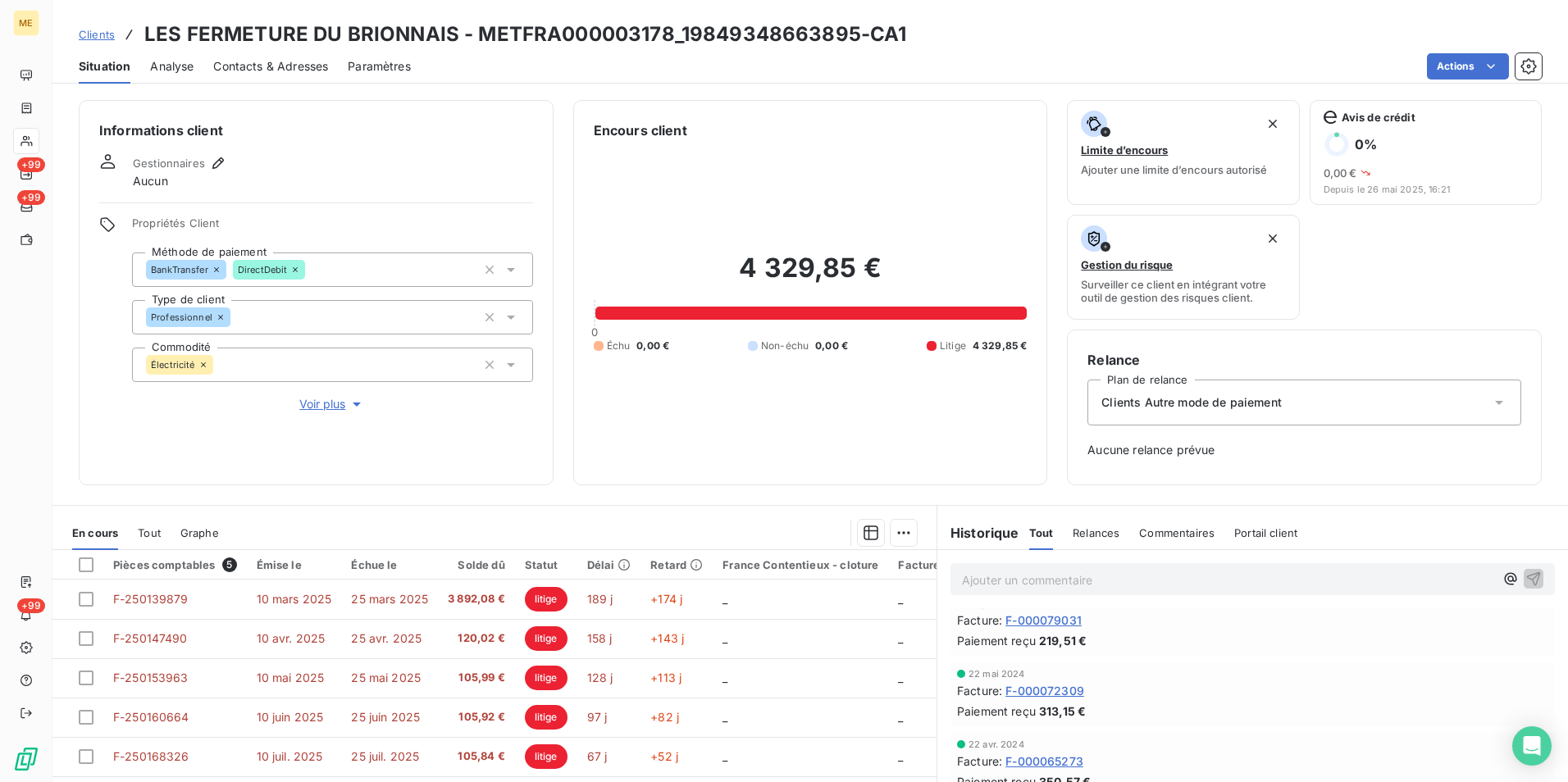
scroll to position [2049, 0]
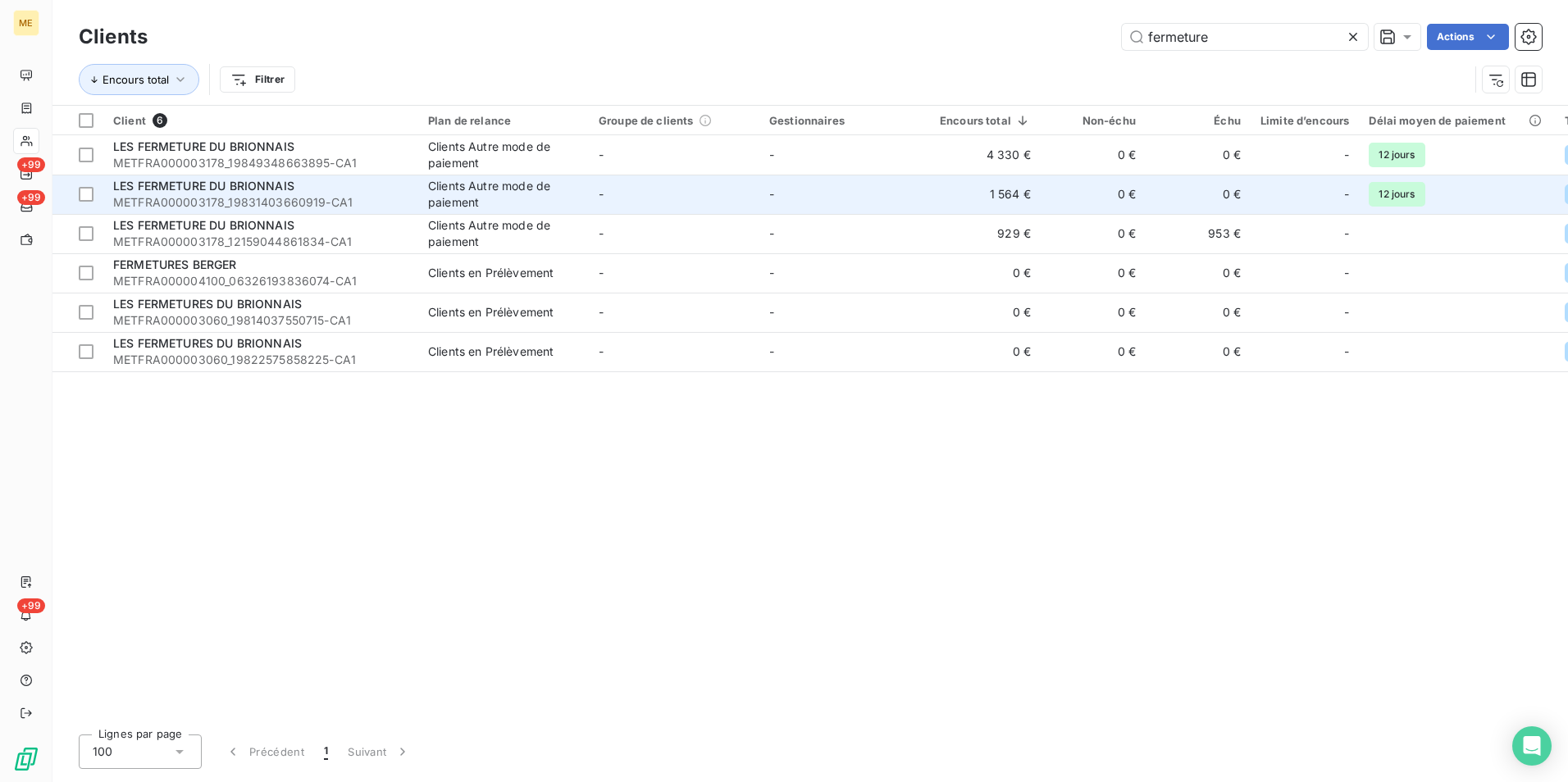
click at [593, 198] on td "-" at bounding box center [674, 194] width 171 height 40
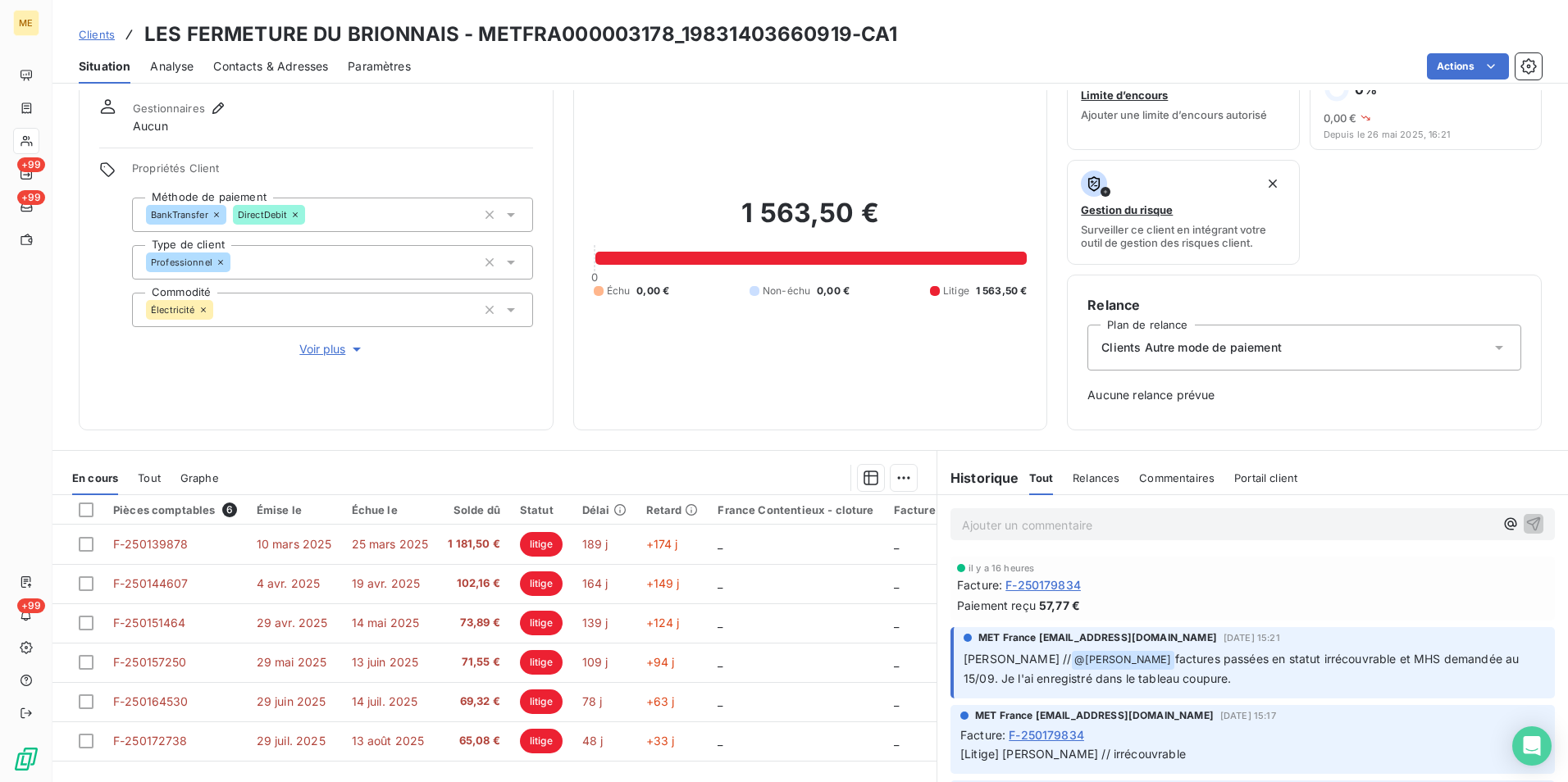
scroll to position [82, 0]
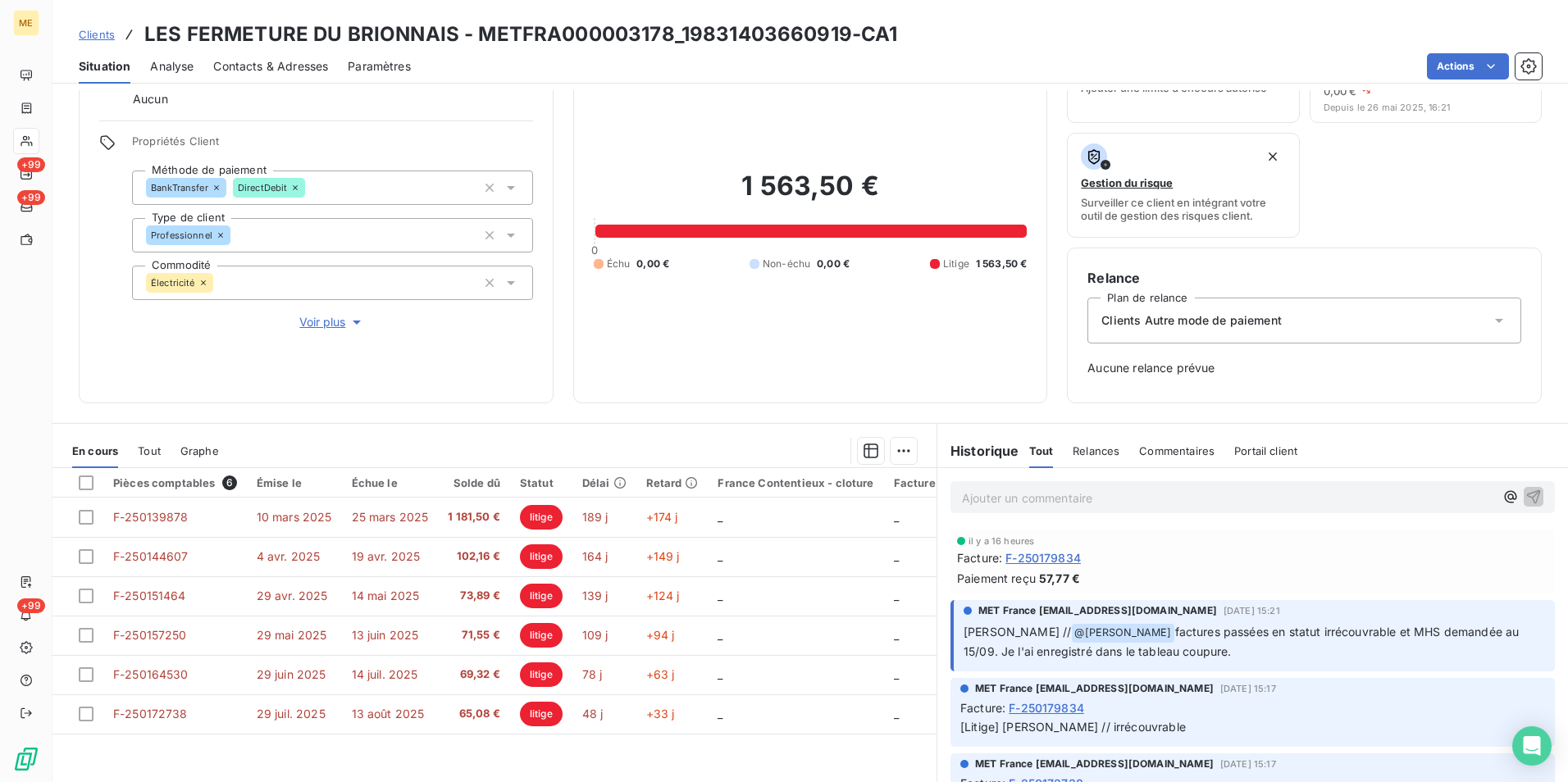
drag, startPoint x: 1132, startPoint y: 631, endPoint x: 1302, endPoint y: 660, distance: 172.5
click at [1302, 660] on p "[PERSON_NAME] // @ [PERSON_NAME] factures passées en statut irrécouvrable et MH…" at bounding box center [1254, 642] width 581 height 39
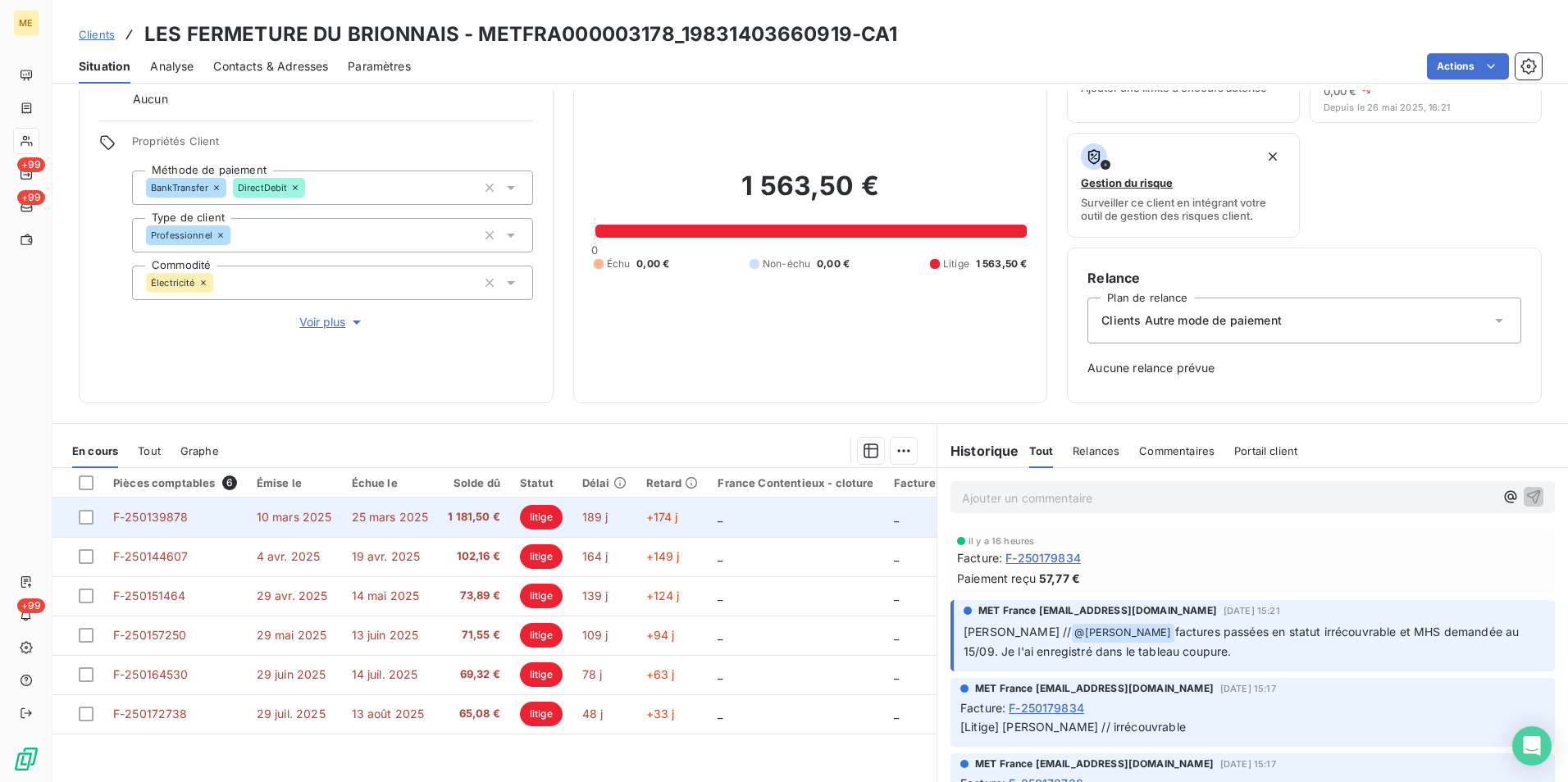
click at [488, 521] on span "1 181,50 €" at bounding box center [474, 516] width 52 height 16
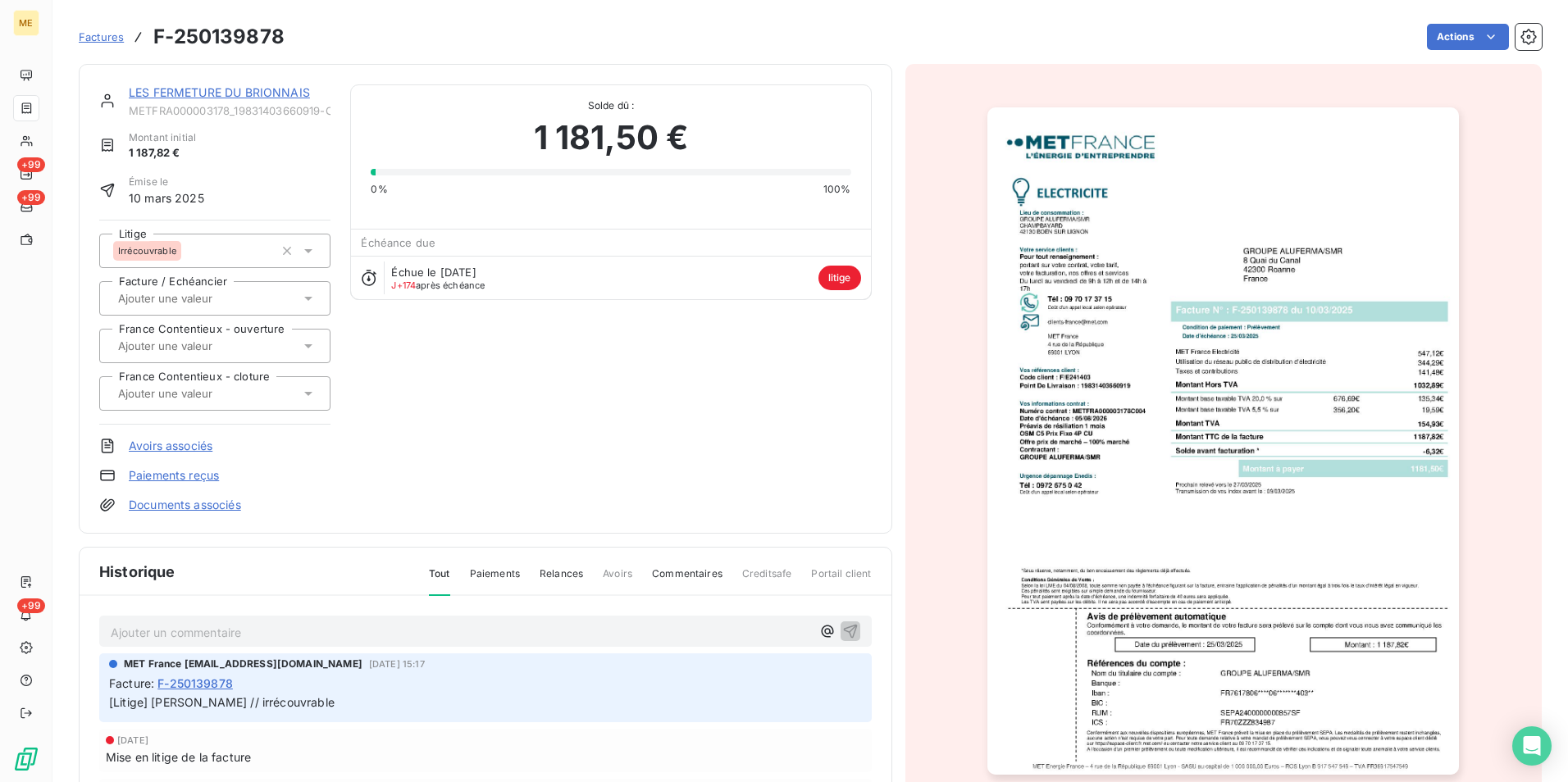
click at [1296, 386] on img "button" at bounding box center [1223, 441] width 472 height 668
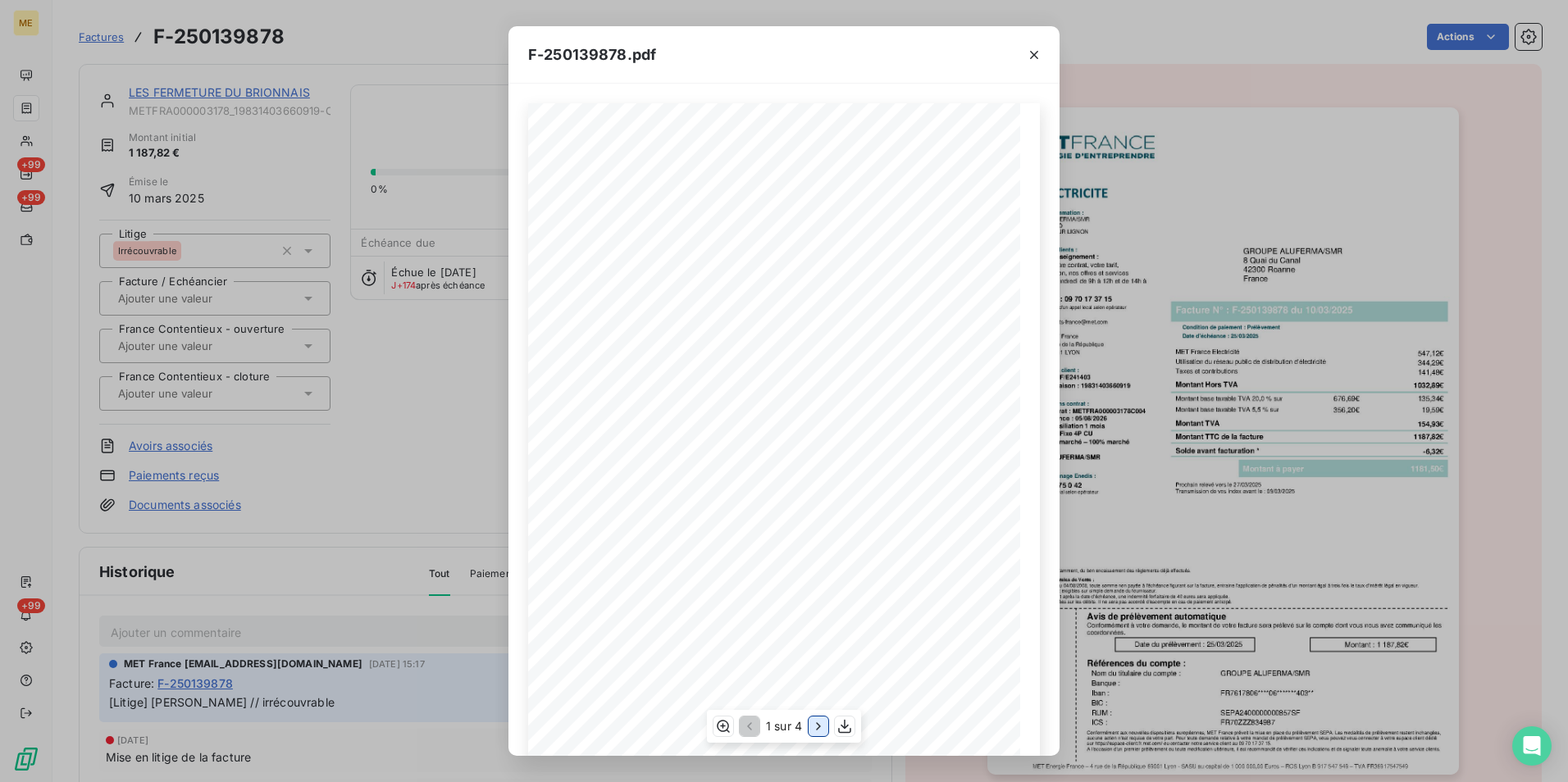
click at [820, 722] on icon "button" at bounding box center [818, 726] width 16 height 16
drag, startPoint x: 553, startPoint y: 266, endPoint x: 651, endPoint y: 323, distance: 113.4
click at [651, 323] on div "Détail de votre facture : Document à conserver 10 ans 2/2 Numéro : F-250139878 …" at bounding box center [784, 452] width 492 height 696
drag, startPoint x: 651, startPoint y: 323, endPoint x: 638, endPoint y: 346, distance: 26.4
click at [638, 346] on span "Consommation du [DATE] au [DATE]" at bounding box center [600, 346] width 79 height 5
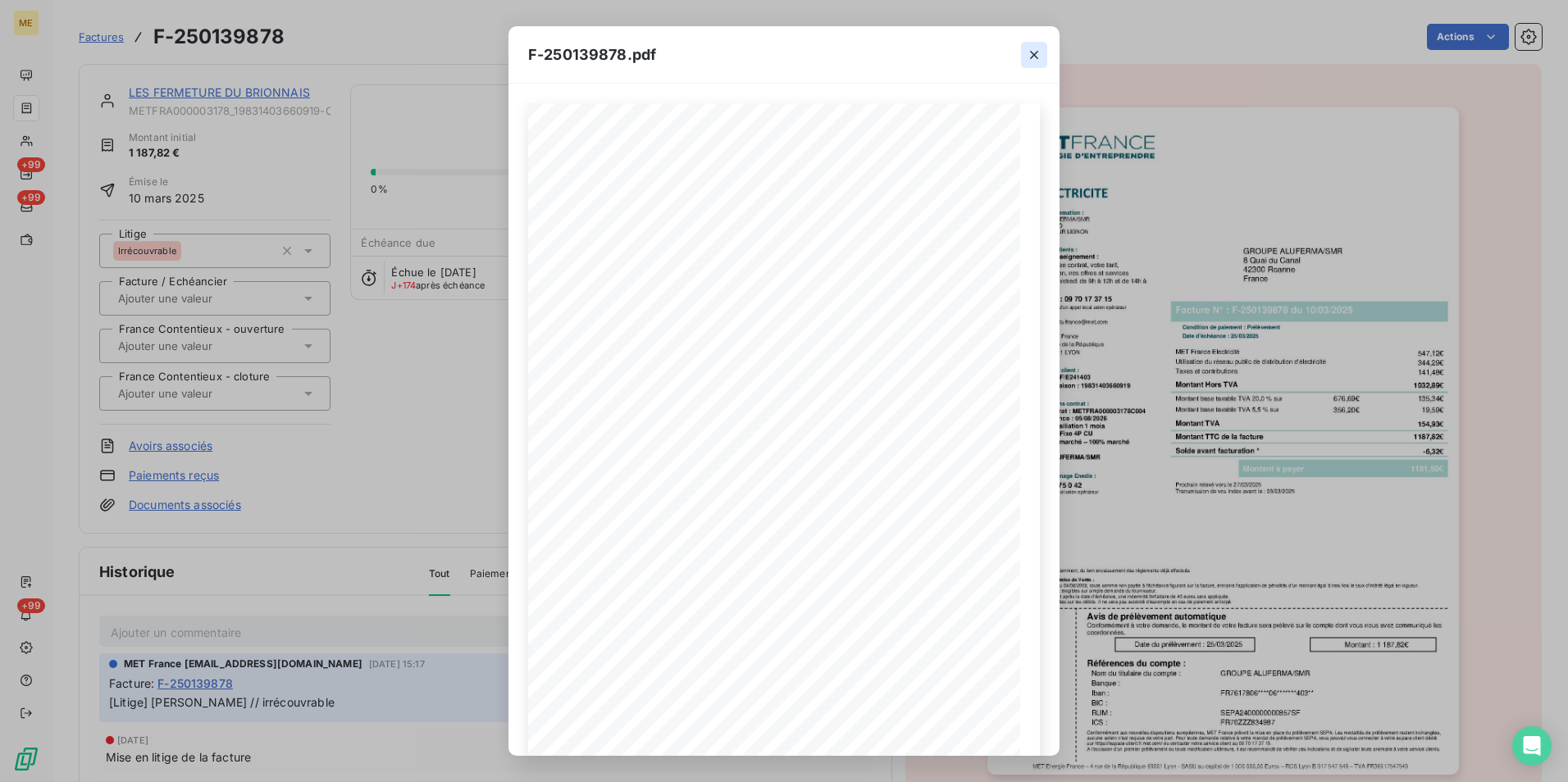
click at [1036, 54] on icon "button" at bounding box center [1033, 54] width 16 height 16
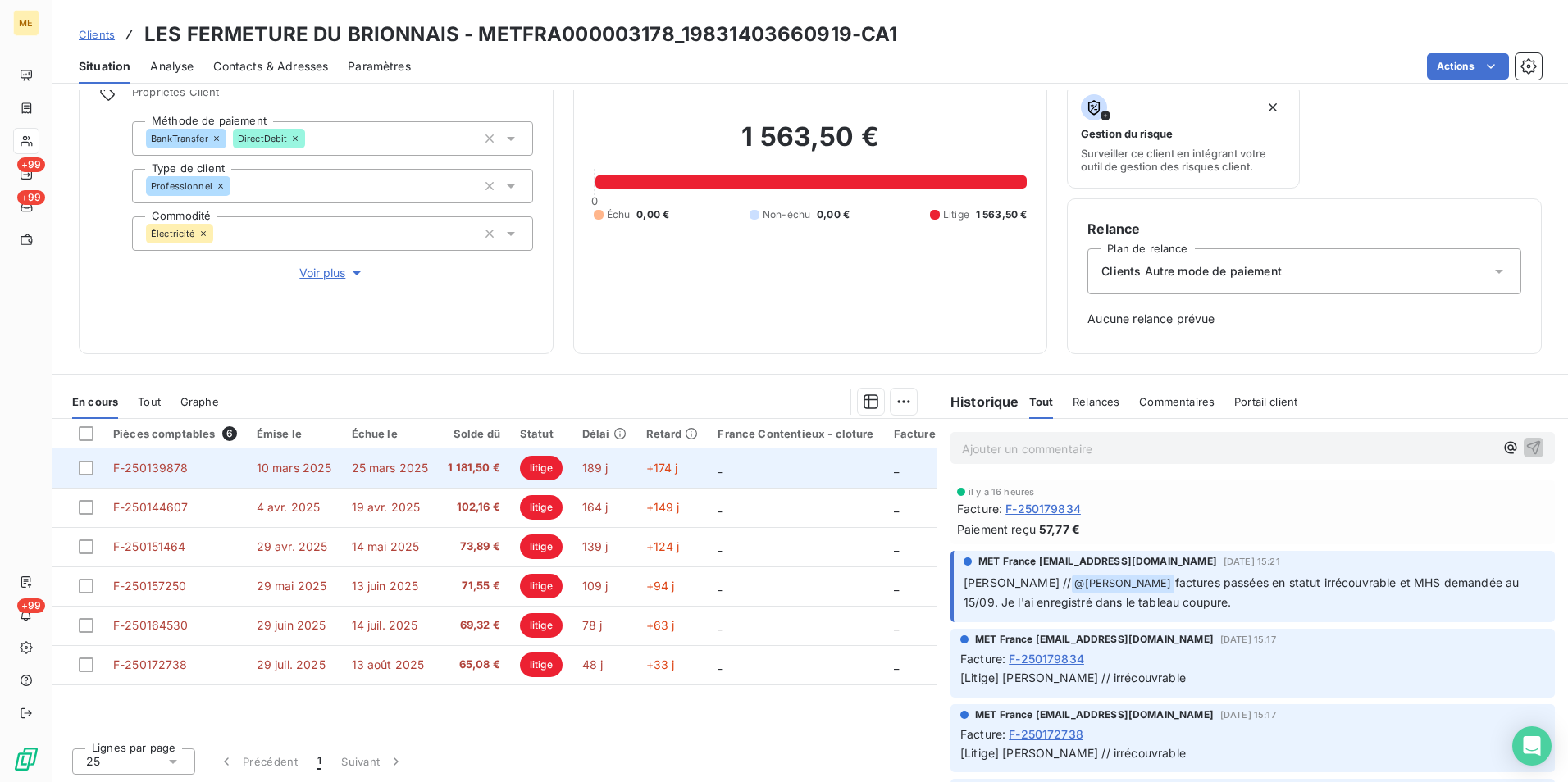
scroll to position [133, 0]
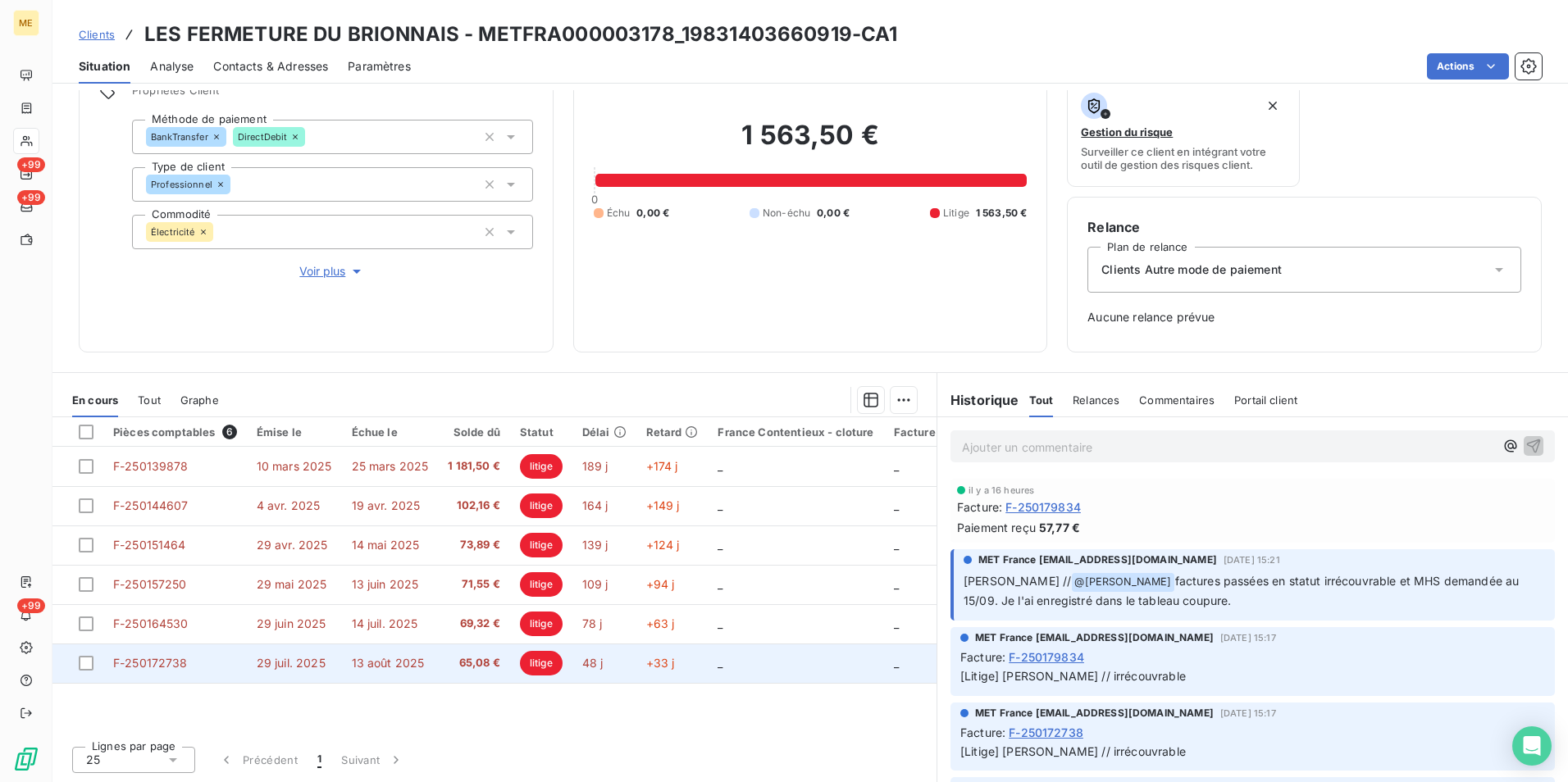
click at [471, 673] on td "65,08 €" at bounding box center [474, 663] width 72 height 40
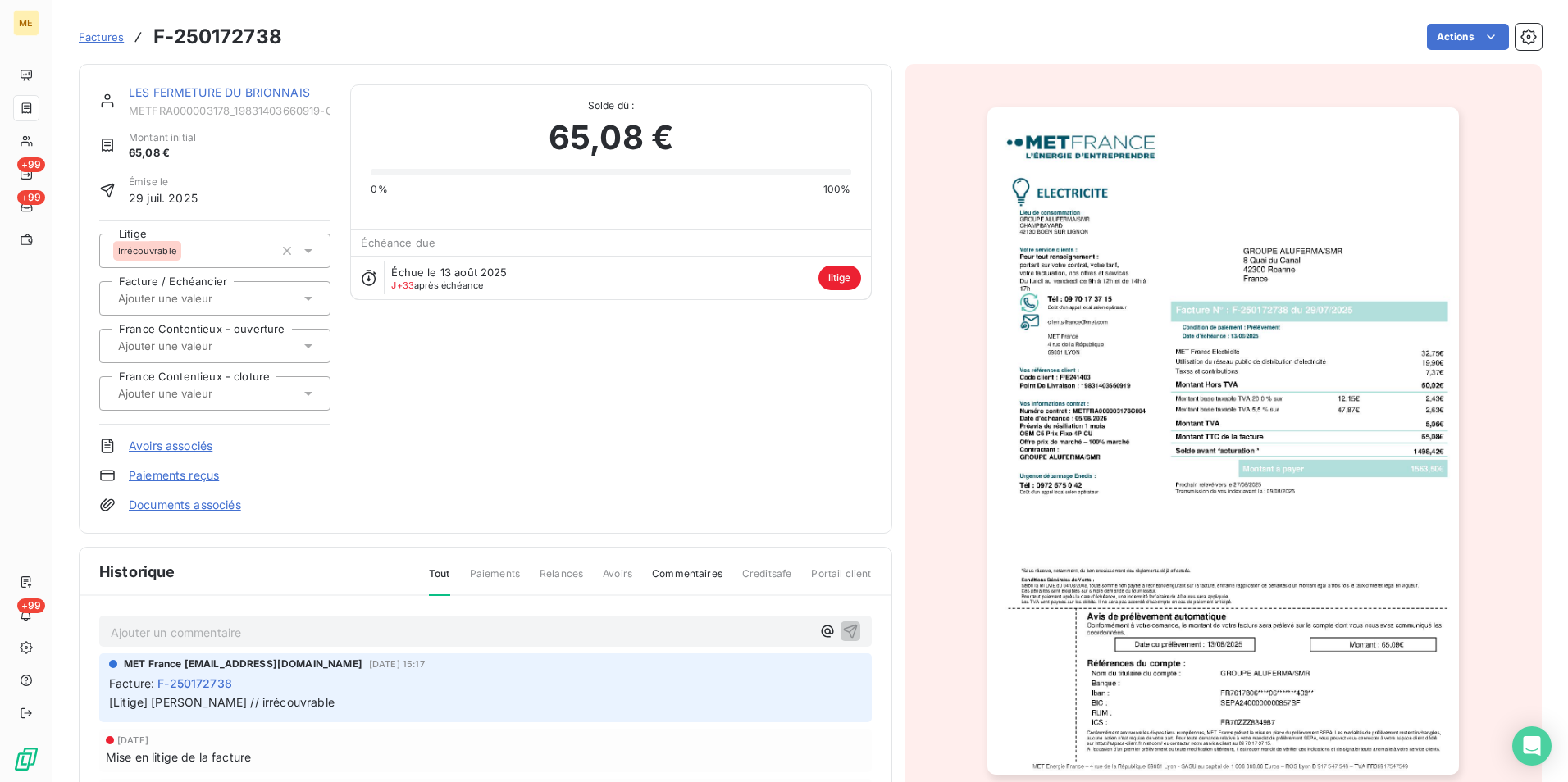
click at [1146, 480] on img "button" at bounding box center [1223, 441] width 472 height 668
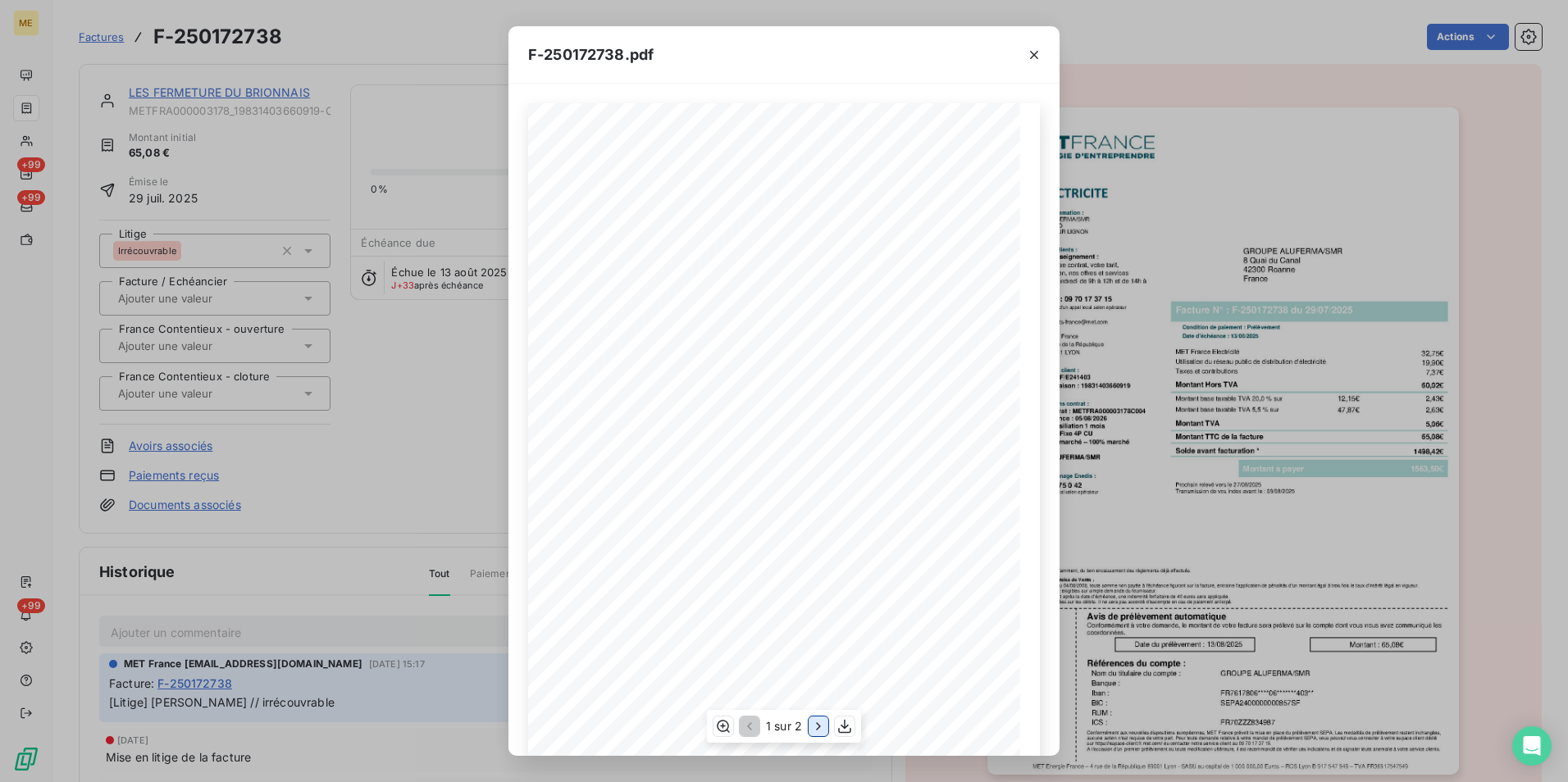
click at [818, 723] on icon "button" at bounding box center [818, 726] width 16 height 16
drag, startPoint x: 650, startPoint y: 250, endPoint x: 628, endPoint y: 249, distance: 22.0
click at [628, 249] on span "Consommation du [DATE] au [DATE]" at bounding box center [599, 250] width 78 height 5
drag, startPoint x: 871, startPoint y: 248, endPoint x: 882, endPoint y: 249, distance: 11.0
click at [882, 249] on div "Détail de votre facture : Document à conserver 10 ans 2/2 Numéro : F-250172738 …" at bounding box center [784, 452] width 492 height 696
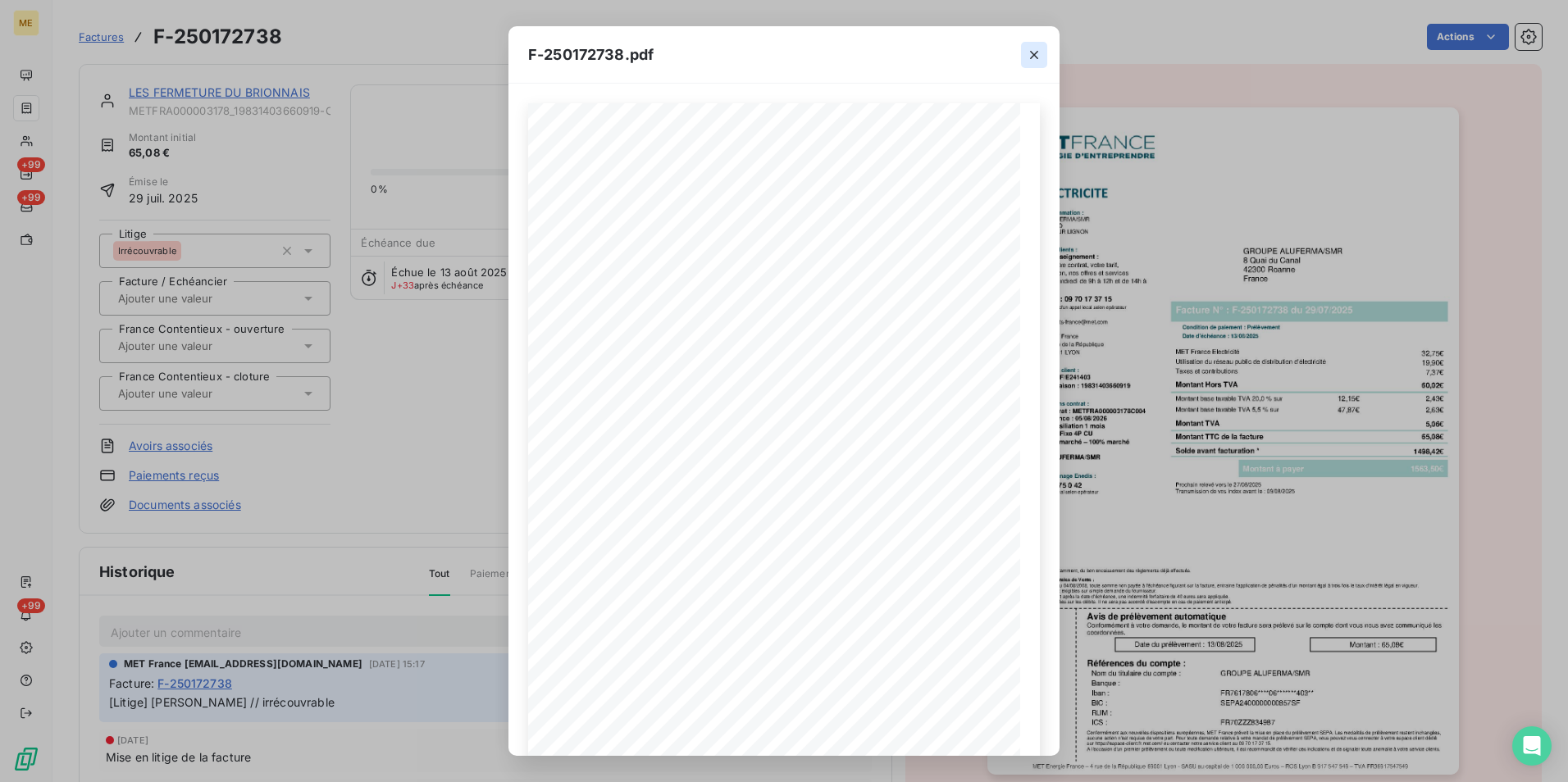
click at [1038, 60] on icon "button" at bounding box center [1033, 54] width 16 height 16
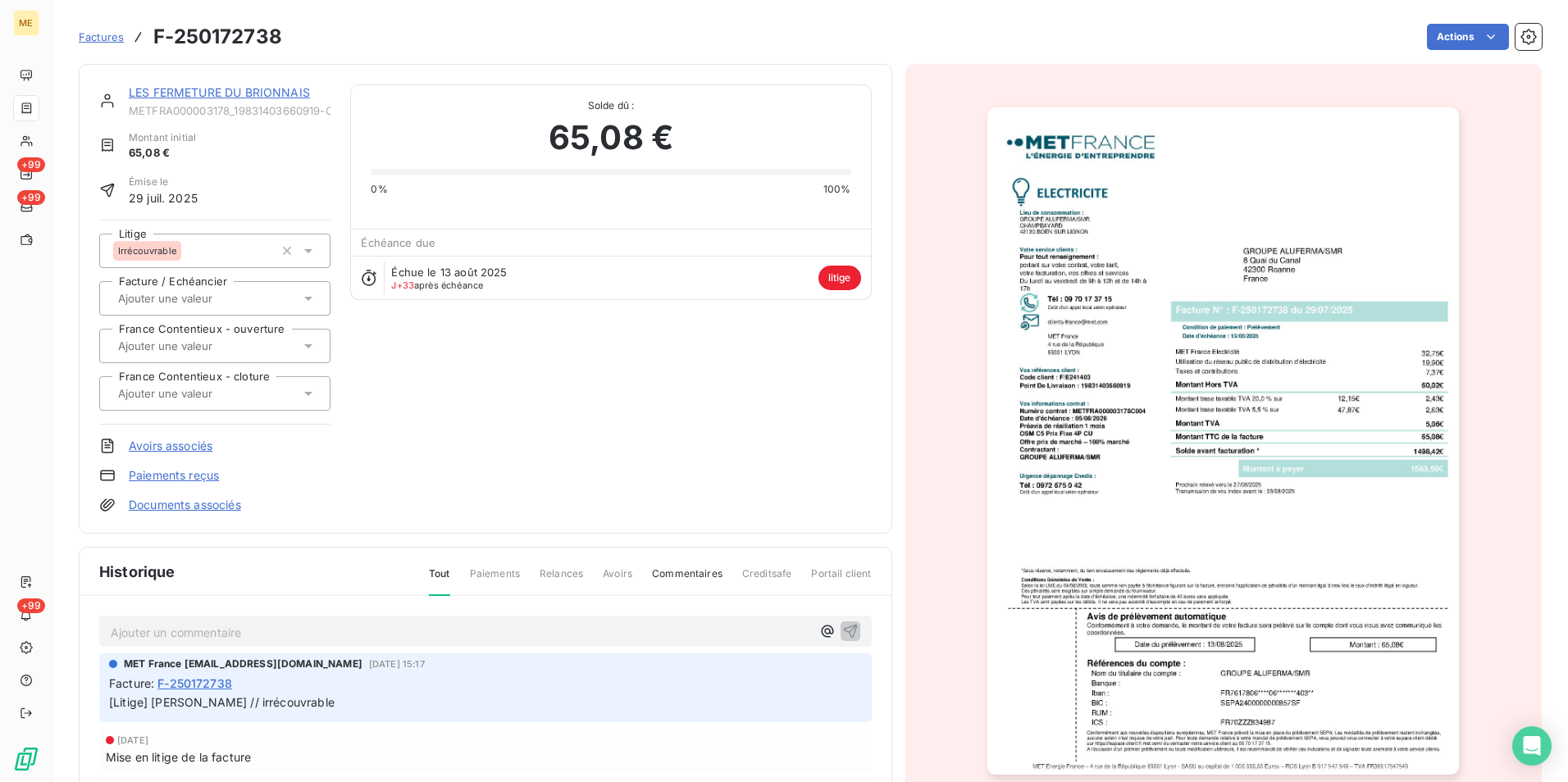
click at [1232, 531] on img "button" at bounding box center [1223, 441] width 472 height 668
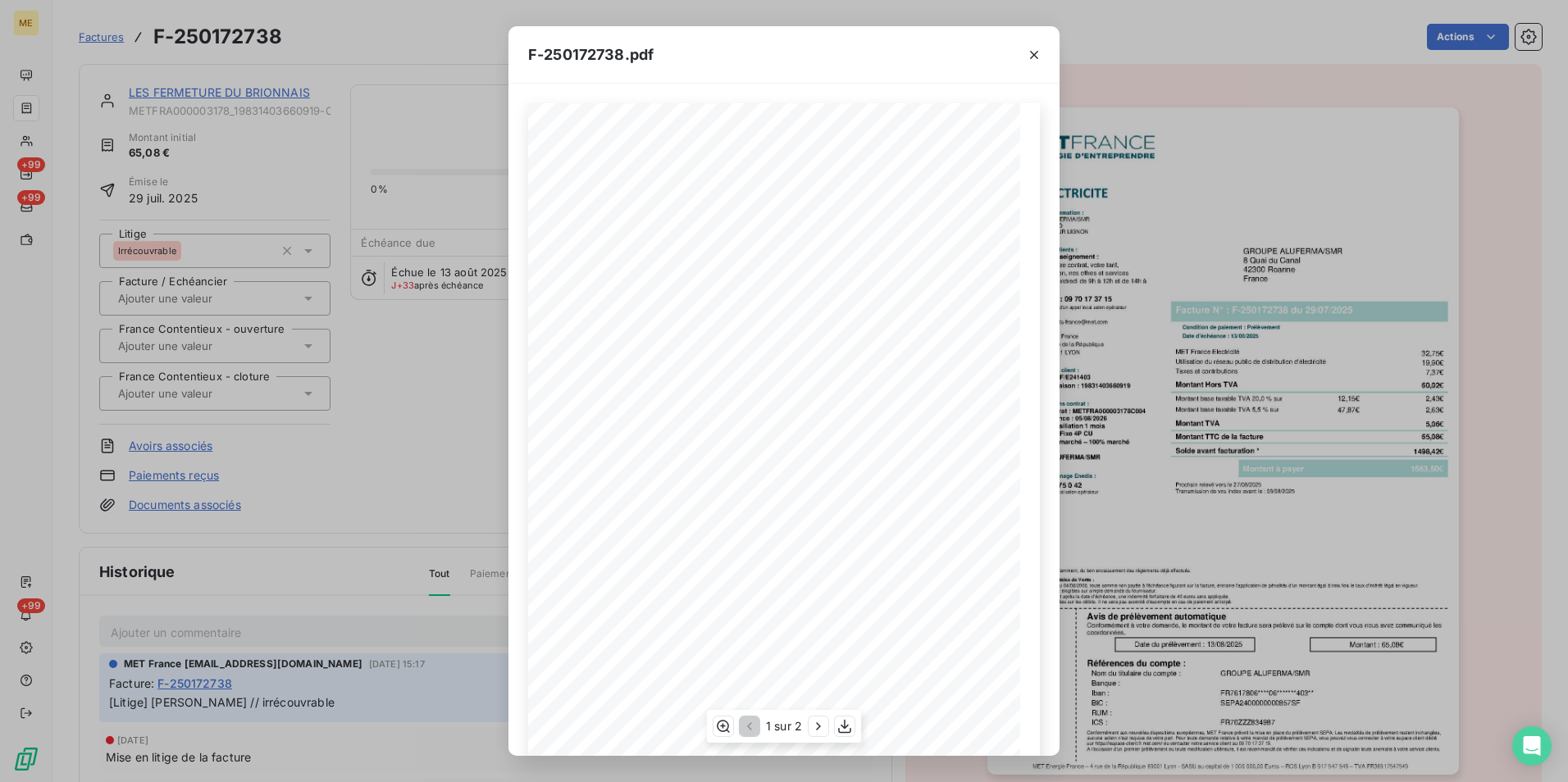
click at [811, 739] on div "1 sur 2" at bounding box center [783, 727] width 154 height 33
click at [823, 721] on icon "button" at bounding box center [818, 726] width 16 height 16
click at [721, 727] on icon "button" at bounding box center [723, 727] width 14 height 13
click at [1361, 517] on div "F-250172738.pdf Détail de votre facture : Document à conserver 10 ans 2/2 Numér…" at bounding box center [784, 391] width 1568 height 782
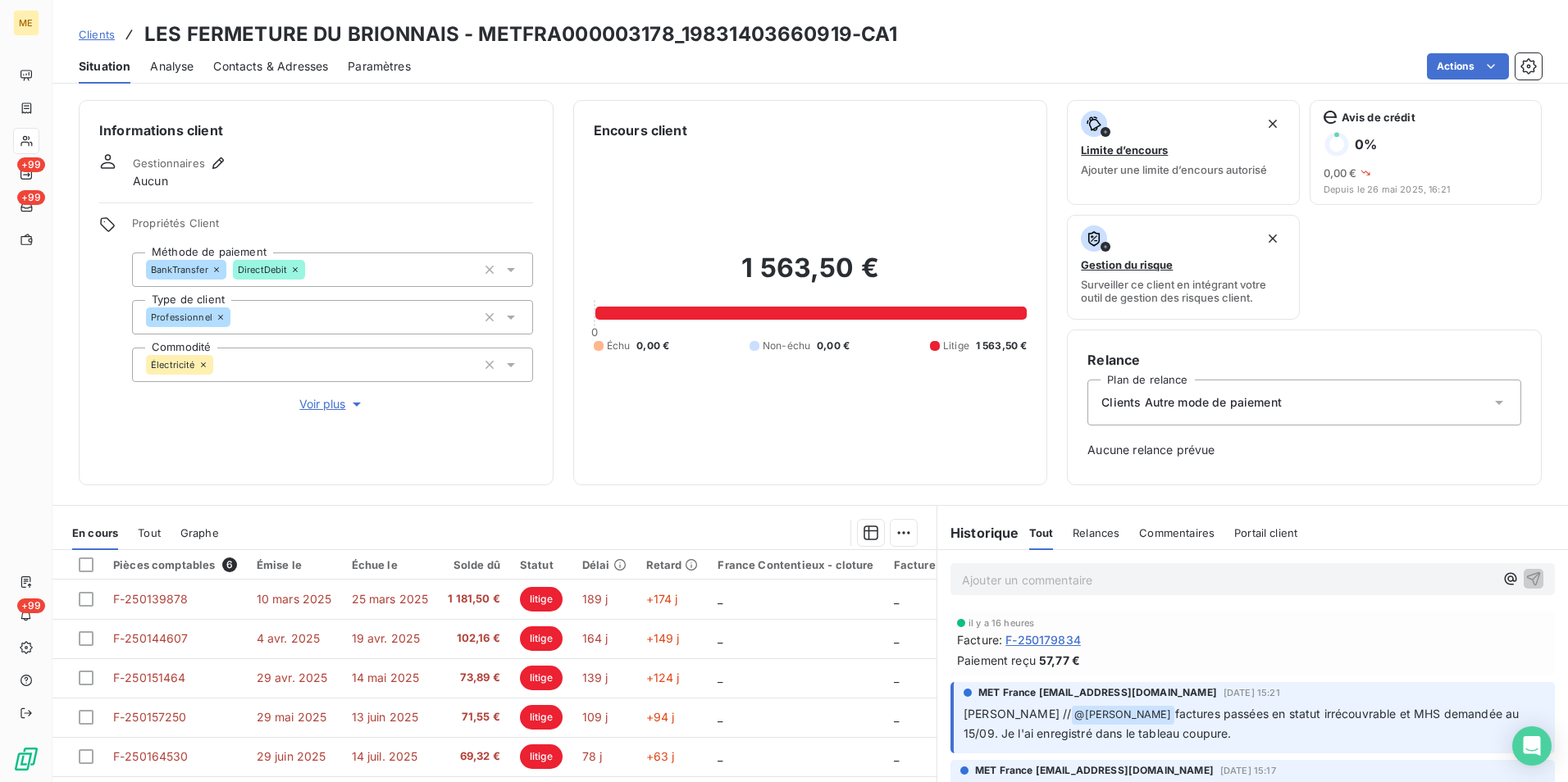
scroll to position [82, 0]
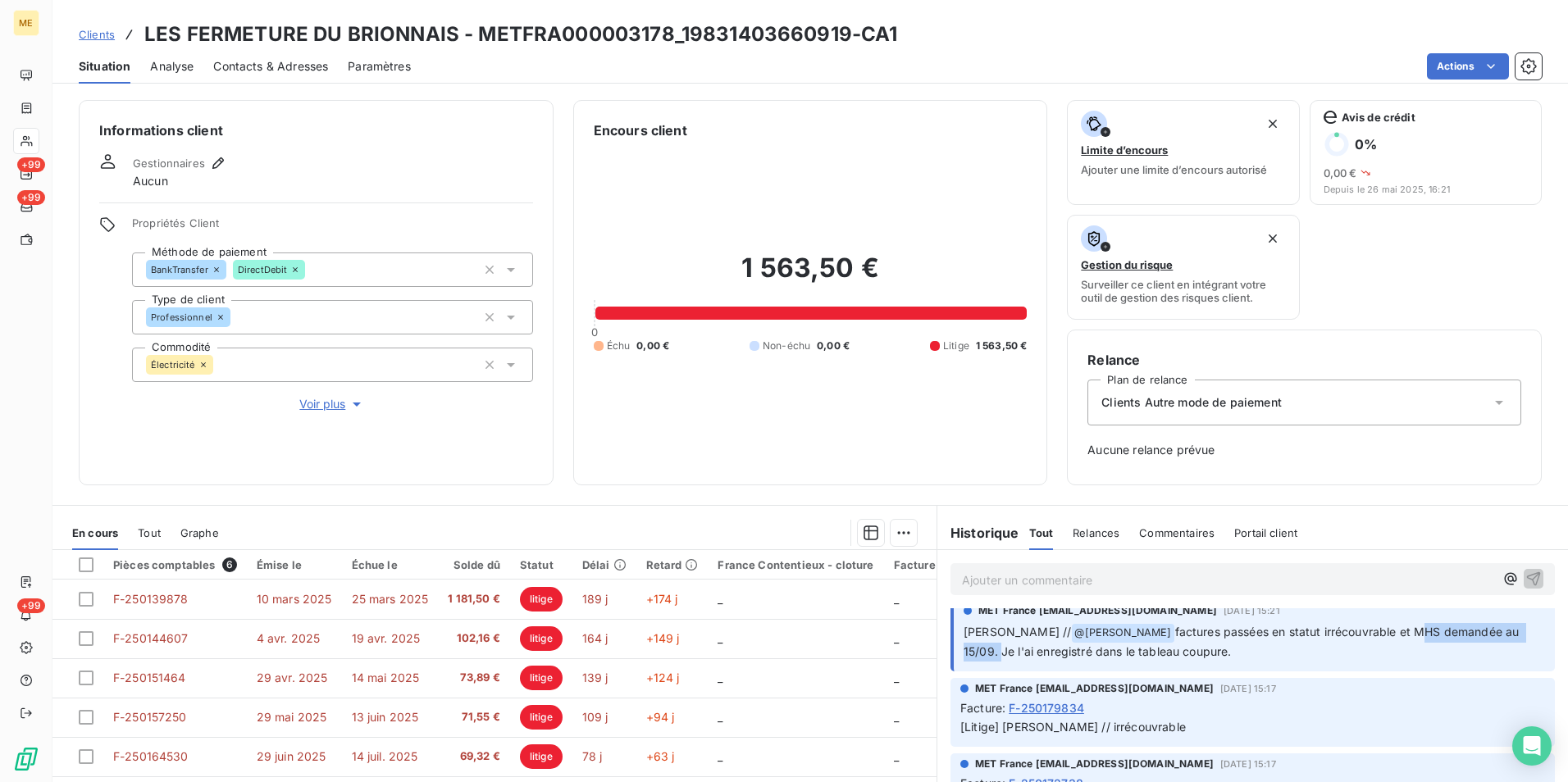
drag, startPoint x: 1356, startPoint y: 626, endPoint x: 1500, endPoint y: 632, distance: 144.1
click at [1500, 632] on span "factures passées en statut irrécouvrable et MHS demandée au 15/09. Je l'ai enre…" at bounding box center [1242, 641] width 559 height 34
click at [820, 35] on h3 "LES FERMETURE DU BRIONNAIS - METFRA000003178_19831403660919-CA1" at bounding box center [520, 34] width 753 height 29
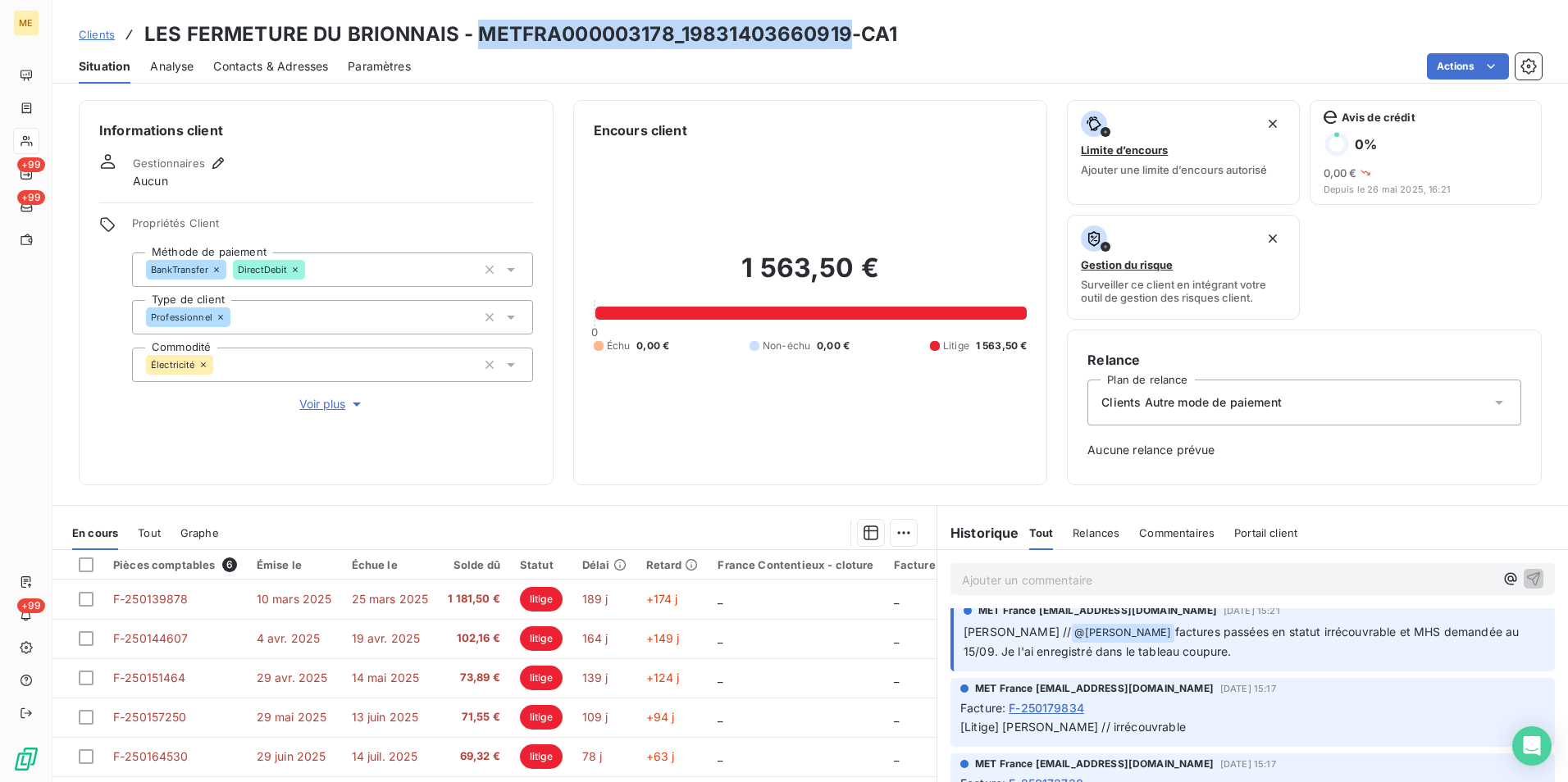
click at [820, 35] on h3 "LES FERMETURE DU BRIONNAIS - METFRA000003178_19831403660919-CA1" at bounding box center [520, 34] width 753 height 29
drag, startPoint x: 820, startPoint y: 35, endPoint x: 712, endPoint y: 35, distance: 108.0
click at [722, 35] on h3 "LES FERMETURE DU BRIONNAIS - METFRA000003178_19831403660919-CA1" at bounding box center [520, 34] width 753 height 29
drag, startPoint x: 677, startPoint y: 31, endPoint x: 839, endPoint y: 47, distance: 162.8
click at [839, 47] on h3 "LES FERMETURE DU BRIONNAIS - METFRA000003178_19831403660919-CA1" at bounding box center [520, 34] width 753 height 29
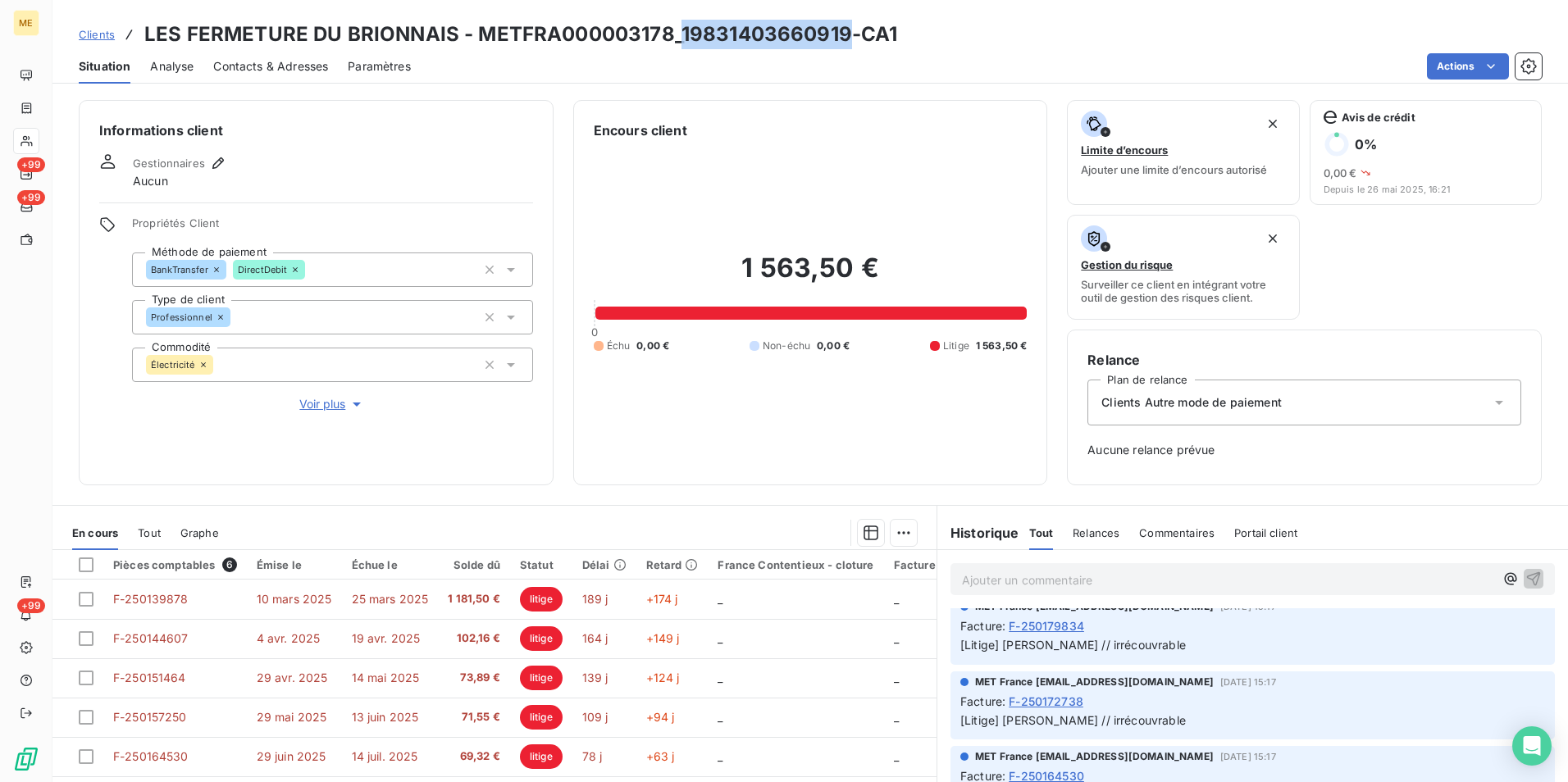
scroll to position [246, 0]
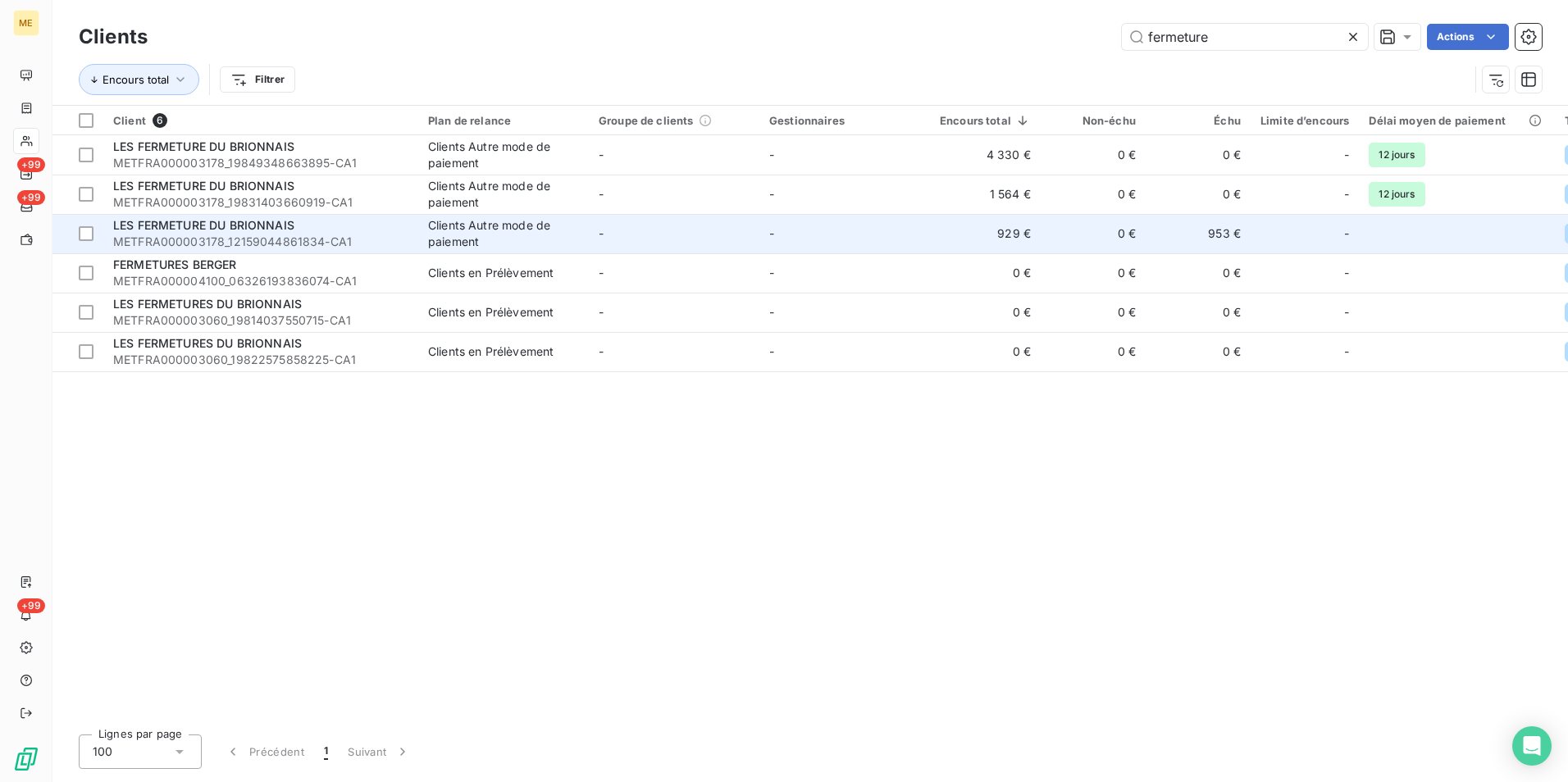
click at [338, 236] on span "METFRA000003178_12159044861834-CA1" at bounding box center [261, 241] width 296 height 16
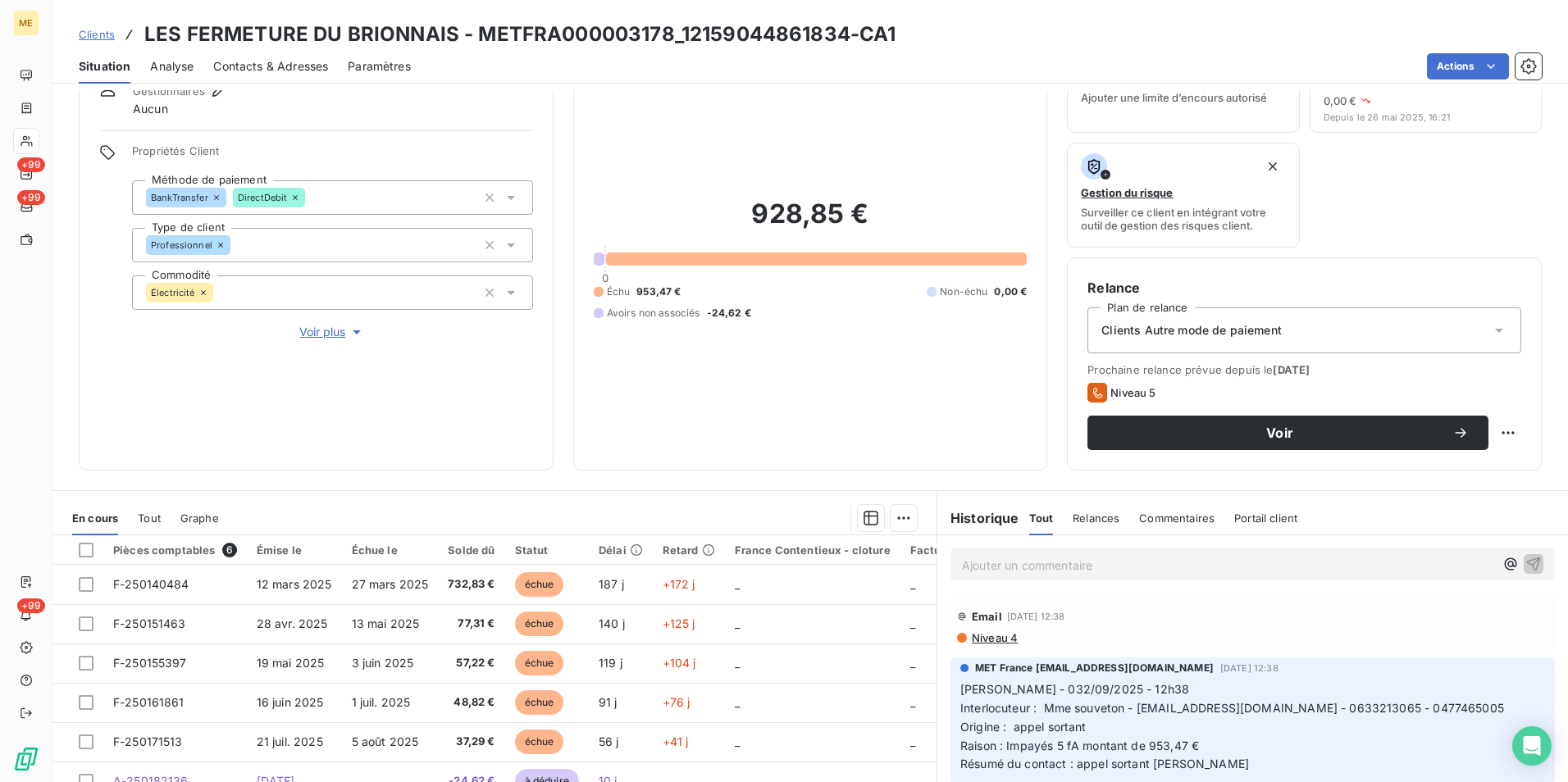
scroll to position [190, 0]
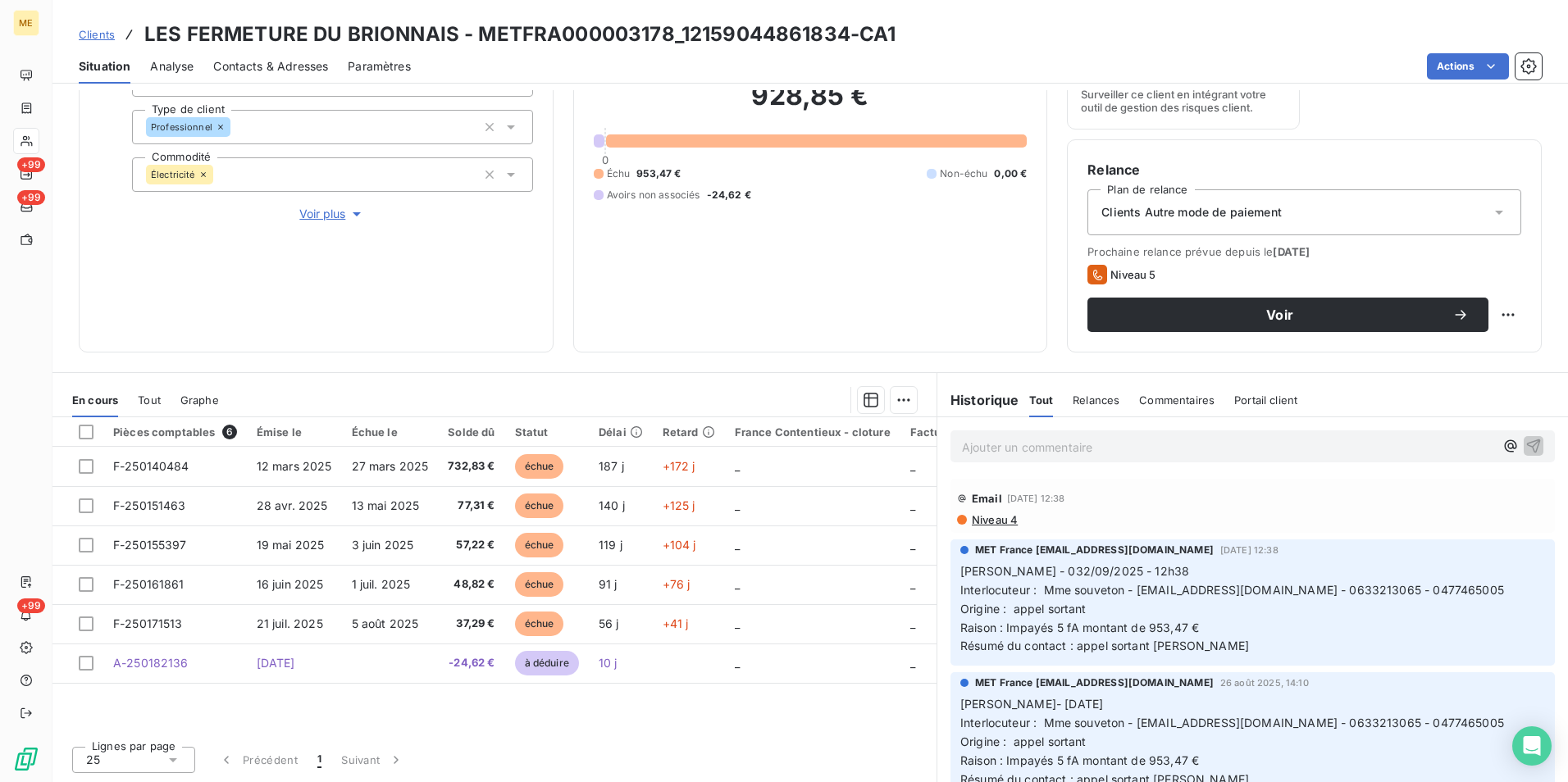
click at [301, 216] on span "Voir plus" at bounding box center [332, 213] width 66 height 16
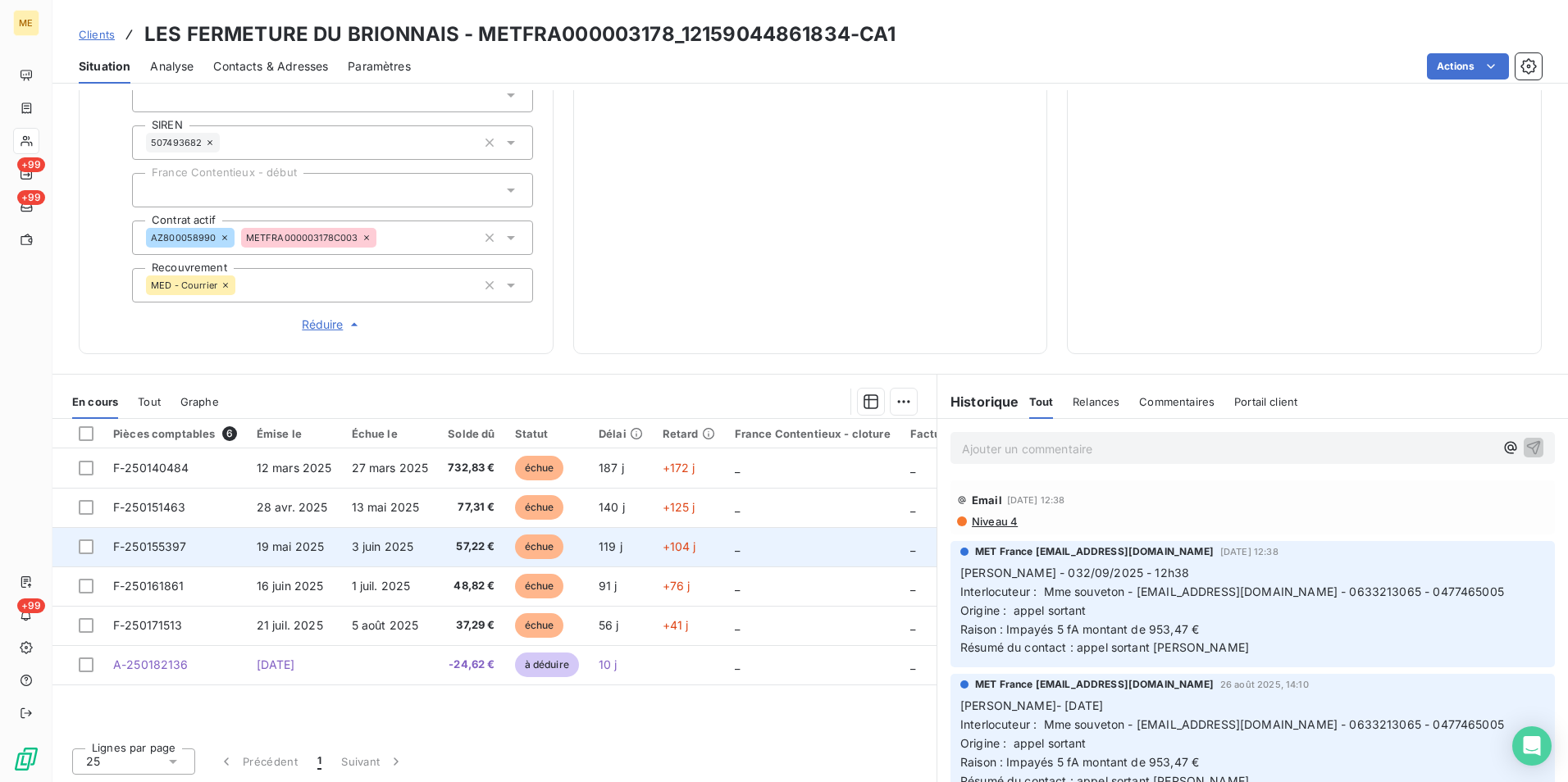
scroll to position [461, 0]
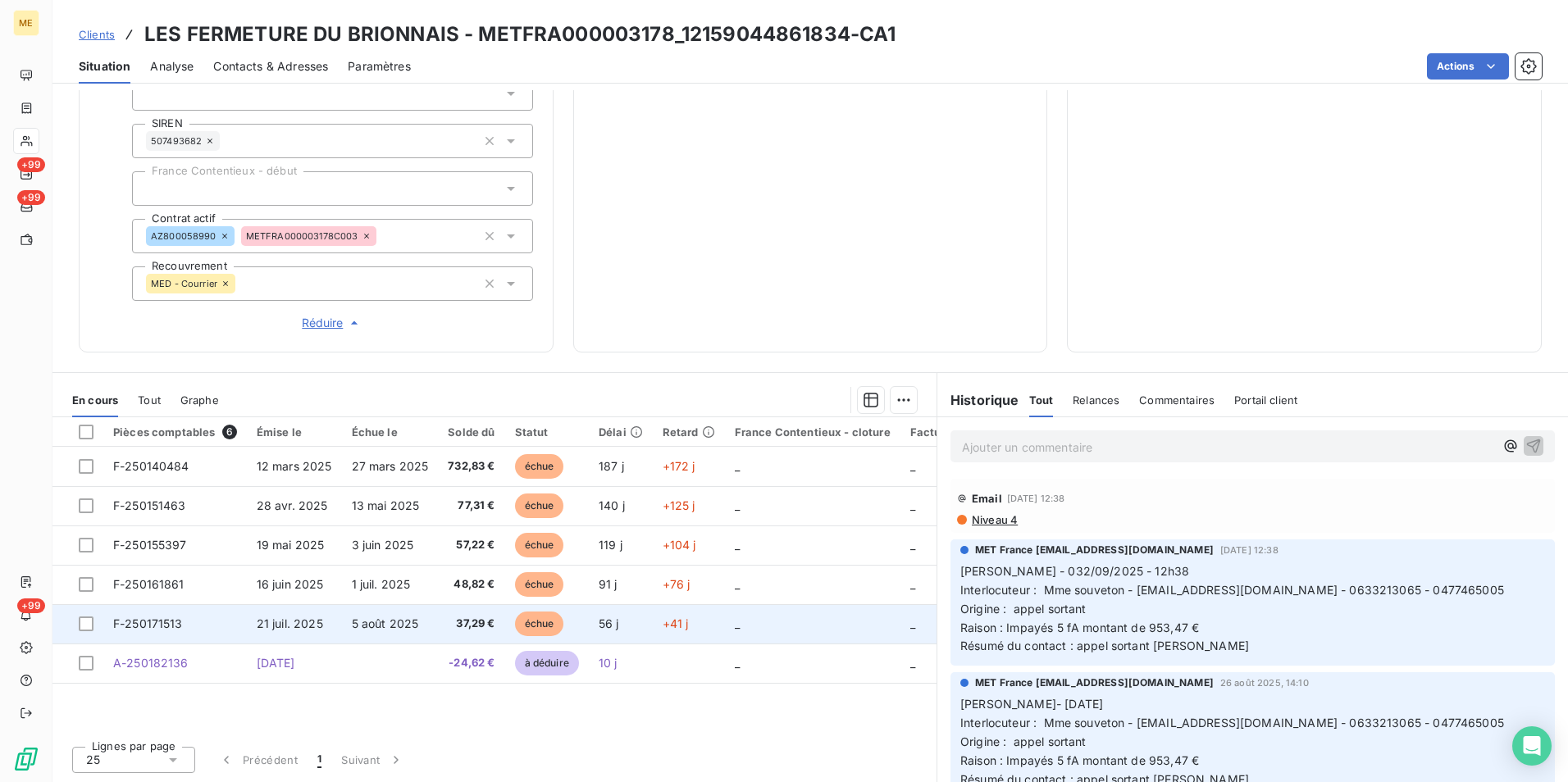
click at [474, 622] on span "37,29 €" at bounding box center [471, 623] width 47 height 16
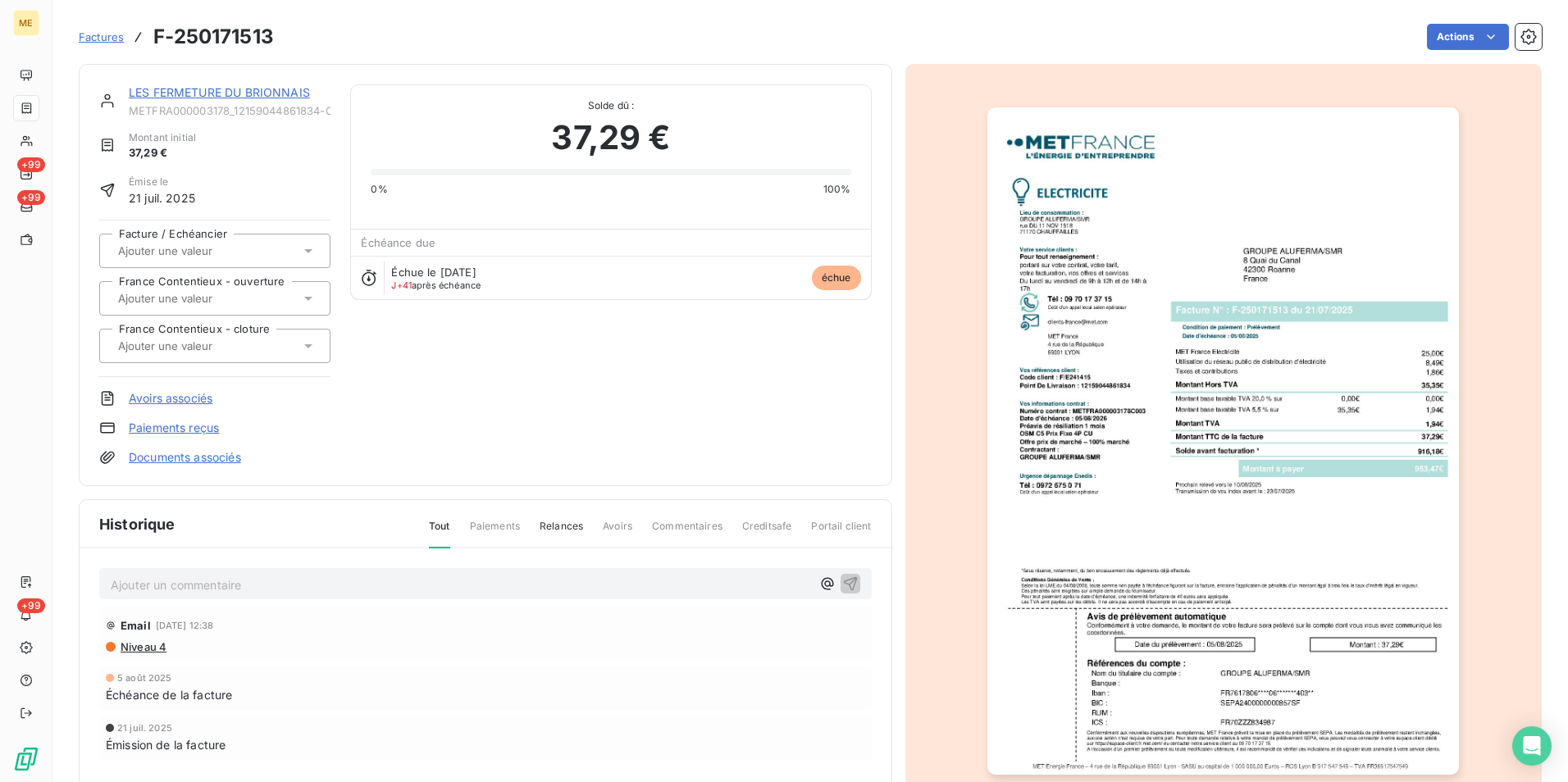
click at [1057, 457] on img "button" at bounding box center [1223, 441] width 472 height 668
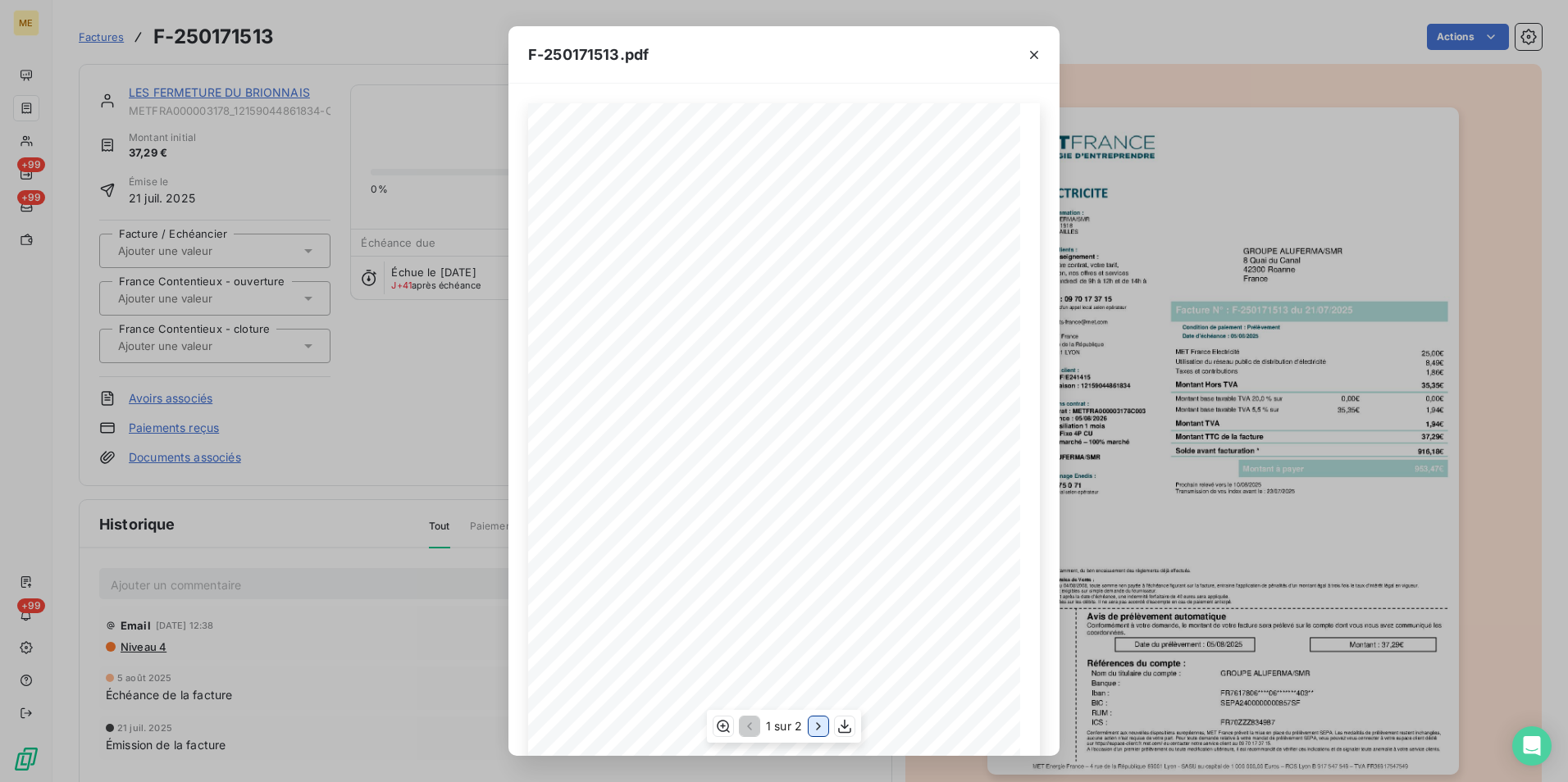
click at [815, 727] on icon "button" at bounding box center [818, 726] width 16 height 16
click at [1039, 55] on icon "button" at bounding box center [1033, 54] width 16 height 16
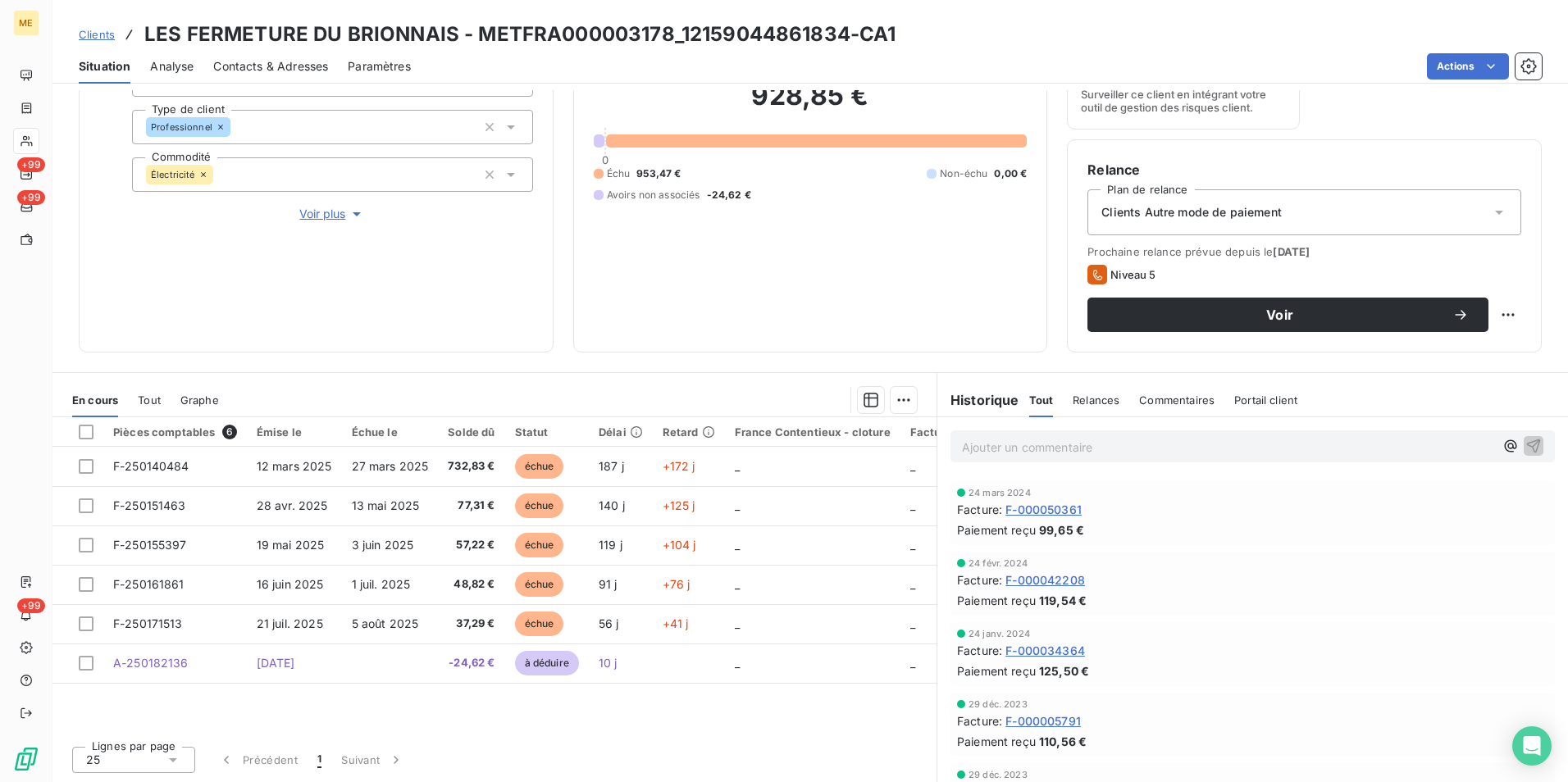
scroll to position [1003, 0]
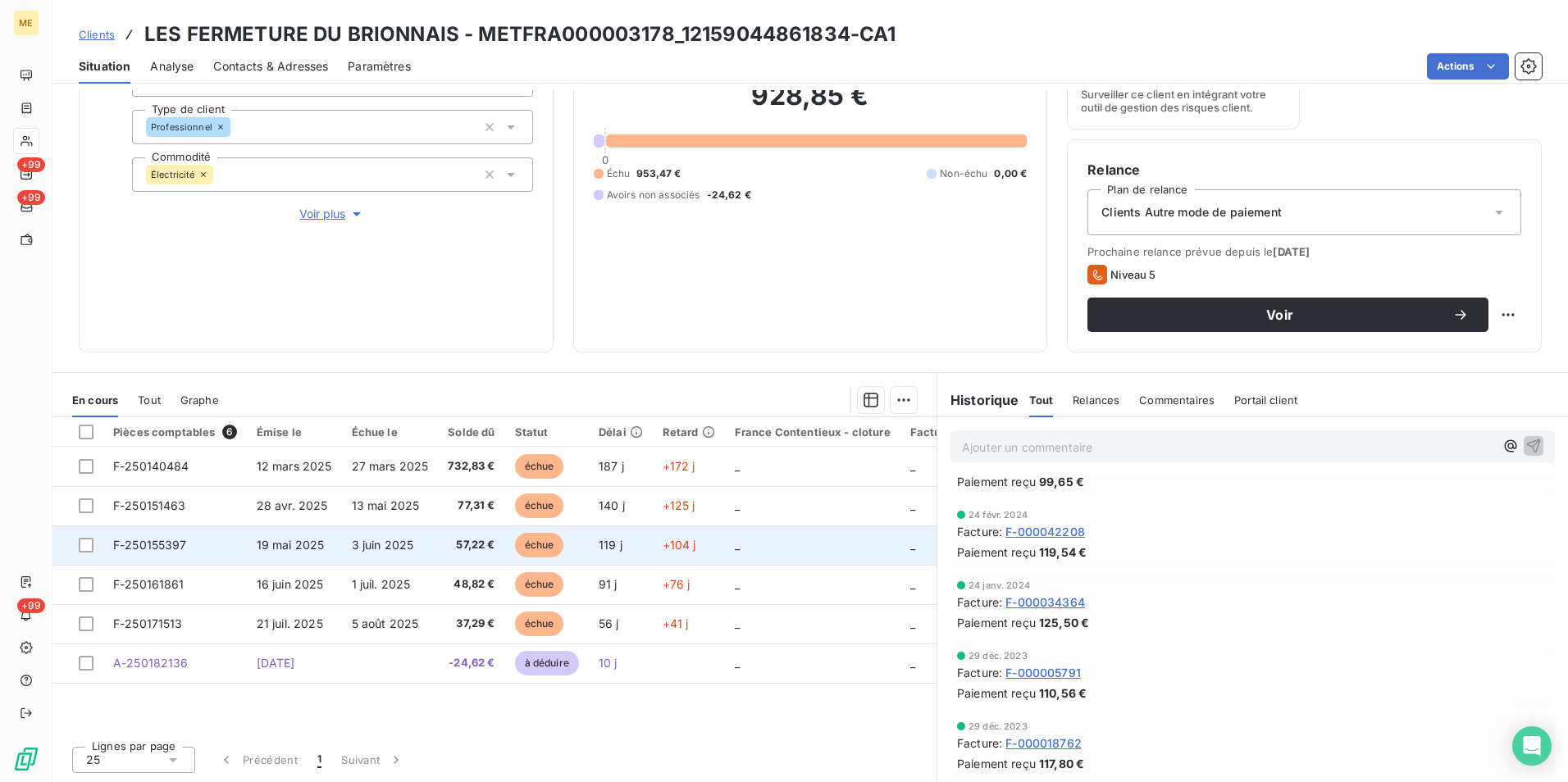
click at [573, 537] on td "échue" at bounding box center [547, 545] width 83 height 40
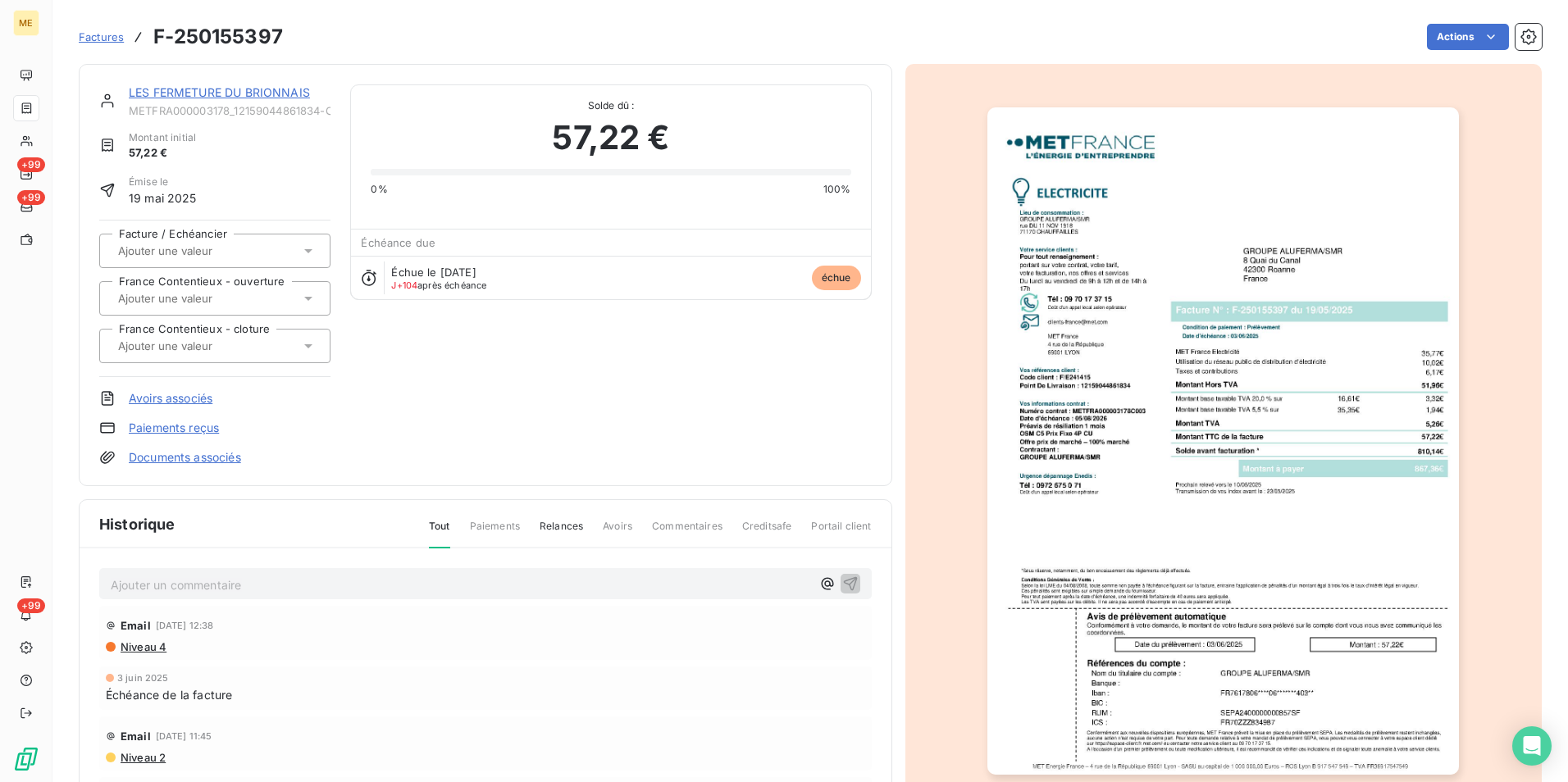
click at [1159, 376] on img "button" at bounding box center [1223, 441] width 472 height 668
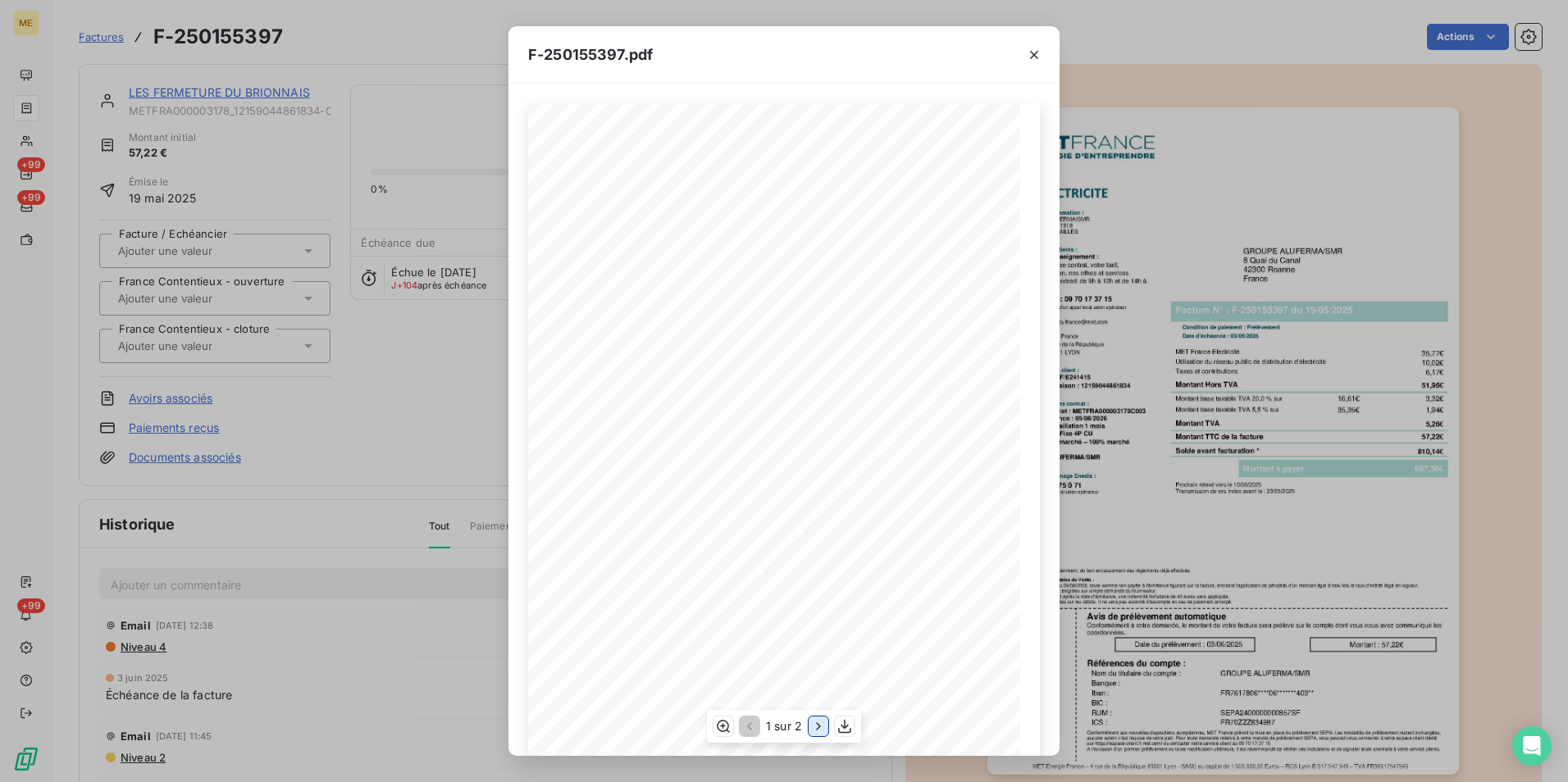
click at [814, 718] on icon "button" at bounding box center [818, 726] width 16 height 16
drag, startPoint x: 650, startPoint y: 251, endPoint x: 583, endPoint y: 251, distance: 67.0
click at [583, 251] on span "Consommation du [DATE] au [DATE]" at bounding box center [600, 250] width 79 height 5
click at [1036, 54] on icon "button" at bounding box center [1033, 54] width 16 height 16
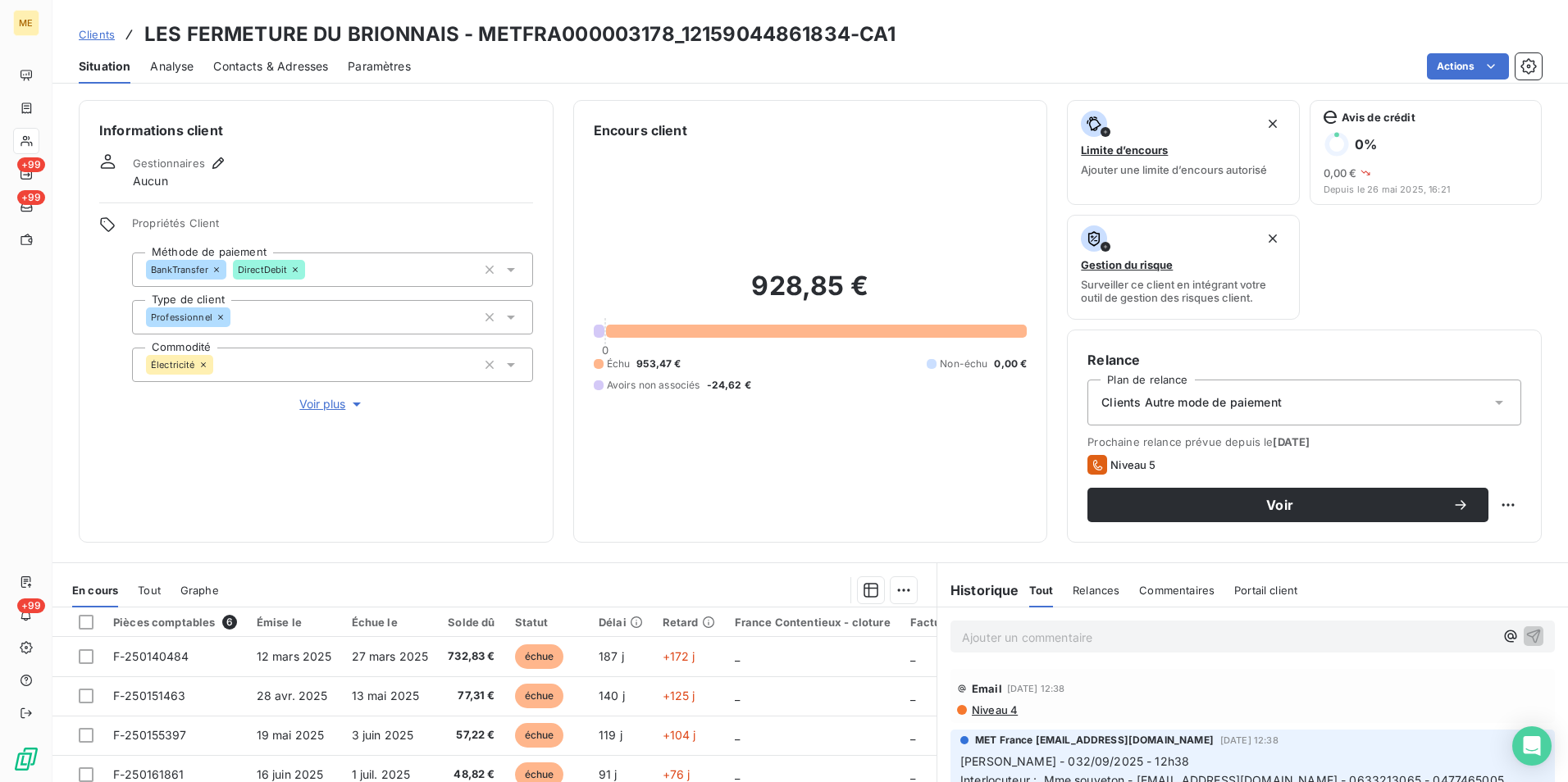
drag, startPoint x: 99, startPoint y: 31, endPoint x: 127, endPoint y: 37, distance: 28.6
click at [99, 31] on span "Clients" at bounding box center [96, 35] width 36 height 14
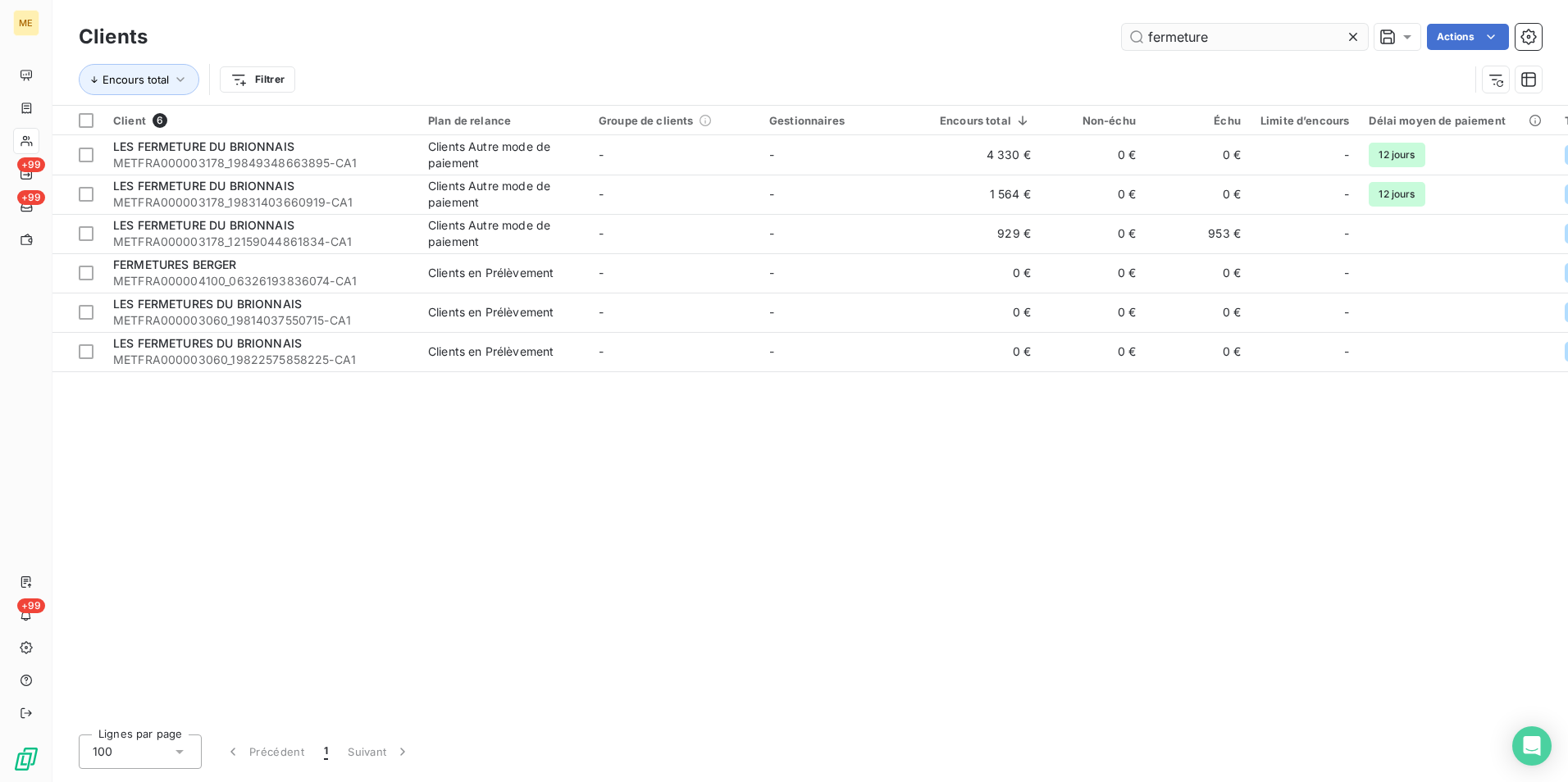
click at [1159, 46] on input "fermeture" at bounding box center [1244, 37] width 246 height 26
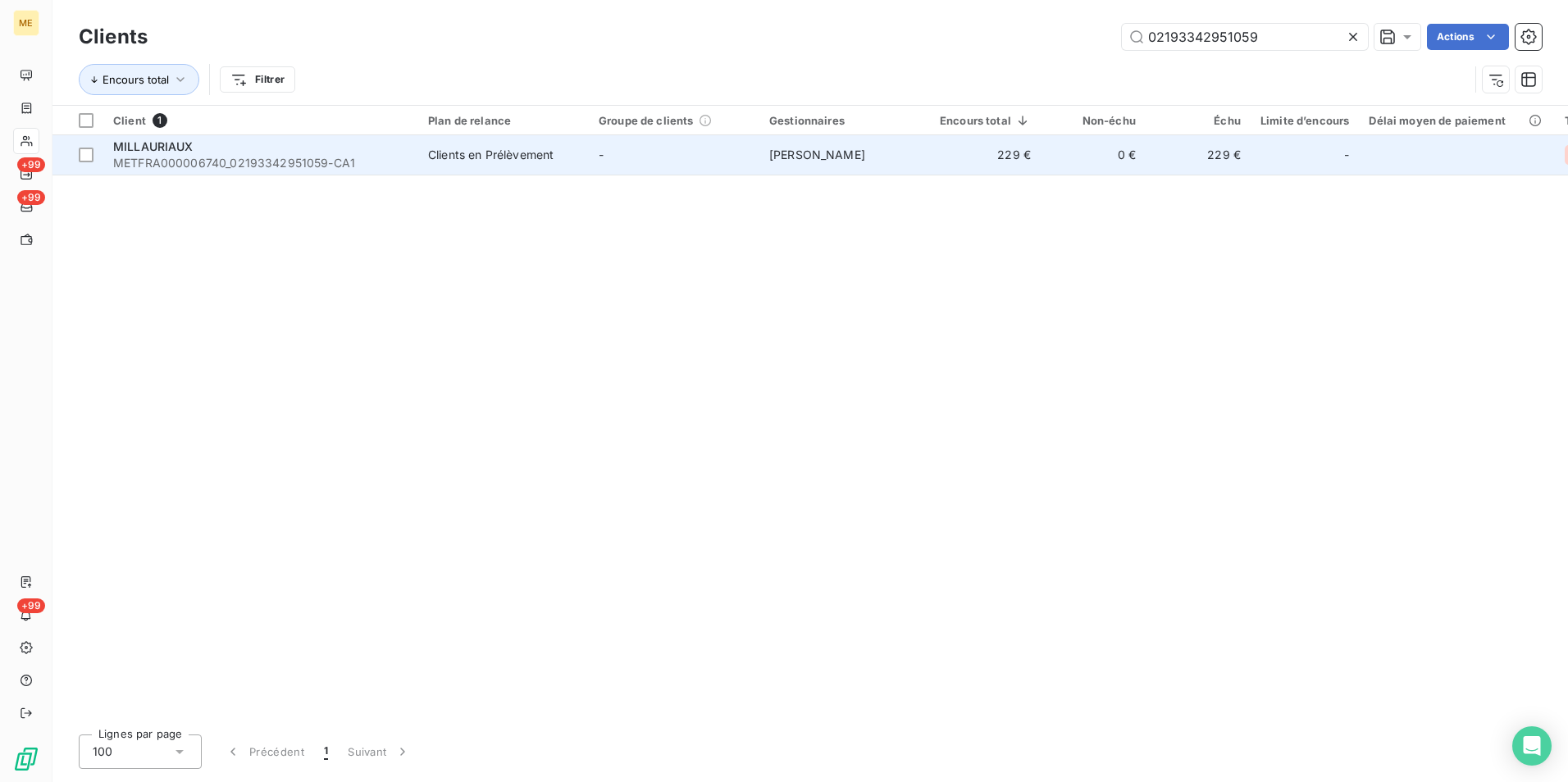
type input "02193342951059"
click at [376, 168] on span "METFRA000006740_02193342951059-CA1" at bounding box center [261, 163] width 296 height 16
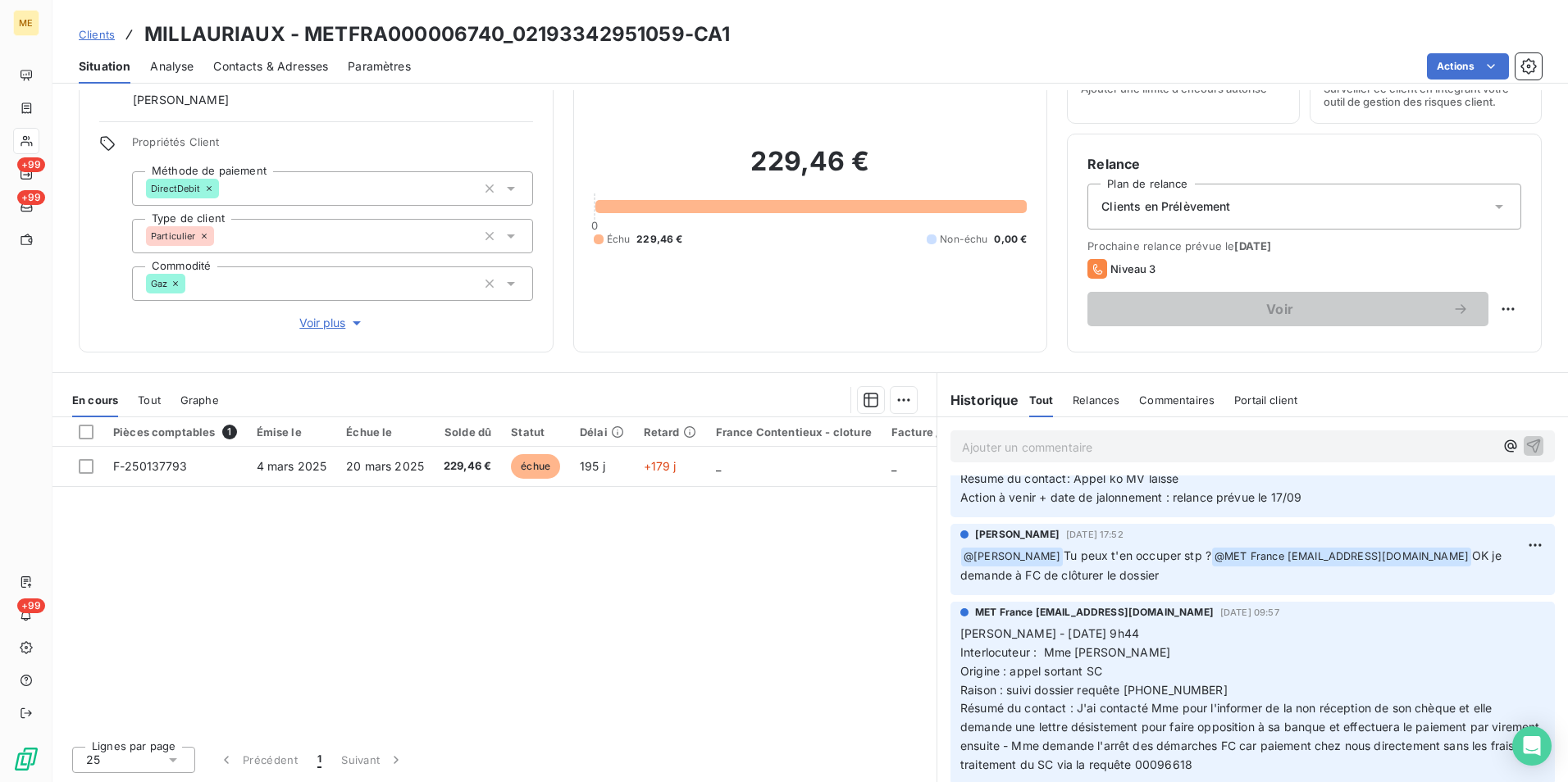
scroll to position [82, 0]
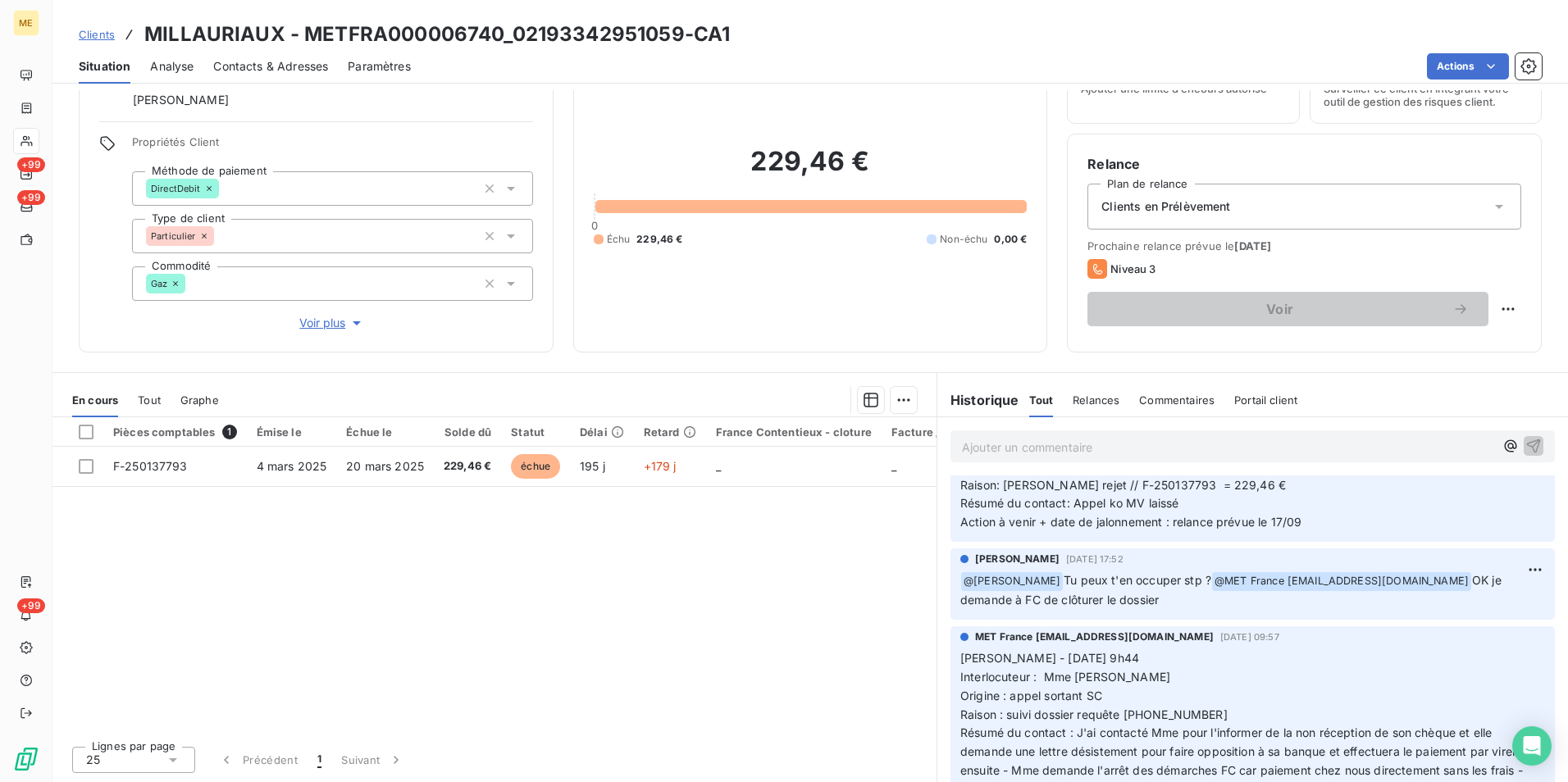
drag, startPoint x: 1048, startPoint y: 596, endPoint x: 1170, endPoint y: 608, distance: 122.6
click at [1170, 608] on p "﻿ @ [PERSON_NAME] Tu peux t'en occuper stp ? @ MET France [EMAIL_ADDRESS][DOMAI…" at bounding box center [1252, 591] width 584 height 39
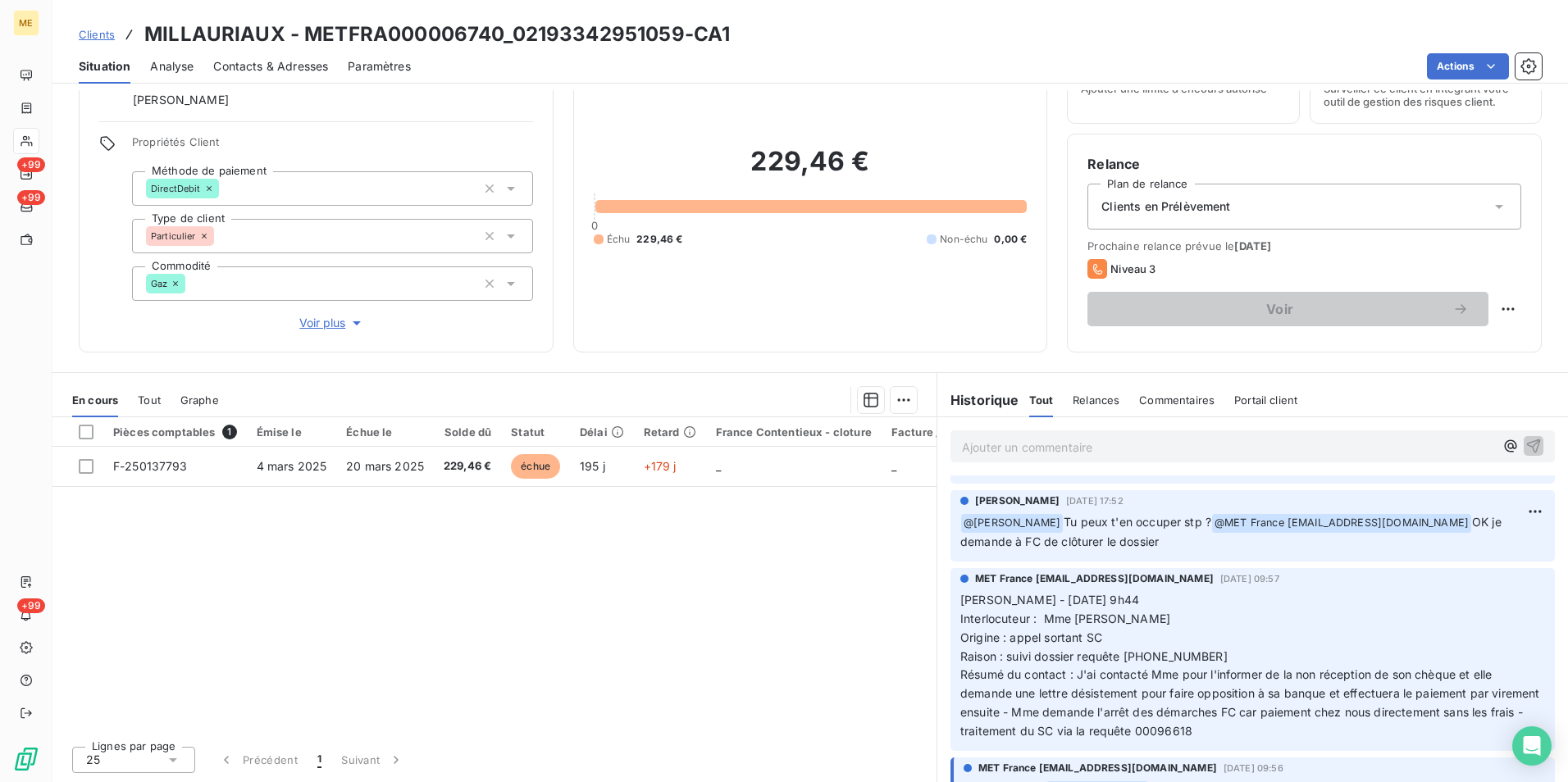
scroll to position [164, 0]
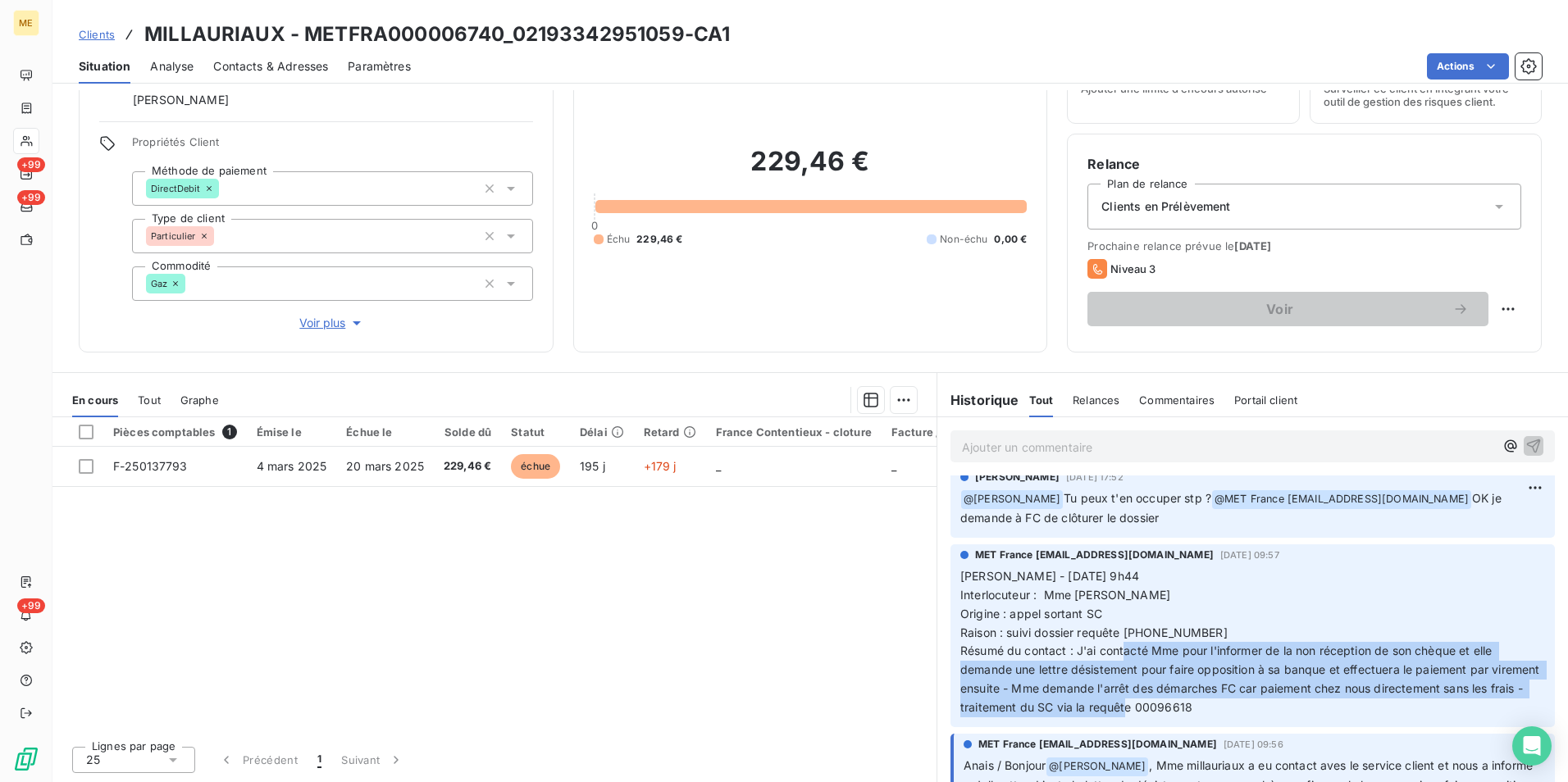
drag, startPoint x: 1181, startPoint y: 652, endPoint x: 1492, endPoint y: 701, distance: 314.8
click at [1492, 701] on p "[PERSON_NAME] - [DATE] 9h44 Interlocuteur : Mme [PERSON_NAME] Origine : appel s…" at bounding box center [1252, 642] width 584 height 150
click at [1208, 650] on span "[PERSON_NAME] - [DATE] 9h44 Interlocuteur : Mme [PERSON_NAME] Origine : appel s…" at bounding box center [1252, 641] width 583 height 145
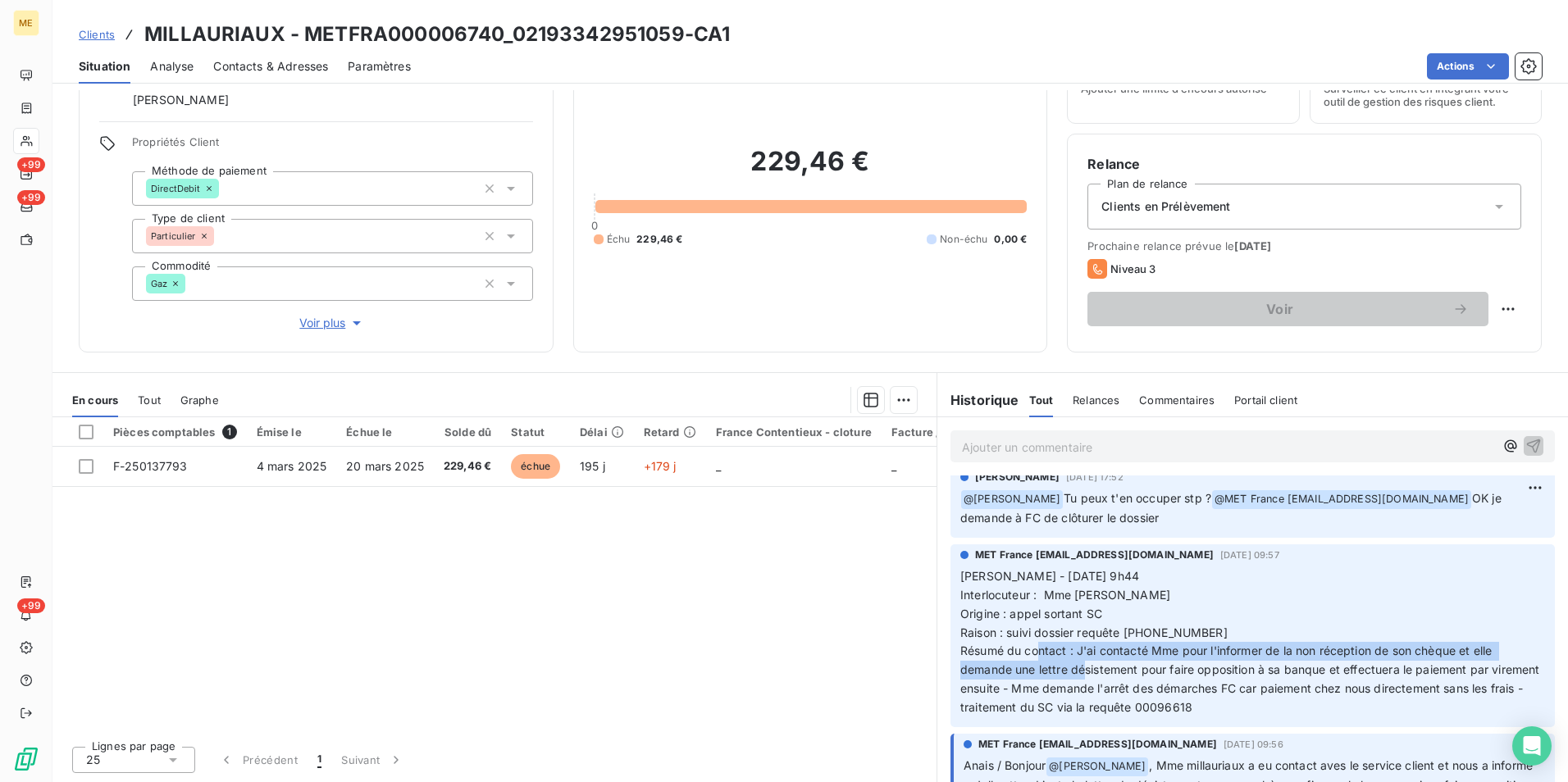
drag, startPoint x: 1082, startPoint y: 648, endPoint x: 1138, endPoint y: 679, distance: 64.0
click at [1138, 679] on p "[PERSON_NAME] - [DATE] 9h44 Interlocuteur : Mme [PERSON_NAME] Origine : appel s…" at bounding box center [1252, 642] width 584 height 150
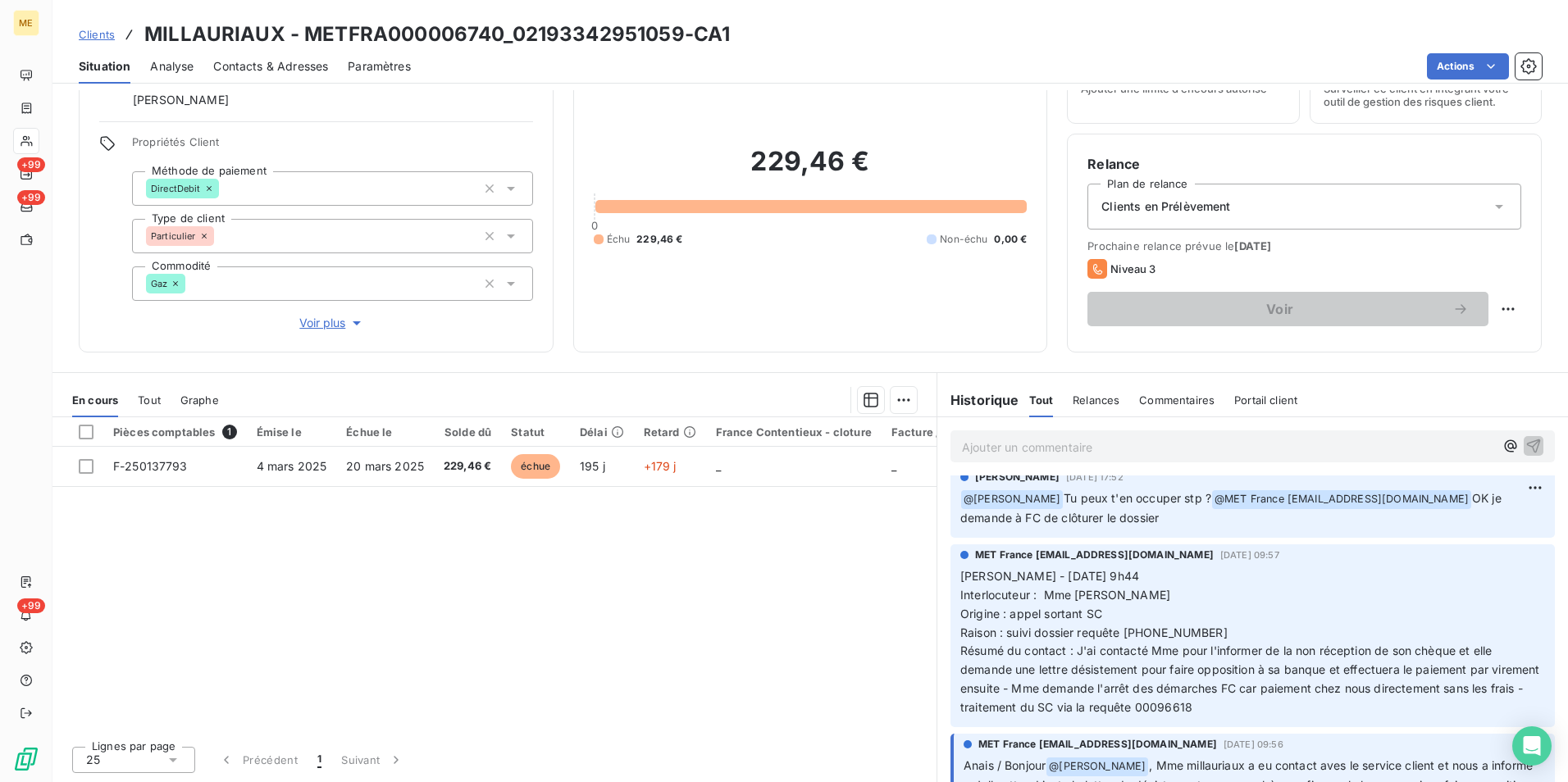
drag, startPoint x: 1138, startPoint y: 679, endPoint x: 1210, endPoint y: 683, distance: 72.1
click at [1210, 683] on span "[PERSON_NAME] - [DATE] 9h44 Interlocuteur : Mme [PERSON_NAME] Origine : appel s…" at bounding box center [1252, 641] width 583 height 145
drag, startPoint x: 746, startPoint y: 163, endPoint x: 838, endPoint y: 168, distance: 92.1
click at [838, 168] on h2 "229,46 €" at bounding box center [811, 170] width 434 height 49
click at [504, 22] on h3 "MILLAURIAUX - METFRA000006740_02193342951059-CA1" at bounding box center [437, 34] width 585 height 29
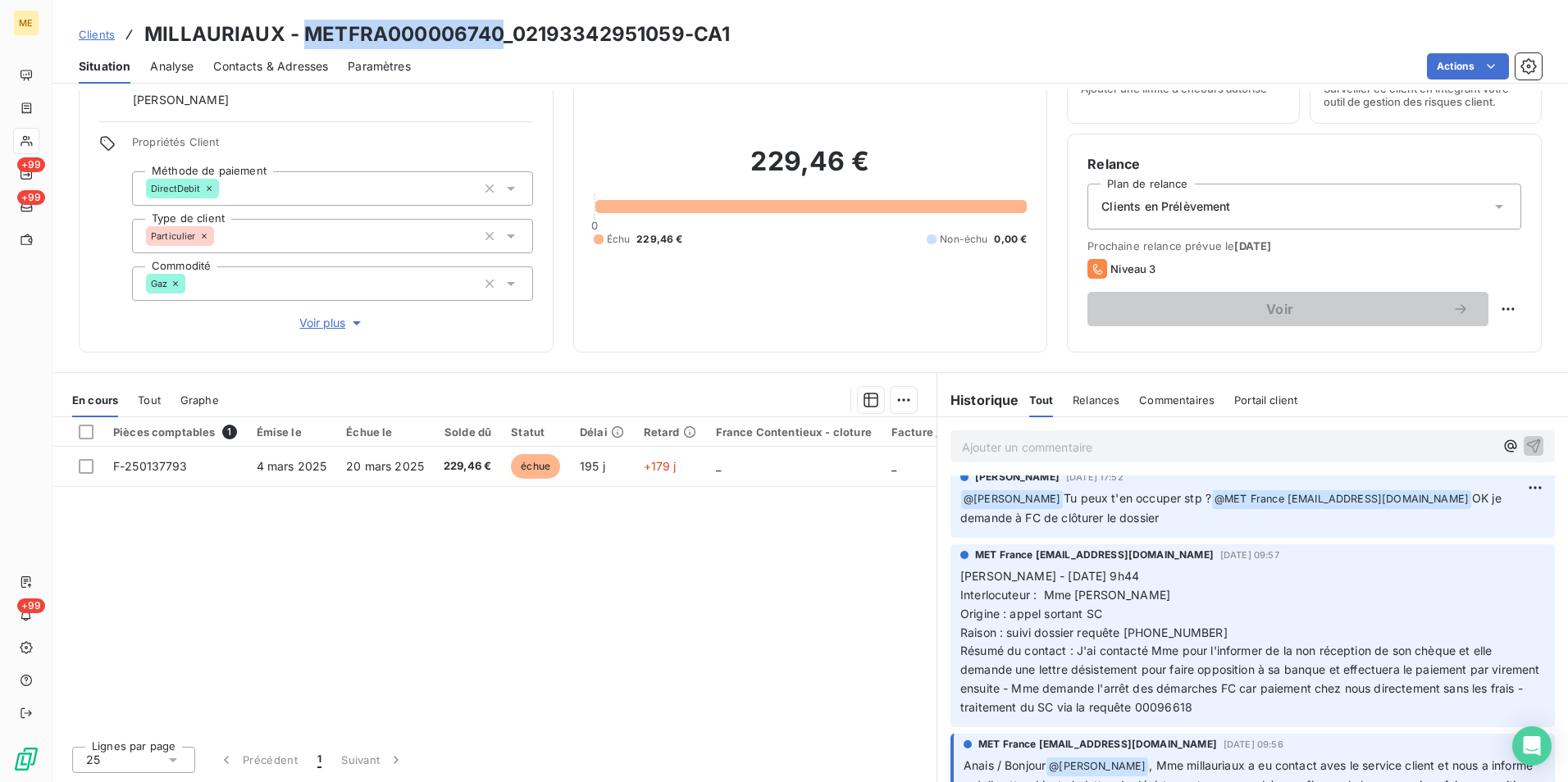
drag, startPoint x: 501, startPoint y: 24, endPoint x: 309, endPoint y: 14, distance: 192.3
click at [309, 14] on div "Clients MILLAURIAUX - METFRA000006740_02193342951059-CA1 Situation Analyse Cont…" at bounding box center [810, 42] width 1516 height 83
copy h3 "METFRA000006740"
